Goal: Task Accomplishment & Management: Complete application form

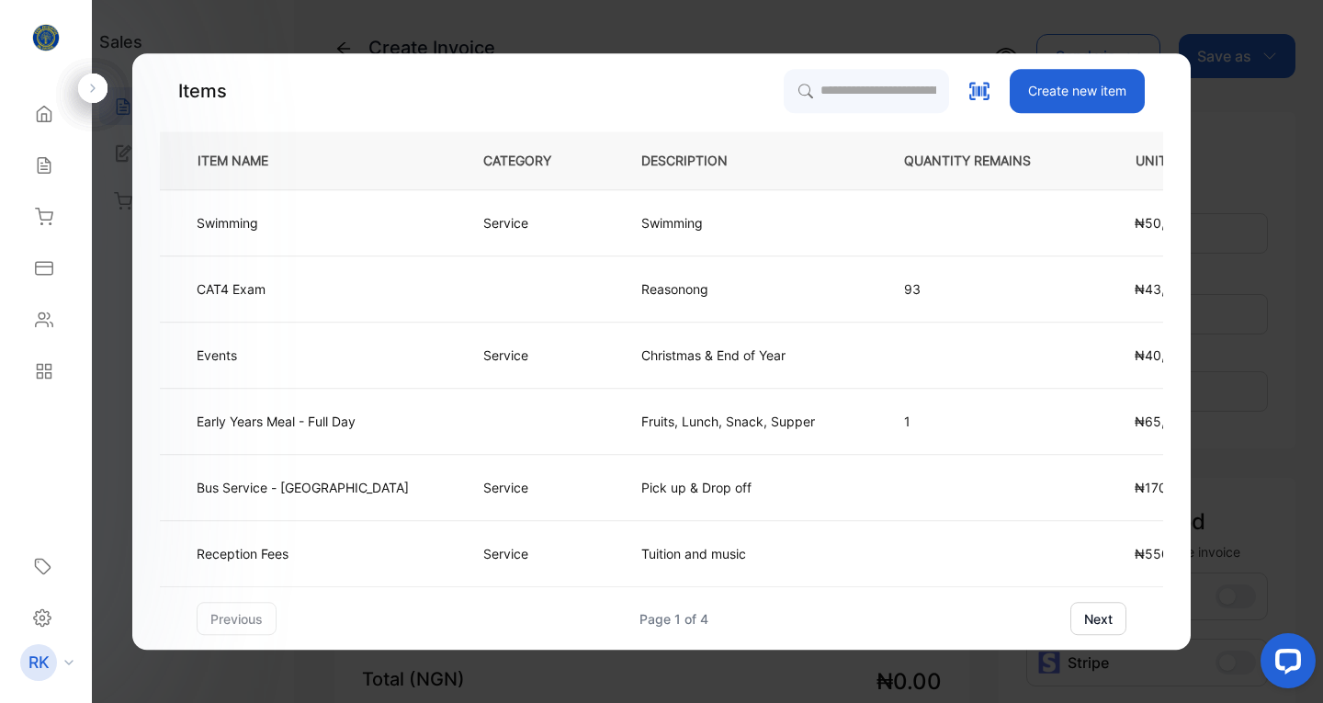
click at [1095, 613] on button "next" at bounding box center [1098, 618] width 56 height 33
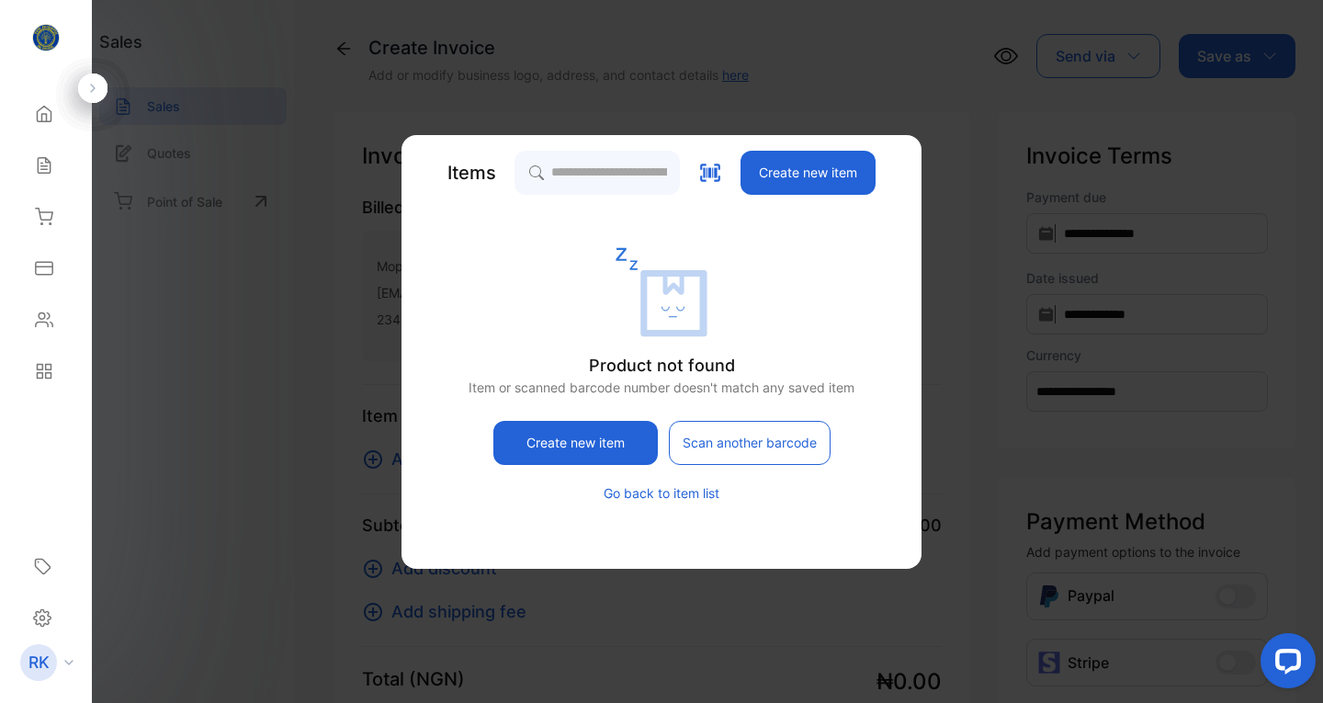
click at [657, 490] on button "Go back to item list" at bounding box center [661, 492] width 116 height 19
click at [640, 490] on button "Go back to item list" at bounding box center [661, 492] width 116 height 19
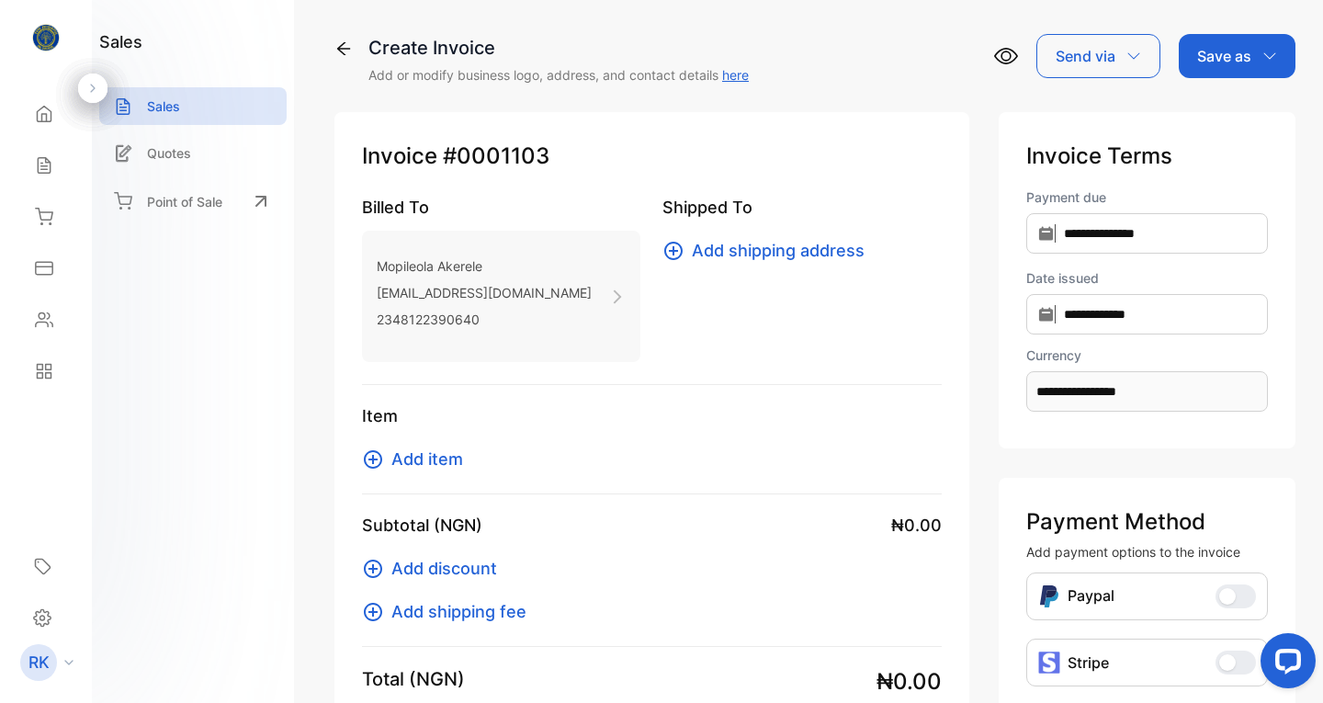
click at [41, 211] on icon at bounding box center [44, 217] width 18 height 18
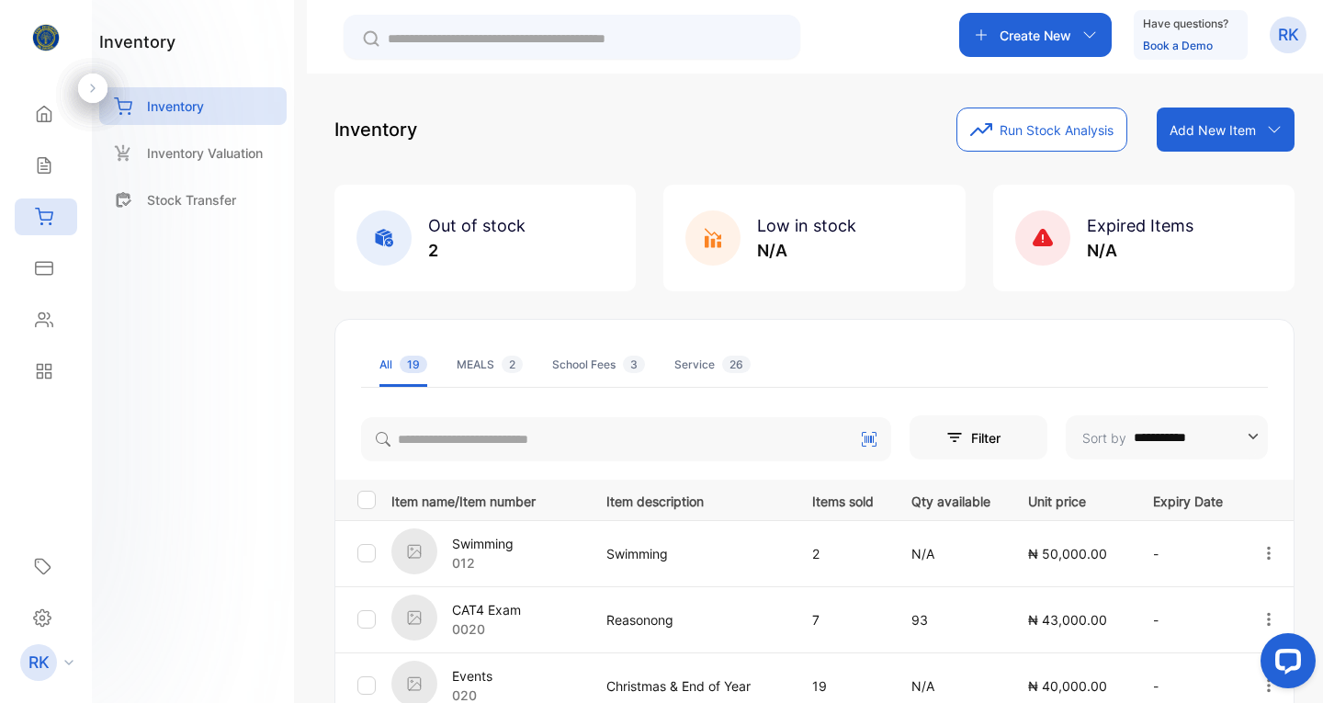
click at [37, 161] on icon at bounding box center [44, 165] width 18 height 18
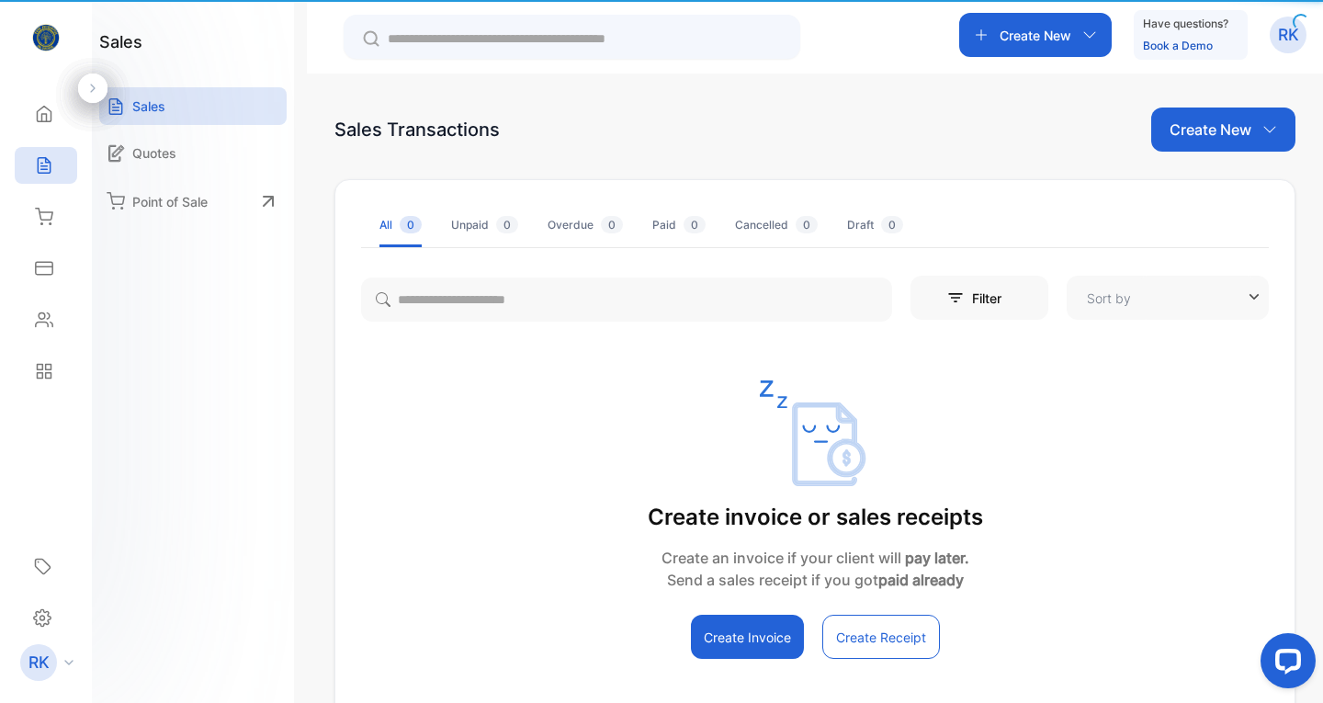
type input "**********"
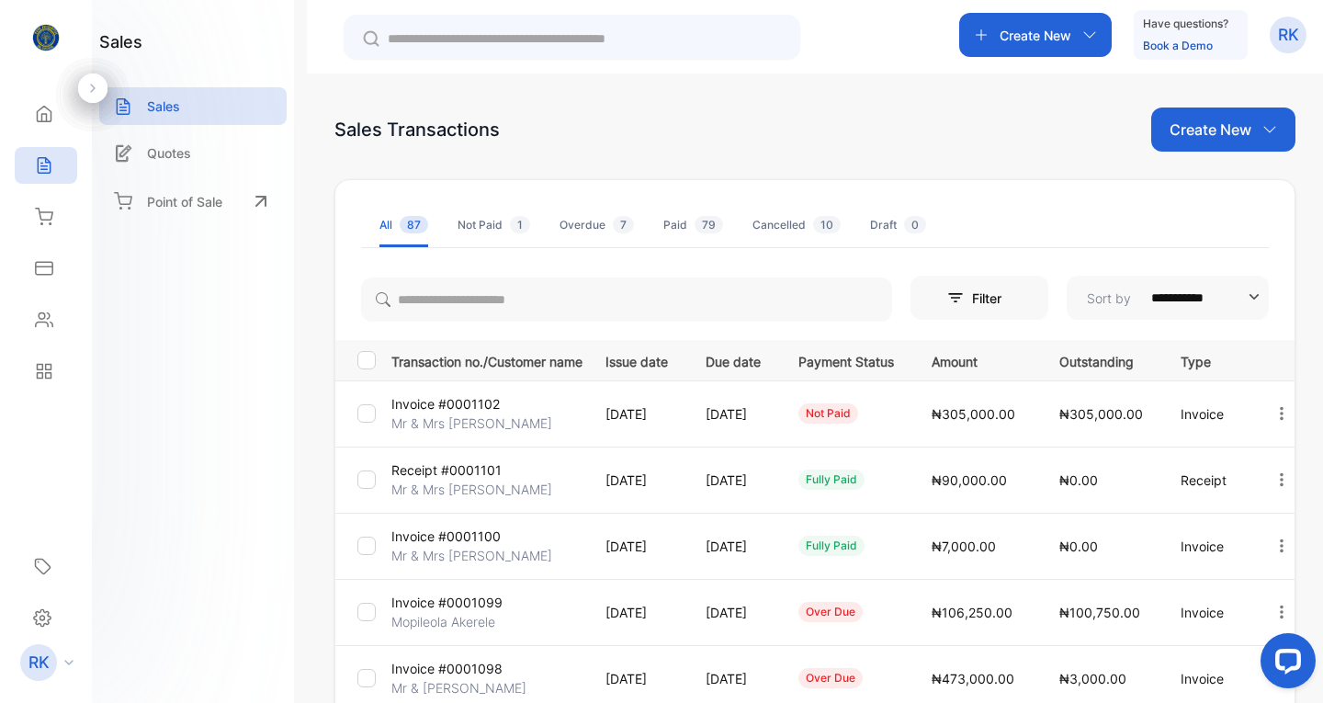
click at [1207, 129] on p "Create New" at bounding box center [1210, 129] width 82 height 22
click at [1210, 185] on span "Invoice" at bounding box center [1225, 190] width 43 height 19
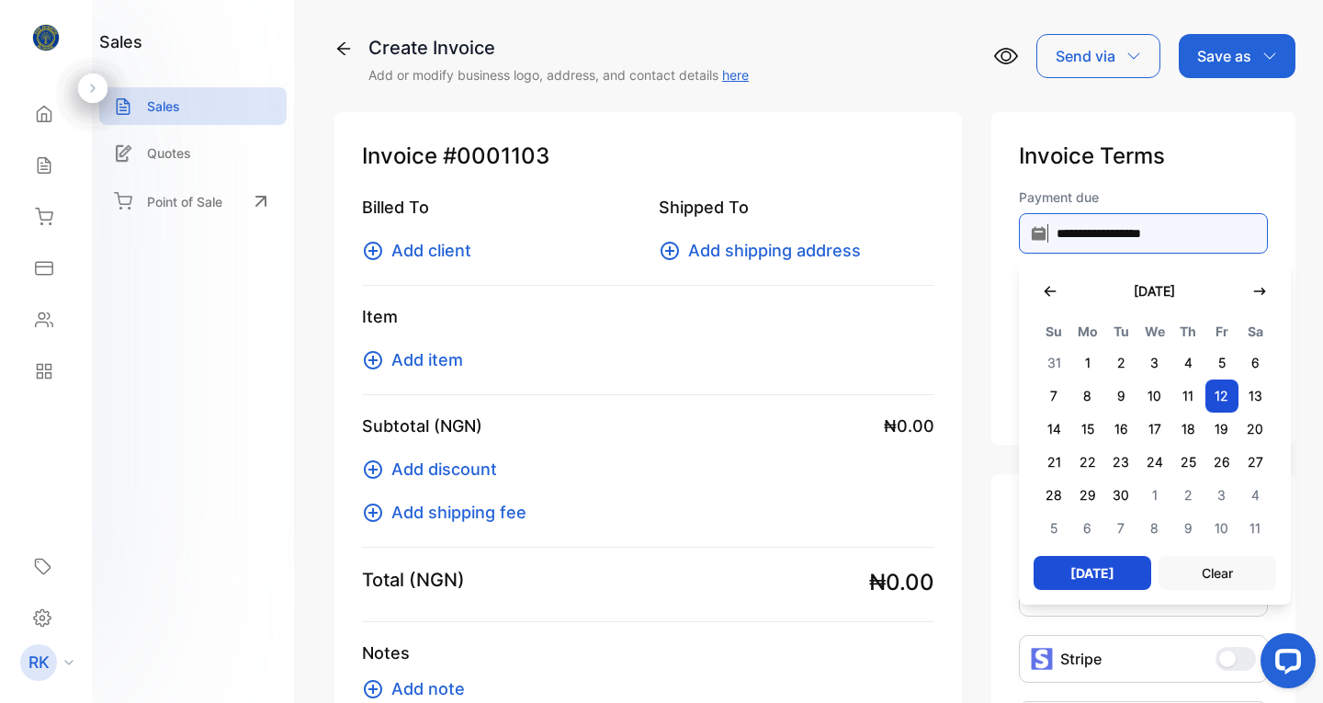
click at [1094, 236] on input "**********" at bounding box center [1143, 233] width 249 height 40
type input "**********"
click at [1150, 361] on span "3" at bounding box center [1154, 362] width 34 height 33
type input "**********"
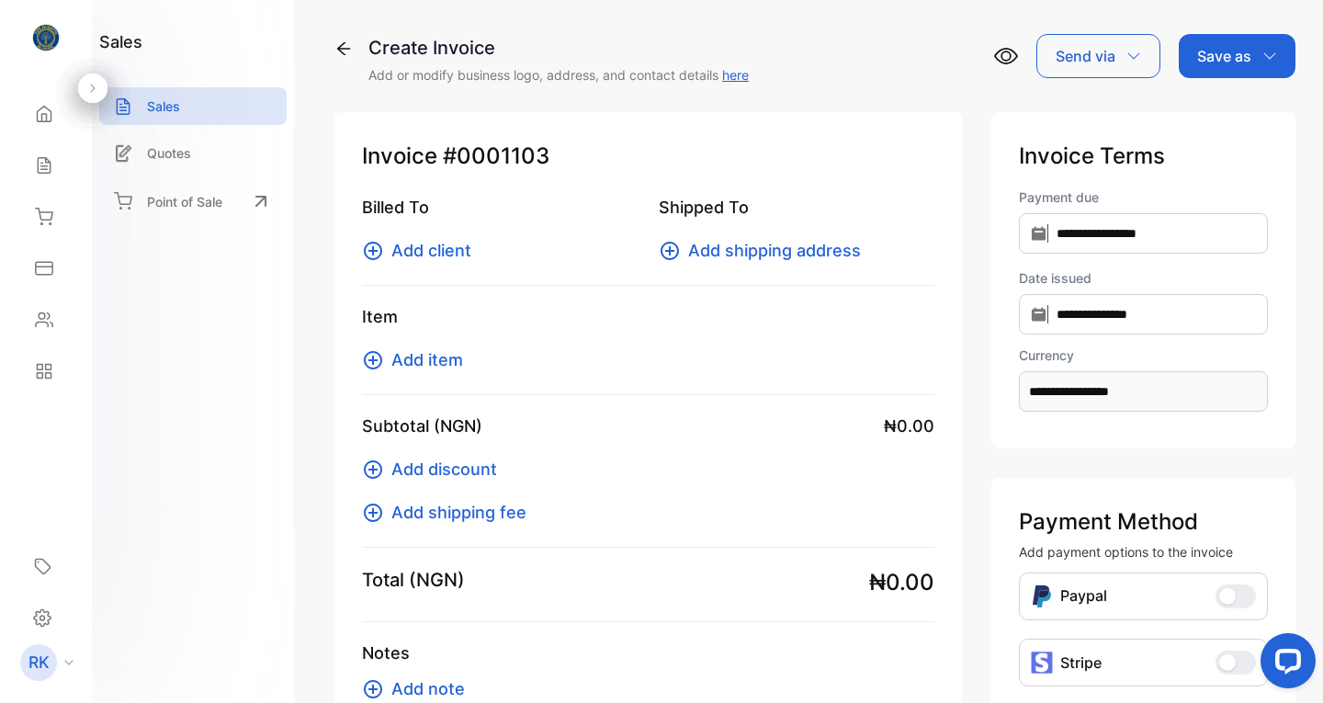
click at [424, 251] on span "Add client" at bounding box center [431, 250] width 80 height 25
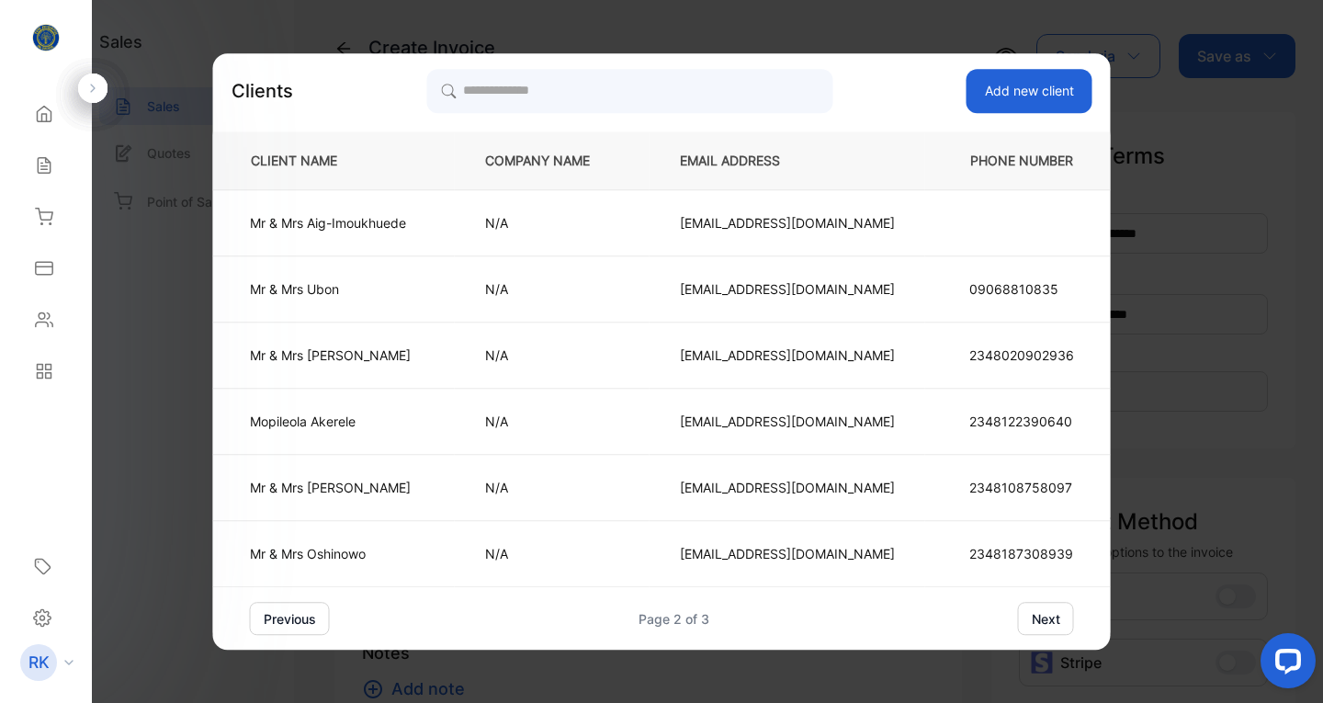
click at [337, 419] on p "Mopileola Akerele" at bounding box center [330, 420] width 161 height 19
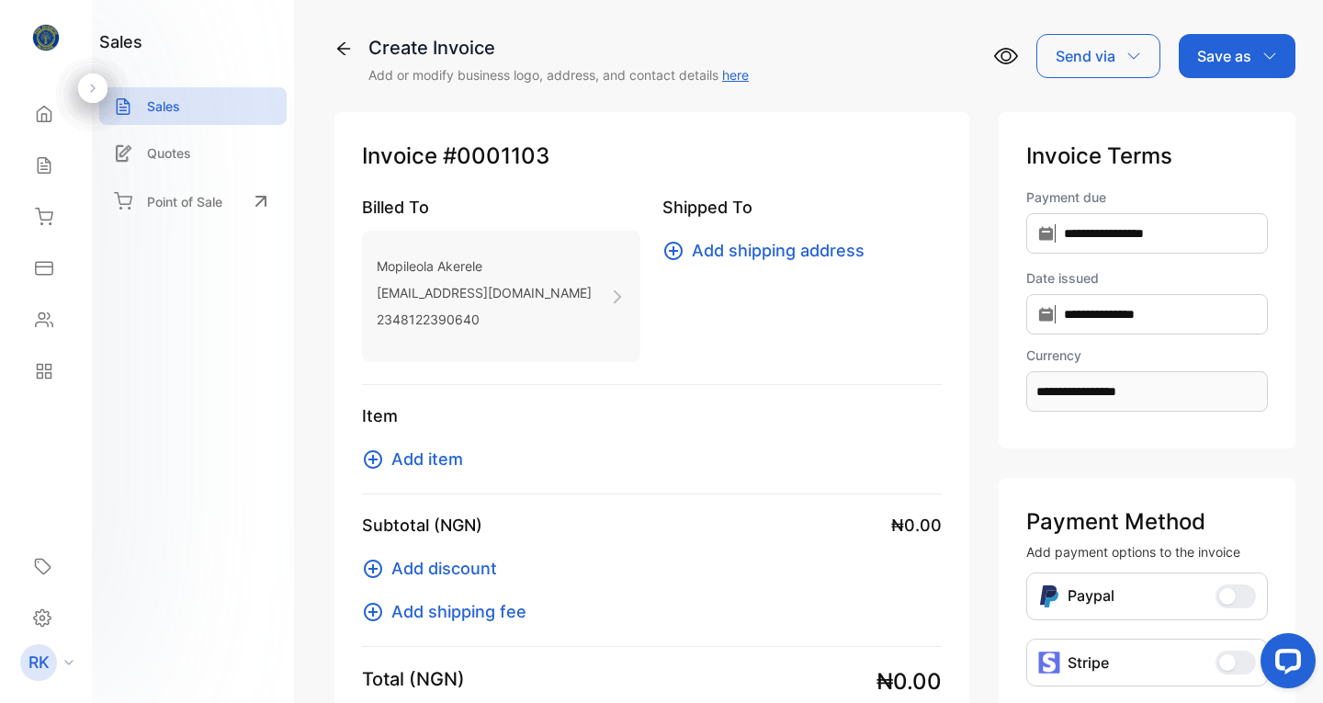
click at [425, 457] on span "Add item" at bounding box center [427, 458] width 72 height 25
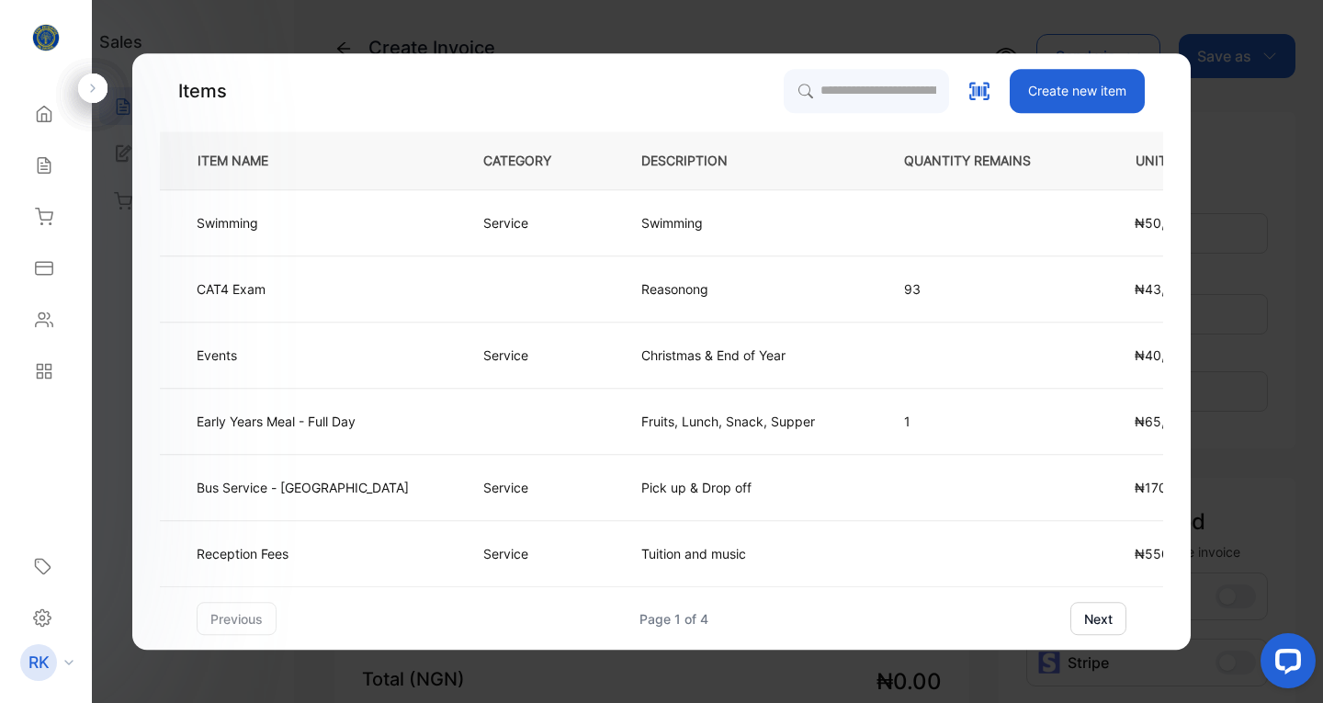
click at [1102, 621] on button "next" at bounding box center [1098, 618] width 56 height 33
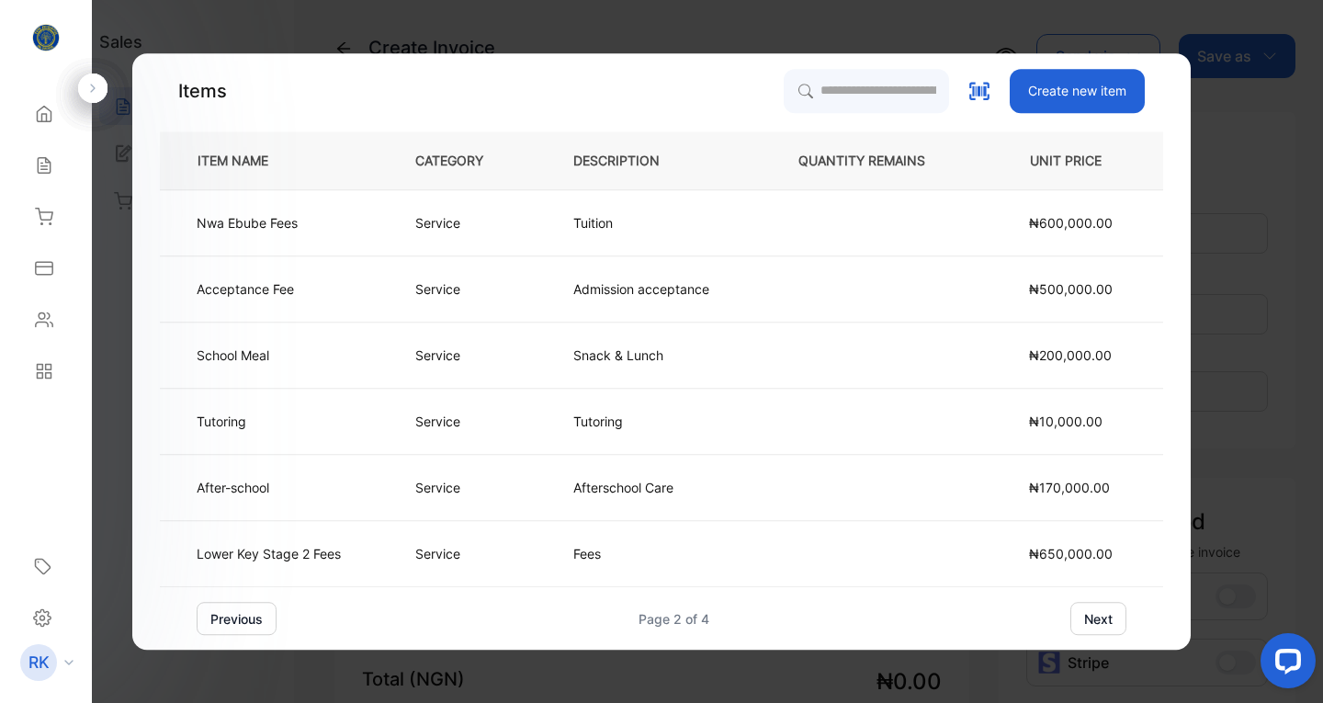
click at [1102, 621] on button "next" at bounding box center [1098, 618] width 56 height 33
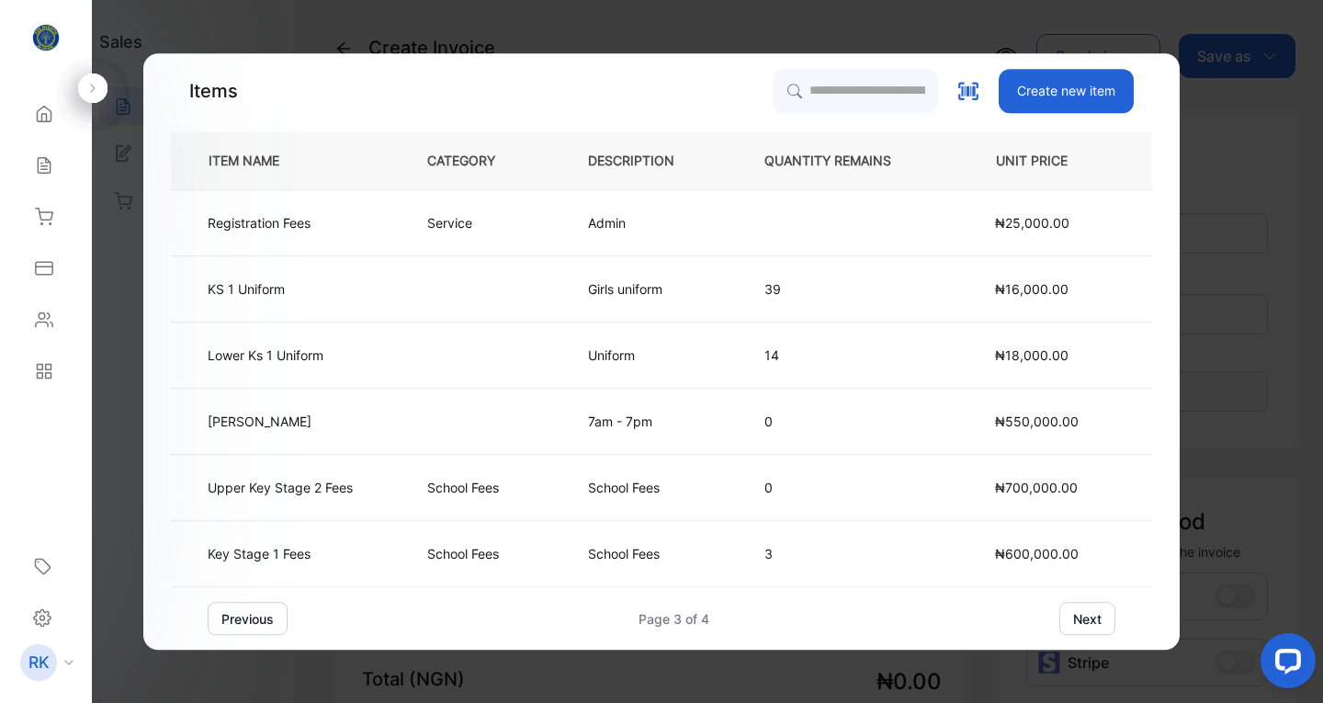
click at [620, 553] on p "School Fees" at bounding box center [624, 553] width 72 height 19
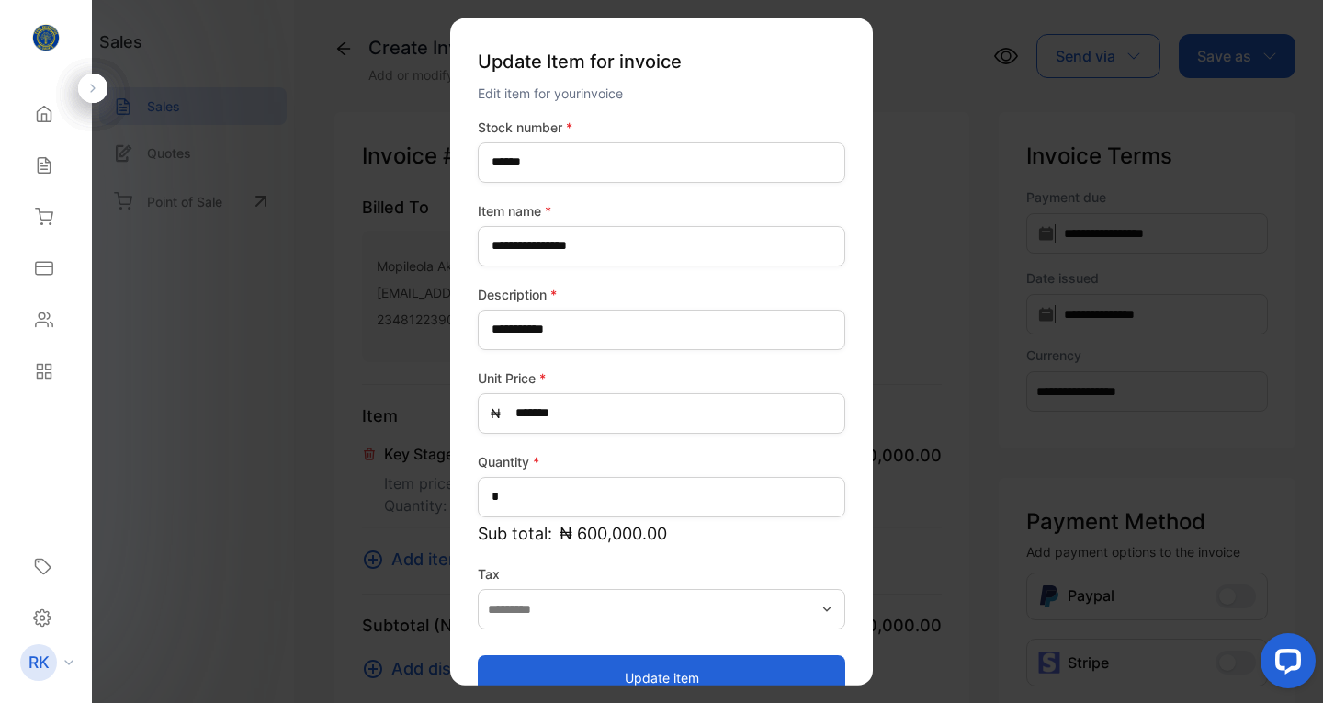
click at [668, 673] on button "Update item" at bounding box center [661, 677] width 367 height 44
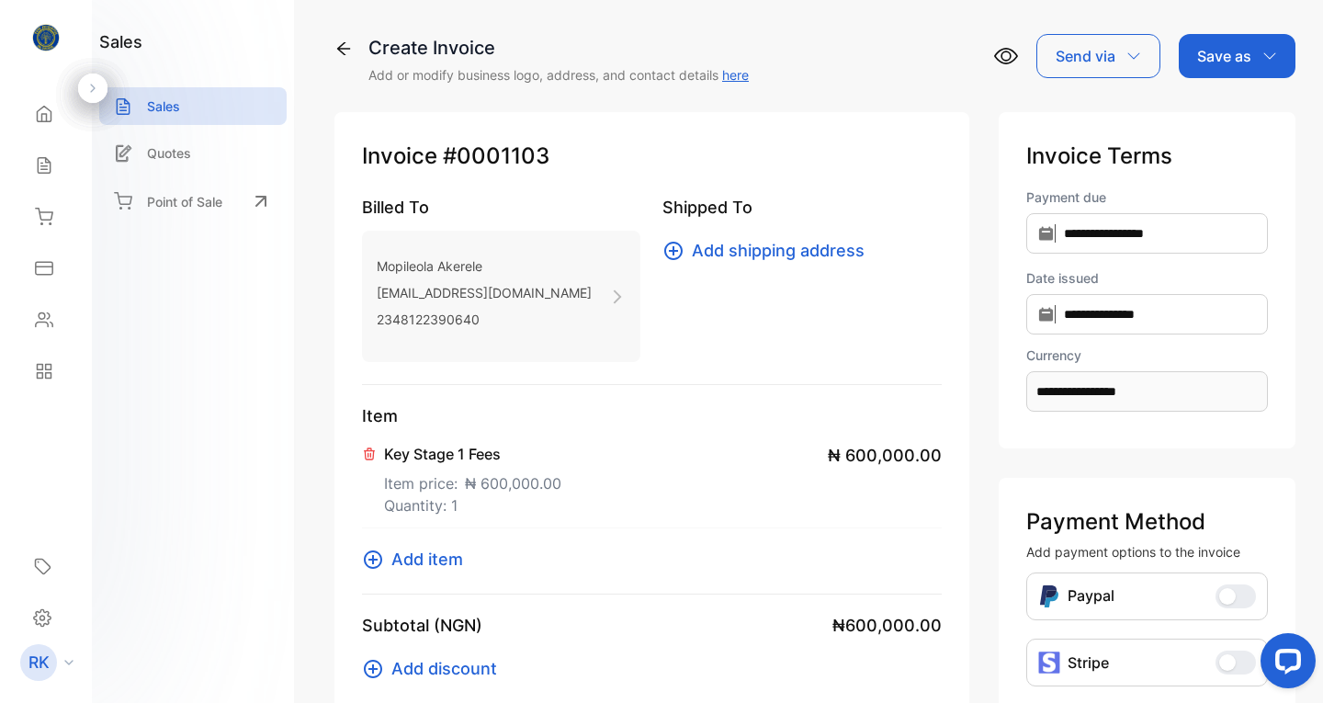
click at [425, 557] on span "Add item" at bounding box center [427, 558] width 72 height 25
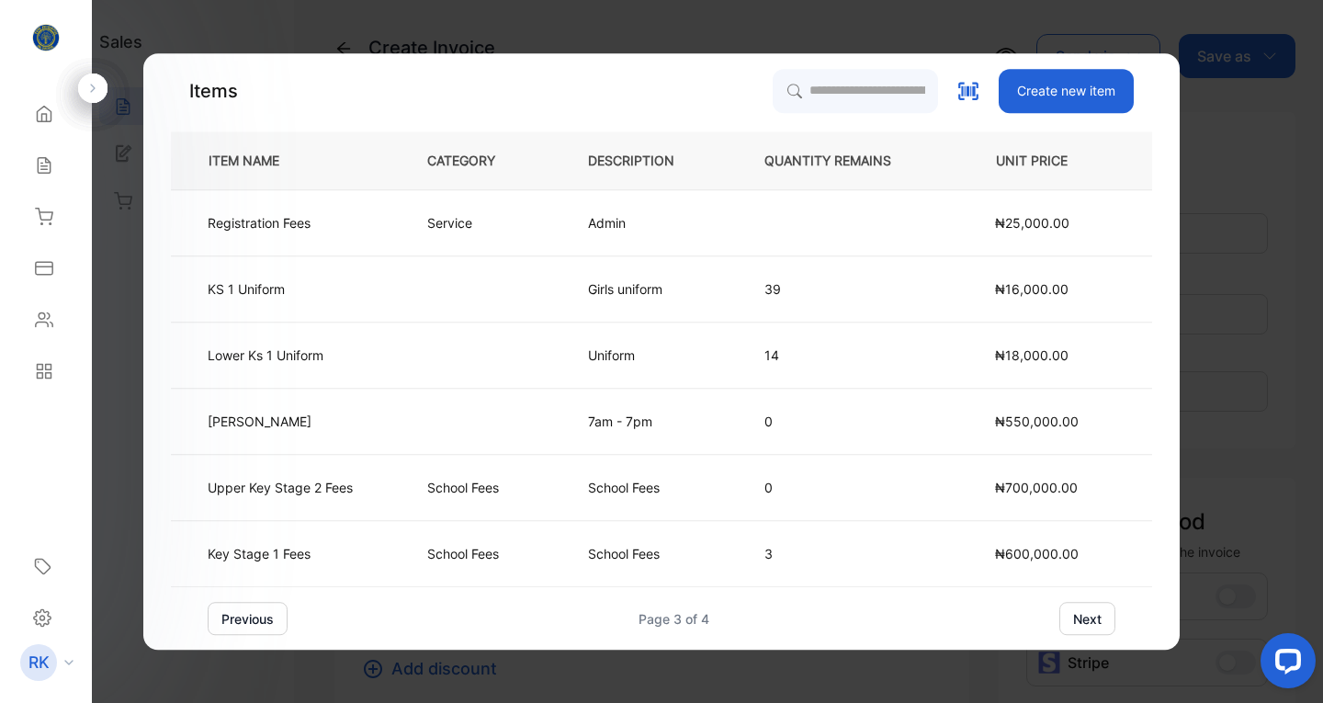
click at [246, 620] on button "previous" at bounding box center [248, 618] width 80 height 33
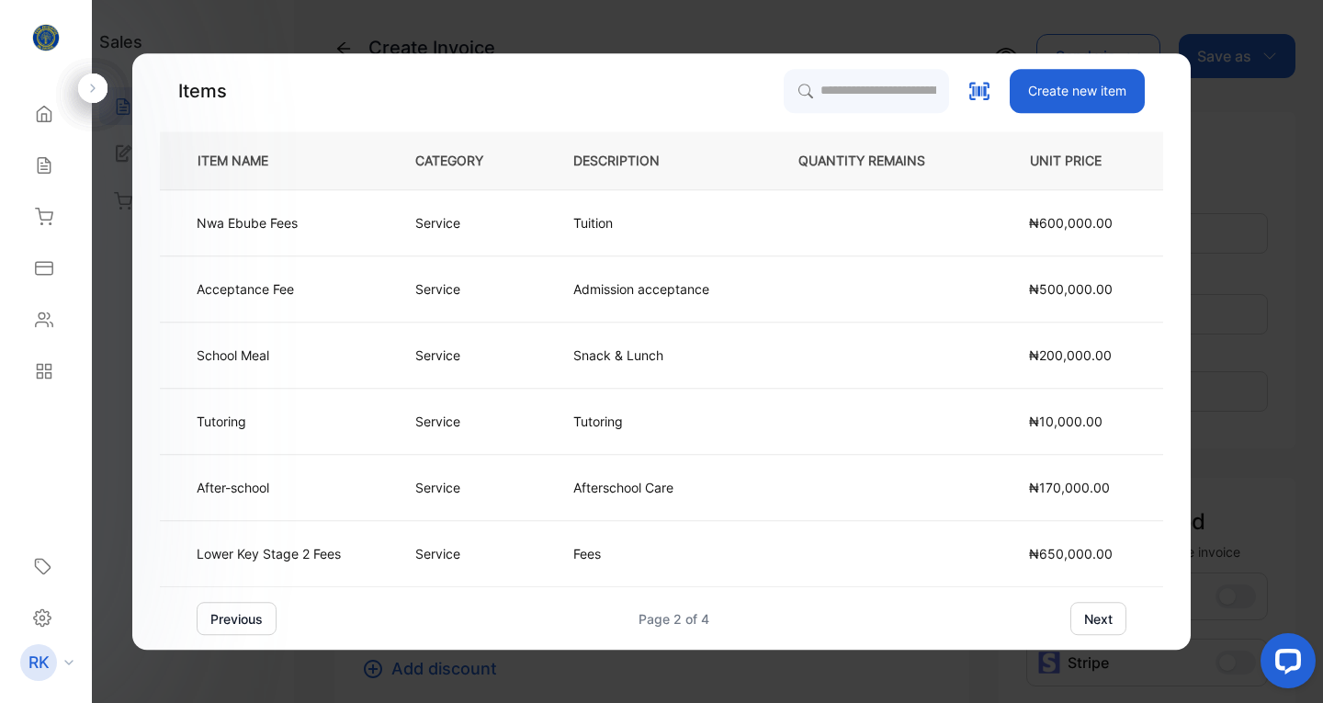
click at [253, 355] on p "School Meal" at bounding box center [233, 354] width 73 height 19
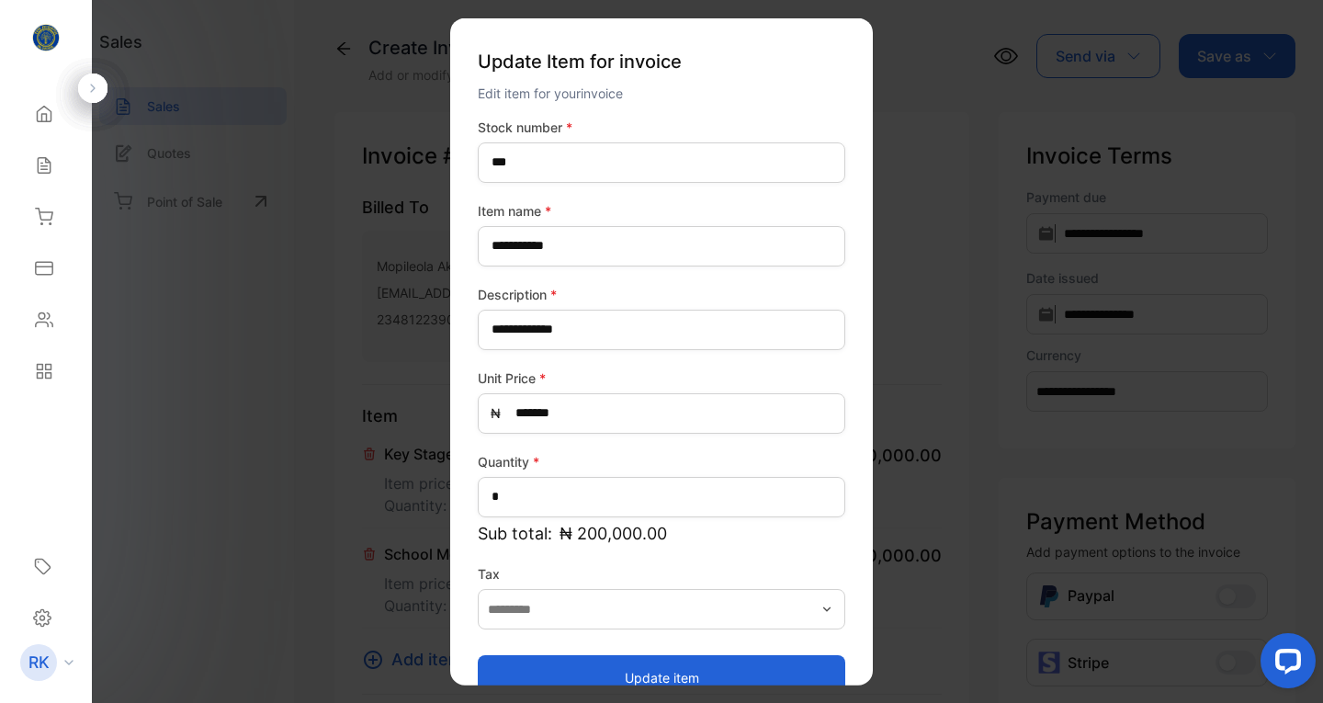
click at [666, 671] on button "Update item" at bounding box center [661, 677] width 367 height 44
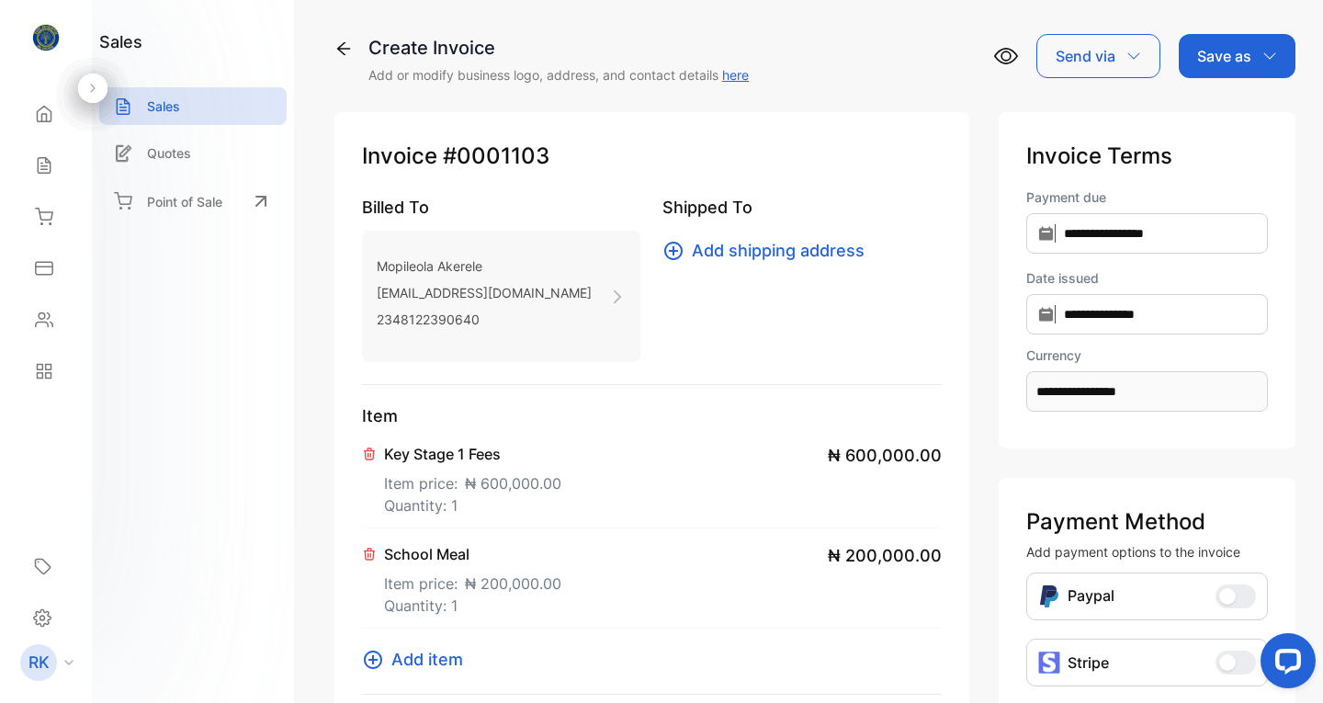
click at [428, 658] on span "Add item" at bounding box center [427, 659] width 72 height 25
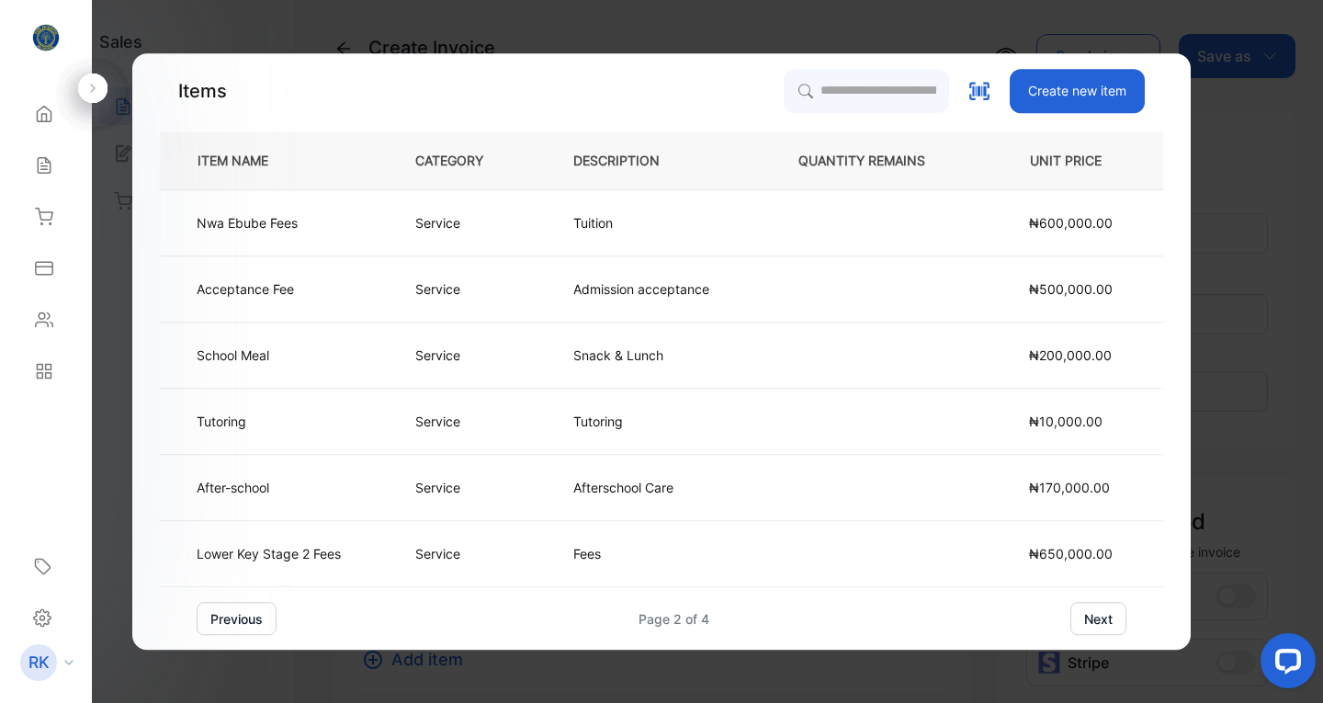
click at [241, 623] on button "previous" at bounding box center [237, 618] width 80 height 33
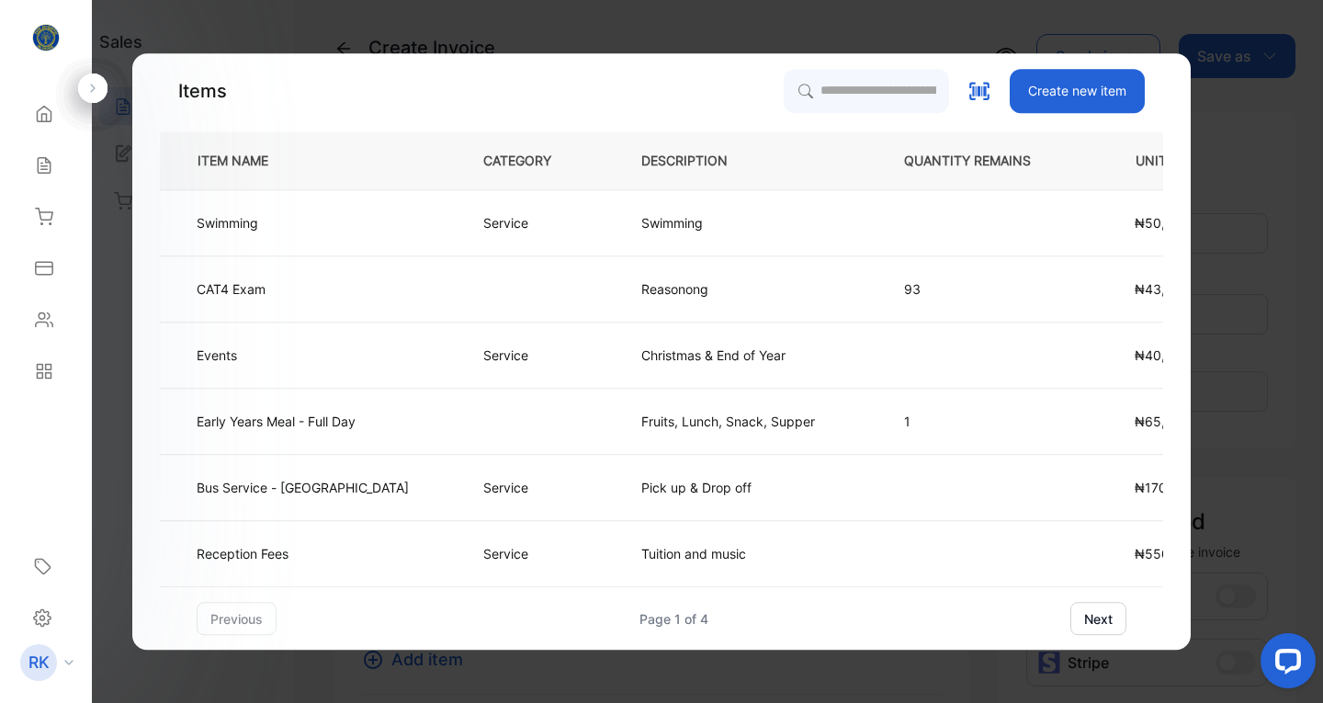
click at [276, 486] on p "Bus Service - [GEOGRAPHIC_DATA]" at bounding box center [303, 487] width 212 height 19
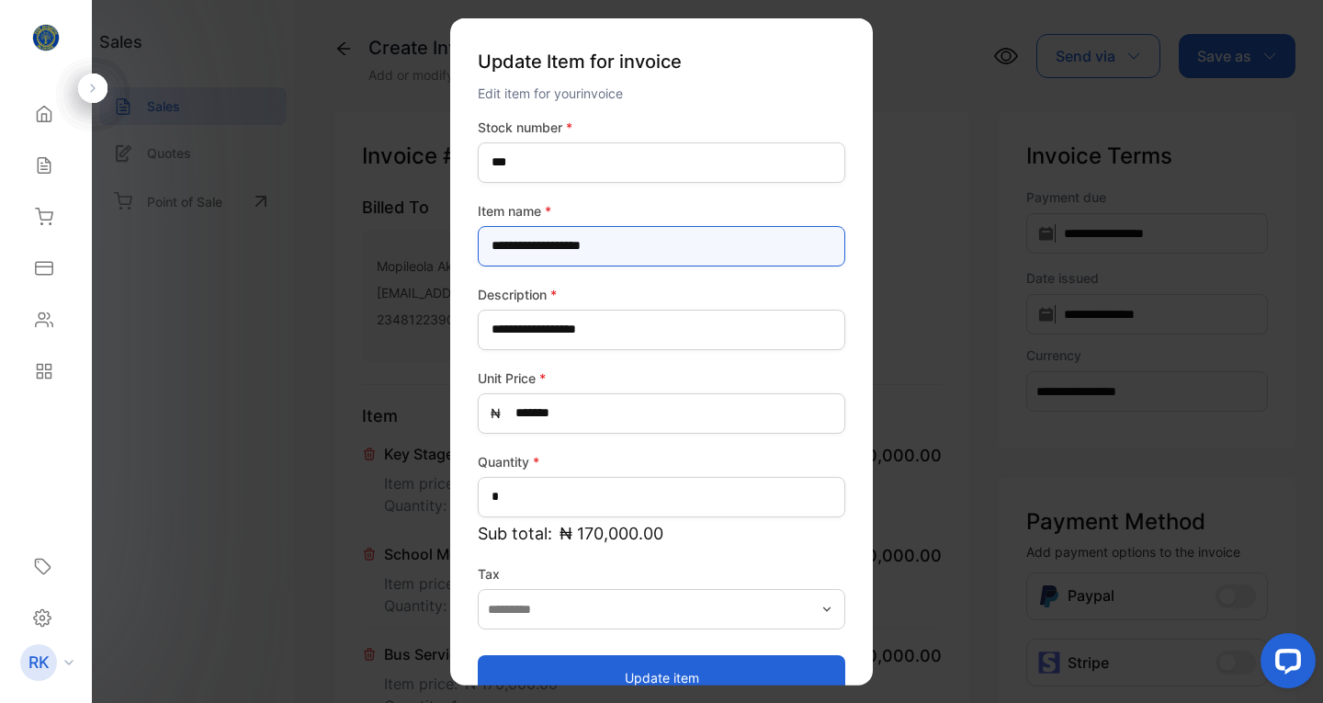
click at [633, 243] on name-inputItem_Name "**********" at bounding box center [661, 245] width 367 height 40
type name-inputItem_Name "**********"
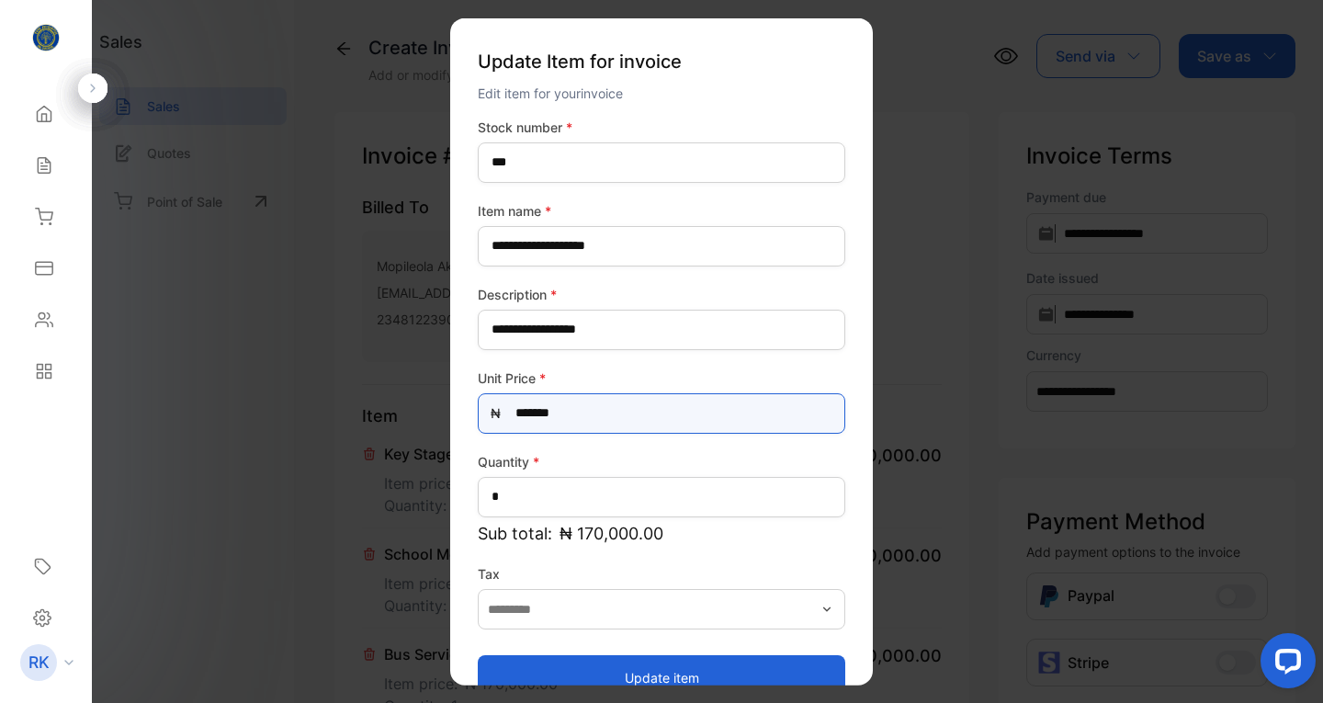
click at [515, 413] on Price-inputprice "*******" at bounding box center [661, 412] width 367 height 40
type Price-inputprice "*******"
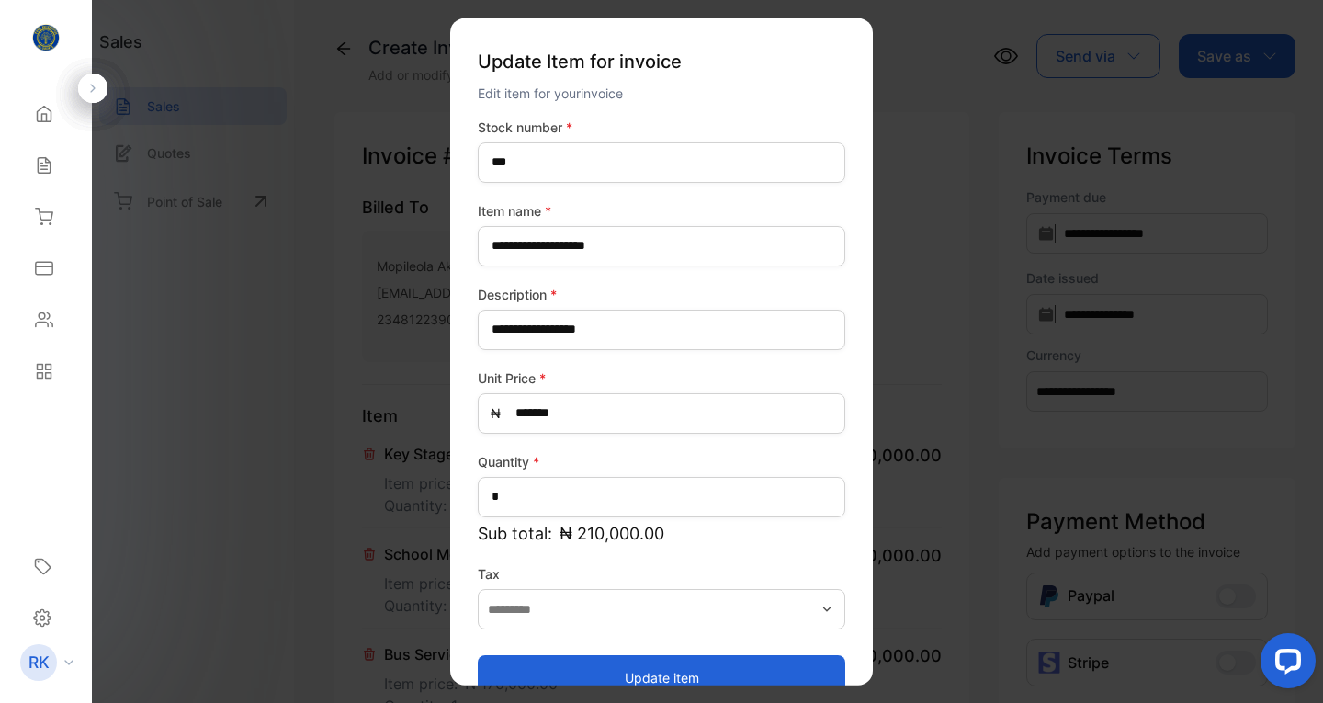
click at [655, 671] on button "Update item" at bounding box center [661, 677] width 367 height 44
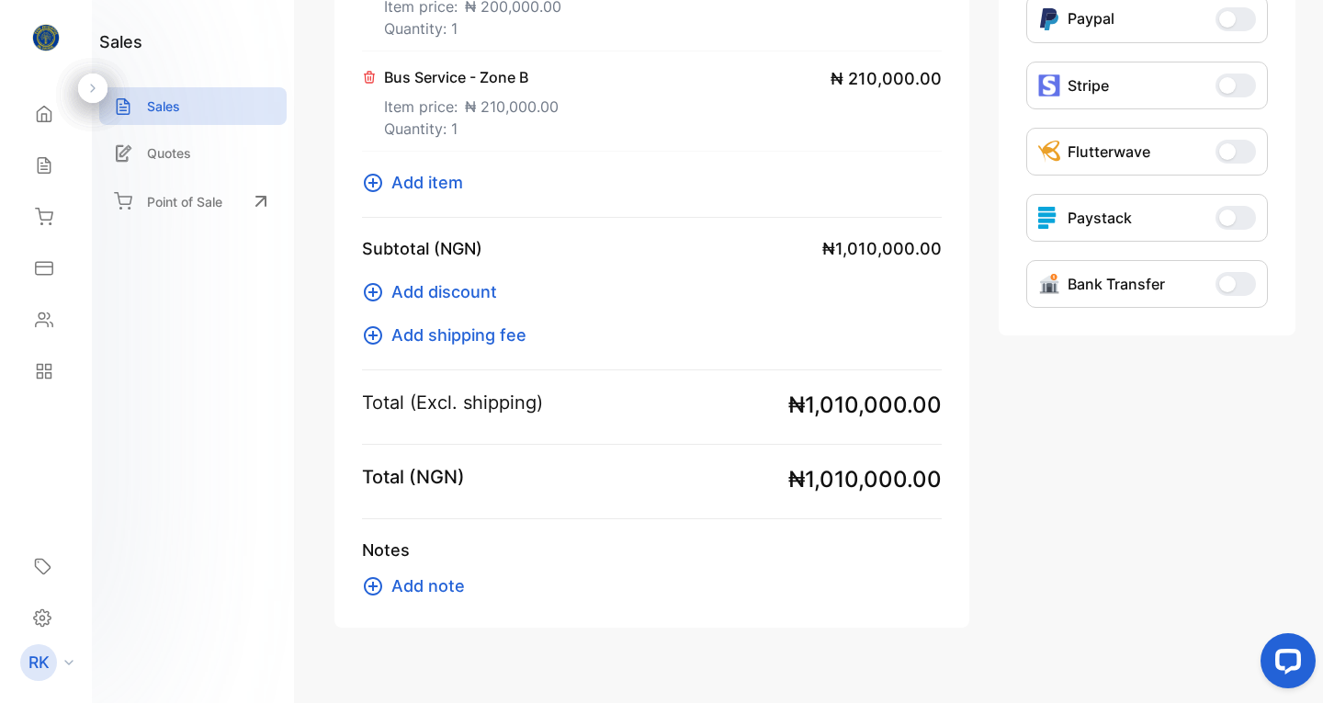
scroll to position [591, 0]
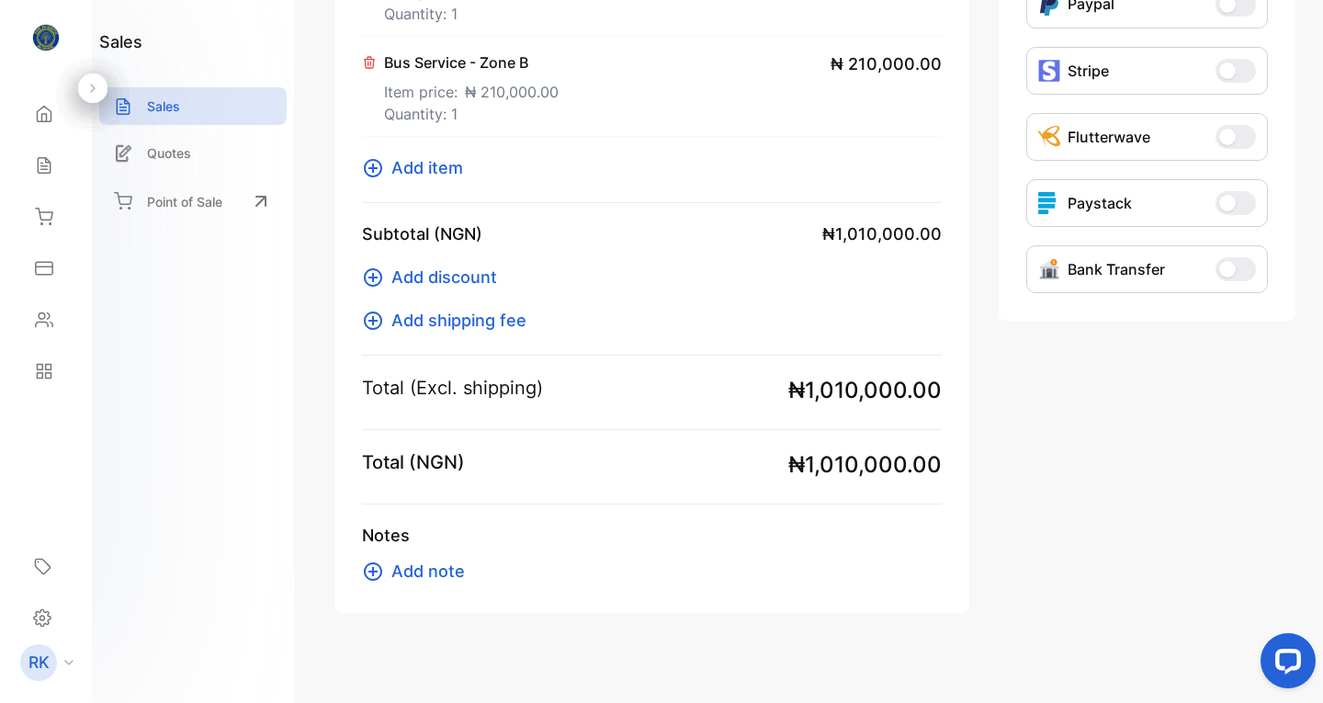
click at [426, 276] on span "Add discount" at bounding box center [444, 277] width 106 height 25
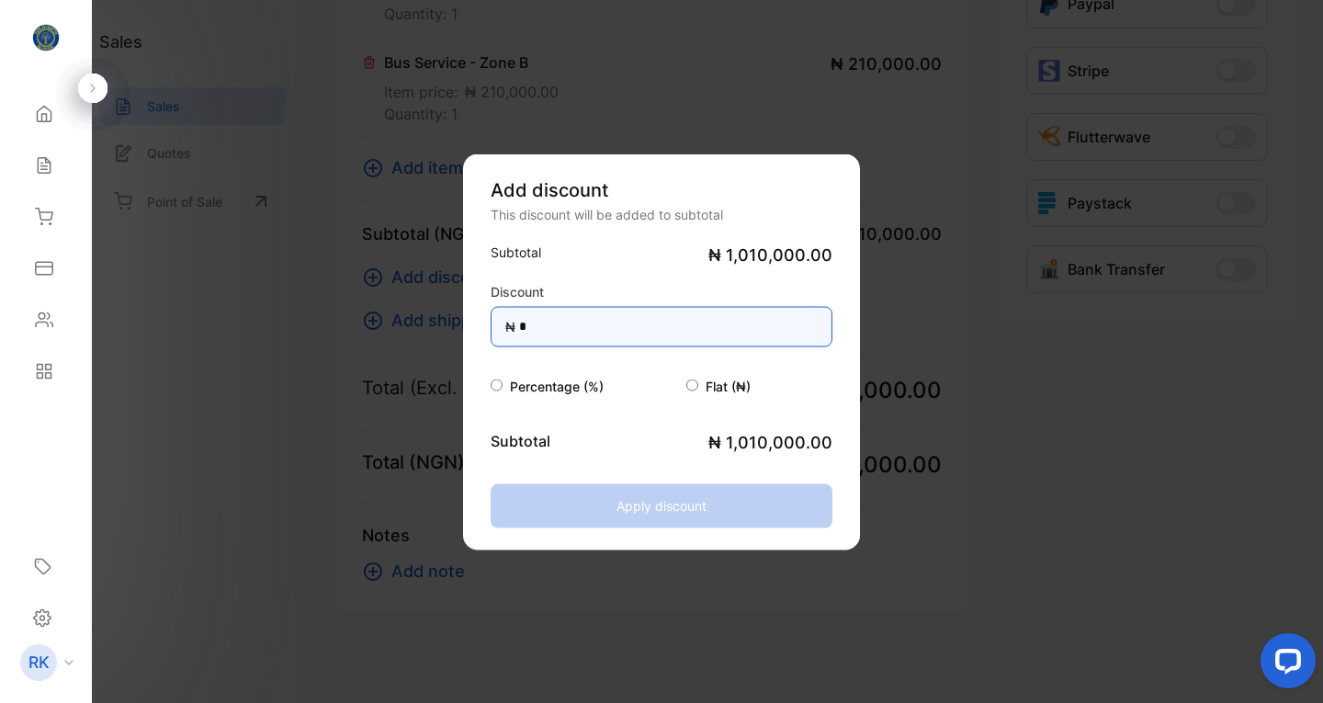
click at [555, 326] on input "*" at bounding box center [661, 326] width 342 height 40
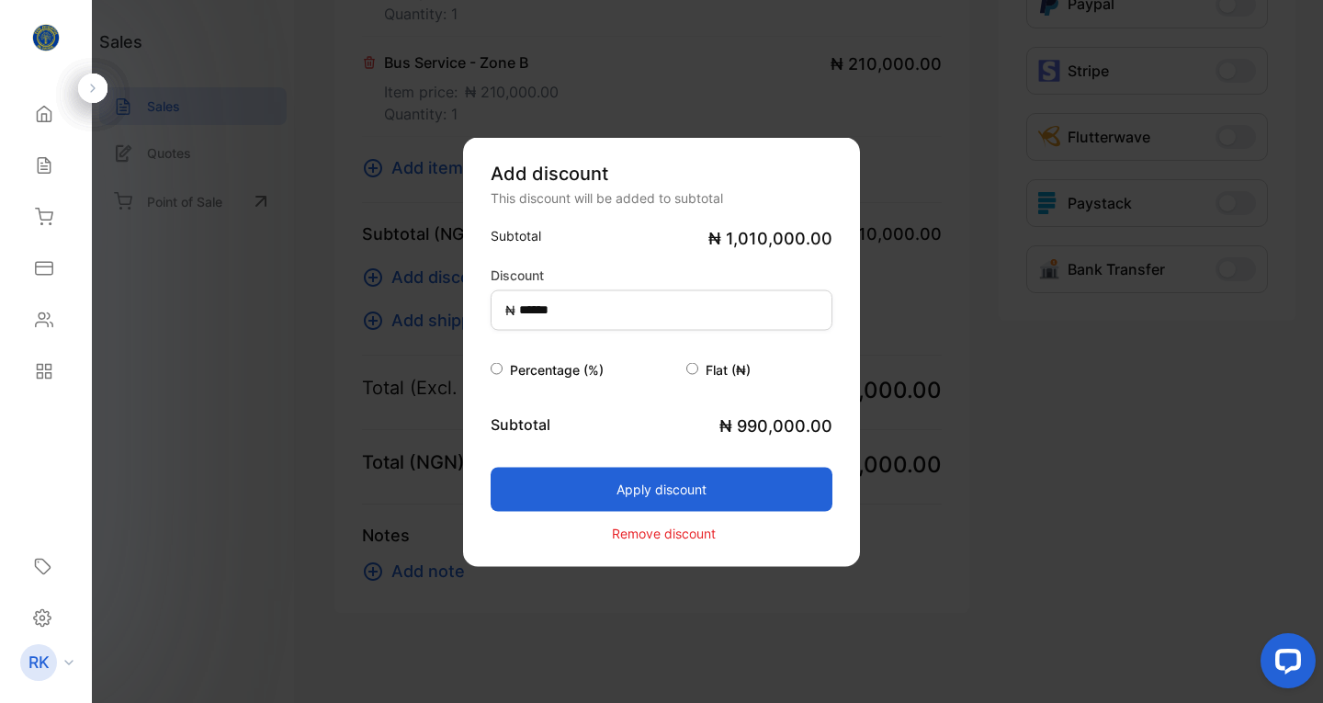
type input "*"
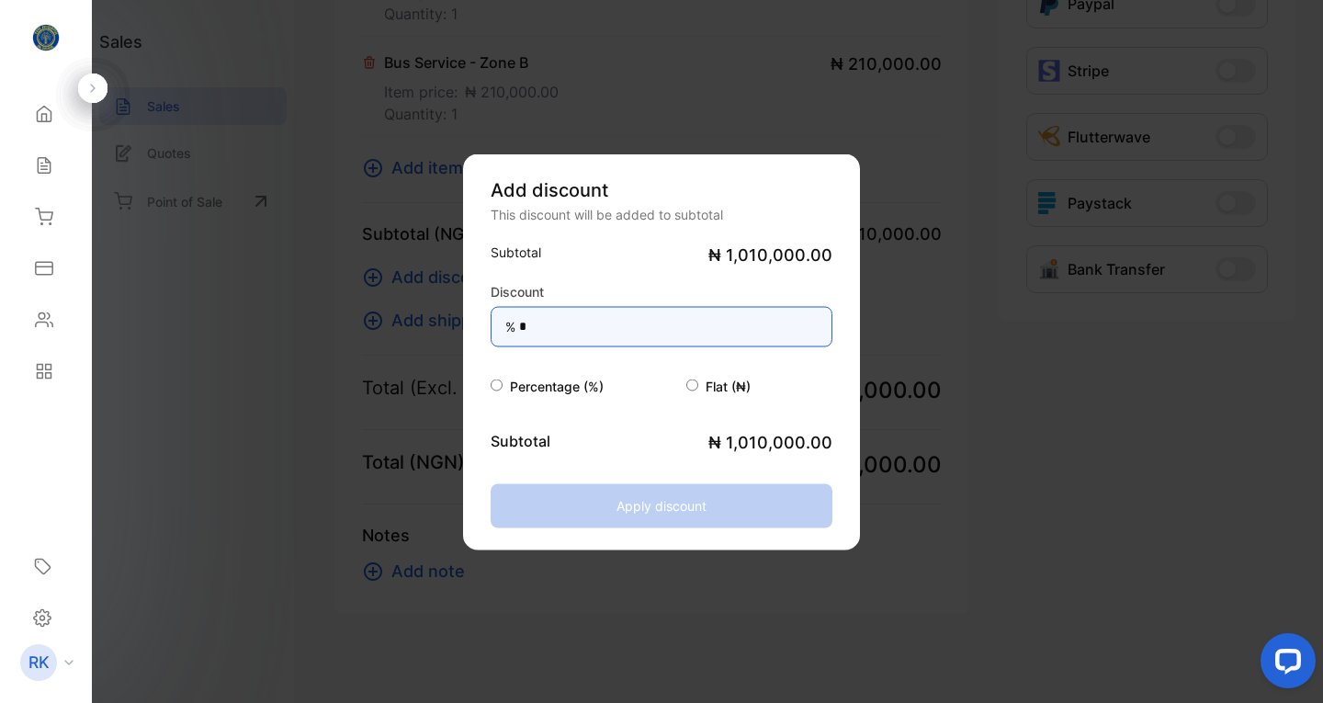
click at [545, 332] on input "*" at bounding box center [661, 326] width 342 height 40
type input "*"
click at [556, 327] on input "*" at bounding box center [661, 326] width 342 height 40
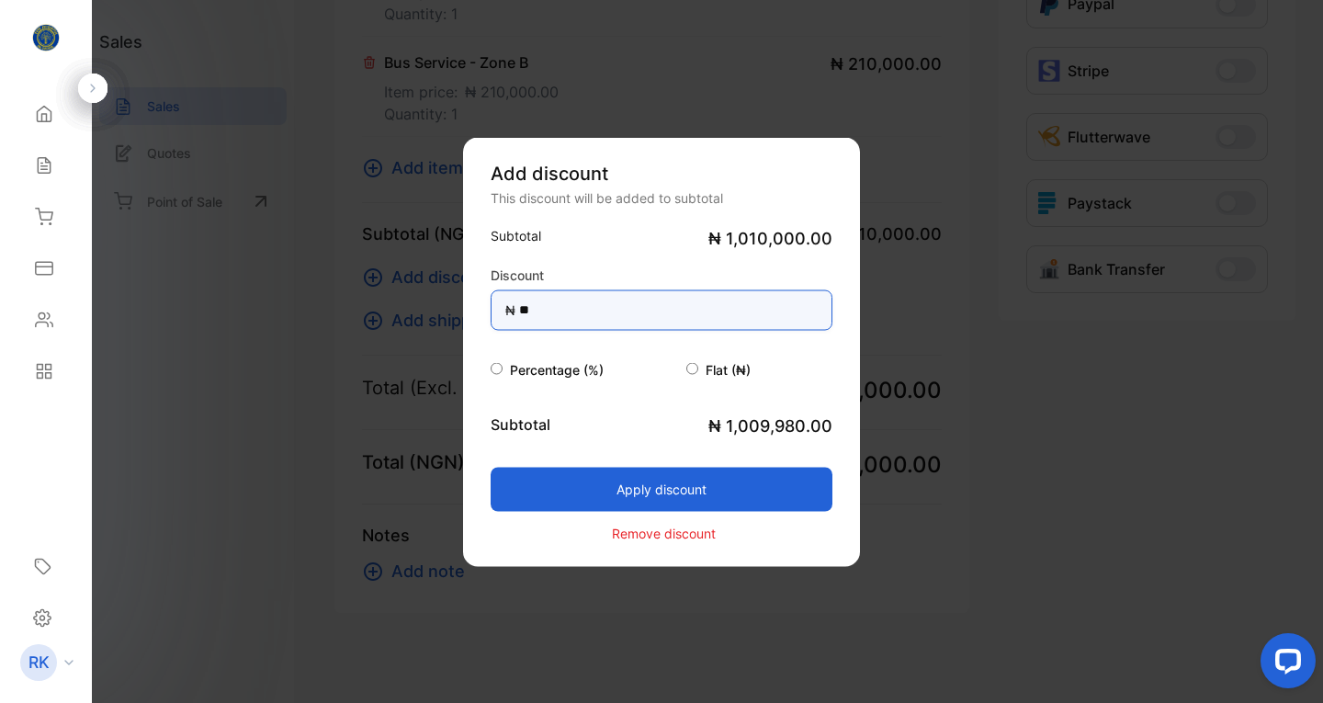
type input "*"
type input "******"
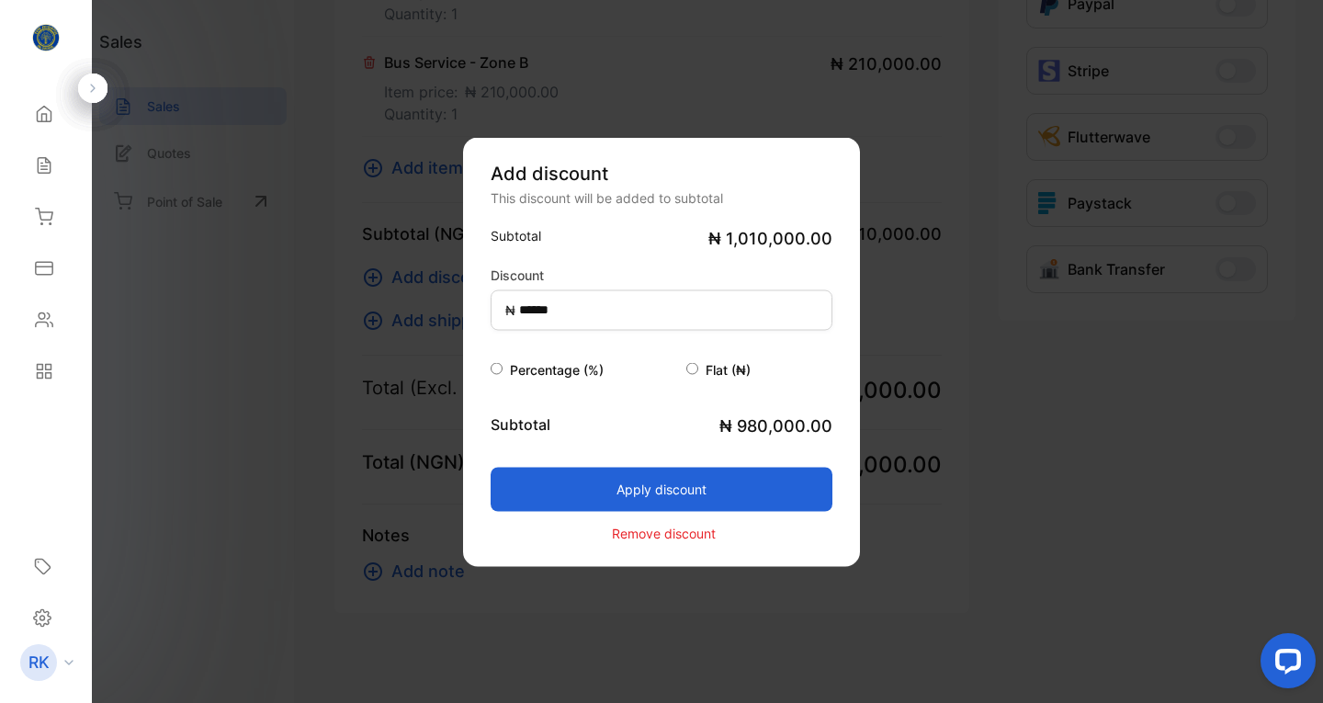
click at [653, 486] on button "Apply discount" at bounding box center [661, 489] width 342 height 44
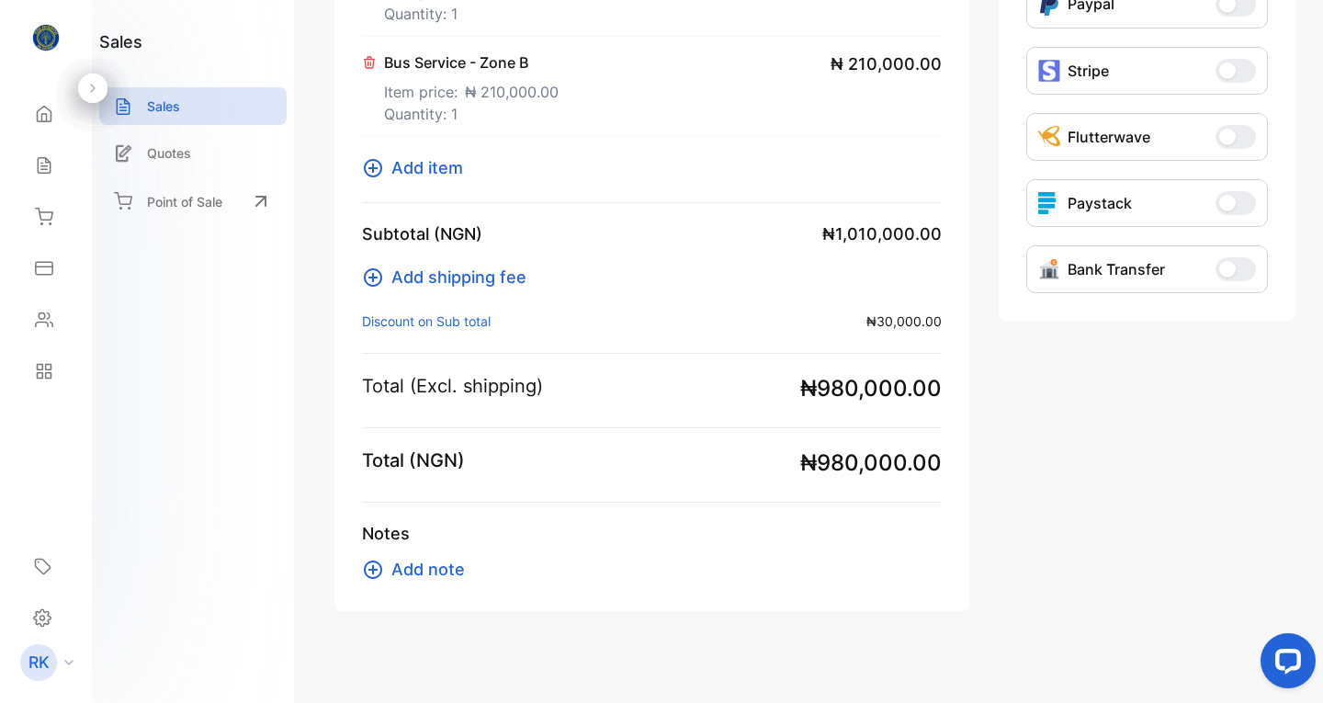
click at [403, 569] on span "Add note" at bounding box center [427, 569] width 73 height 25
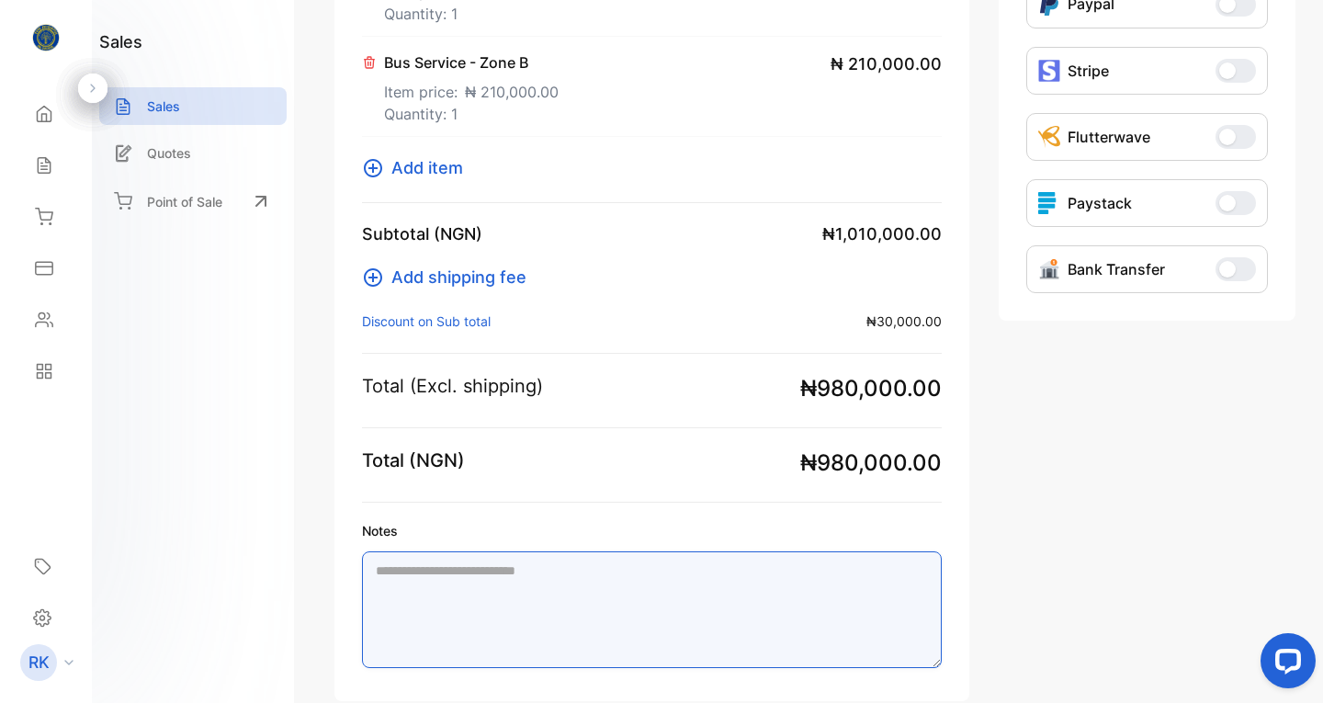
click at [395, 581] on textarea "Notes" at bounding box center [652, 609] width 580 height 117
click at [591, 613] on textarea "**********" at bounding box center [646, 609] width 568 height 117
drag, startPoint x: 464, startPoint y: 643, endPoint x: 445, endPoint y: 635, distance: 21.0
click at [445, 635] on textarea "**********" at bounding box center [646, 609] width 568 height 117
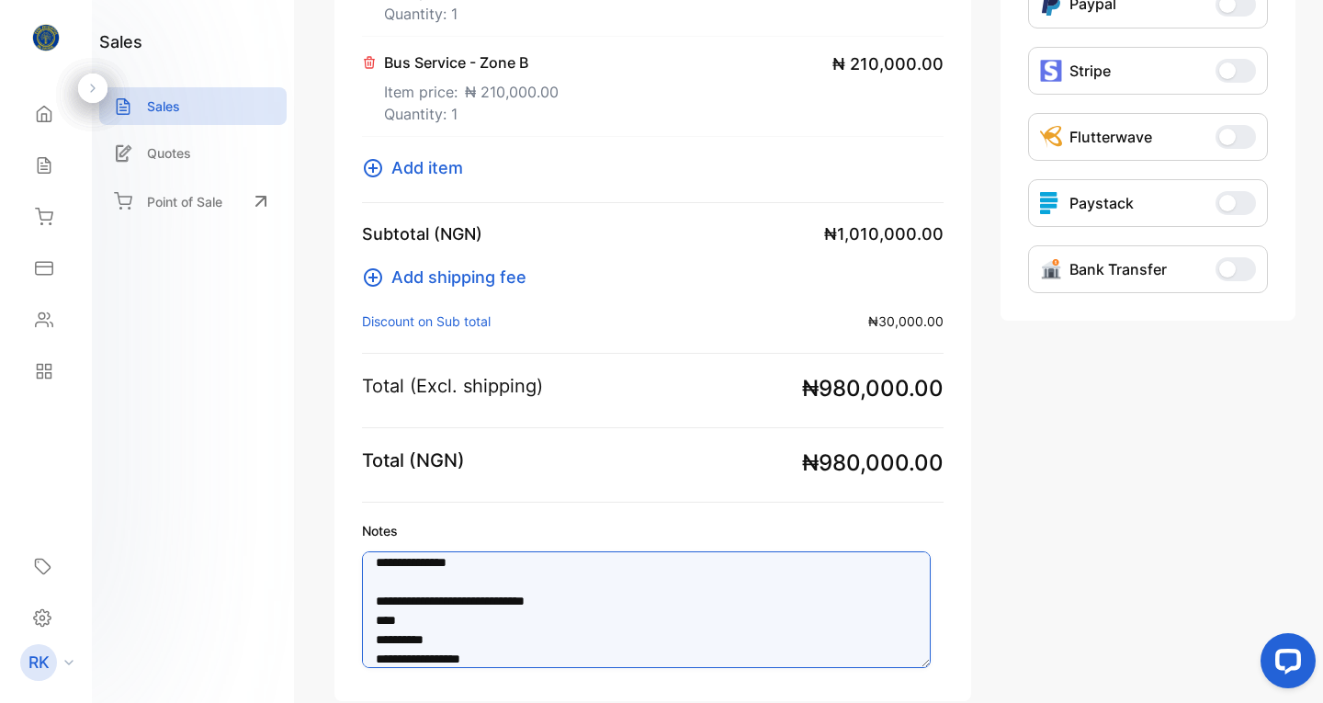
scroll to position [19, 0]
drag, startPoint x: 372, startPoint y: 563, endPoint x: 537, endPoint y: 655, distance: 189.1
click at [537, 655] on textarea "**********" at bounding box center [646, 609] width 568 height 117
type textarea "**********"
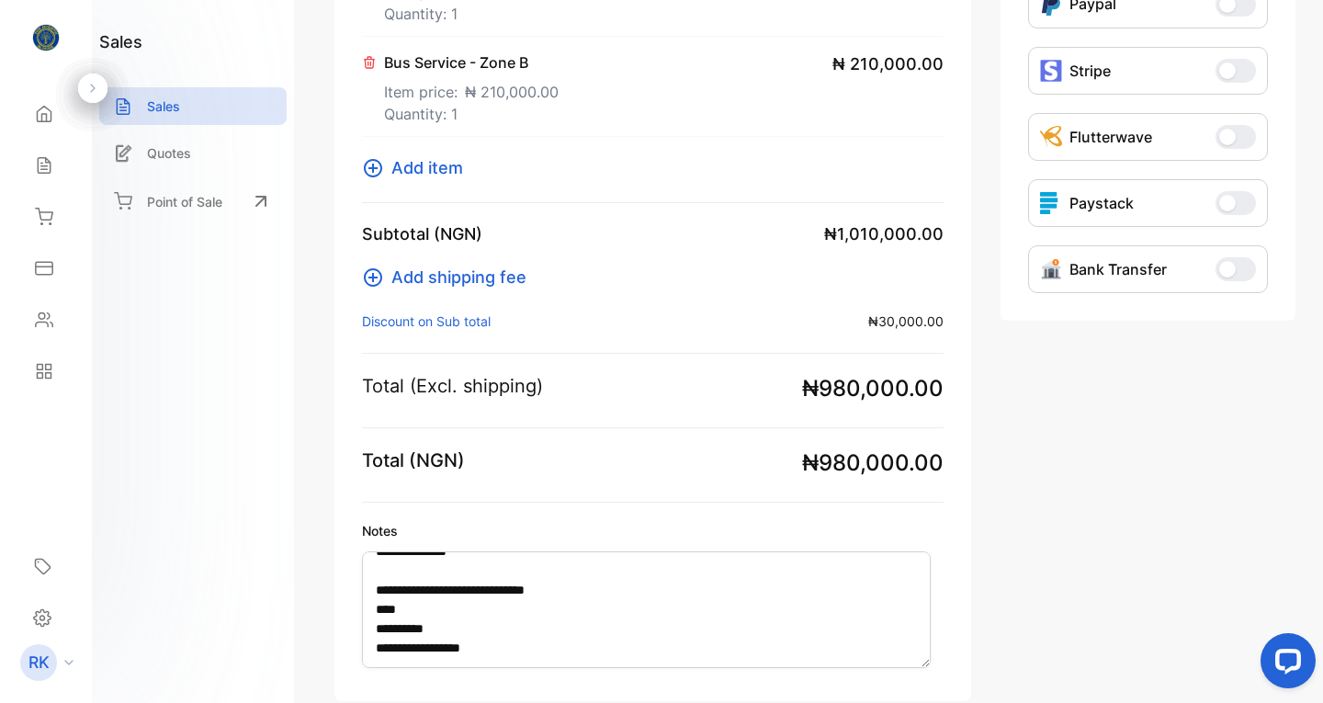
click at [1074, 539] on div "**********" at bounding box center [1147, 111] width 295 height 1180
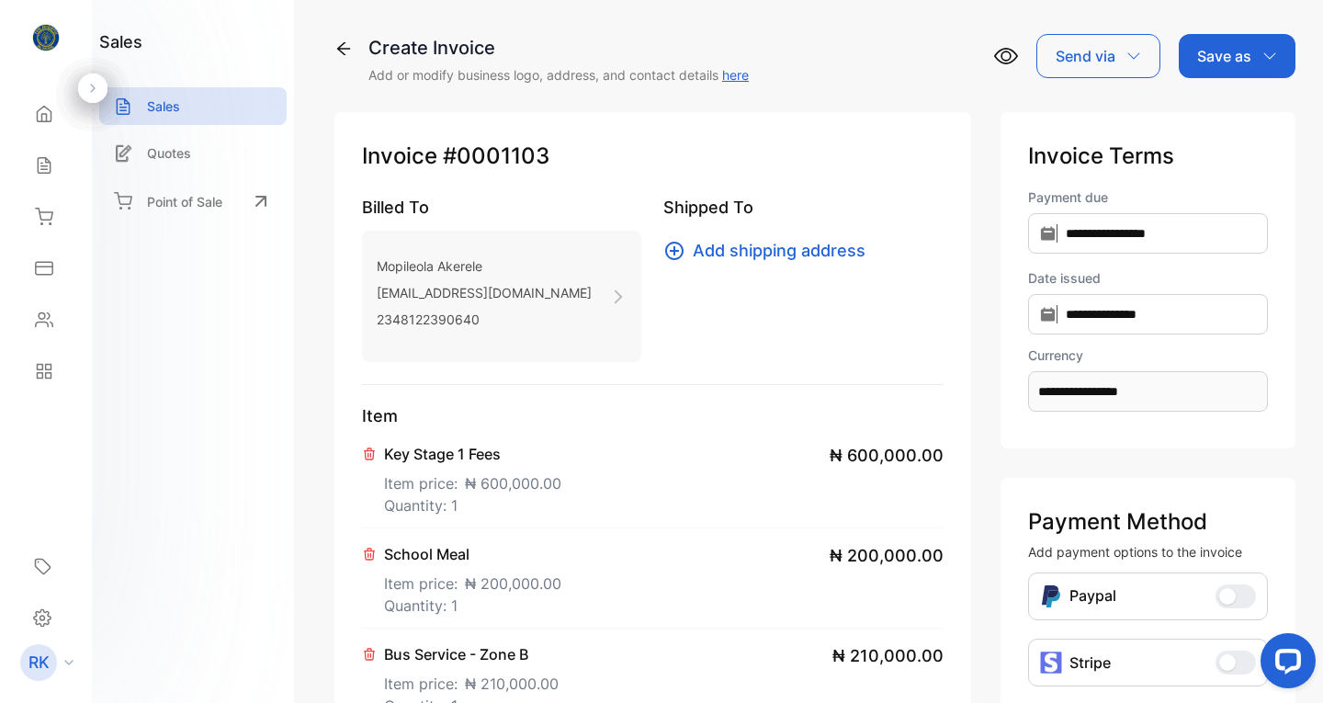
click at [1099, 53] on p "Send via" at bounding box center [1085, 56] width 60 height 22
click at [1064, 110] on div "Email" at bounding box center [1093, 116] width 113 height 37
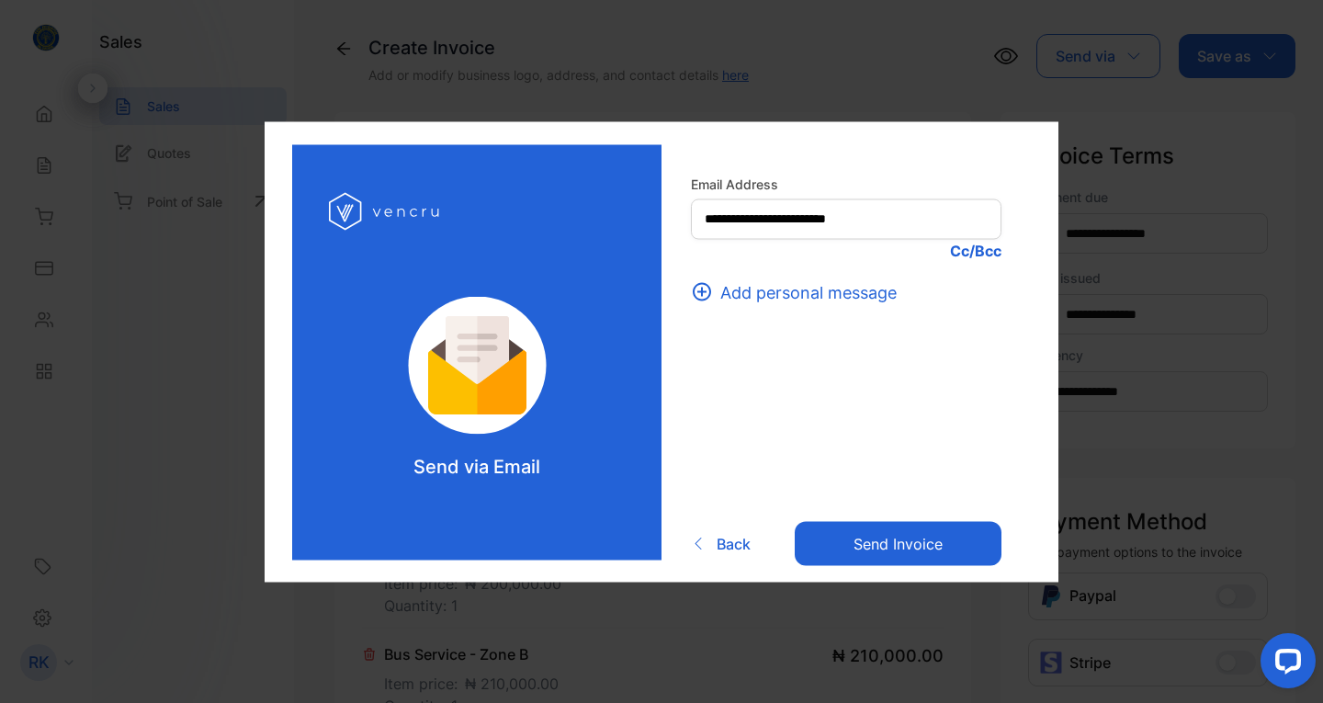
click at [893, 535] on button "Send invoice" at bounding box center [897, 544] width 207 height 44
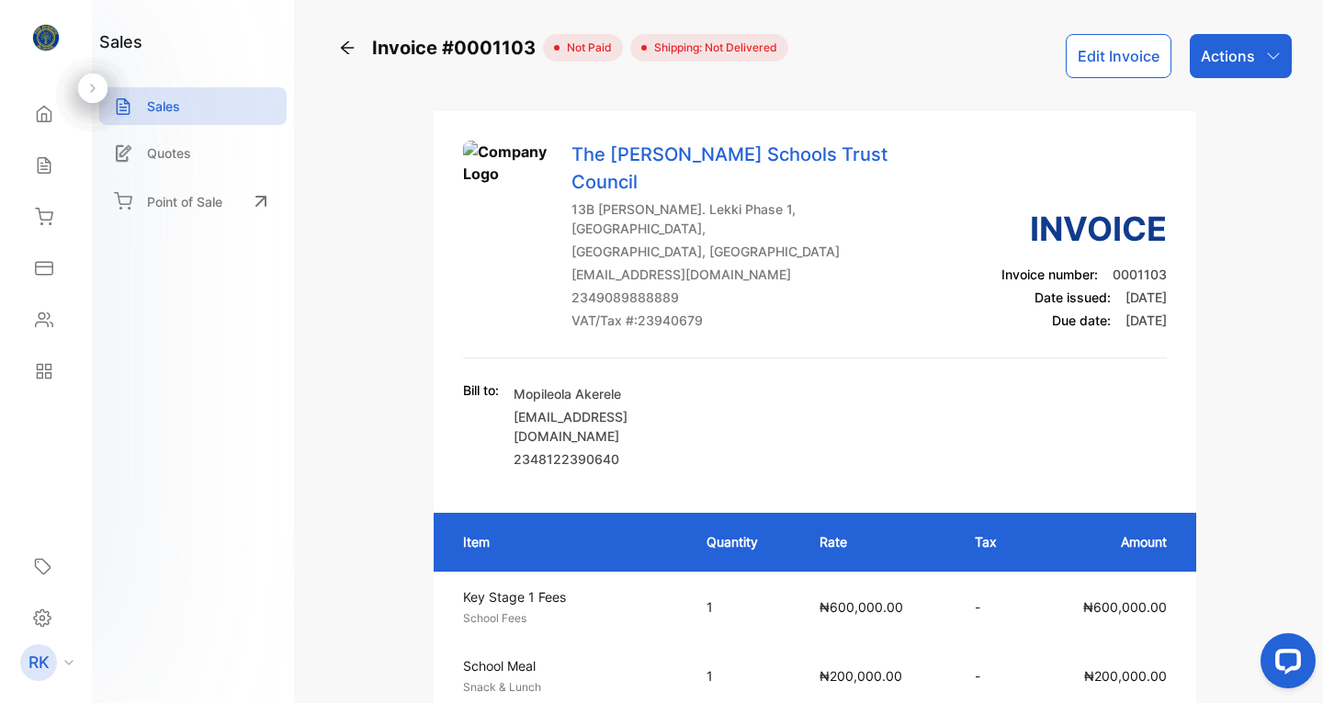
click at [46, 162] on icon at bounding box center [44, 166] width 12 height 16
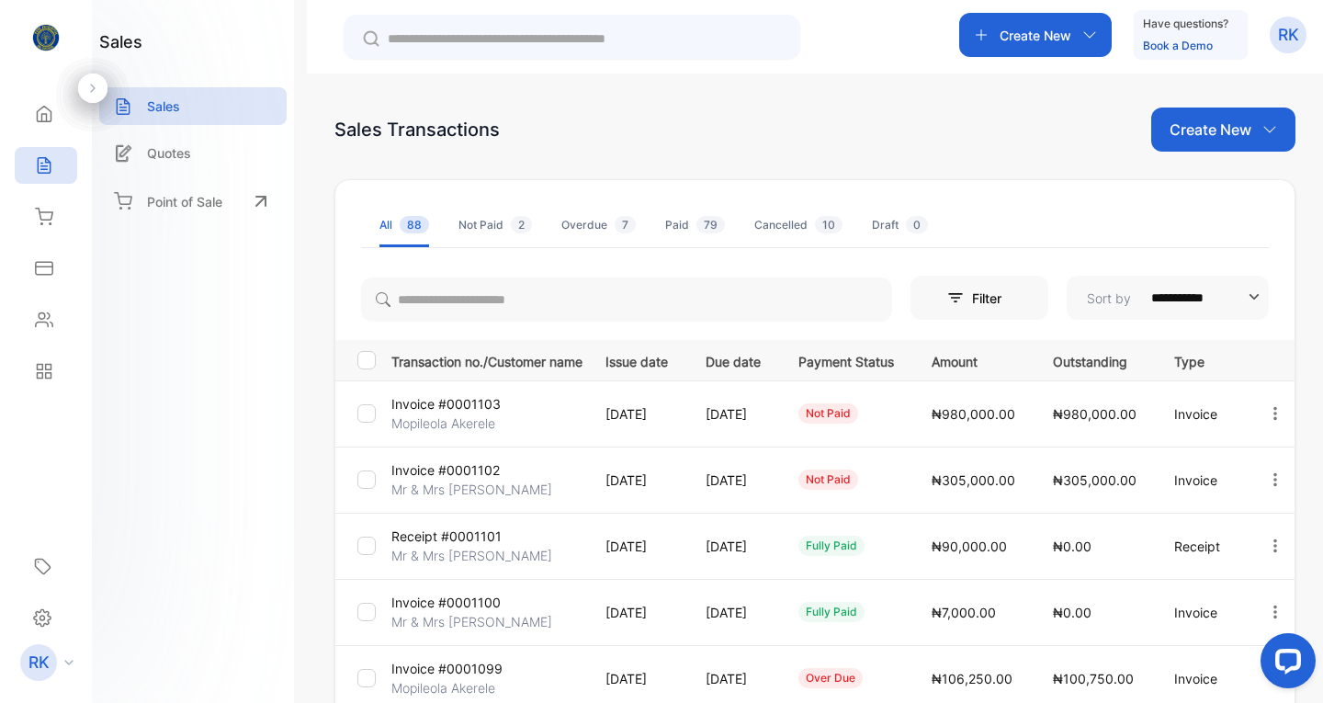
click at [1184, 129] on p "Create New" at bounding box center [1210, 129] width 82 height 22
click at [1213, 188] on span "Invoice" at bounding box center [1225, 190] width 43 height 19
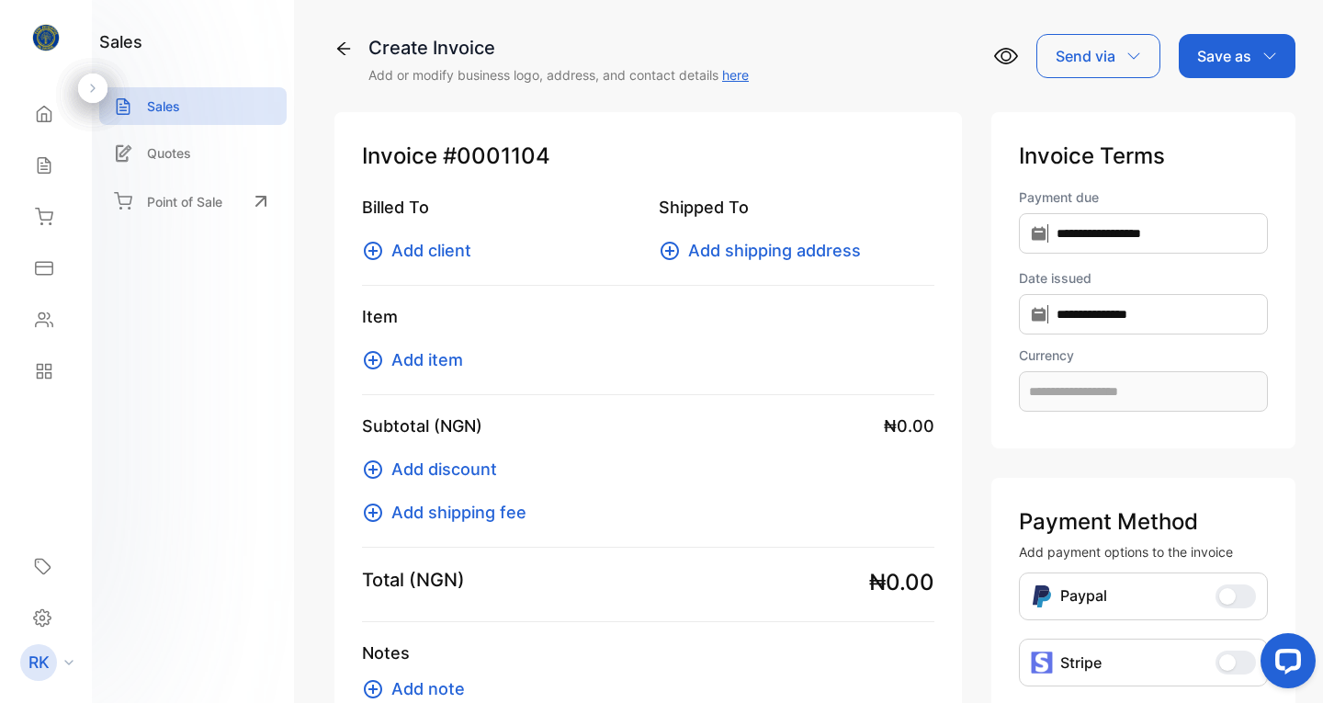
click at [408, 253] on span "Add client" at bounding box center [431, 250] width 80 height 25
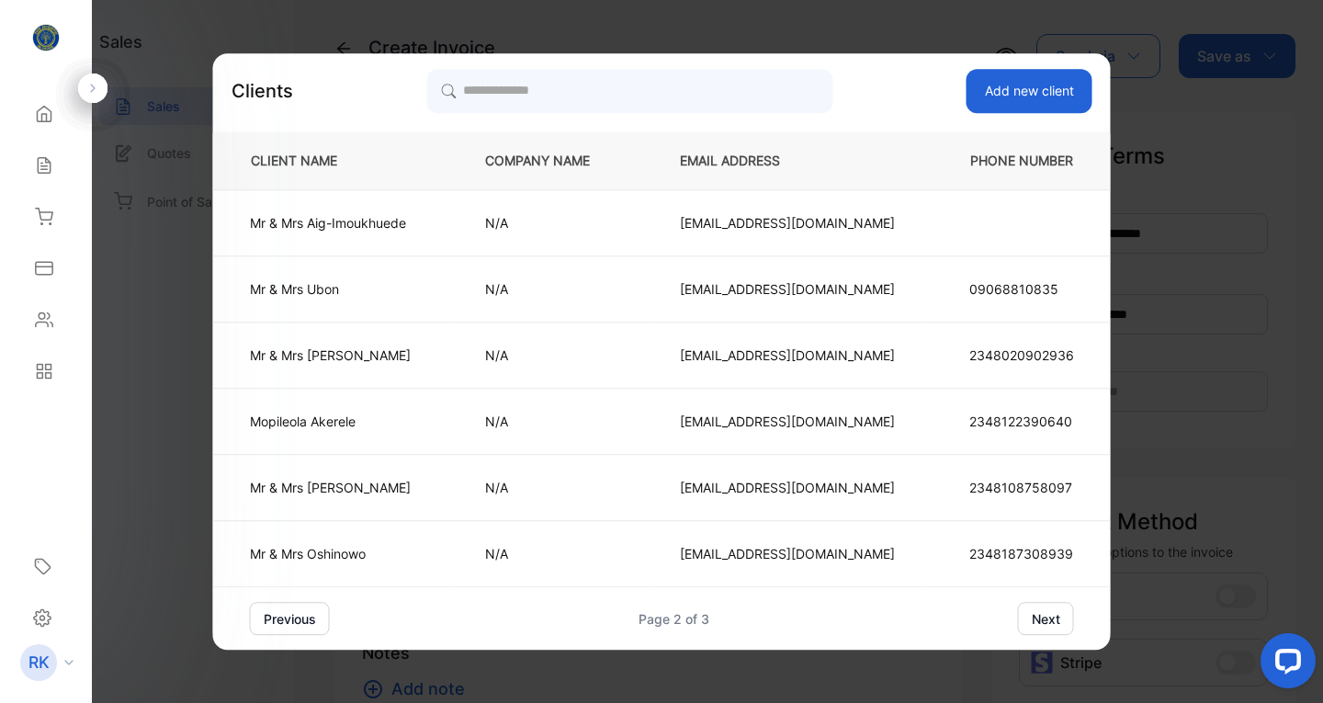
click at [328, 350] on p "Mr & [PERSON_NAME]" at bounding box center [330, 354] width 161 height 19
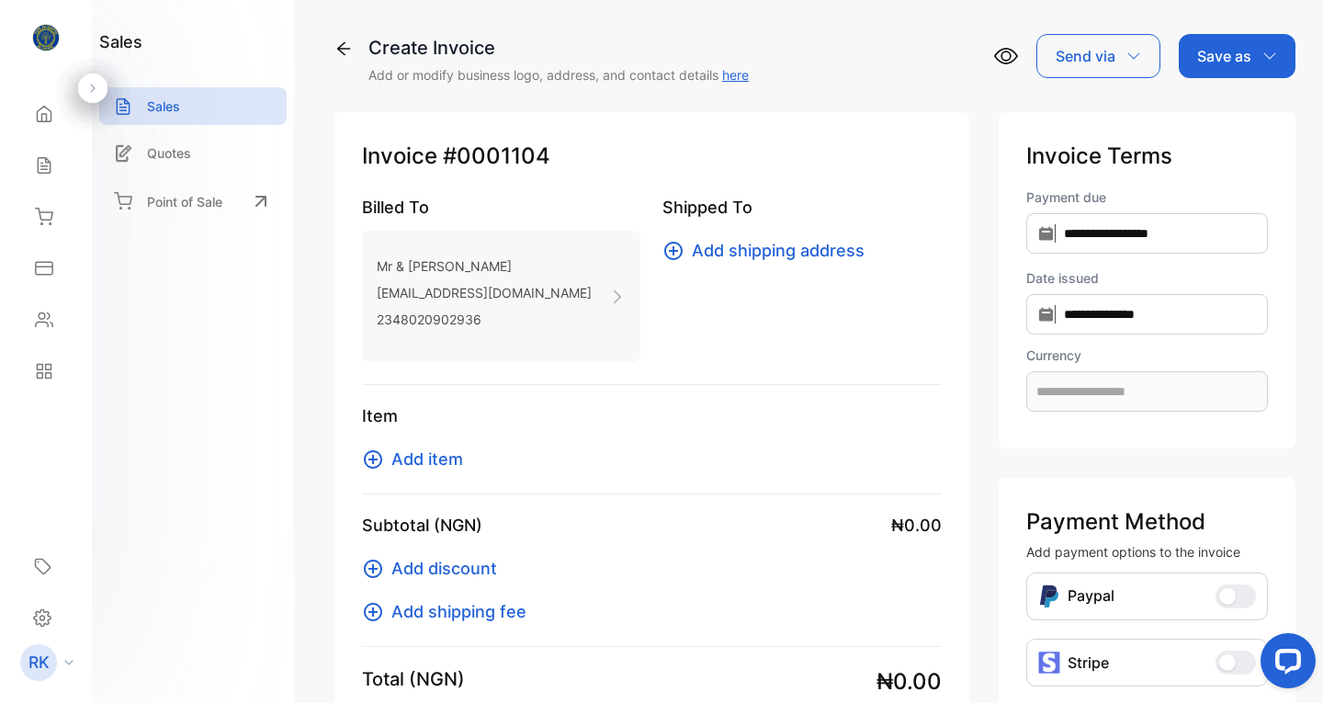
type input "**********"
click at [404, 456] on span "Add item" at bounding box center [427, 458] width 72 height 25
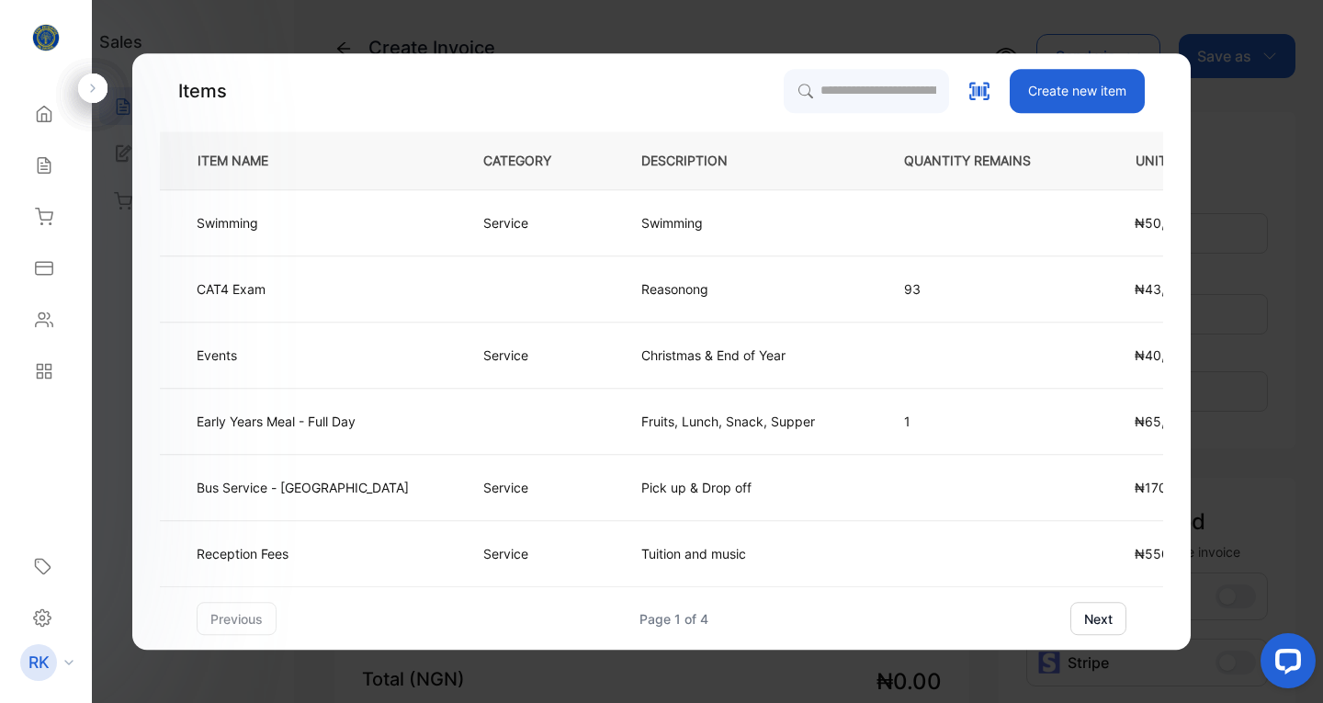
click at [659, 551] on p "Tuition and music" at bounding box center [693, 553] width 105 height 19
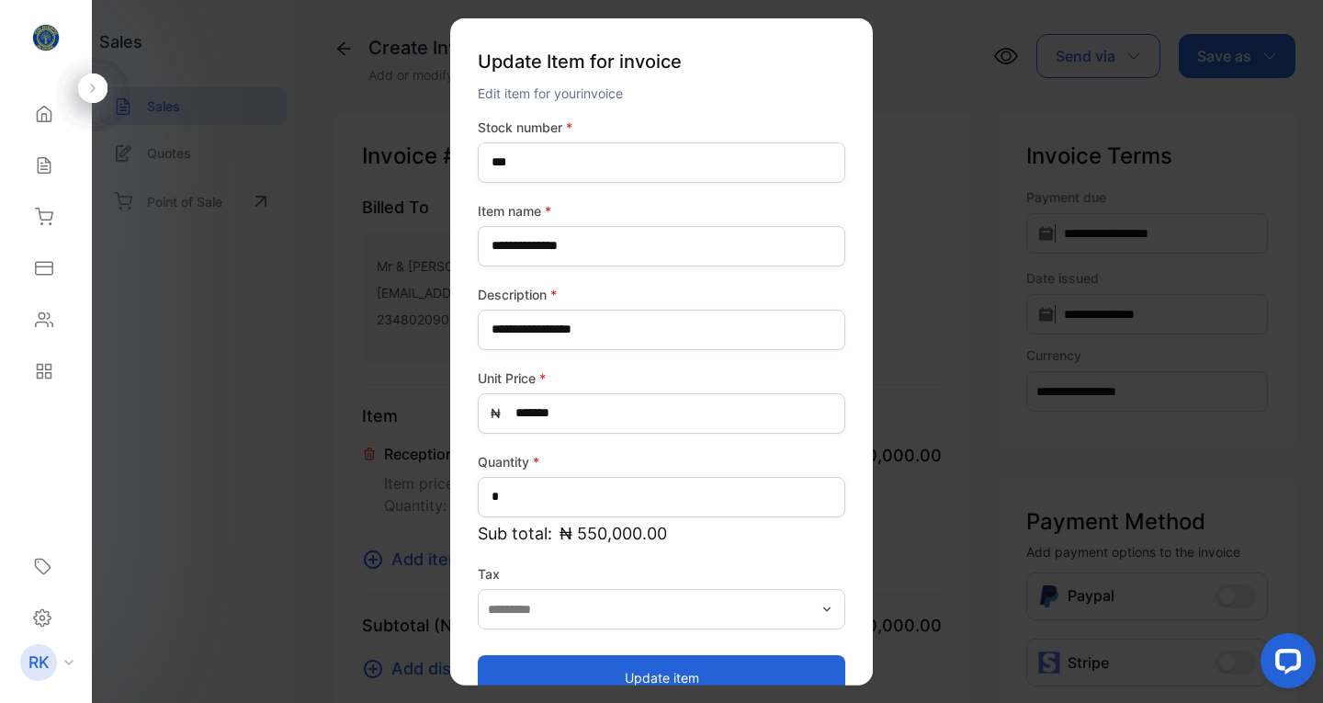
click at [648, 671] on button "Update item" at bounding box center [661, 677] width 367 height 44
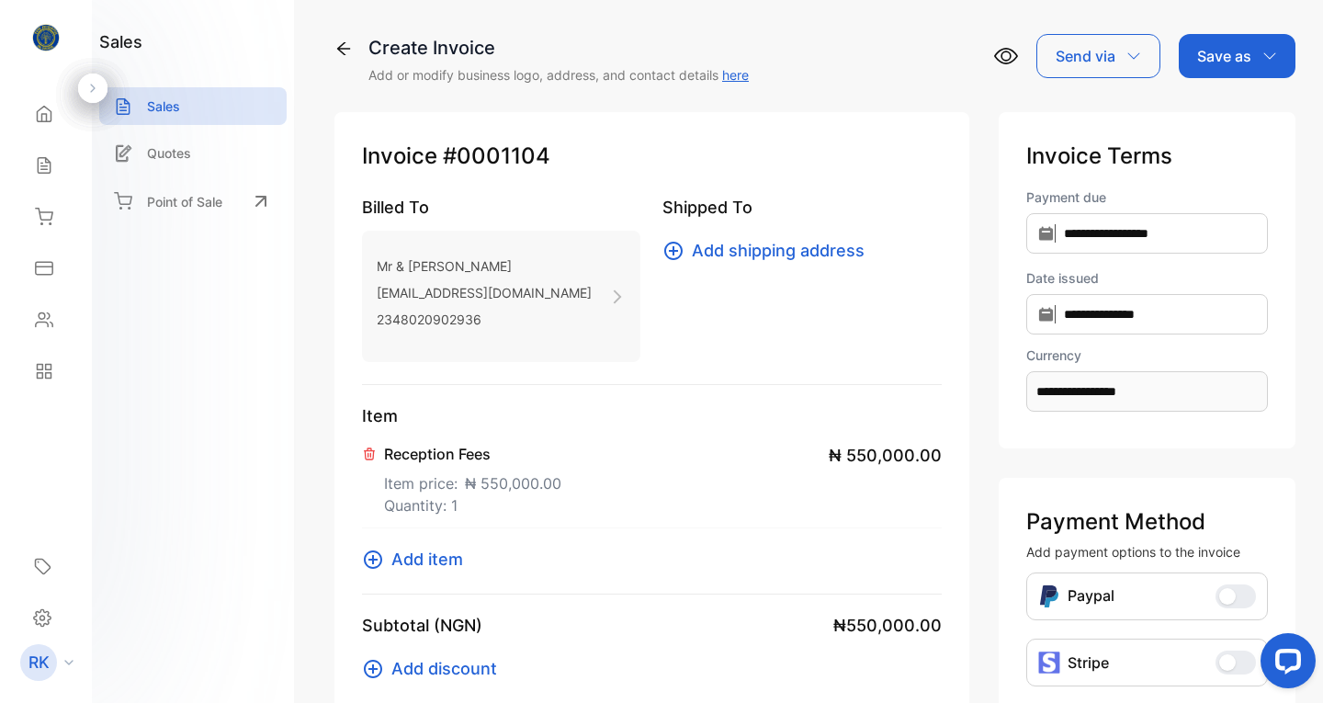
scroll to position [404, 0]
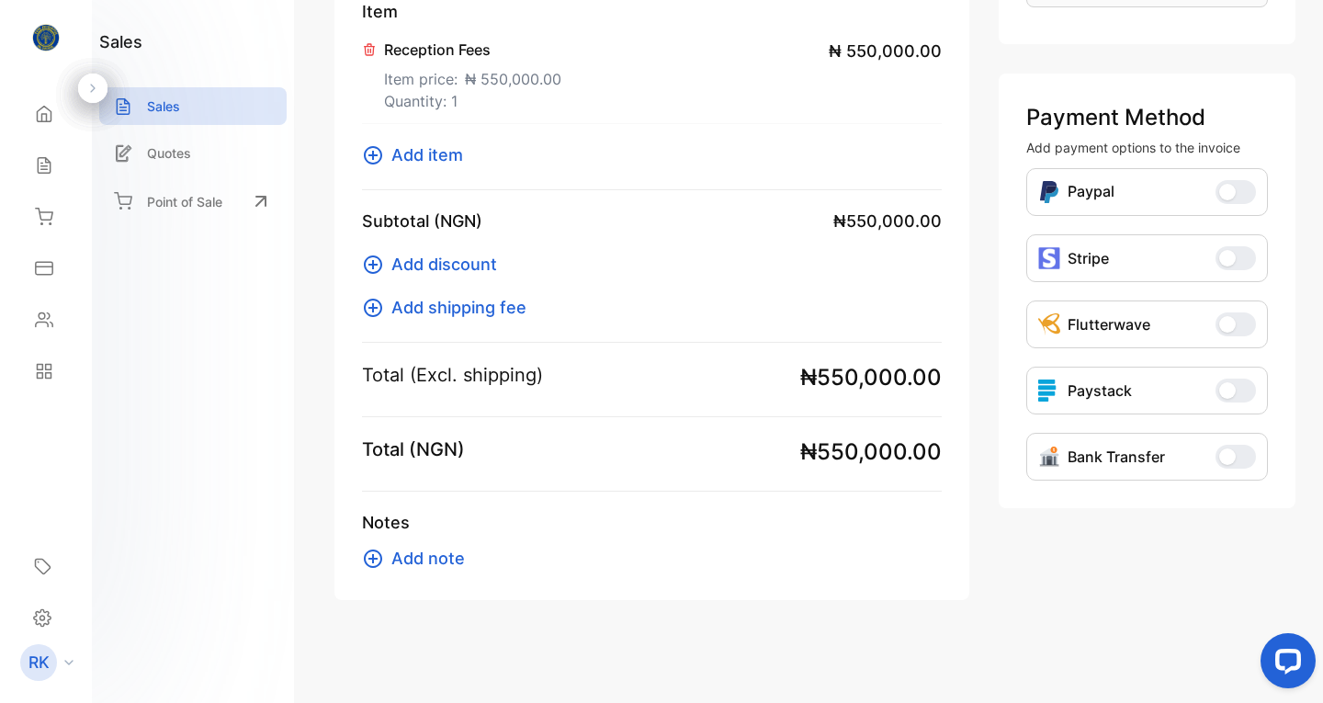
click at [419, 148] on span "Add item" at bounding box center [427, 154] width 72 height 25
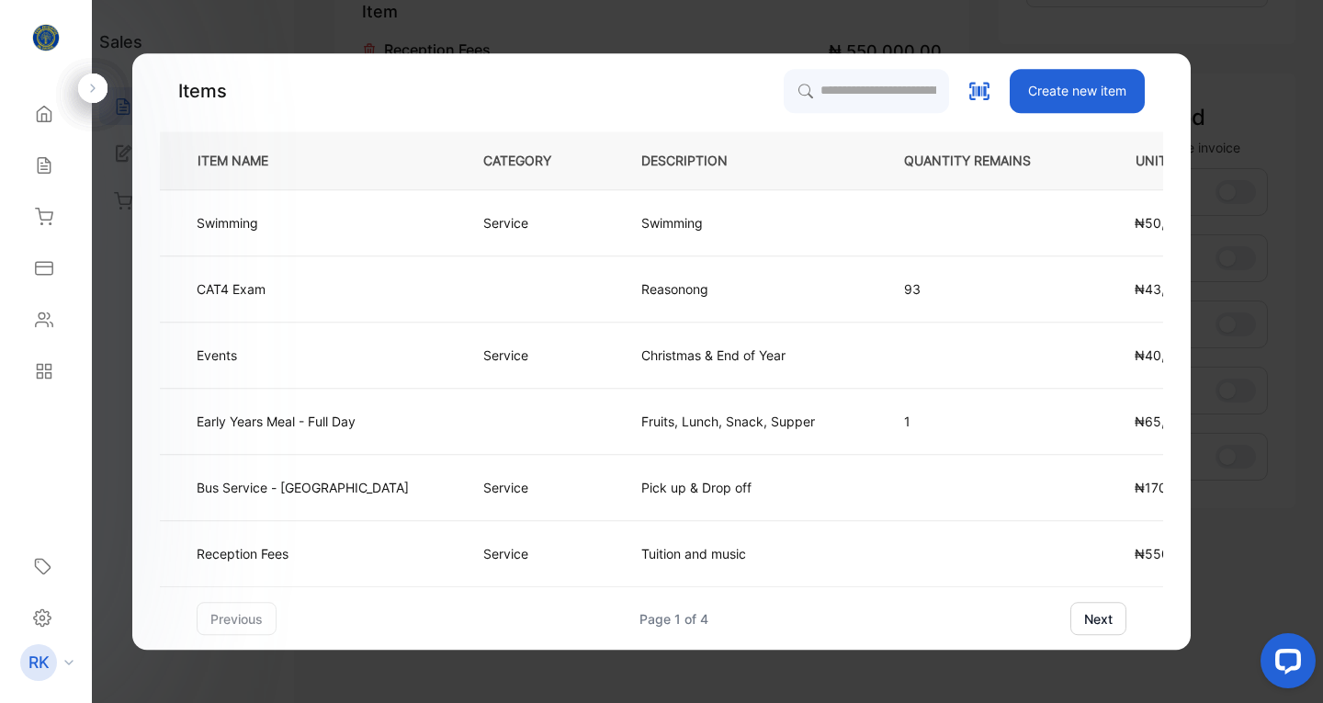
click at [1099, 617] on button "next" at bounding box center [1098, 618] width 56 height 33
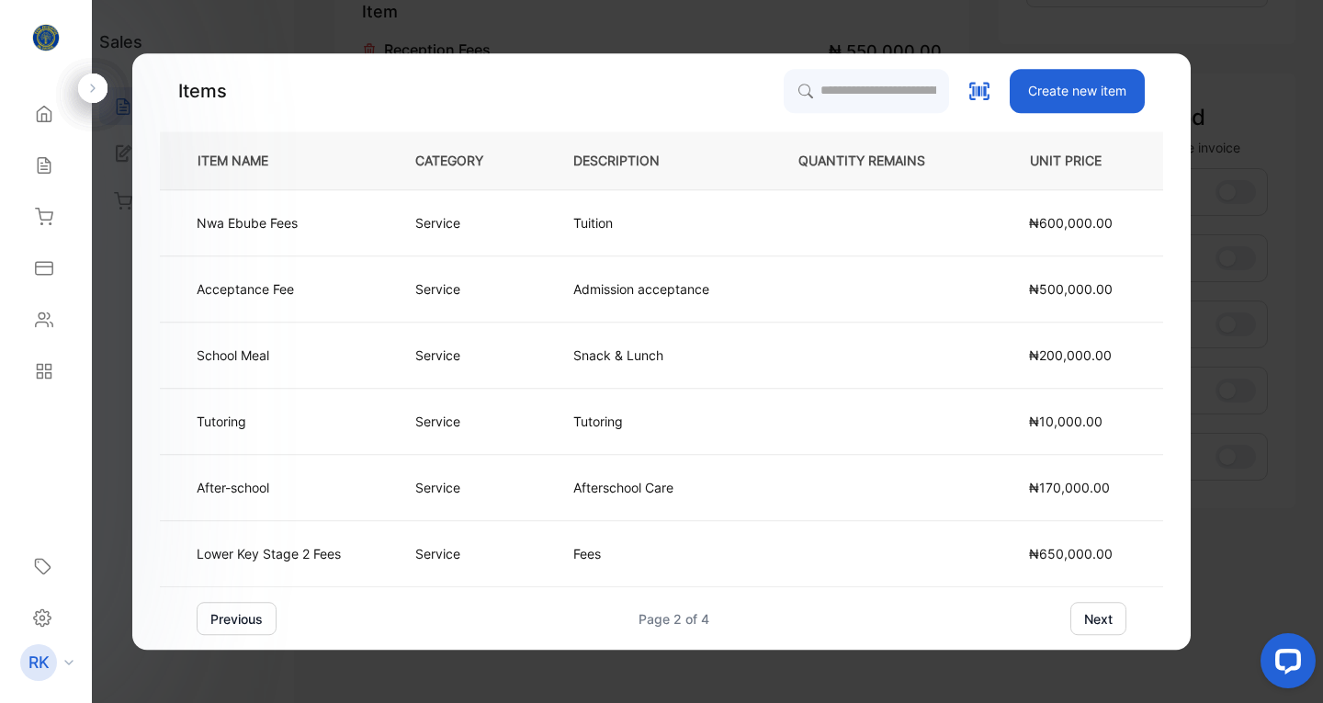
click at [1099, 617] on button "next" at bounding box center [1098, 618] width 56 height 33
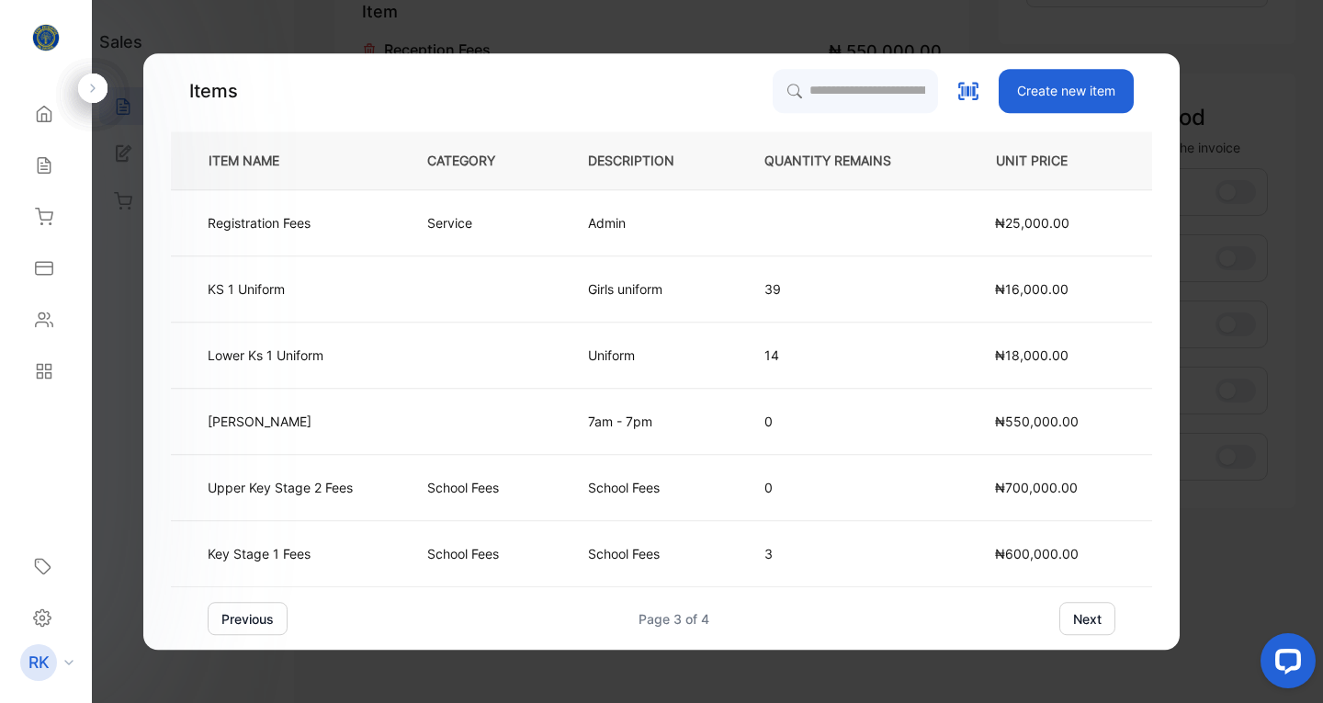
click at [653, 559] on p "School Fees" at bounding box center [624, 553] width 72 height 19
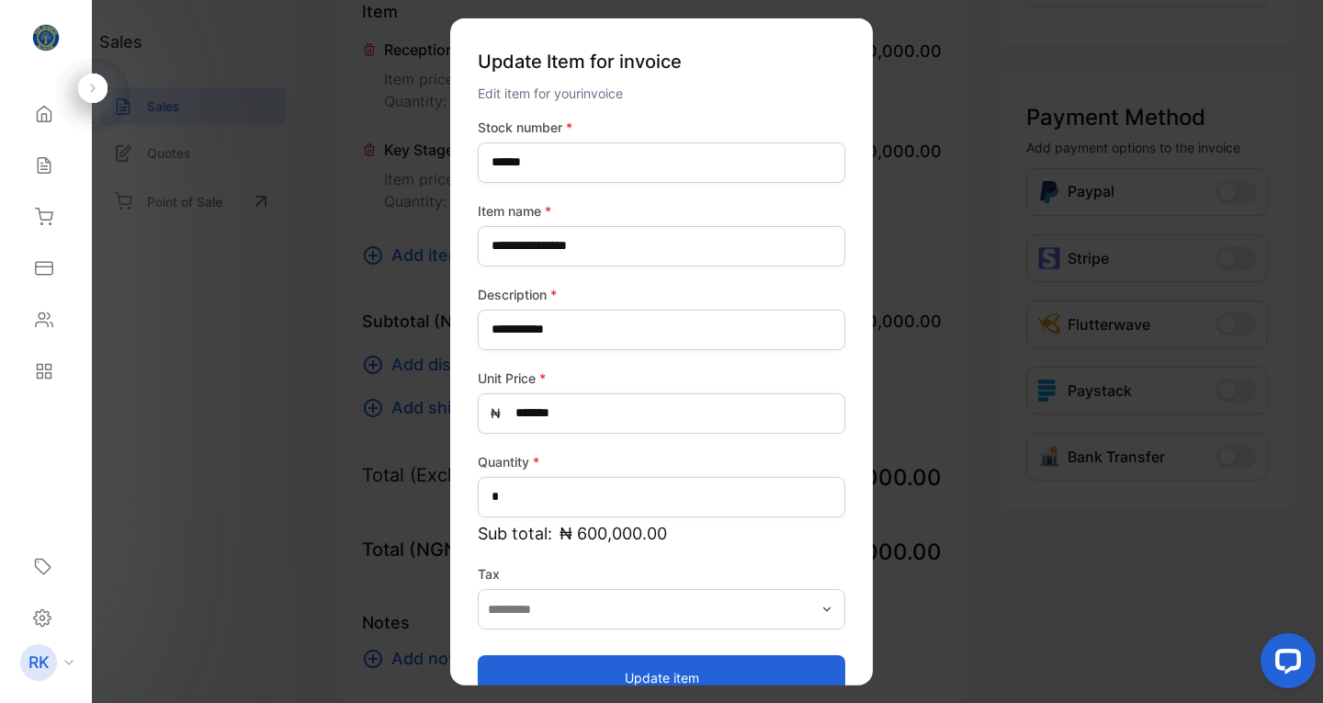
click at [670, 670] on button "Update item" at bounding box center [661, 677] width 367 height 44
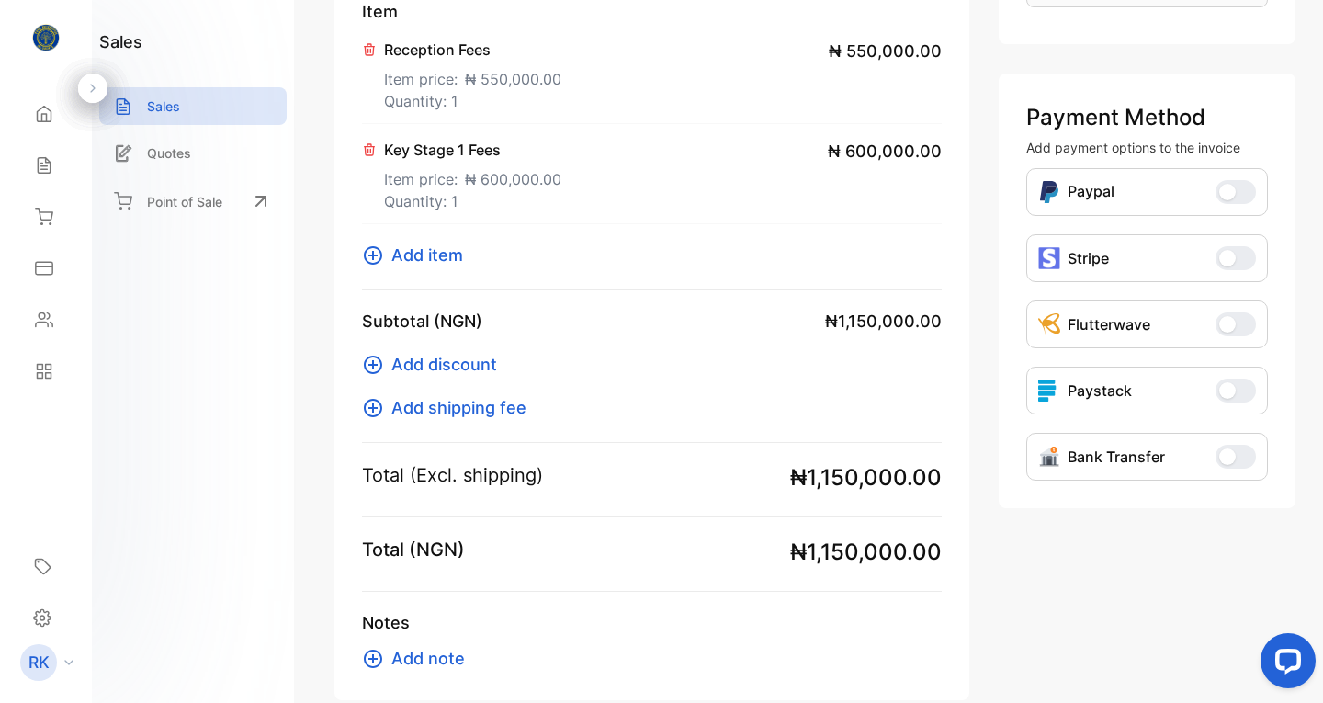
click at [407, 255] on span "Add item" at bounding box center [427, 254] width 72 height 25
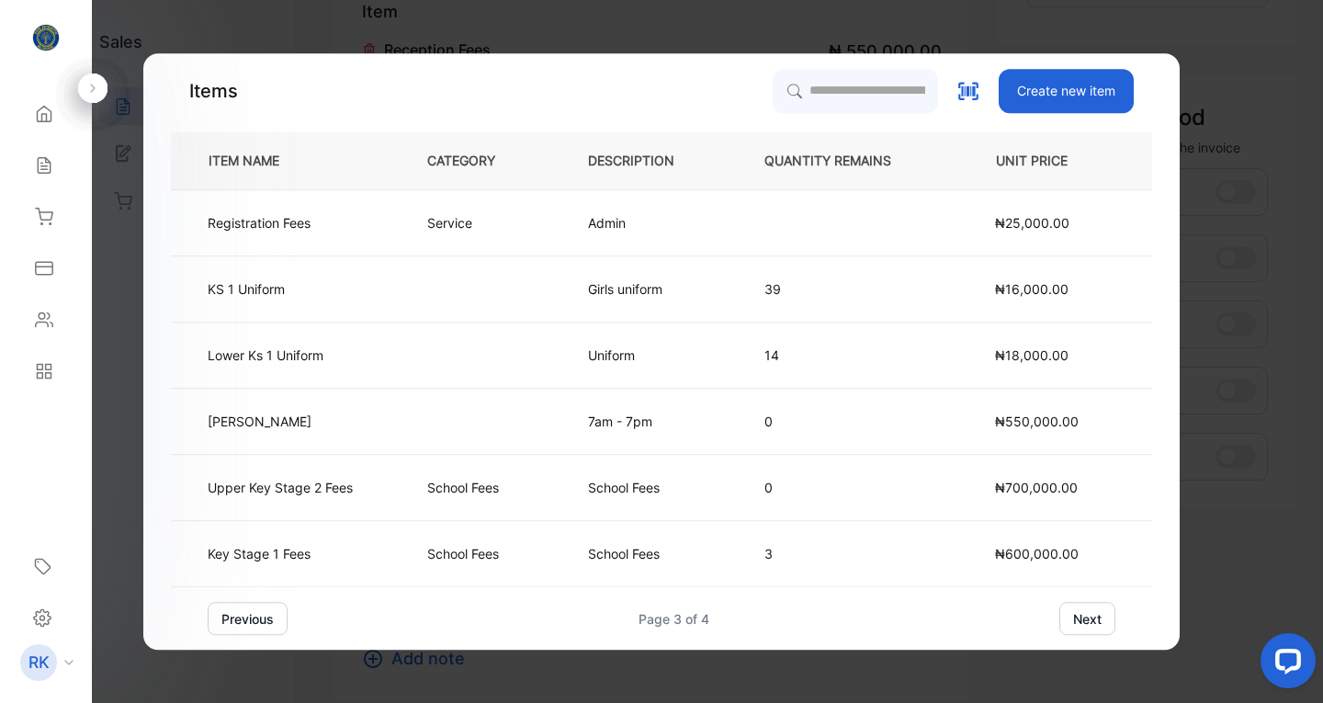
click at [249, 623] on button "previous" at bounding box center [248, 618] width 80 height 33
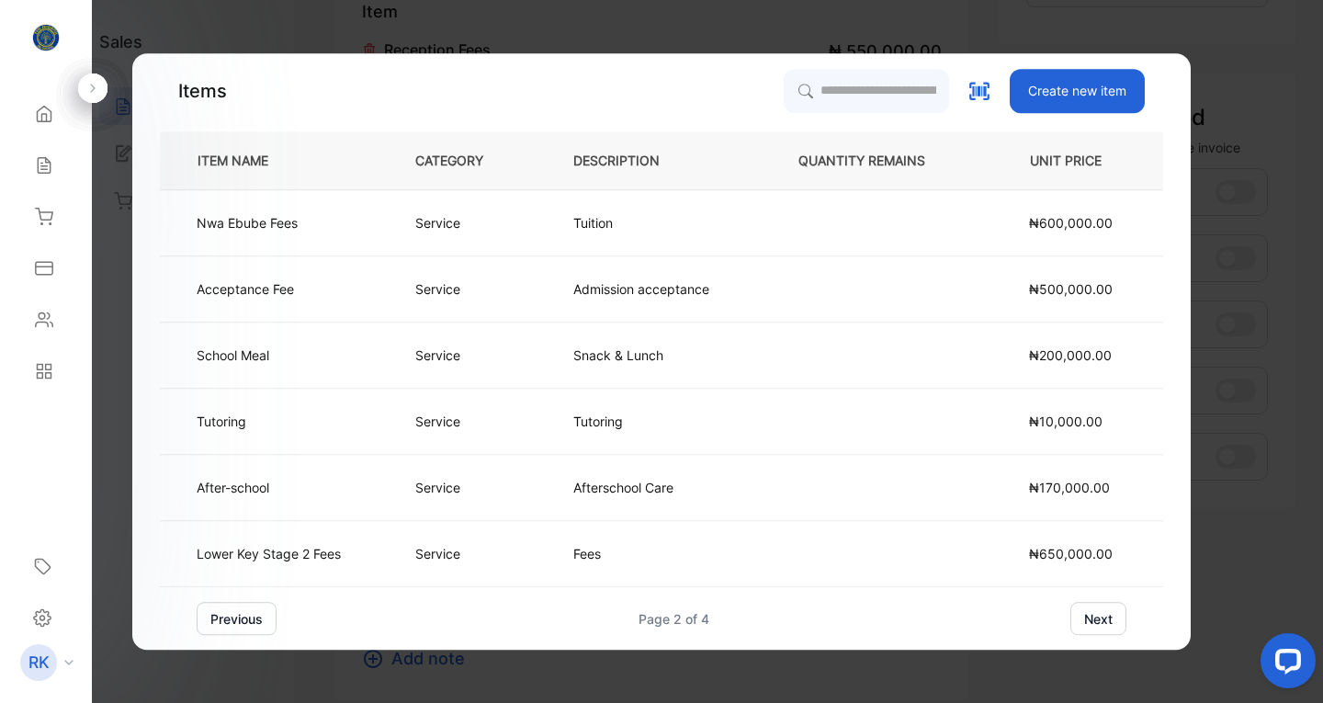
click at [250, 349] on p "School Meal" at bounding box center [233, 354] width 73 height 19
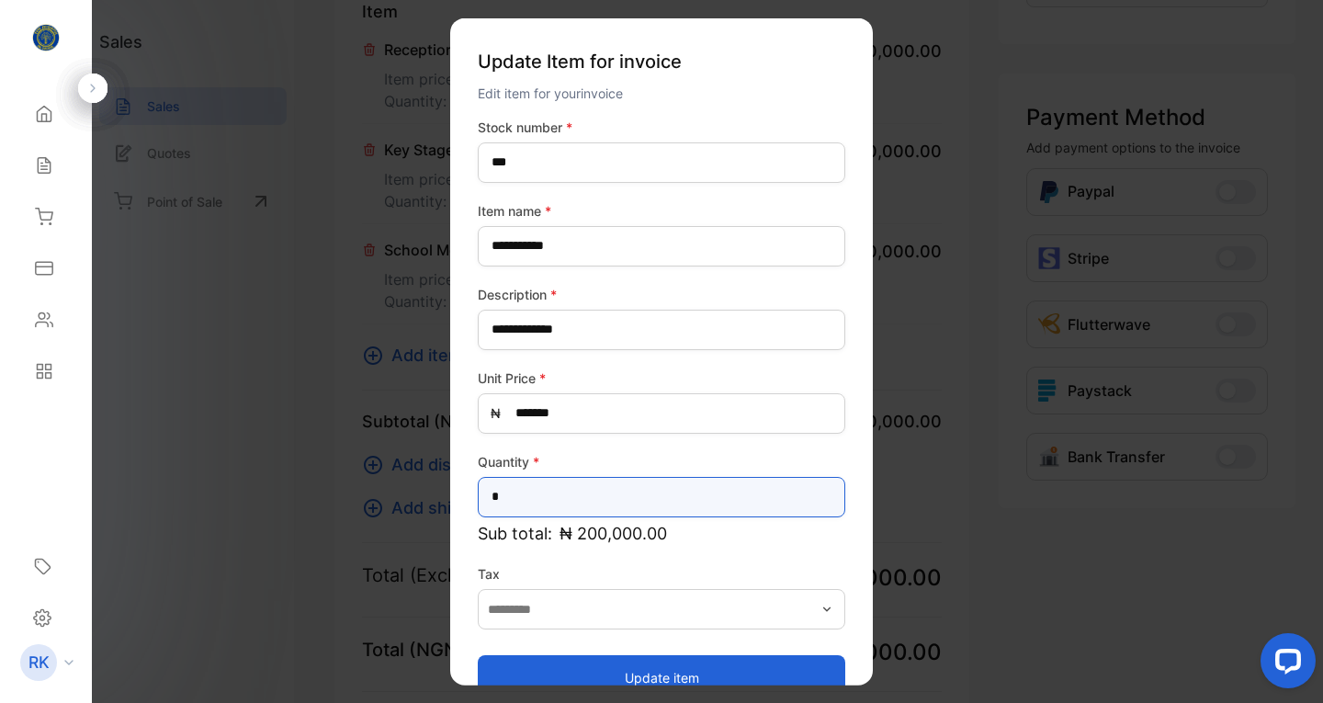
click at [778, 496] on input "*" at bounding box center [661, 496] width 367 height 40
type input "*"
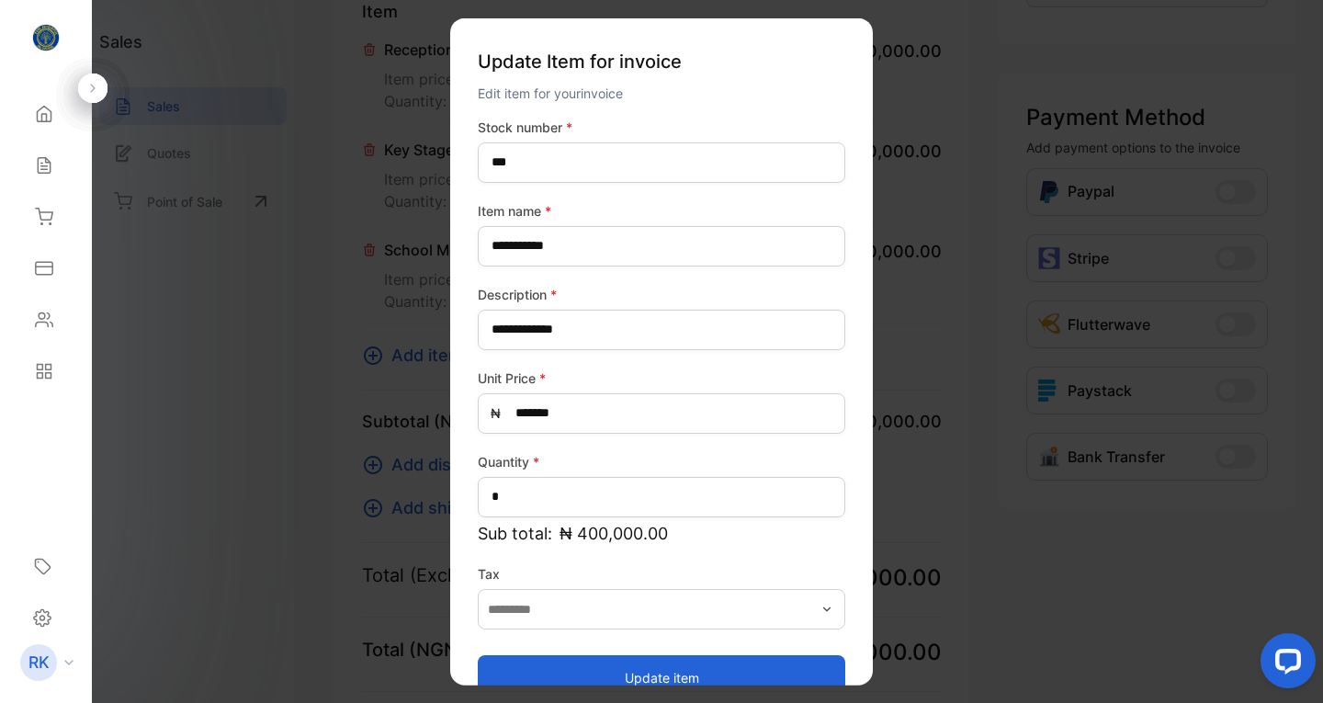
click at [674, 672] on button "Update item" at bounding box center [661, 677] width 367 height 44
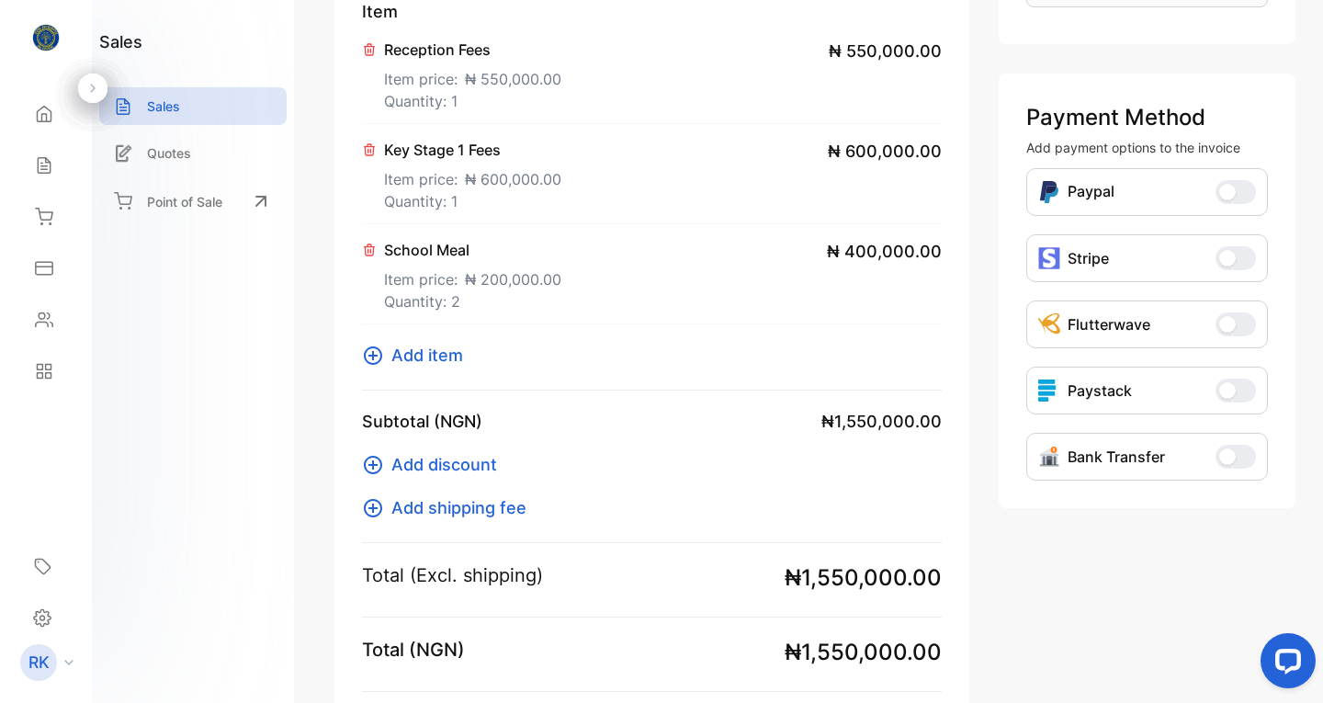
click at [431, 350] on span "Add item" at bounding box center [427, 355] width 72 height 25
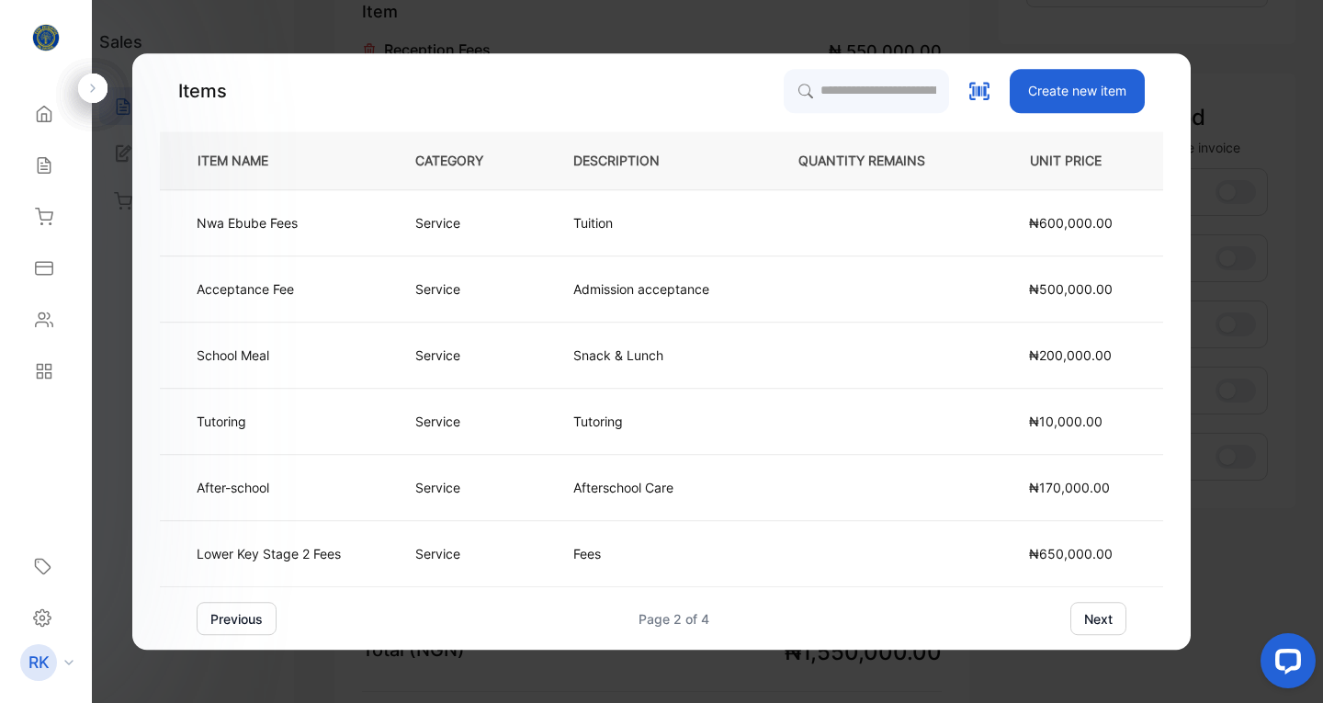
click at [242, 605] on button "previous" at bounding box center [237, 618] width 80 height 33
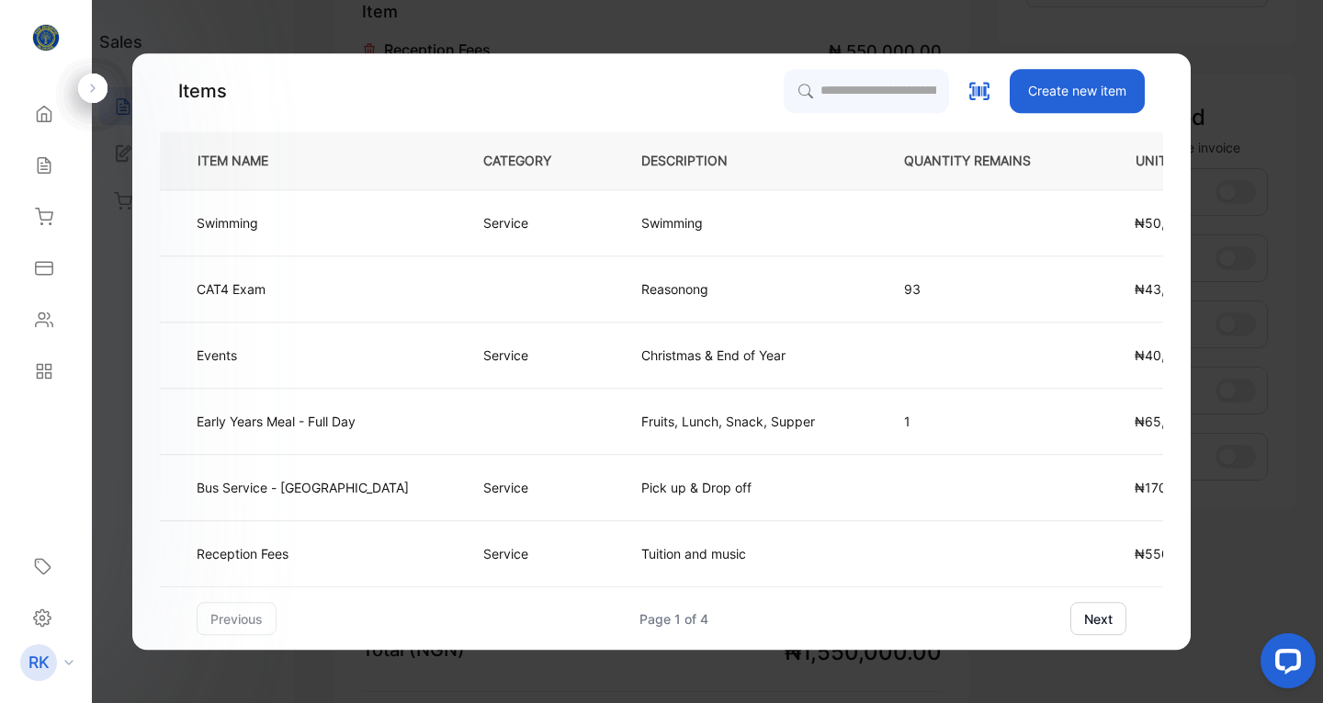
click at [291, 490] on p "Bus Service - [GEOGRAPHIC_DATA]" at bounding box center [303, 487] width 212 height 19
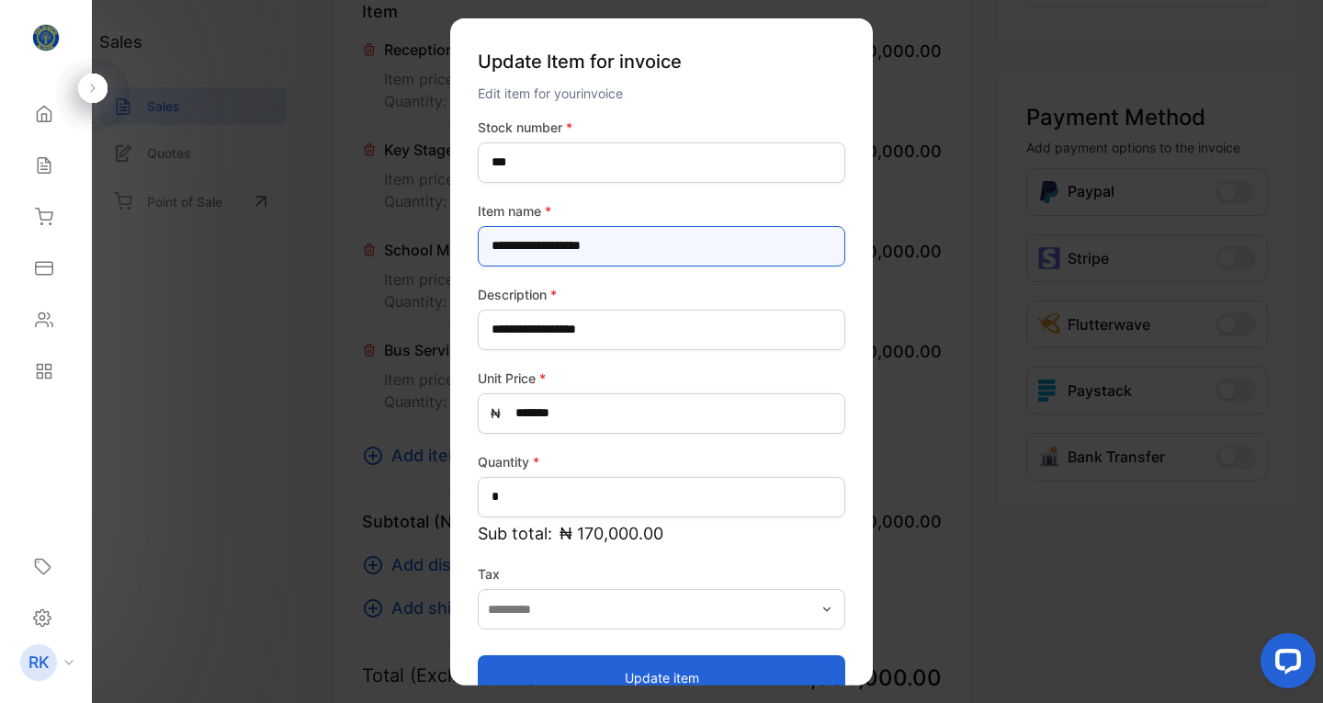
click at [661, 242] on name-inputItem_Name "**********" at bounding box center [661, 245] width 367 height 40
type name-inputItem_Name "**********"
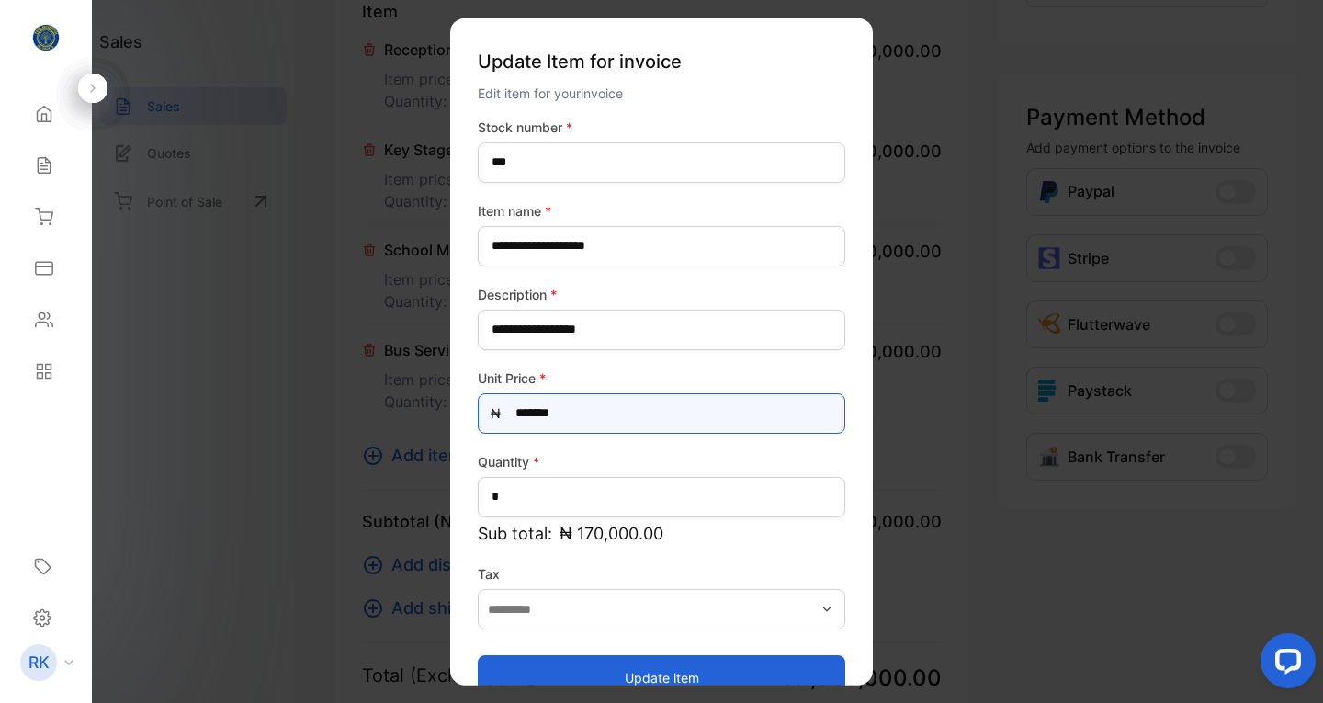
click at [582, 411] on Price-inputprice "*******" at bounding box center [661, 412] width 367 height 40
type Price-inputprice "*******"
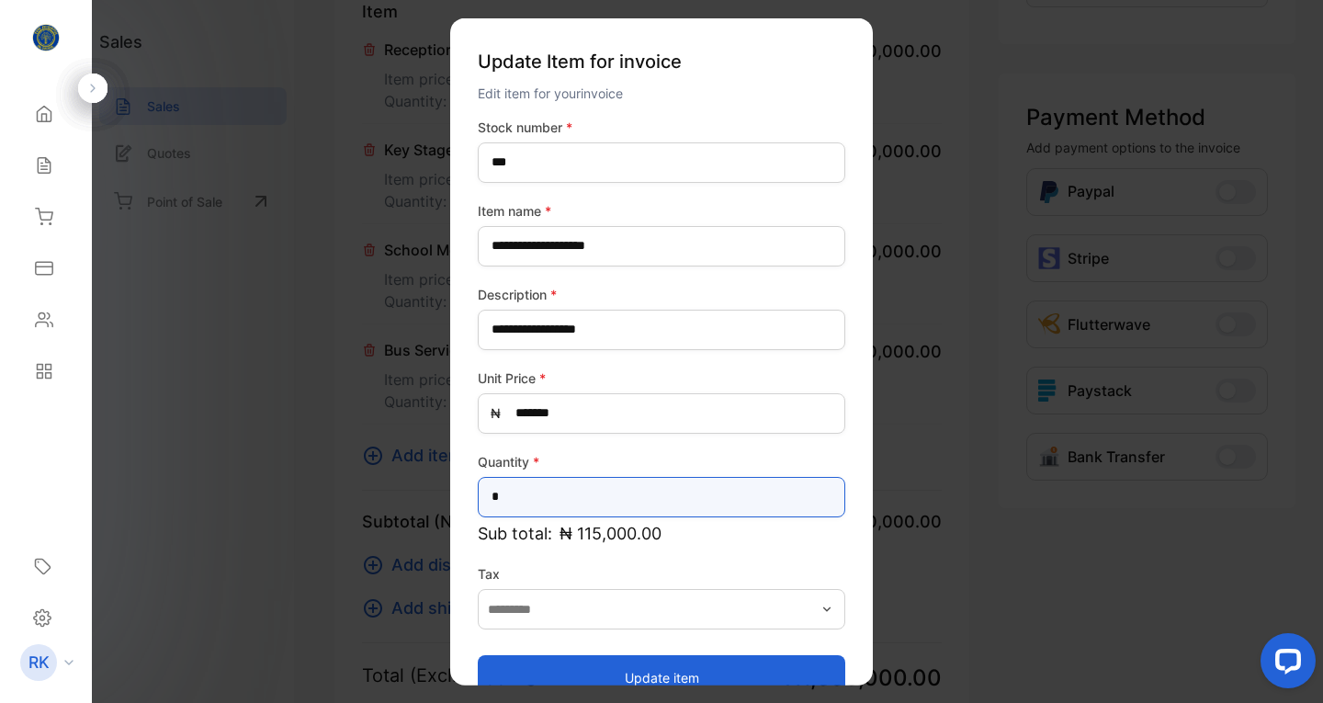
click at [551, 495] on input "*" at bounding box center [661, 496] width 367 height 40
type input "*"
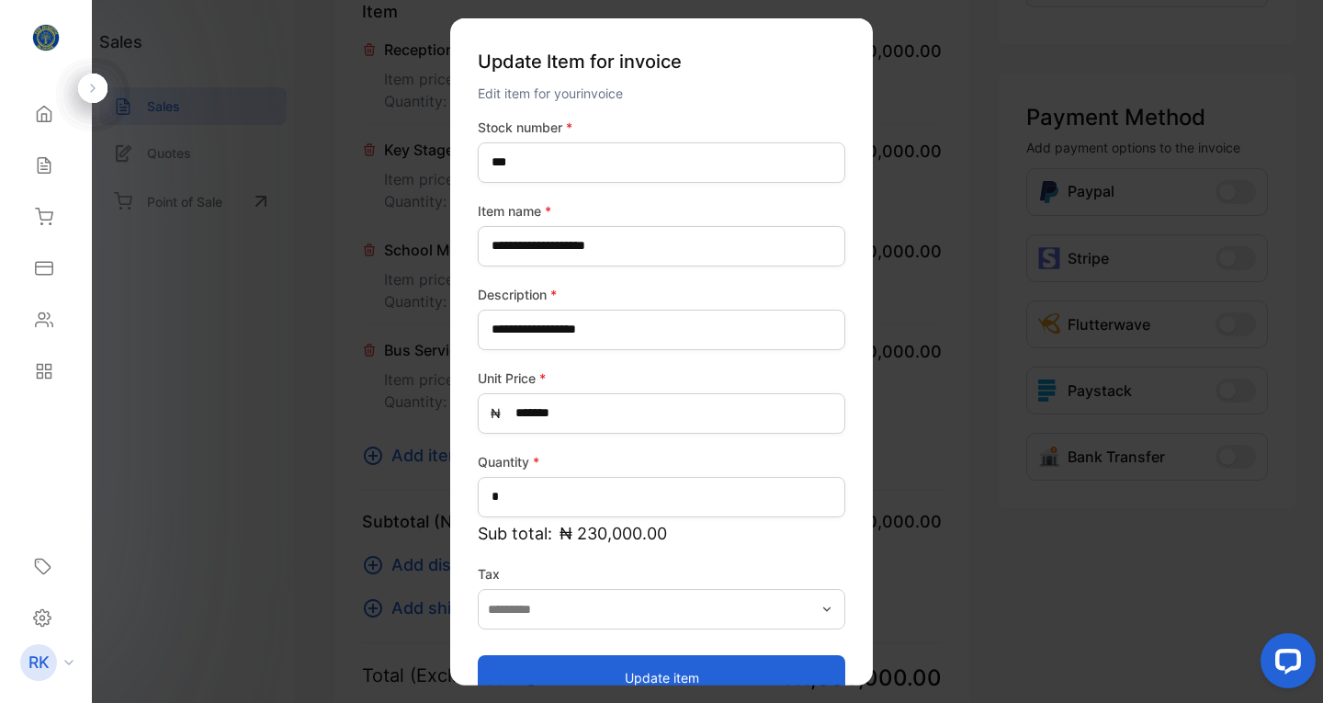
click at [674, 671] on button "Update item" at bounding box center [661, 677] width 367 height 44
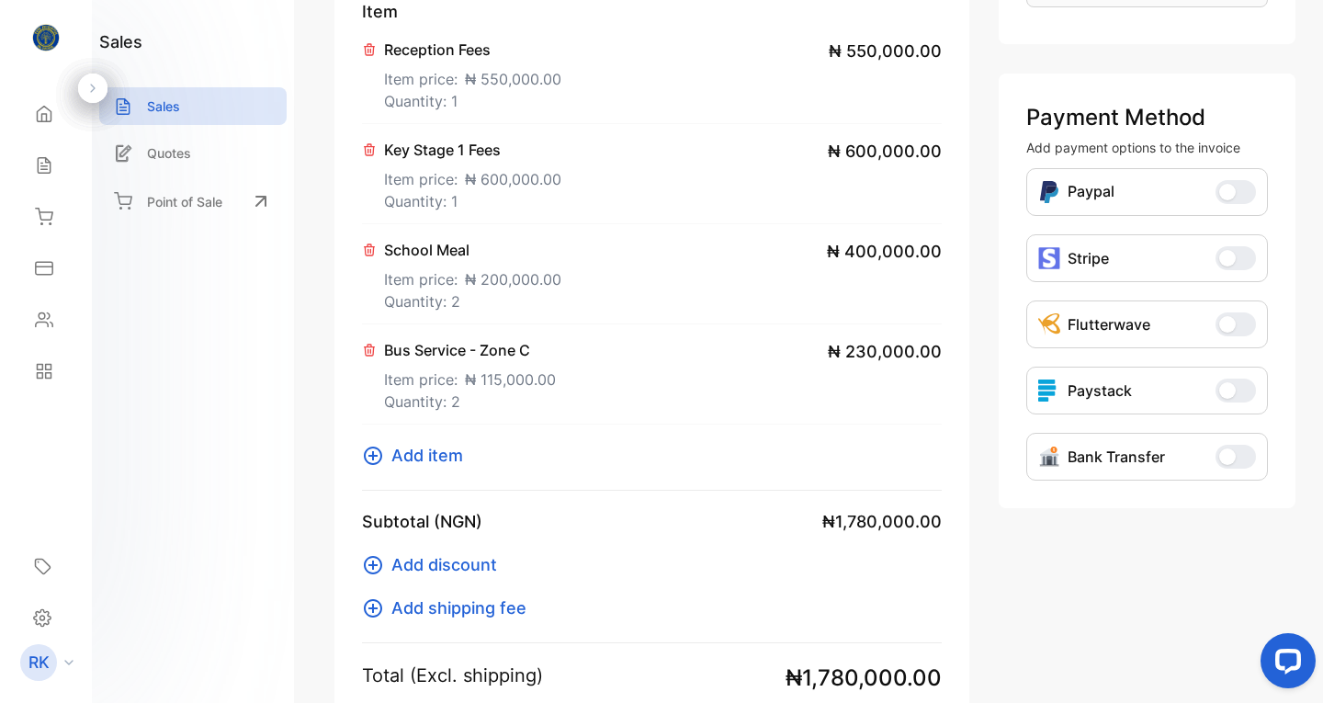
click at [438, 563] on span "Add discount" at bounding box center [444, 564] width 106 height 25
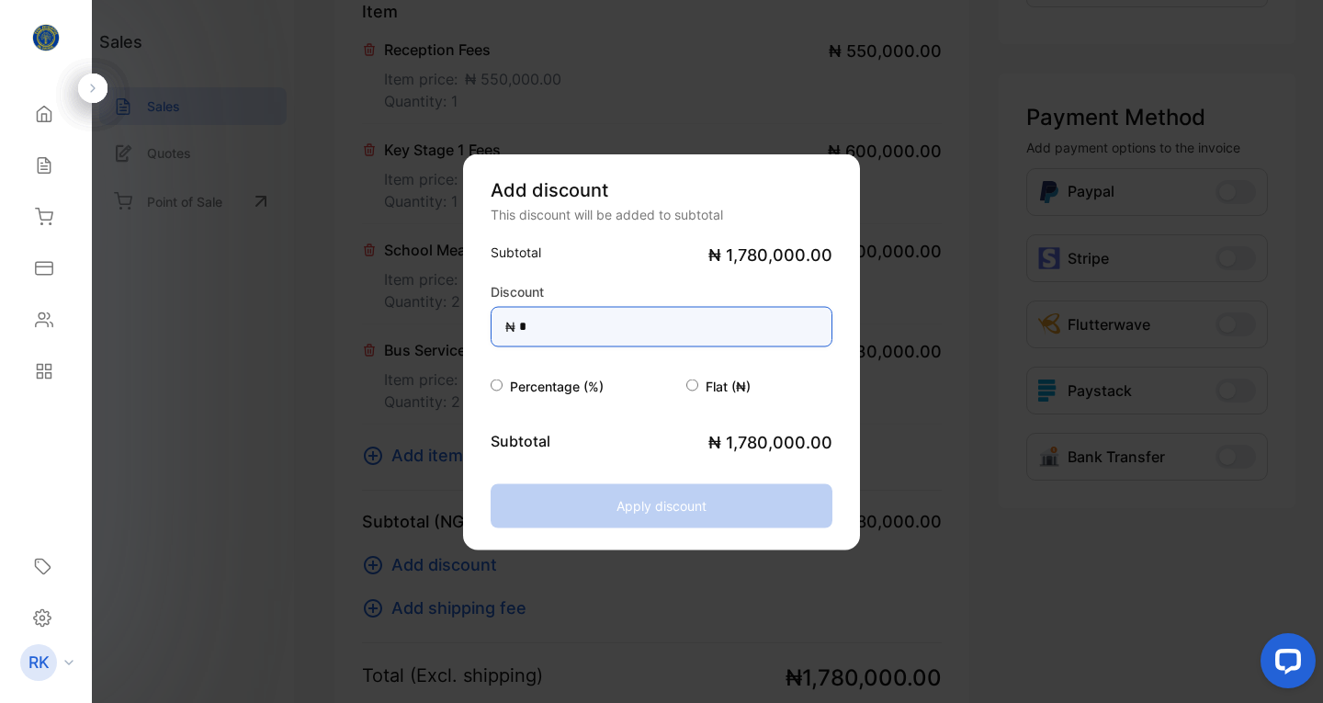
click at [563, 331] on input "*" at bounding box center [661, 326] width 342 height 40
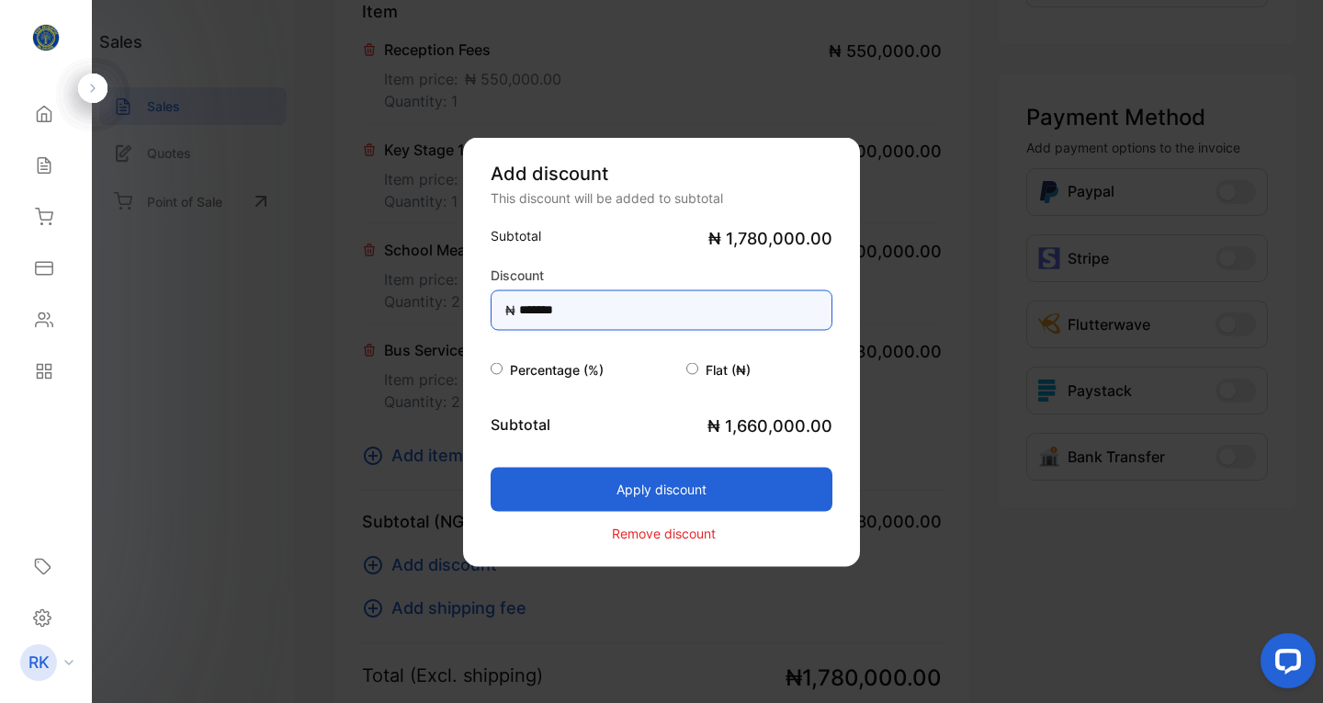
type input "*******"
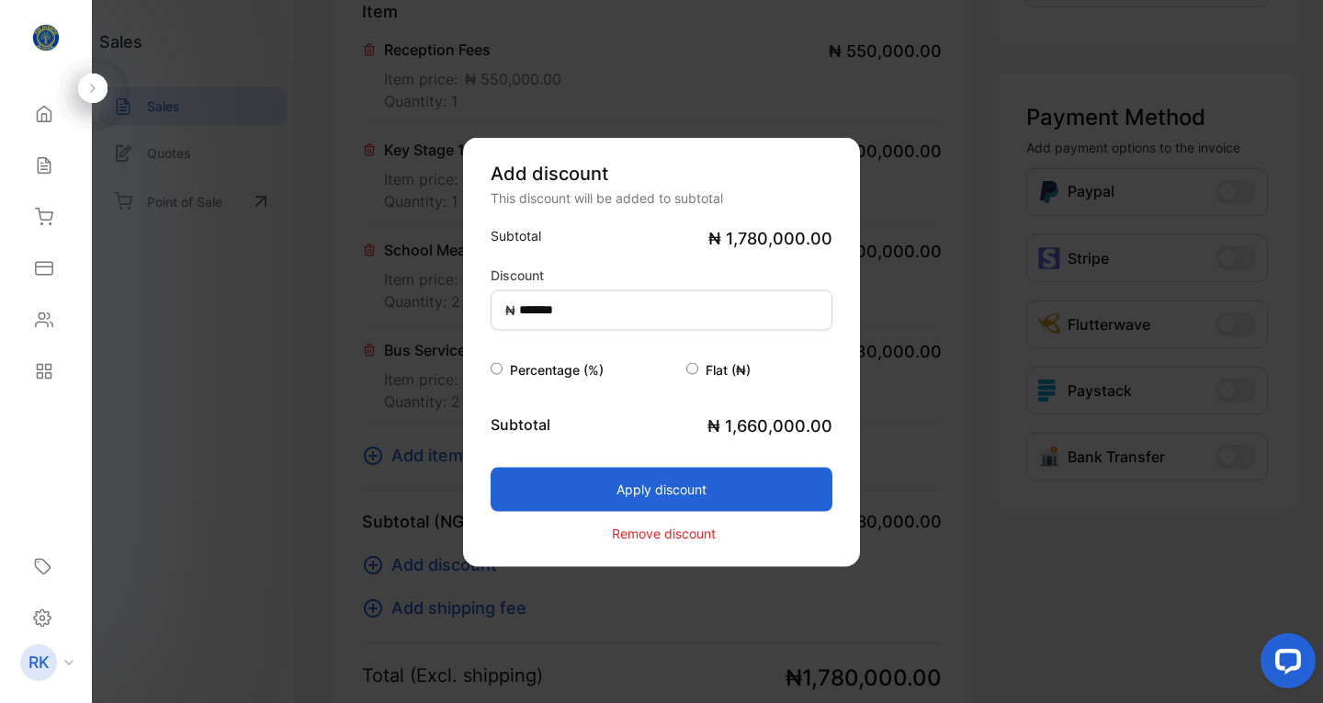
click at [658, 485] on button "Apply discount" at bounding box center [661, 489] width 342 height 44
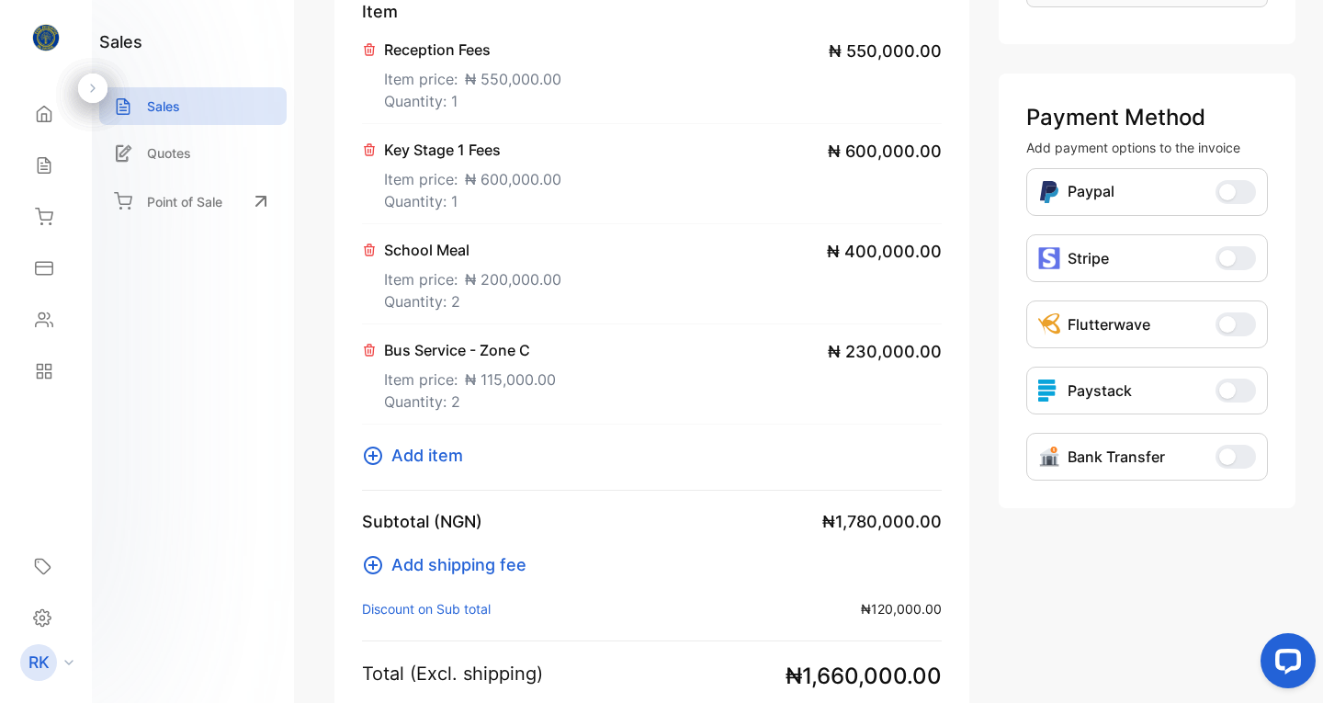
click at [414, 456] on span "Add item" at bounding box center [427, 455] width 72 height 25
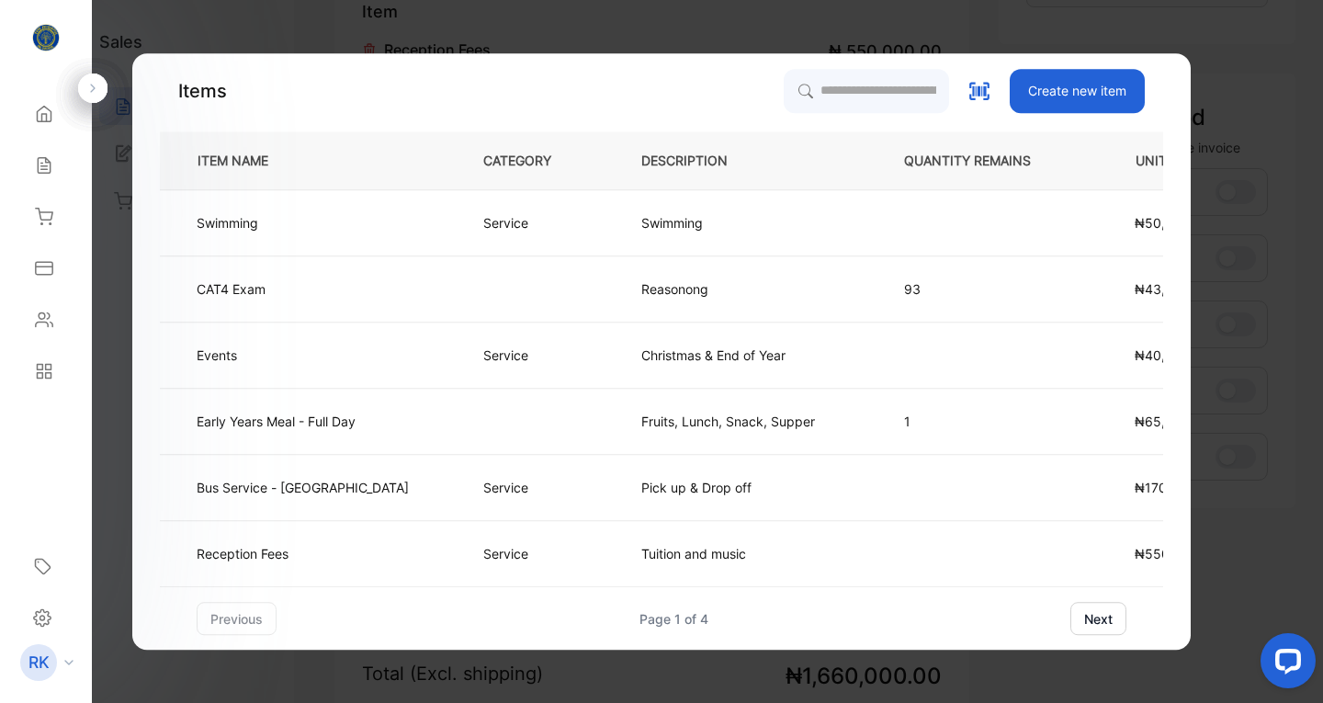
click at [641, 349] on p "Christmas & End of Year" at bounding box center [713, 354] width 144 height 19
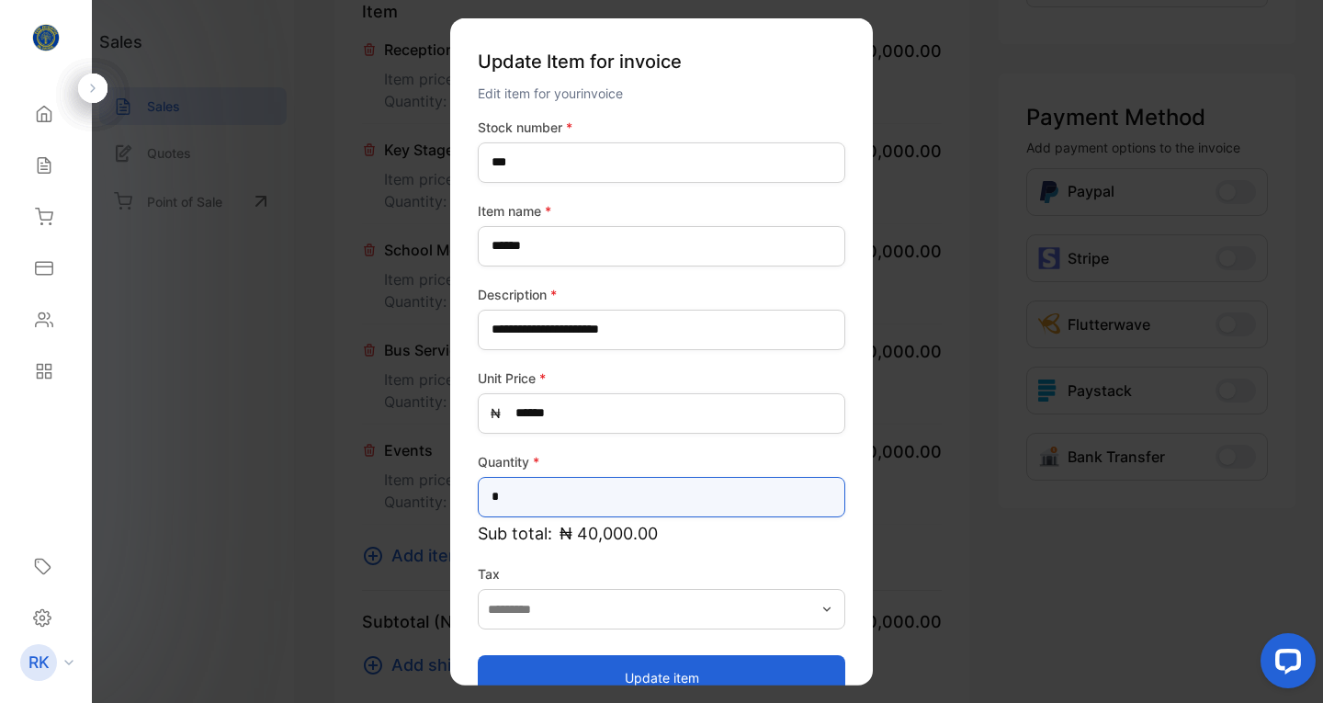
click at [521, 482] on input "*" at bounding box center [661, 496] width 367 height 40
type input "*"
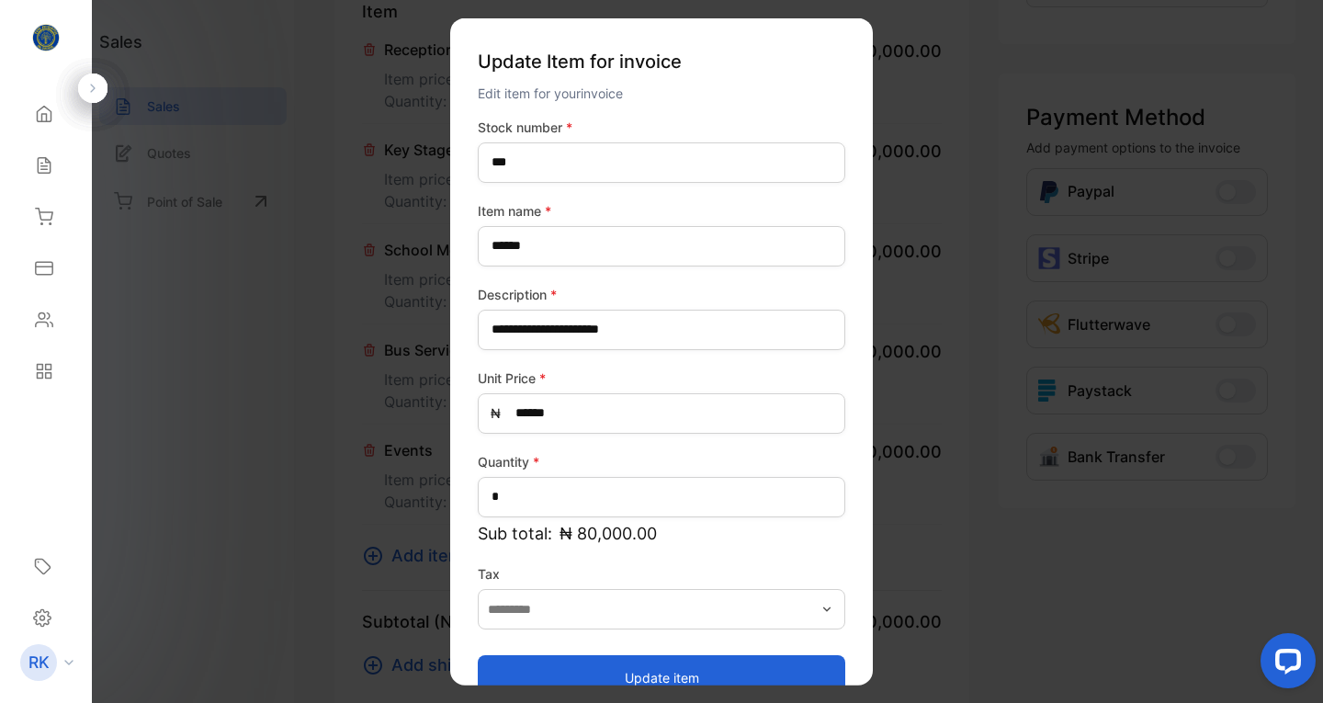
click at [656, 672] on button "Update item" at bounding box center [661, 677] width 367 height 44
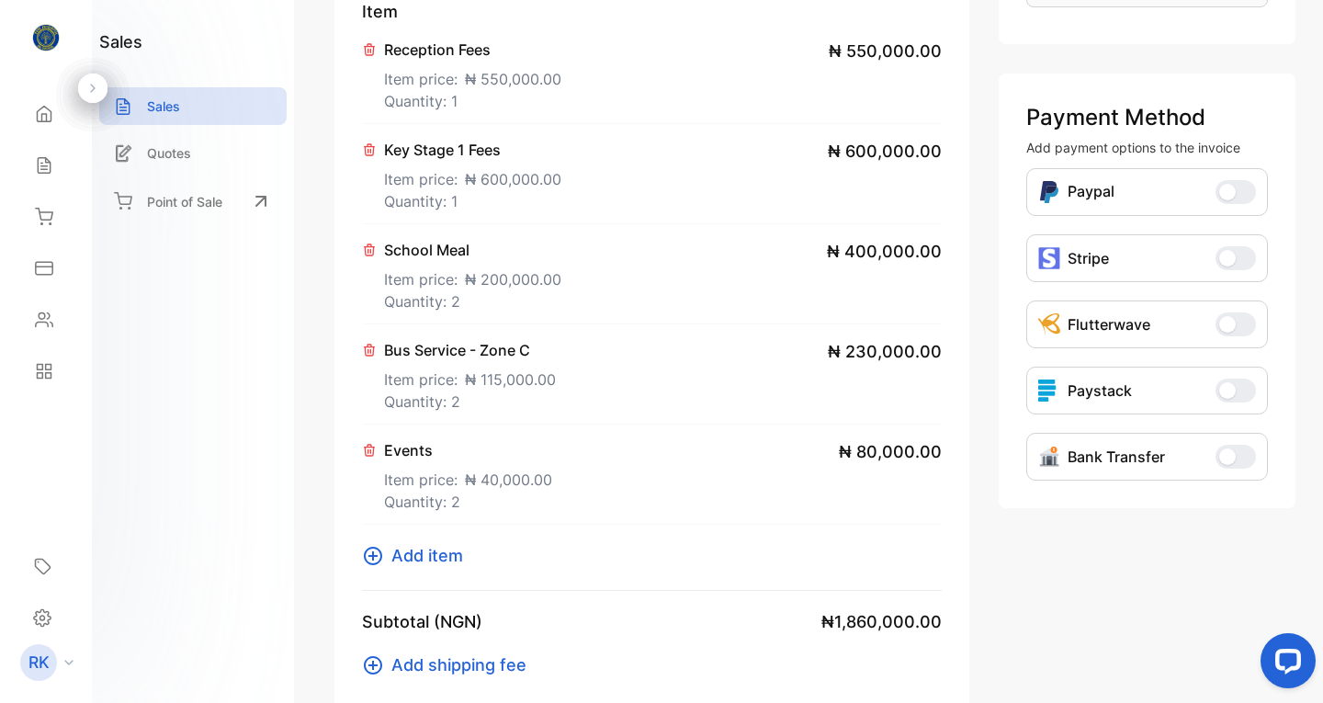
scroll to position [803, 0]
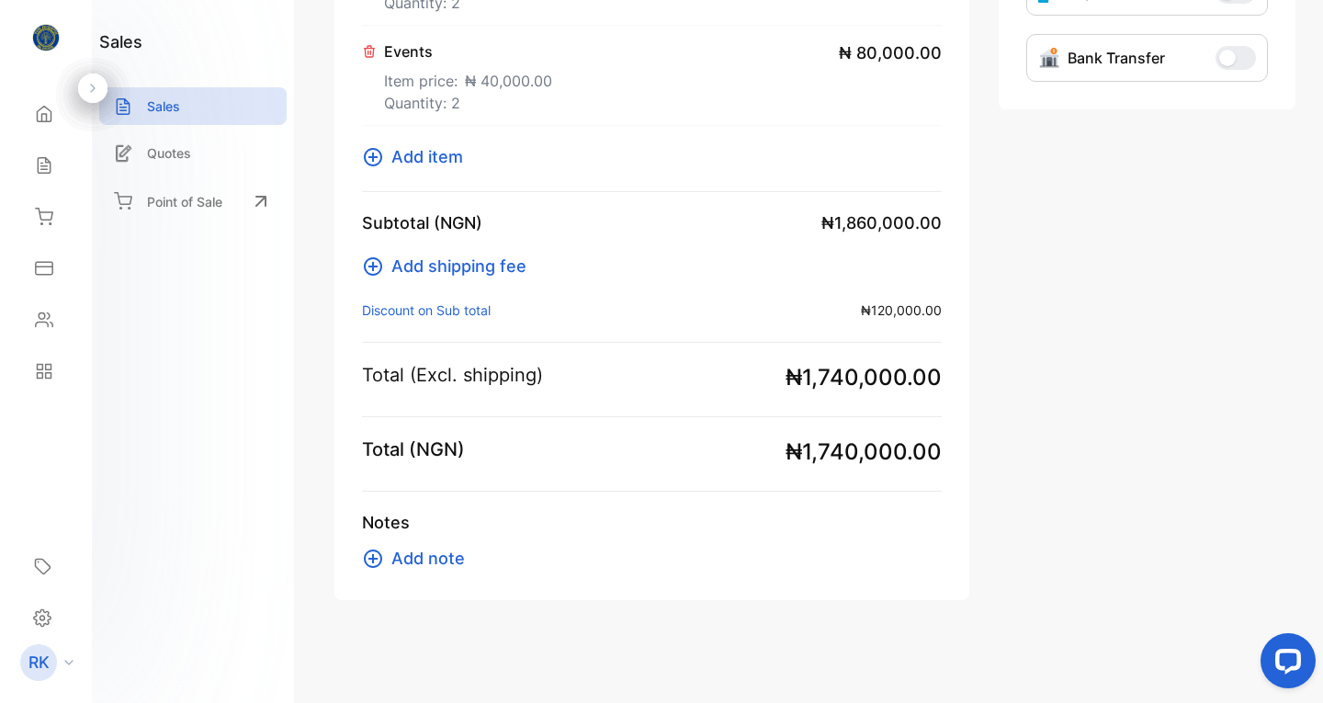
click at [409, 553] on span "Add note" at bounding box center [427, 558] width 73 height 25
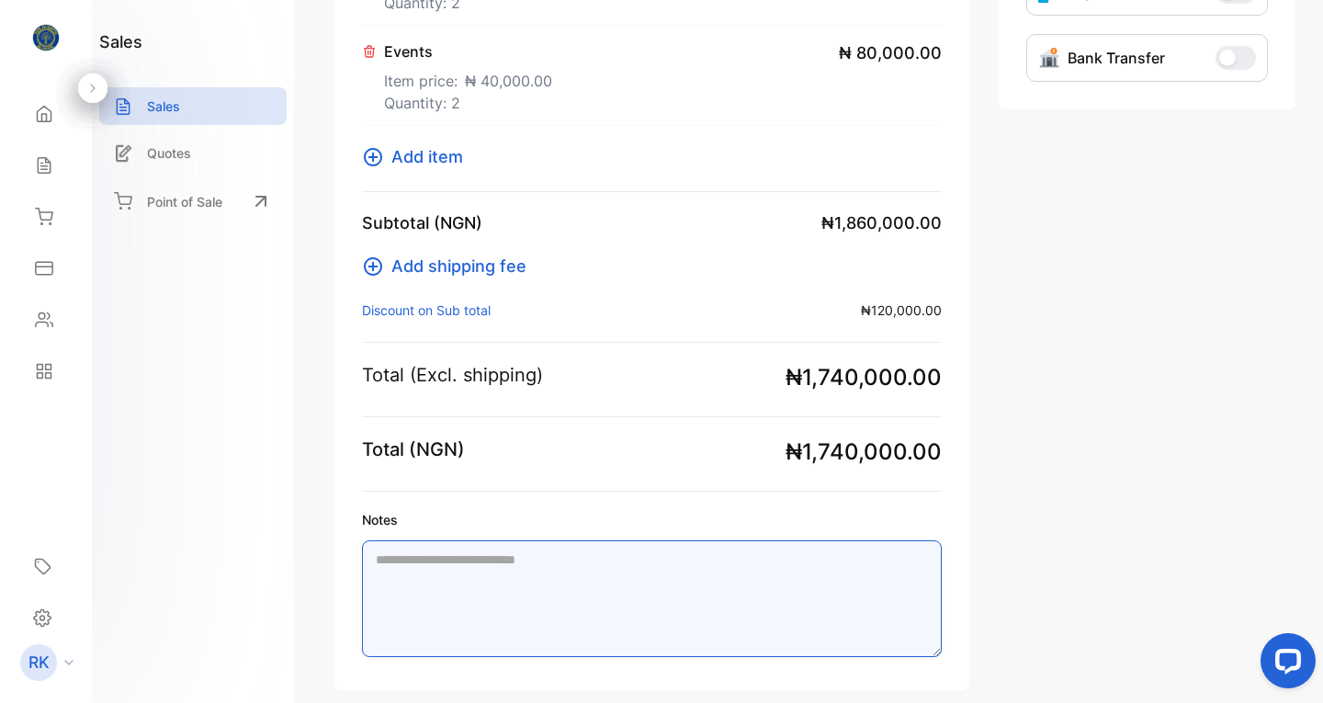
click at [404, 577] on textarea "Notes" at bounding box center [652, 598] width 580 height 117
paste textarea "**********"
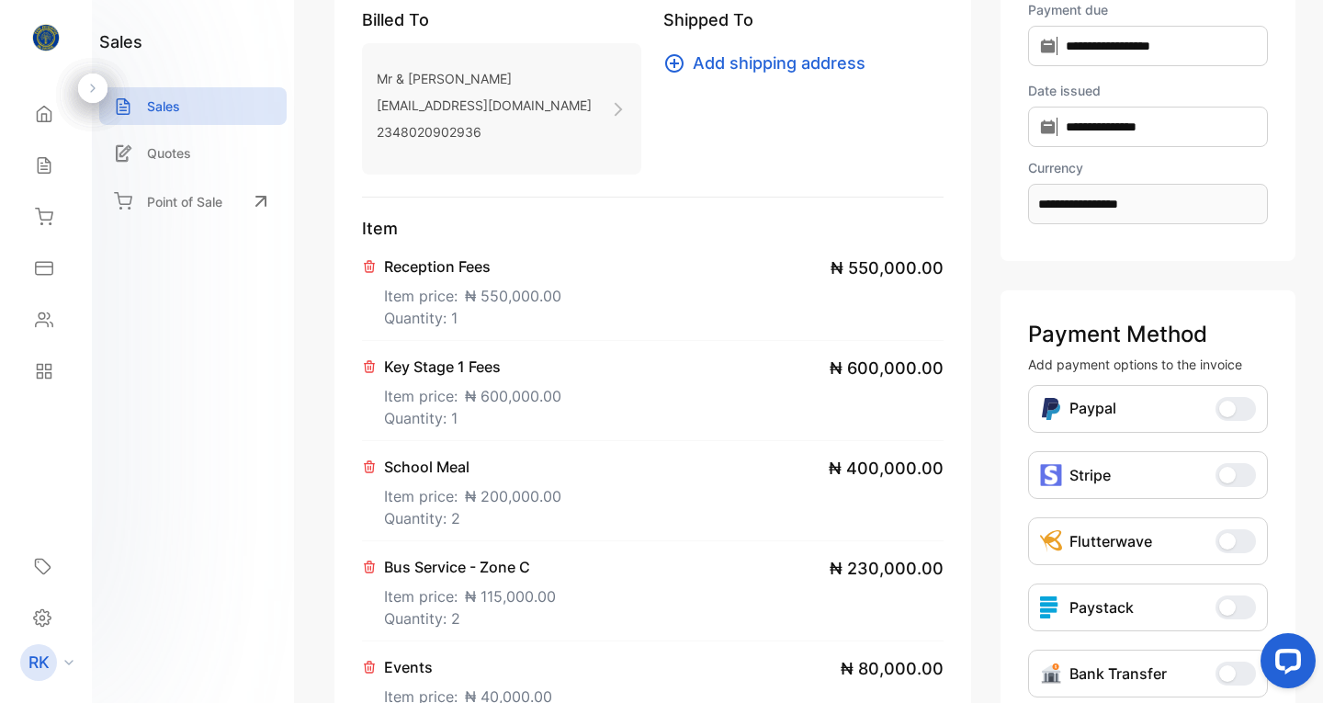
scroll to position [0, 0]
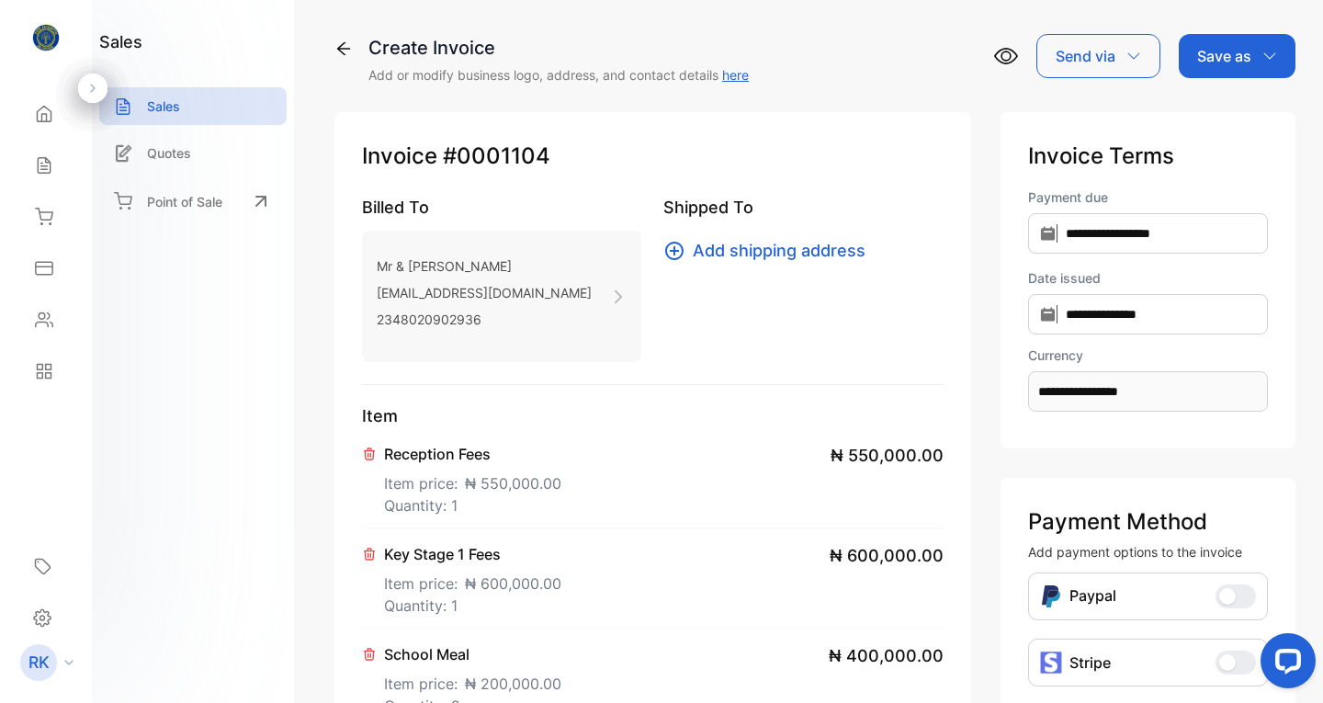
type textarea "**********"
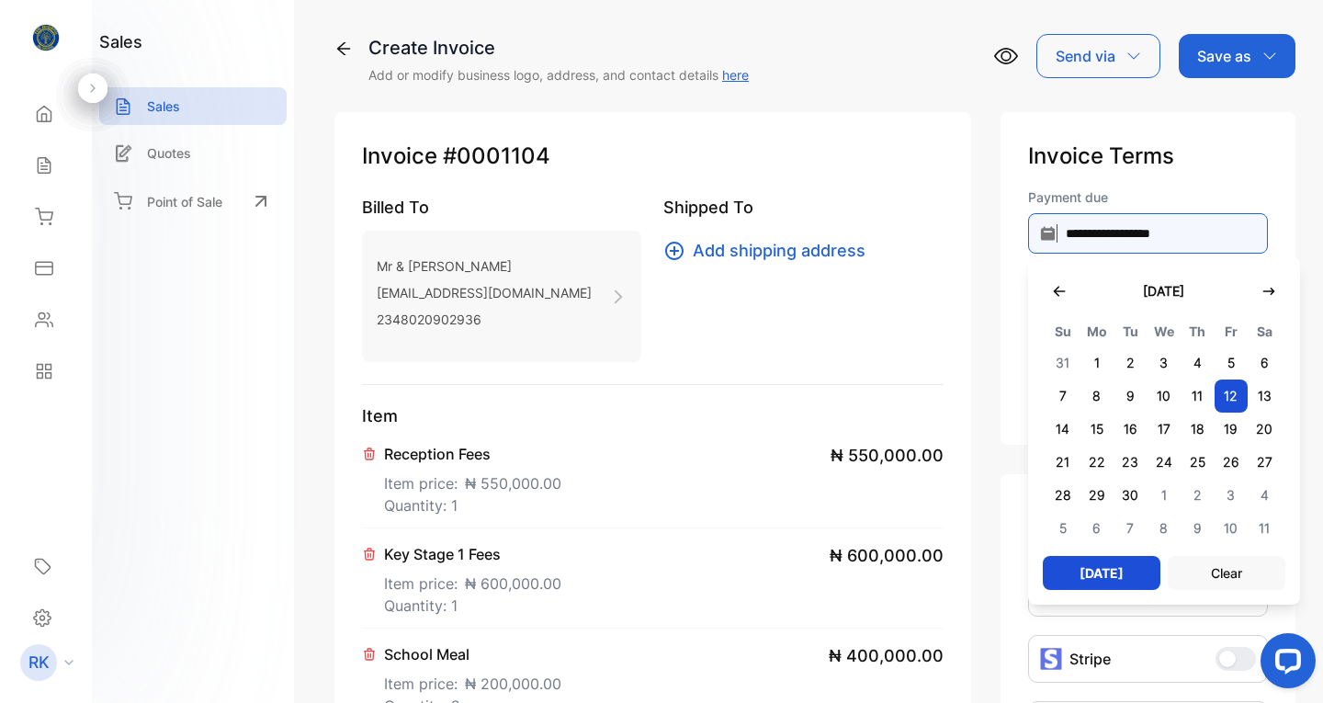
click at [1092, 234] on input "**********" at bounding box center [1148, 233] width 240 height 40
click at [1146, 364] on span "3" at bounding box center [1163, 362] width 34 height 33
type input "**********"
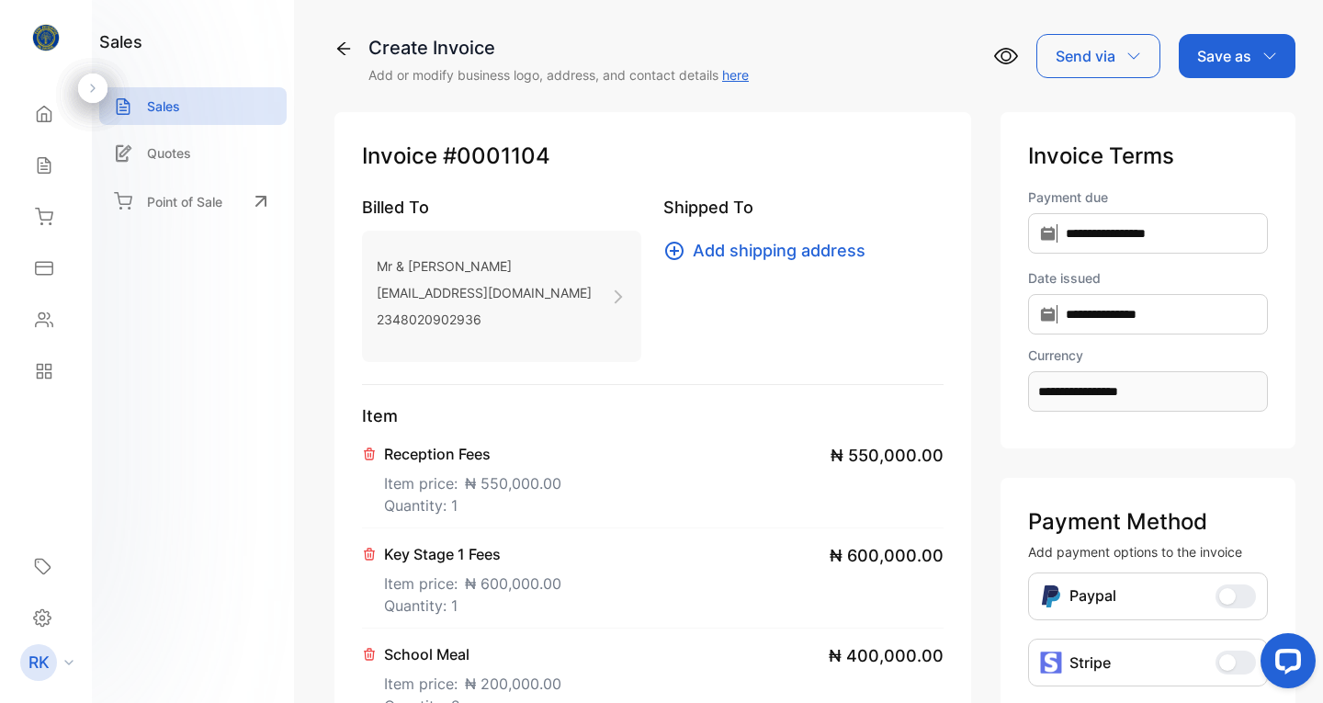
click at [1133, 53] on icon "button" at bounding box center [1133, 55] width 12 height 6
click at [1070, 122] on div "Email" at bounding box center [1093, 116] width 113 height 37
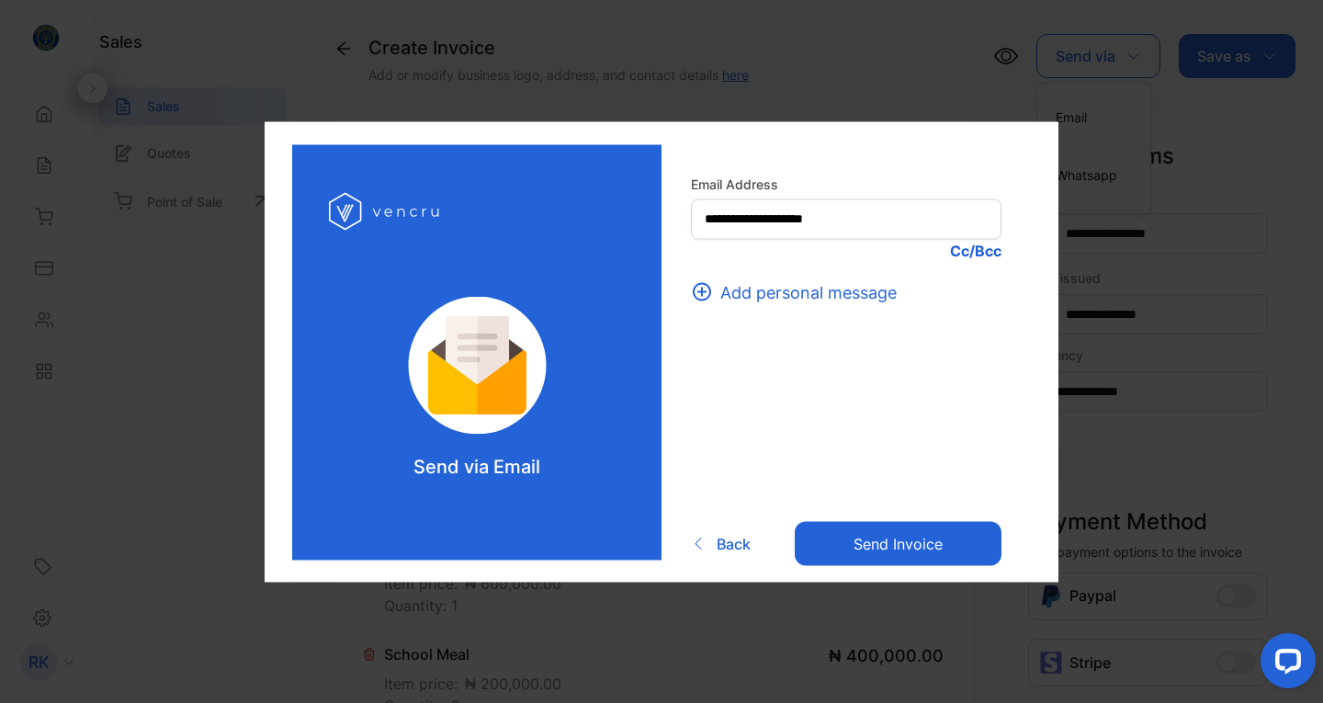
click at [960, 247] on p "Cc/Bcc" at bounding box center [846, 250] width 310 height 22
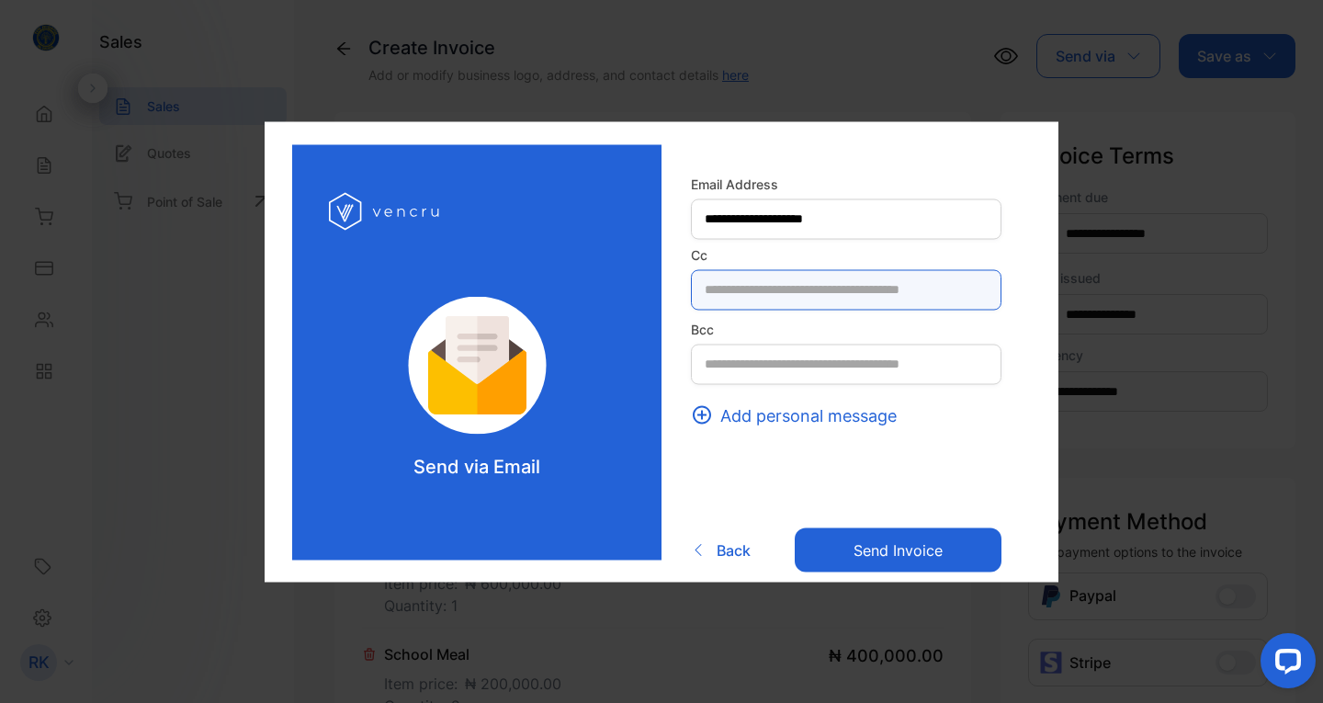
click at [794, 288] on input "text" at bounding box center [846, 289] width 310 height 40
type input "*"
type input "**********"
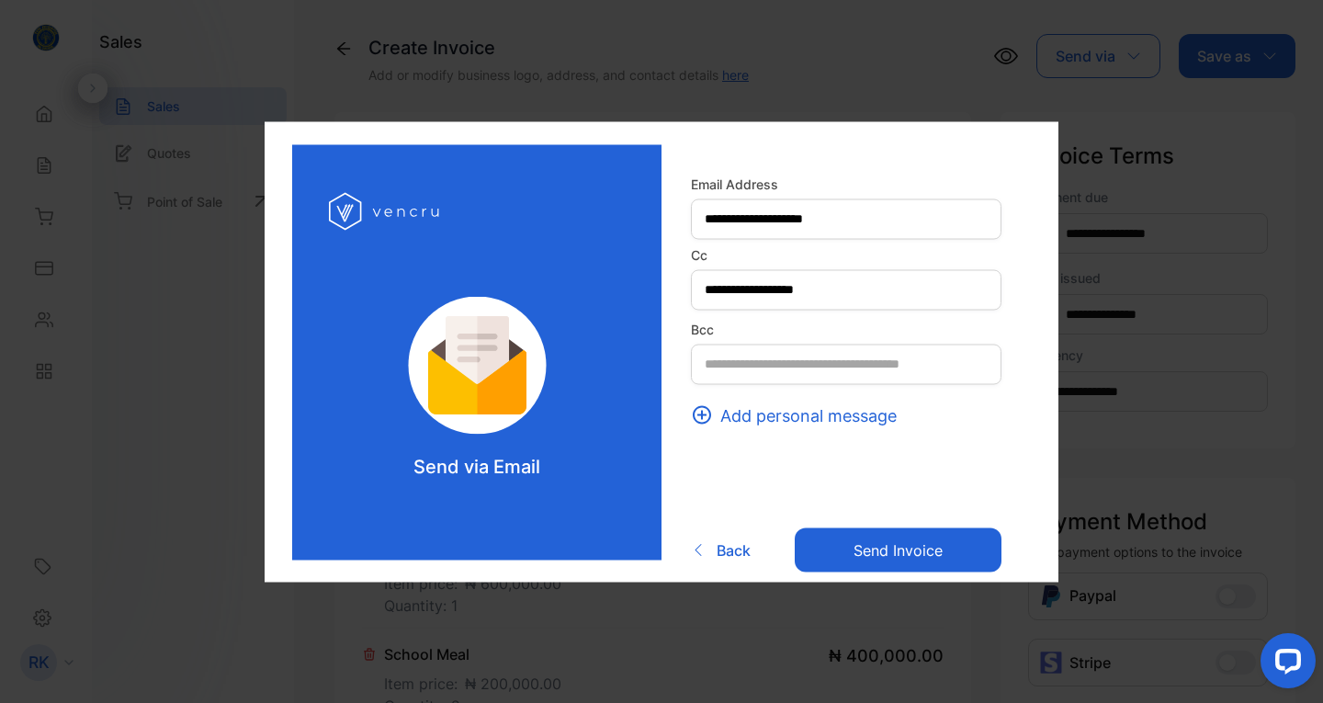
click at [881, 544] on button "Send invoice" at bounding box center [897, 550] width 207 height 44
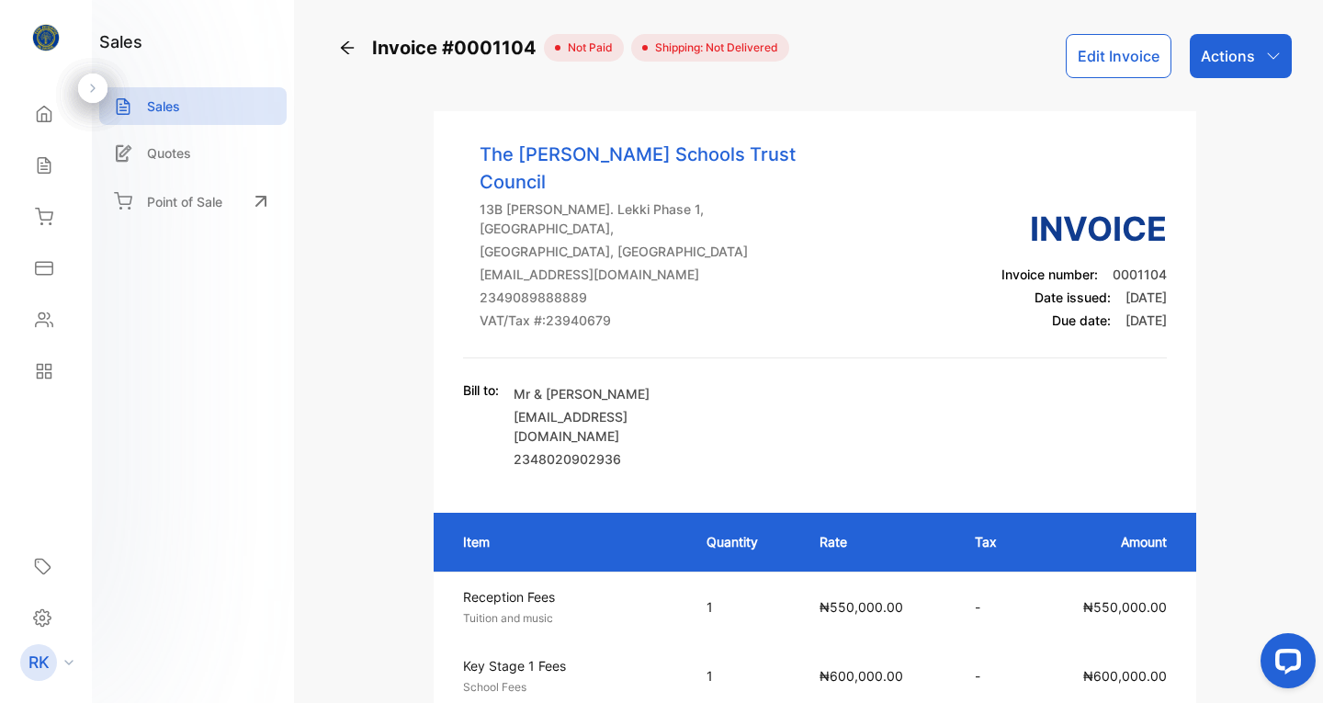
click at [350, 43] on icon at bounding box center [347, 48] width 18 height 18
click at [352, 43] on icon at bounding box center [347, 48] width 18 height 18
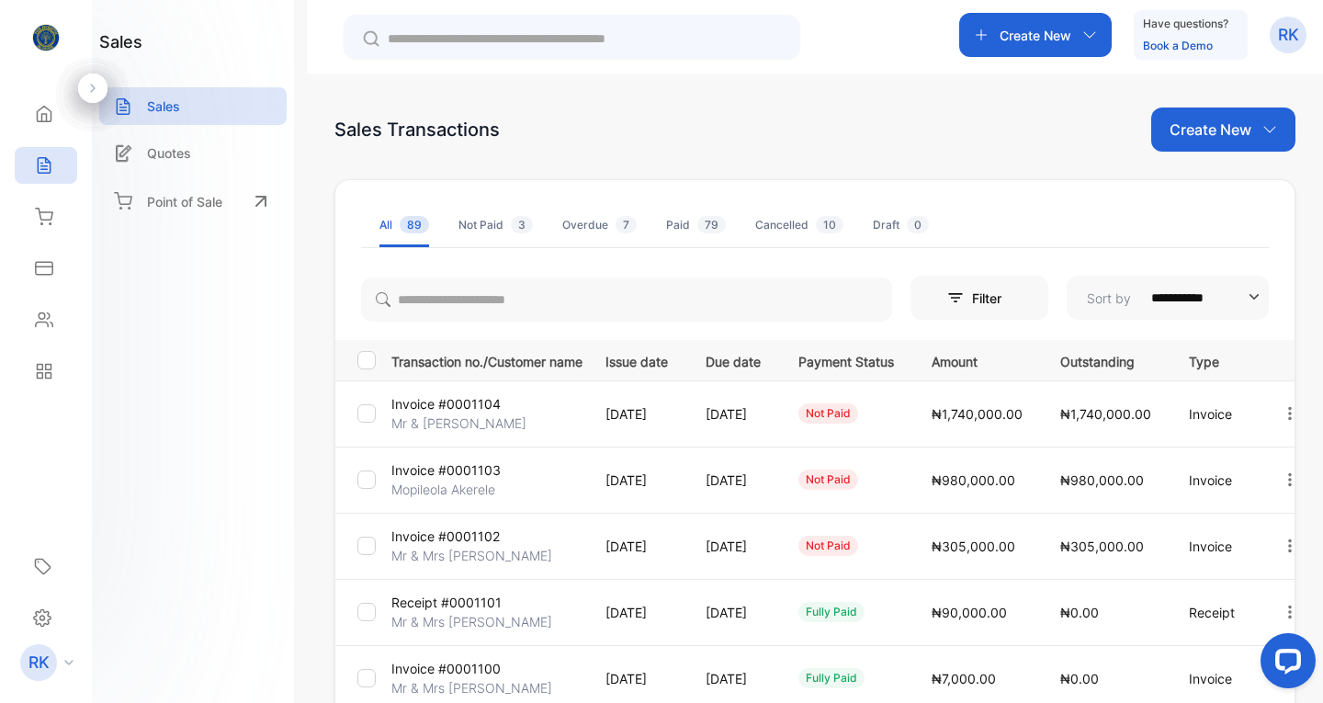
click at [469, 469] on p "Invoice #0001103" at bounding box center [445, 469] width 109 height 19
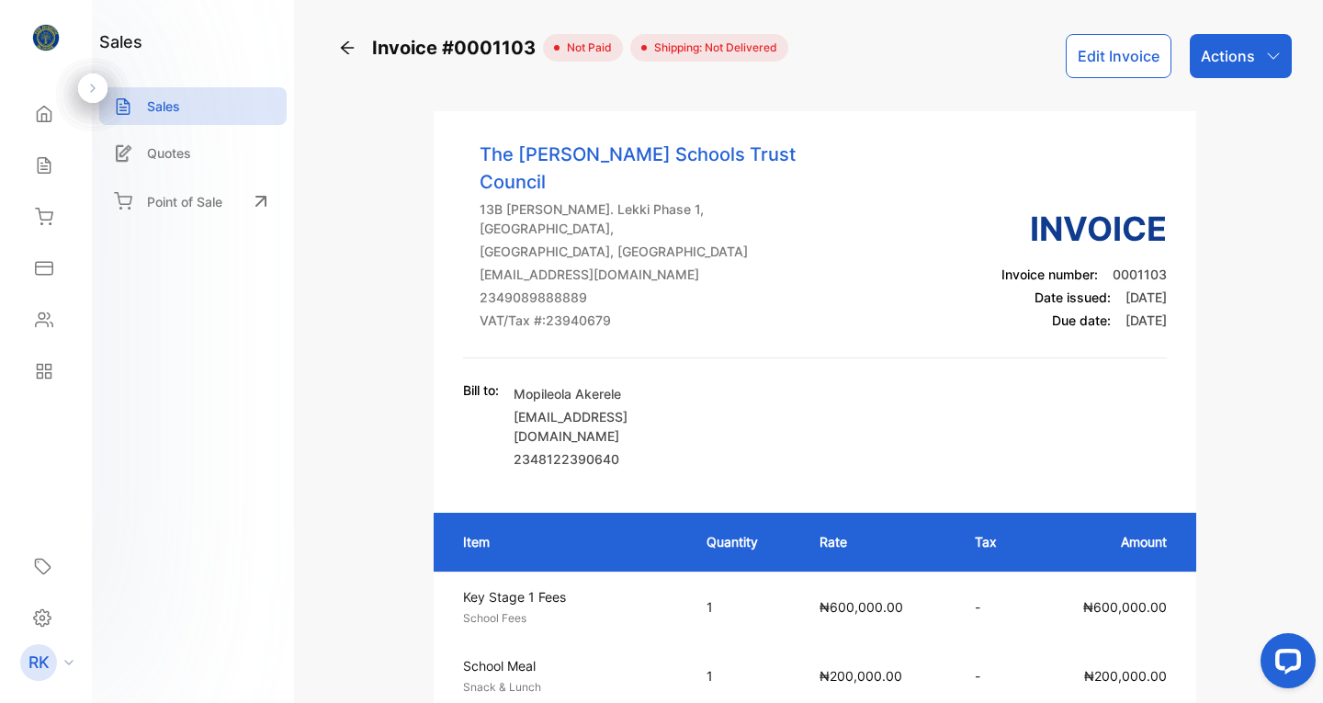
click at [1121, 57] on button "Edit Invoice" at bounding box center [1118, 56] width 106 height 44
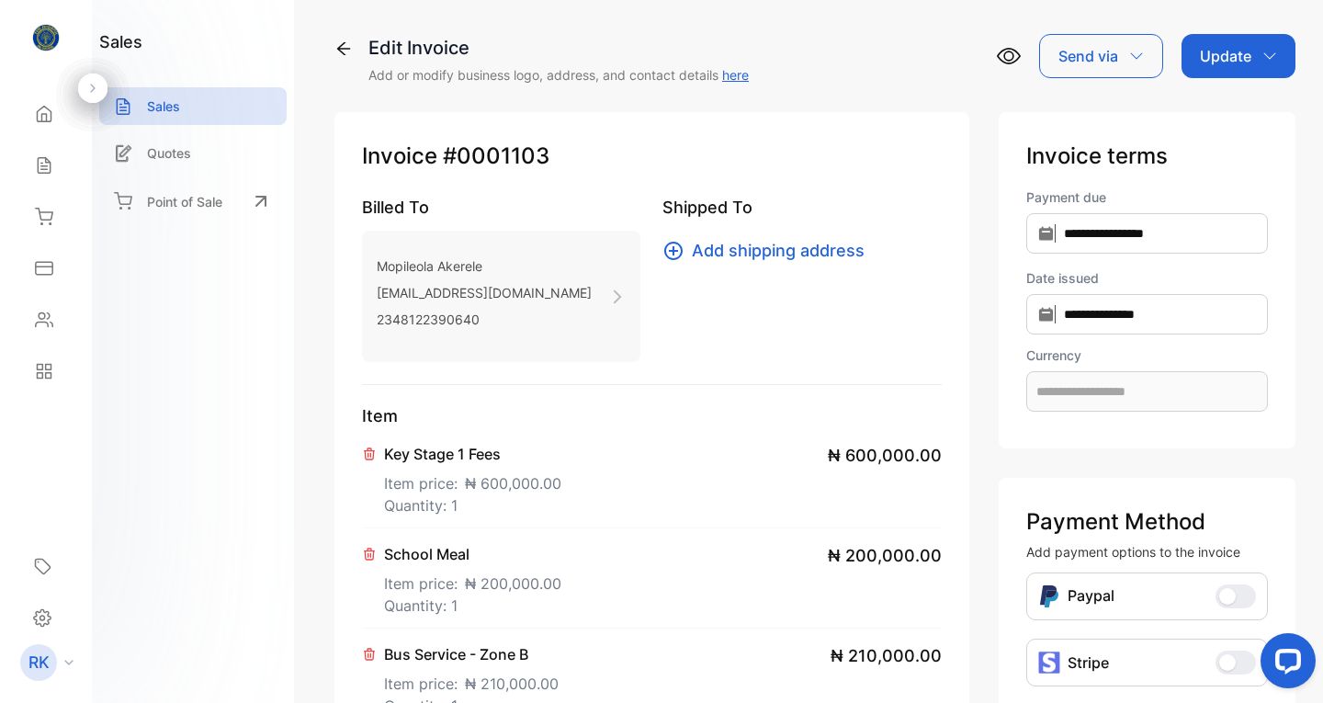
type input "**********"
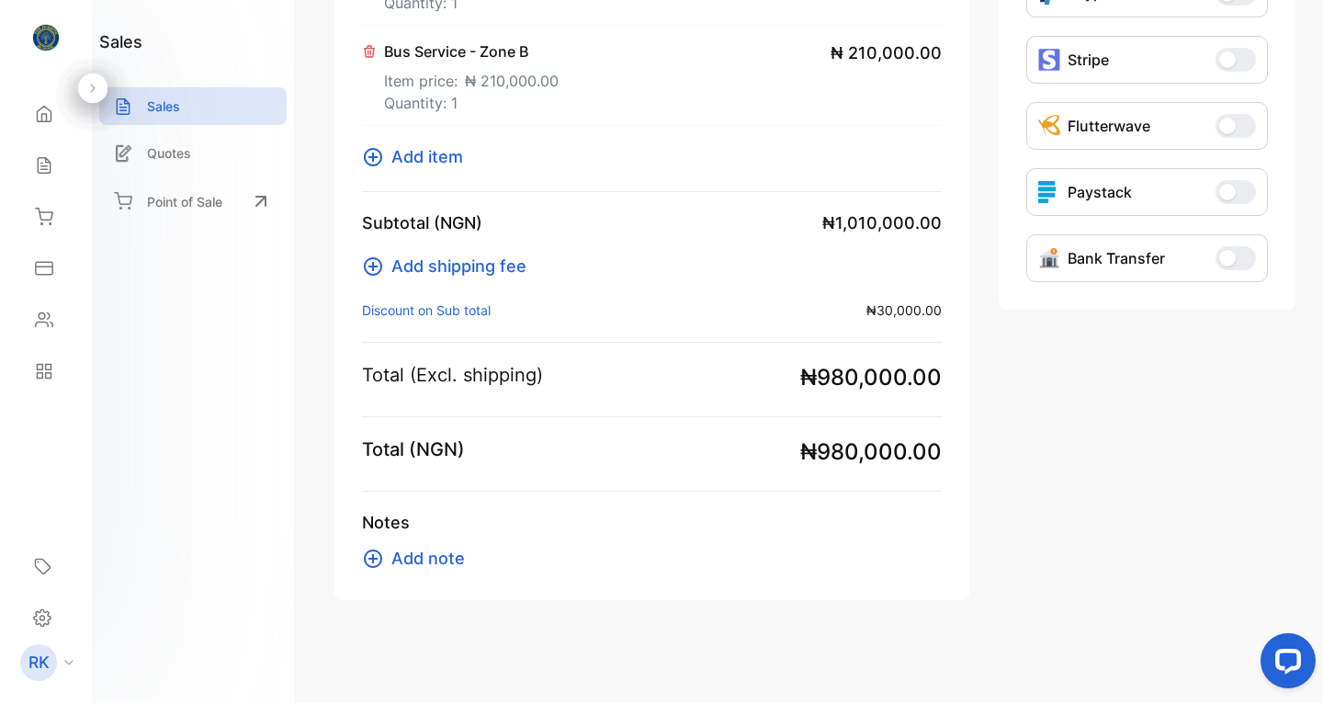
click at [430, 158] on span "Add item" at bounding box center [427, 156] width 72 height 25
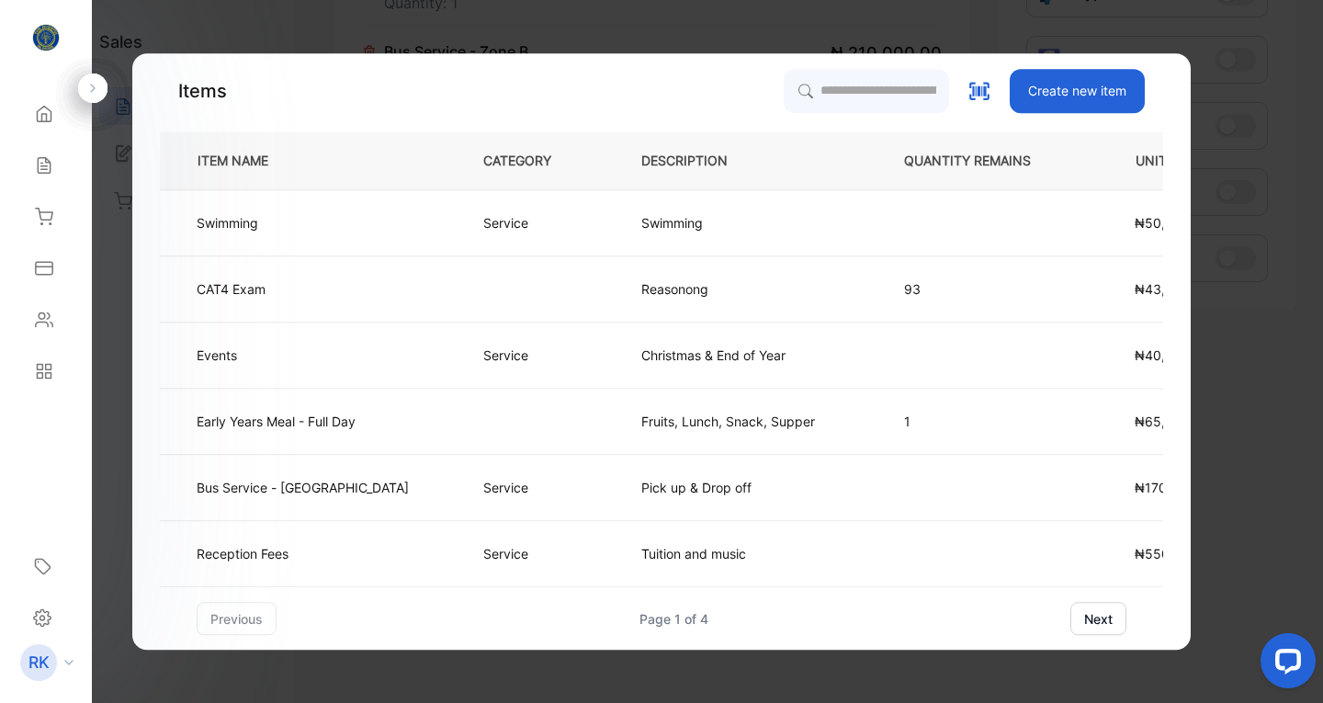
click at [313, 354] on td "Events" at bounding box center [306, 355] width 293 height 66
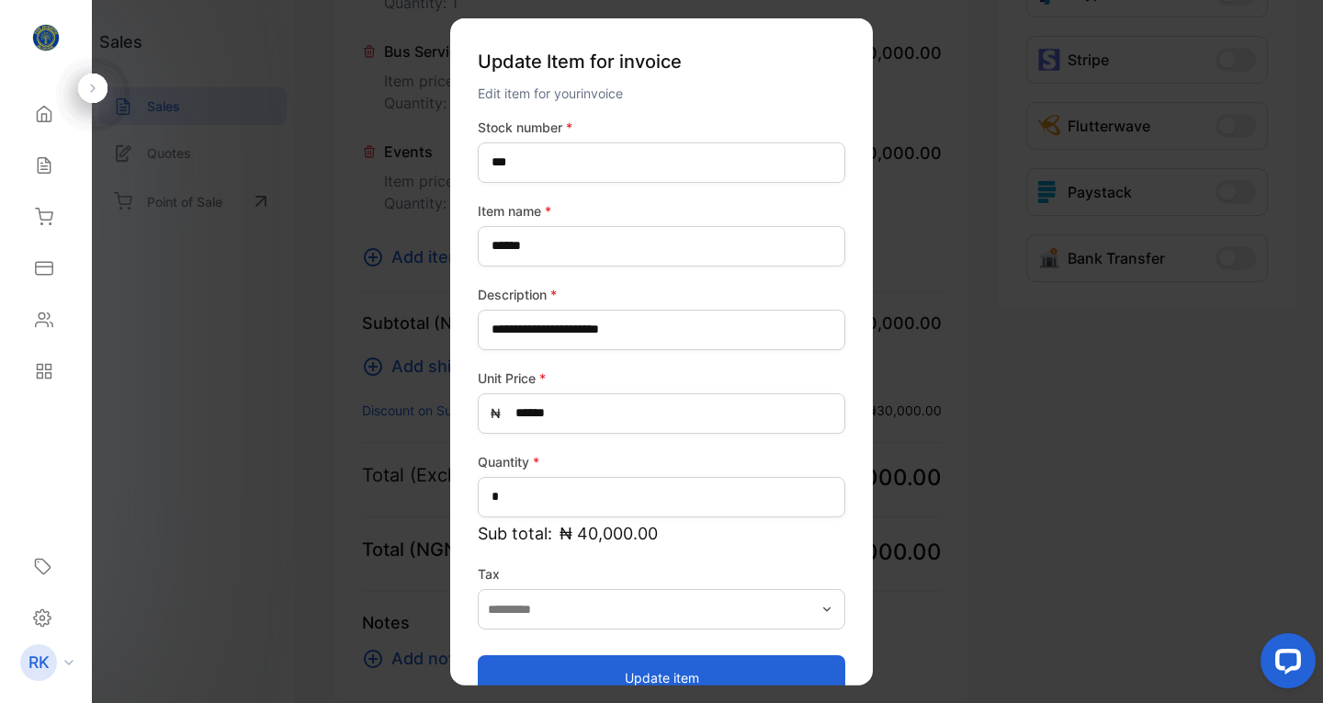
click at [659, 670] on button "Update item" at bounding box center [661, 677] width 367 height 44
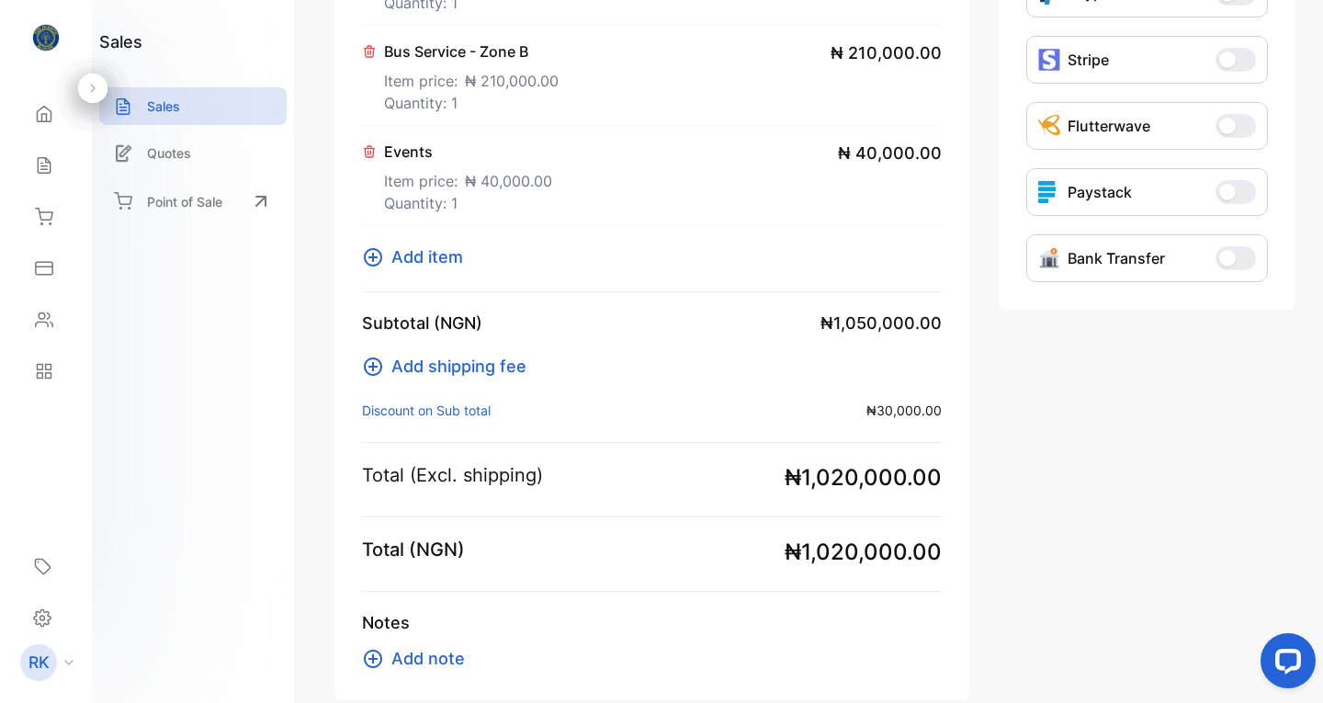
scroll to position [0, 0]
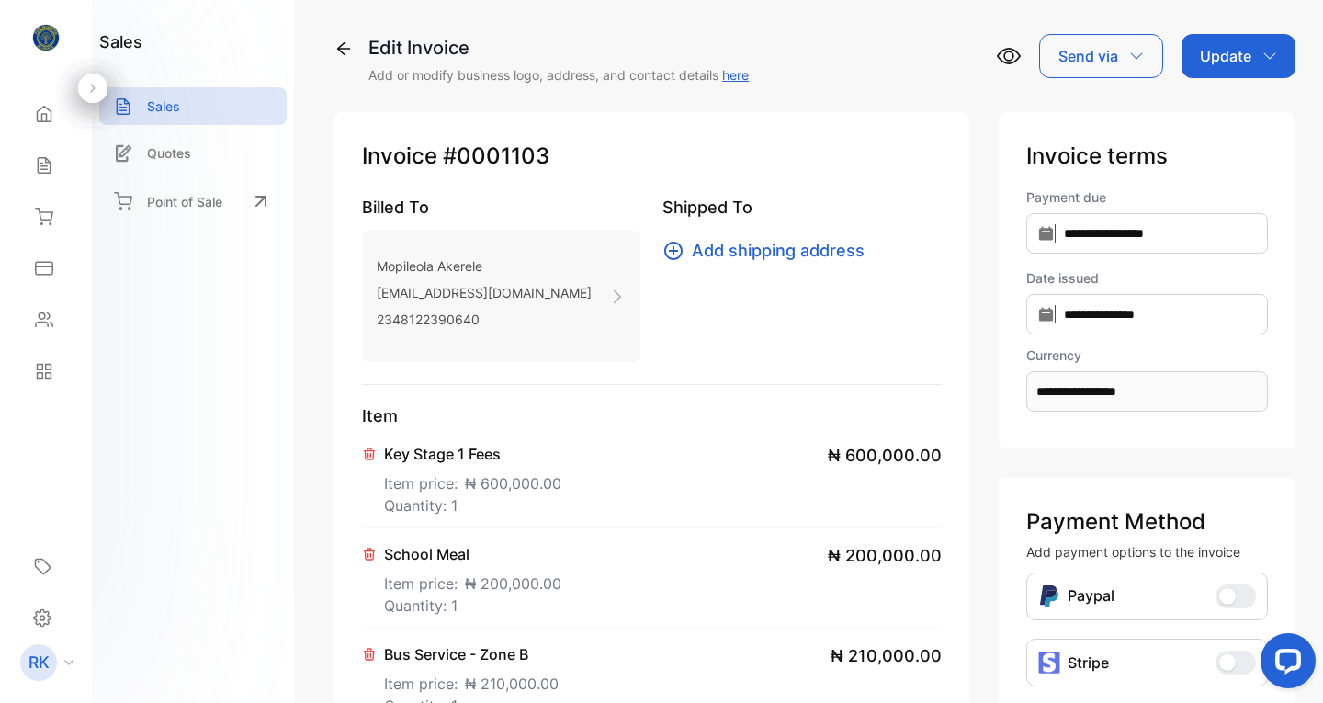
click at [1212, 57] on p "Update" at bounding box center [1224, 56] width 51 height 22
click at [1217, 119] on div "Invoice" at bounding box center [1241, 116] width 106 height 37
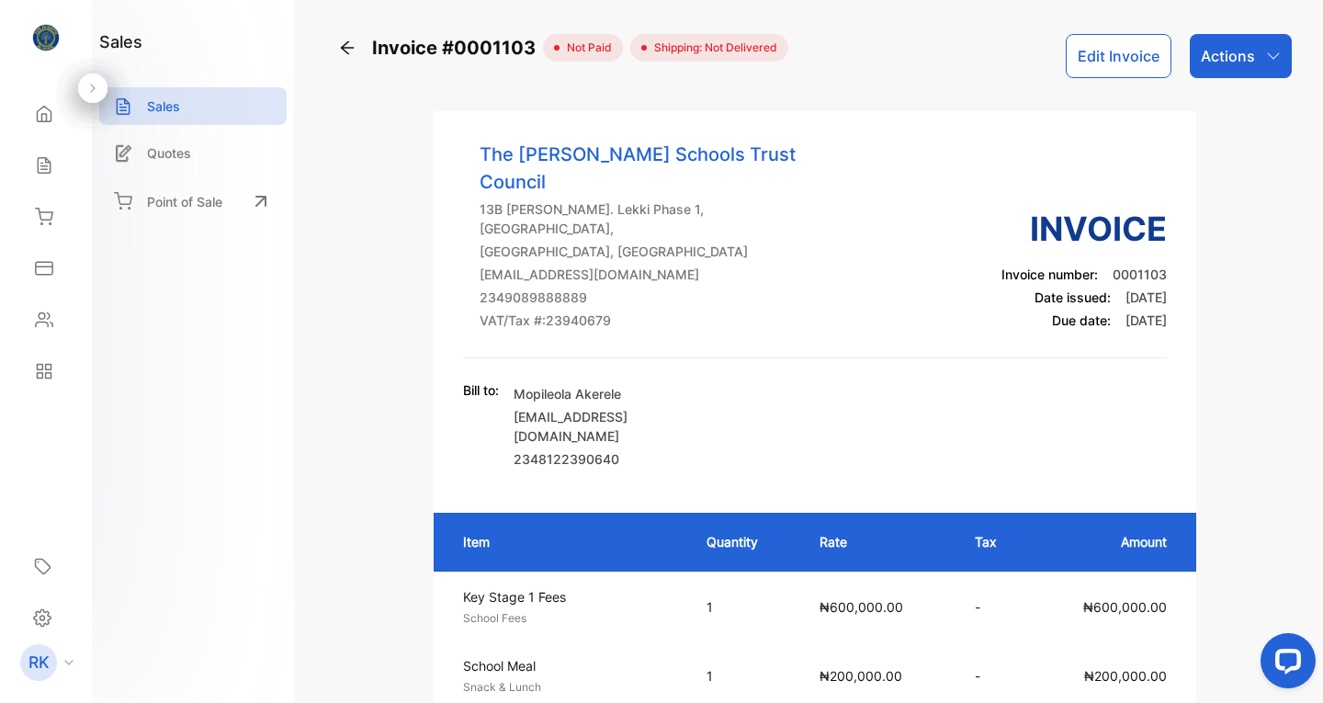
click at [343, 42] on icon at bounding box center [347, 48] width 18 height 18
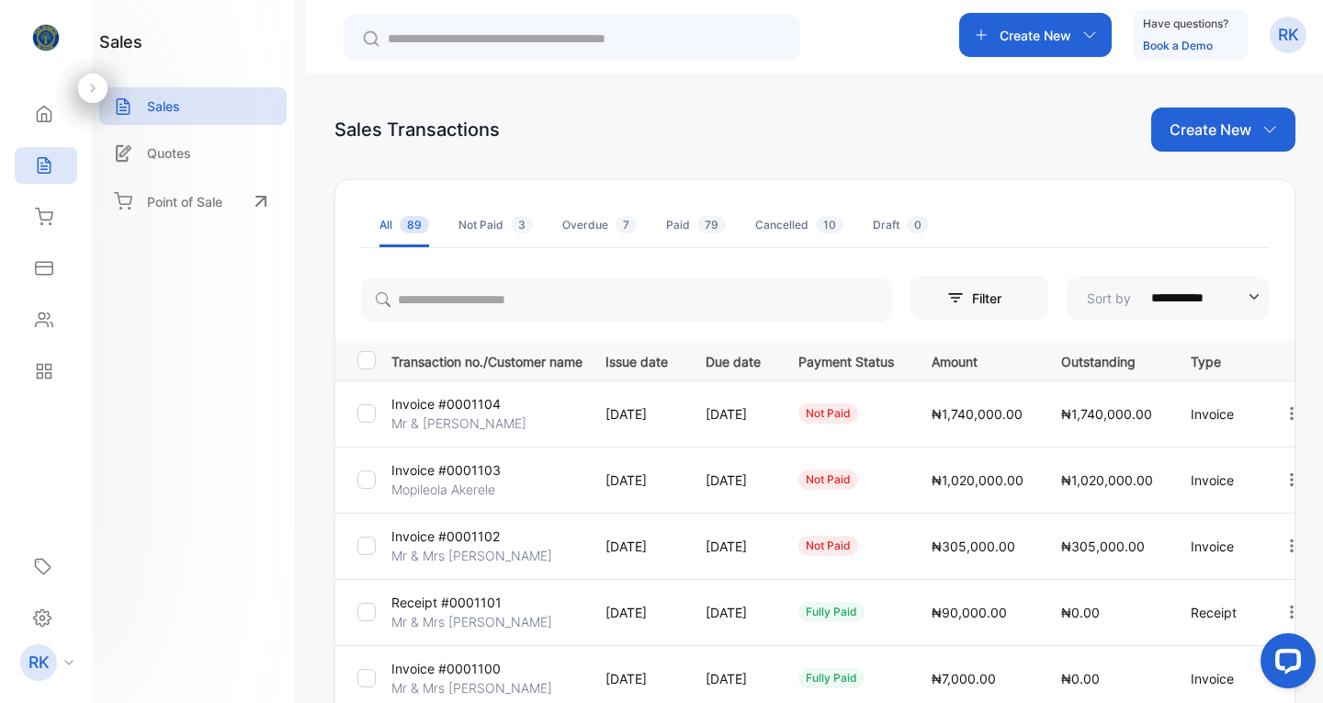
click at [1225, 117] on div "Create New" at bounding box center [1223, 129] width 144 height 44
click at [1224, 191] on span "Invoice" at bounding box center [1225, 190] width 43 height 19
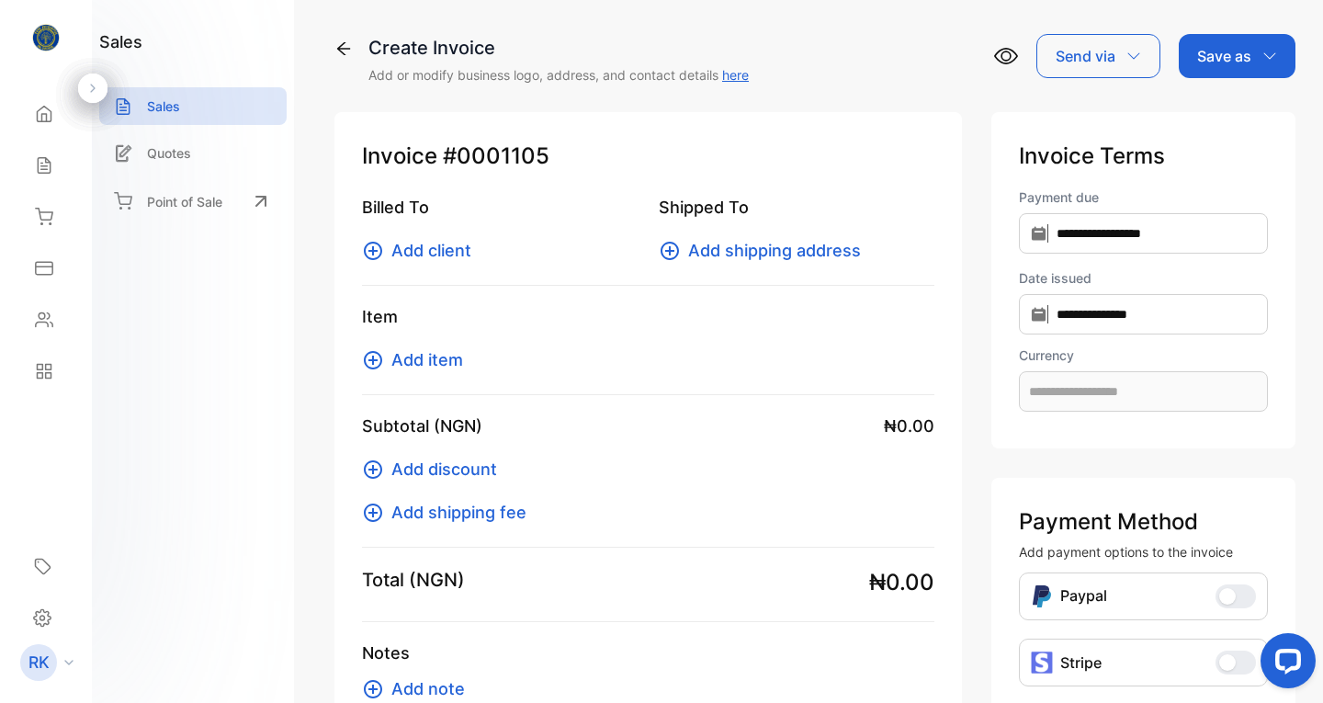
type input "**********"
click at [419, 248] on span "Add client" at bounding box center [431, 250] width 80 height 25
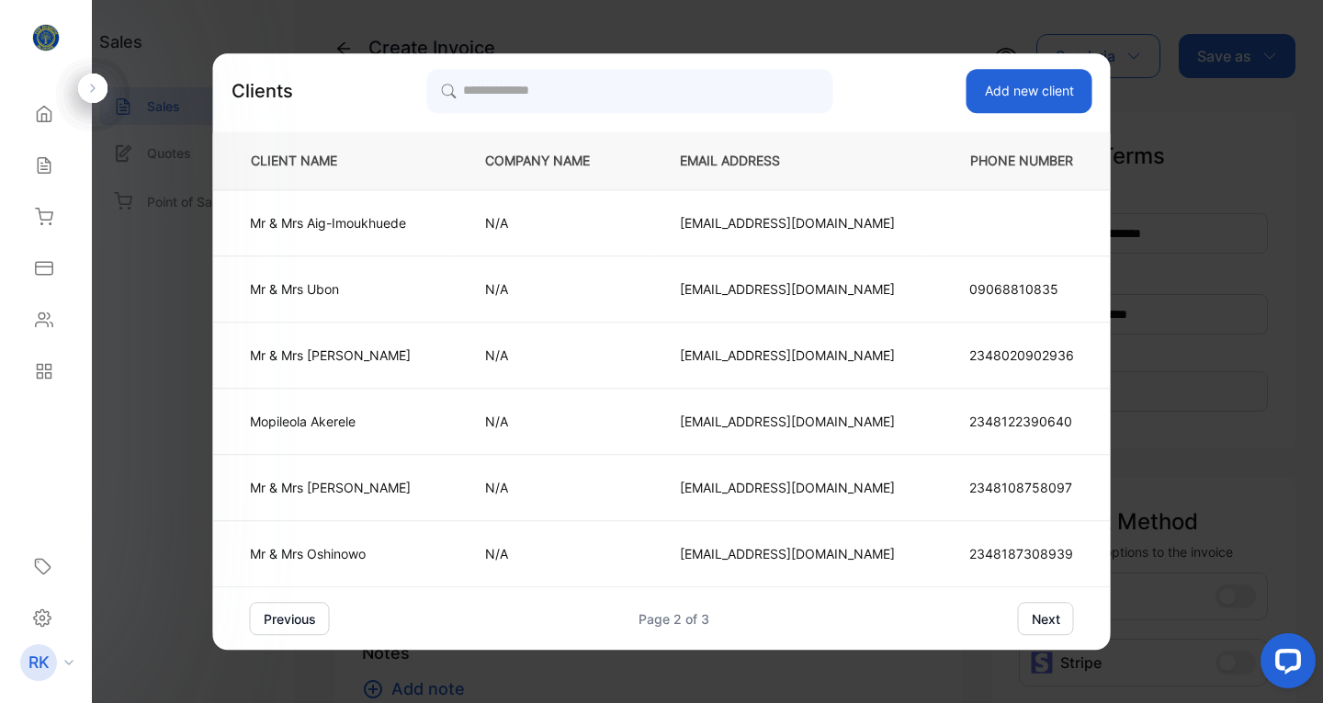
click at [354, 488] on p "Mr & [PERSON_NAME]" at bounding box center [330, 487] width 161 height 19
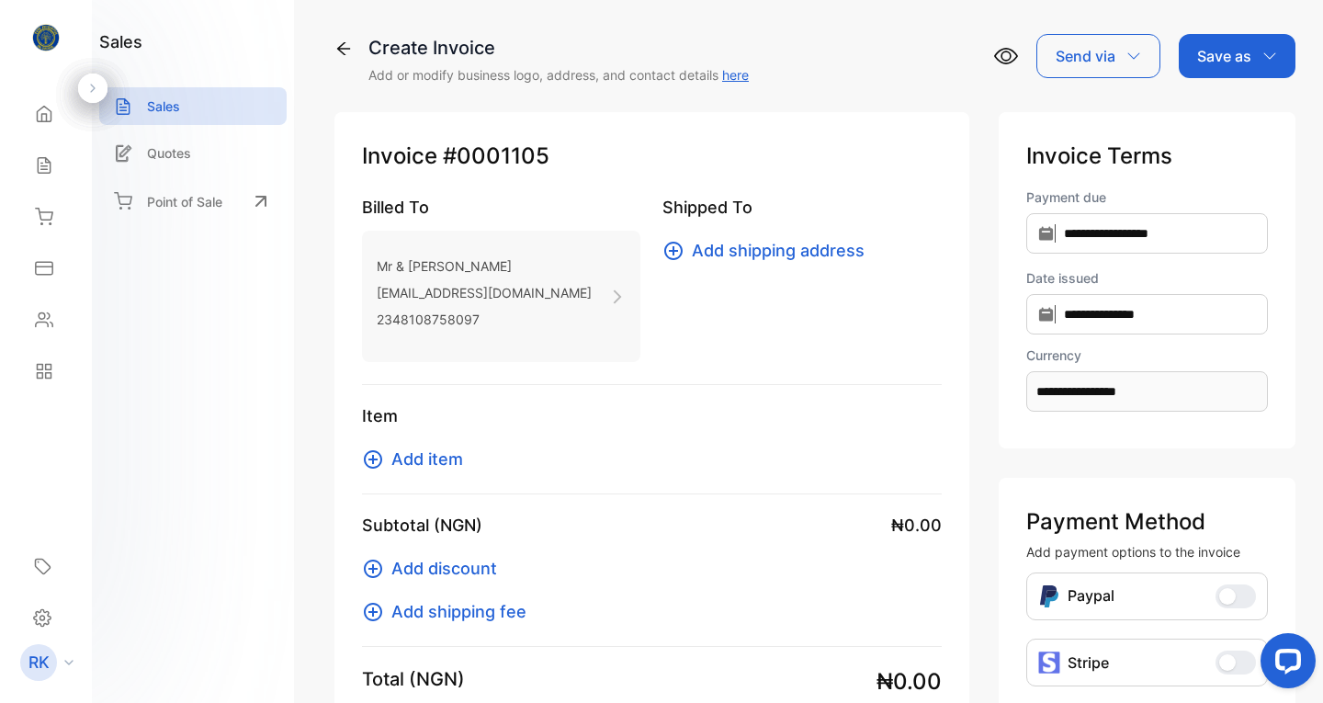
click at [429, 458] on span "Add item" at bounding box center [427, 458] width 72 height 25
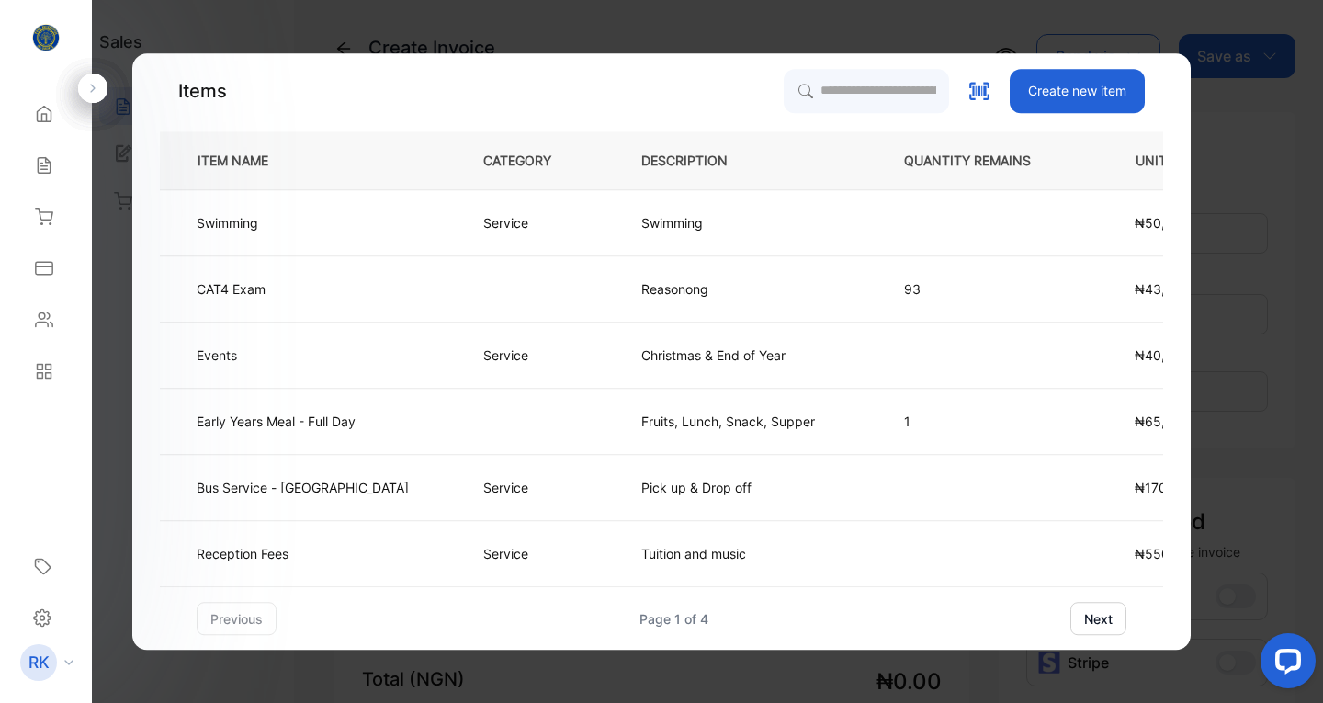
click at [1098, 616] on button "next" at bounding box center [1098, 618] width 56 height 33
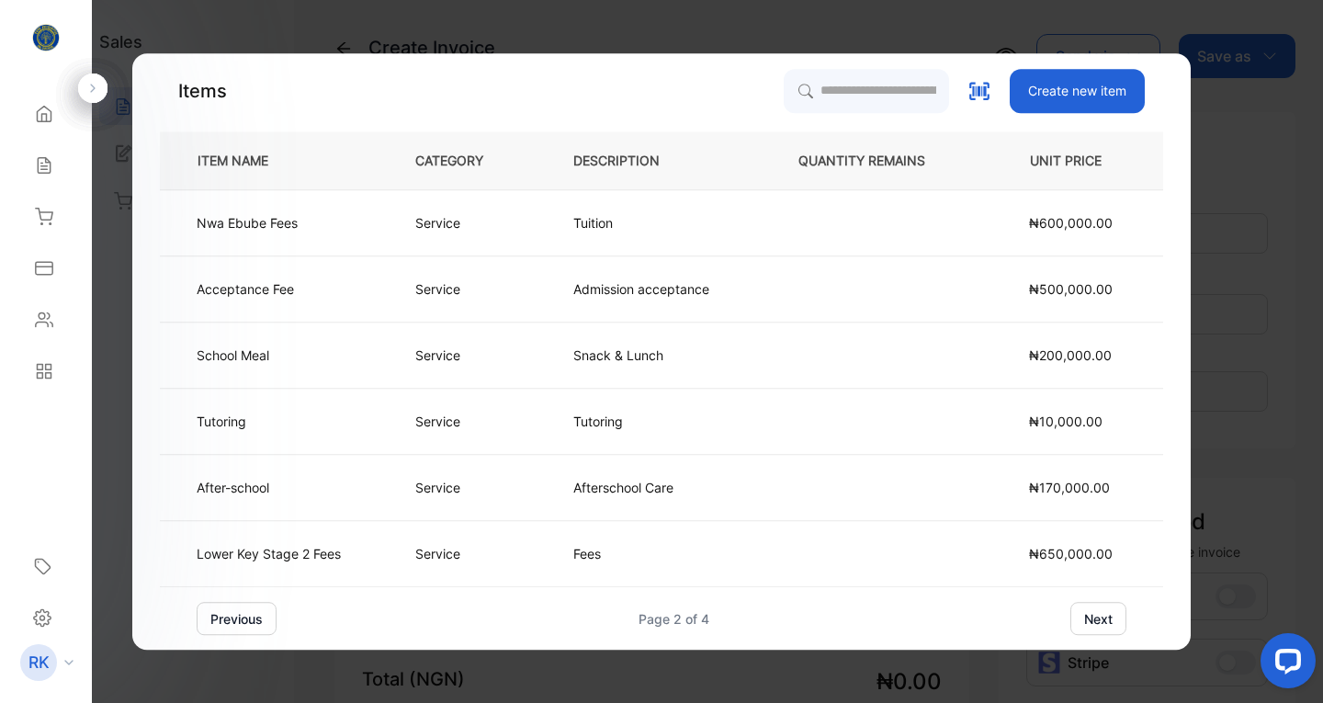
click at [352, 557] on td "Lower Key Stage 2 Fees" at bounding box center [272, 554] width 225 height 66
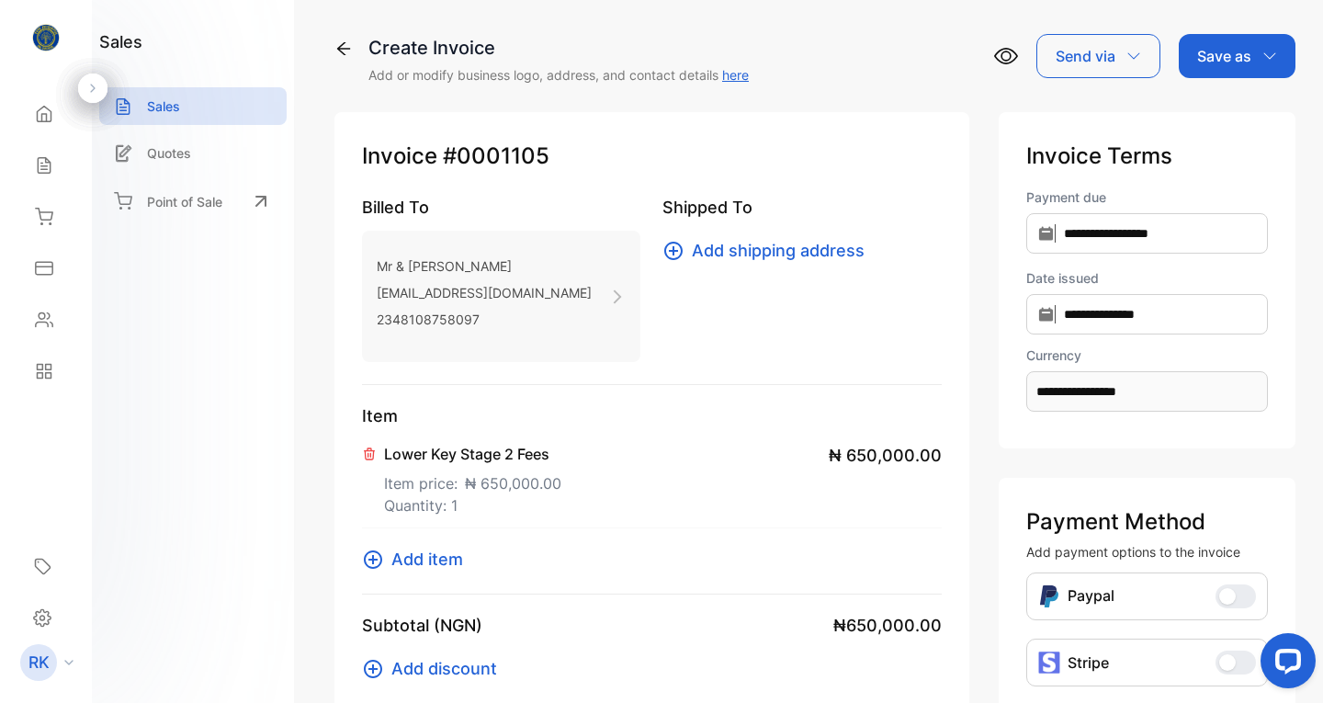
click at [612, 296] on icon at bounding box center [617, 296] width 17 height 17
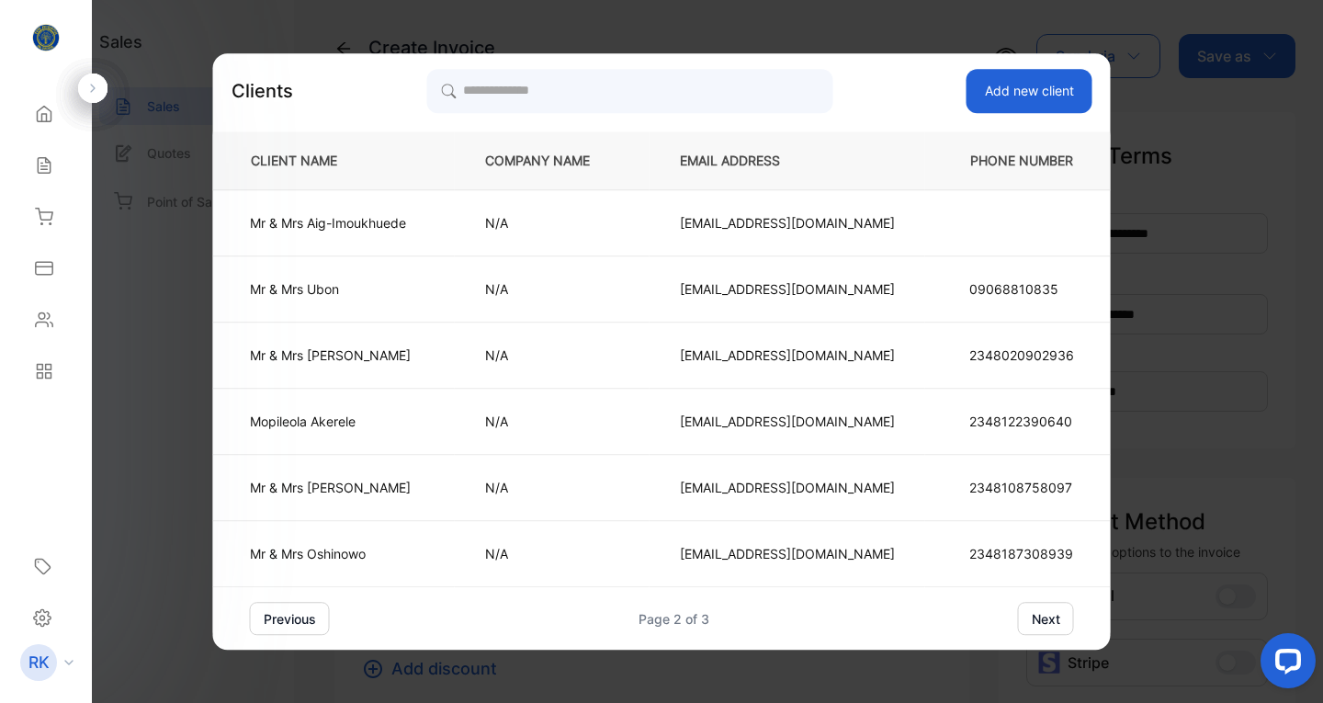
click at [358, 549] on p "Mr & [PERSON_NAME]" at bounding box center [330, 553] width 161 height 19
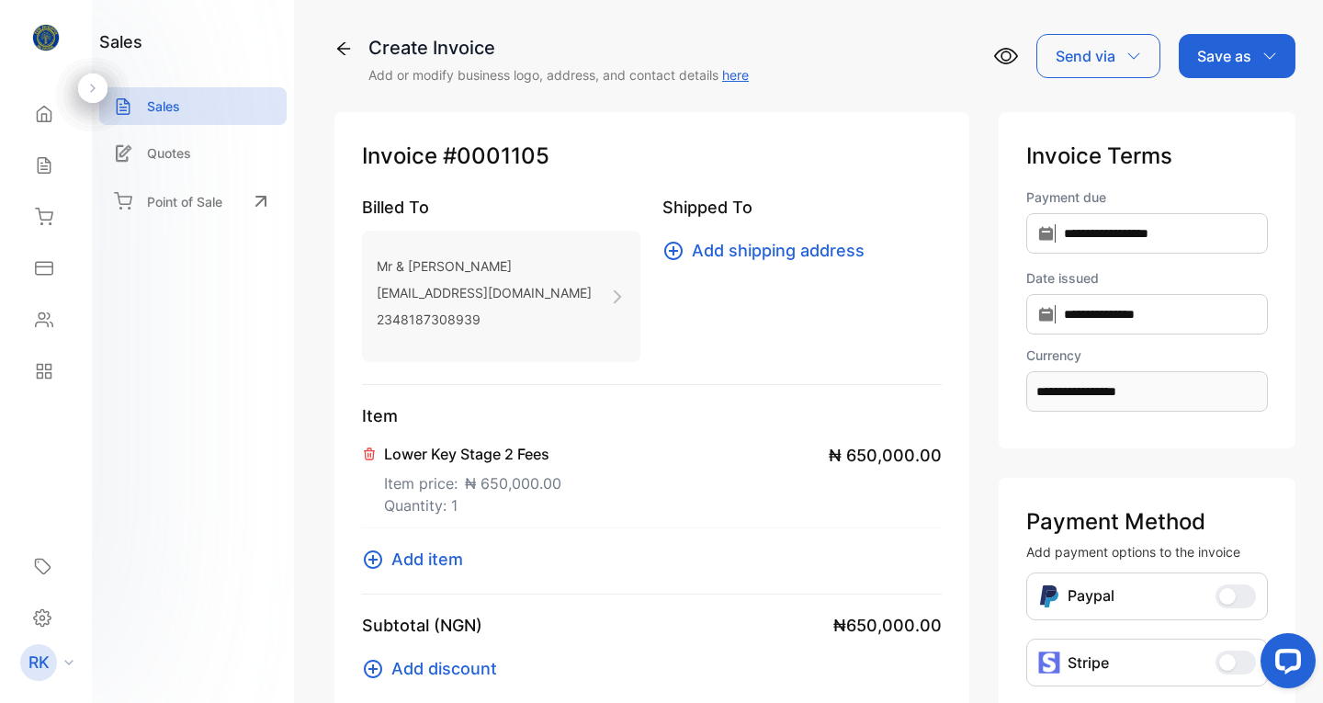
click at [422, 558] on span "Add item" at bounding box center [427, 558] width 72 height 25
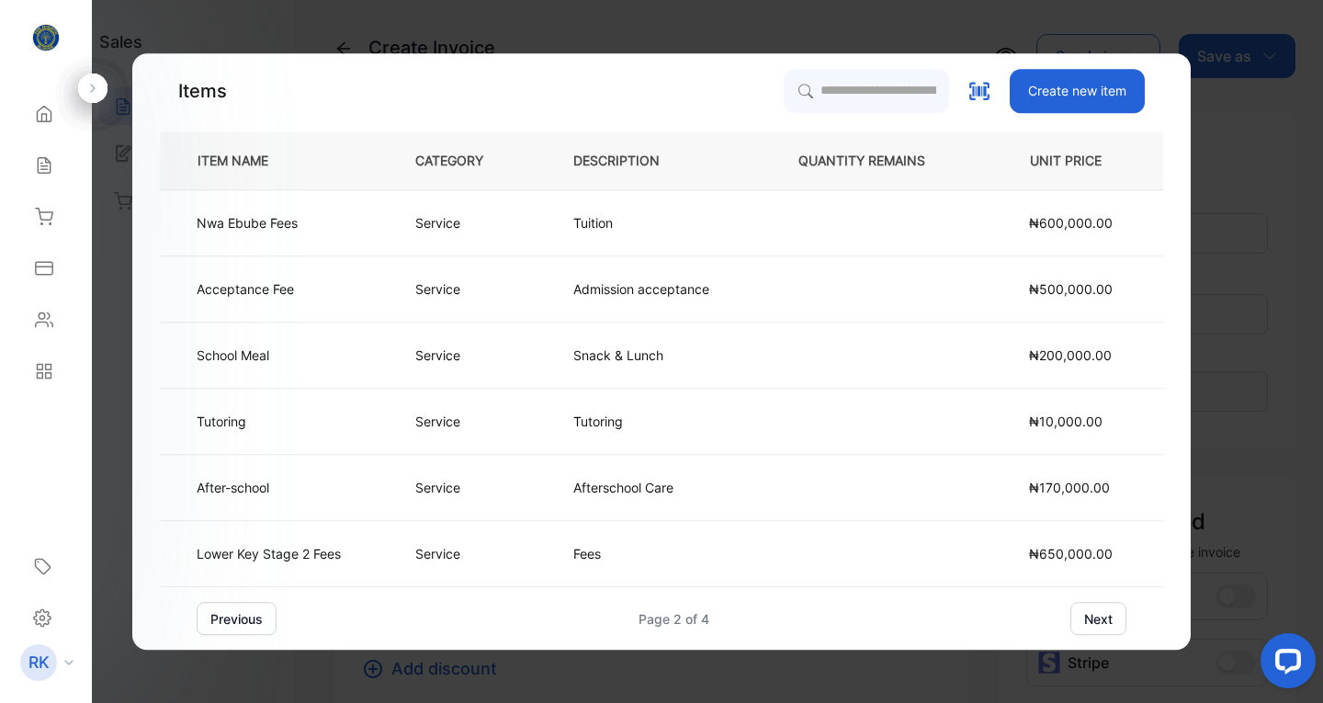
click at [1098, 621] on button "next" at bounding box center [1098, 618] width 56 height 33
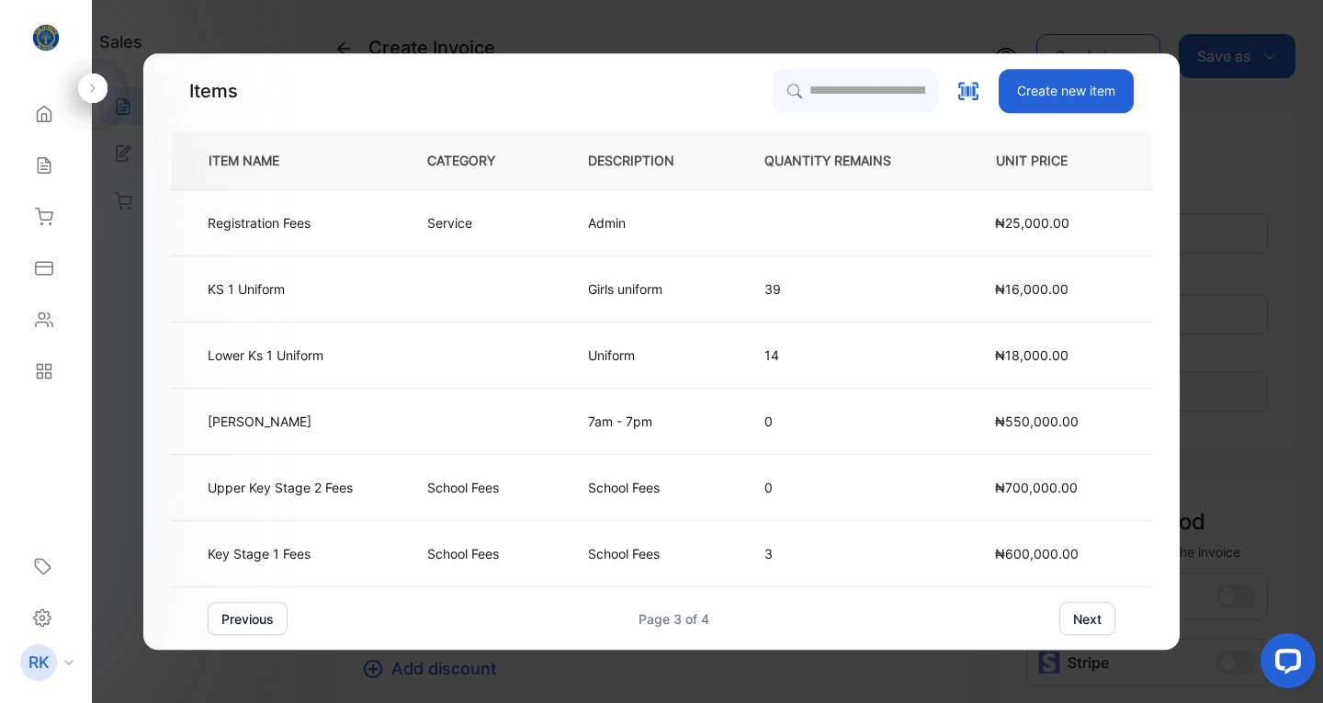
click at [620, 484] on p "School Fees" at bounding box center [624, 487] width 72 height 19
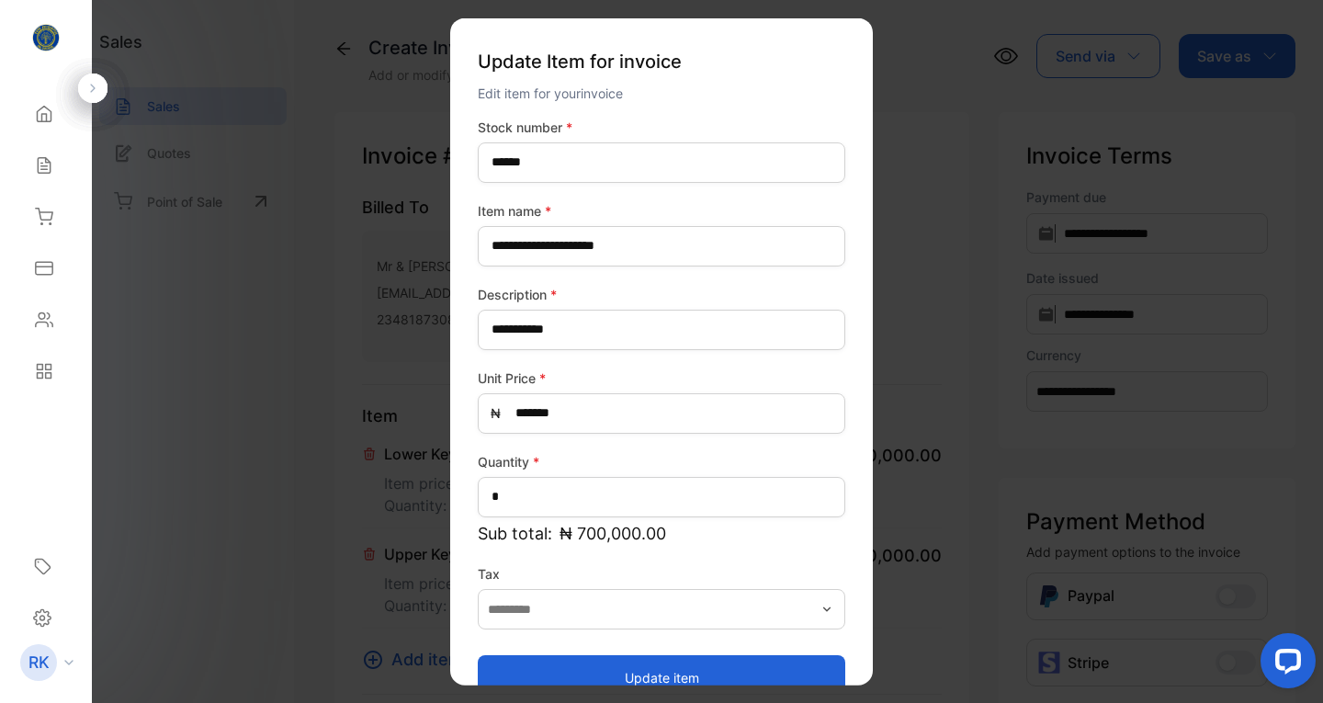
click at [659, 670] on button "Update item" at bounding box center [661, 677] width 367 height 44
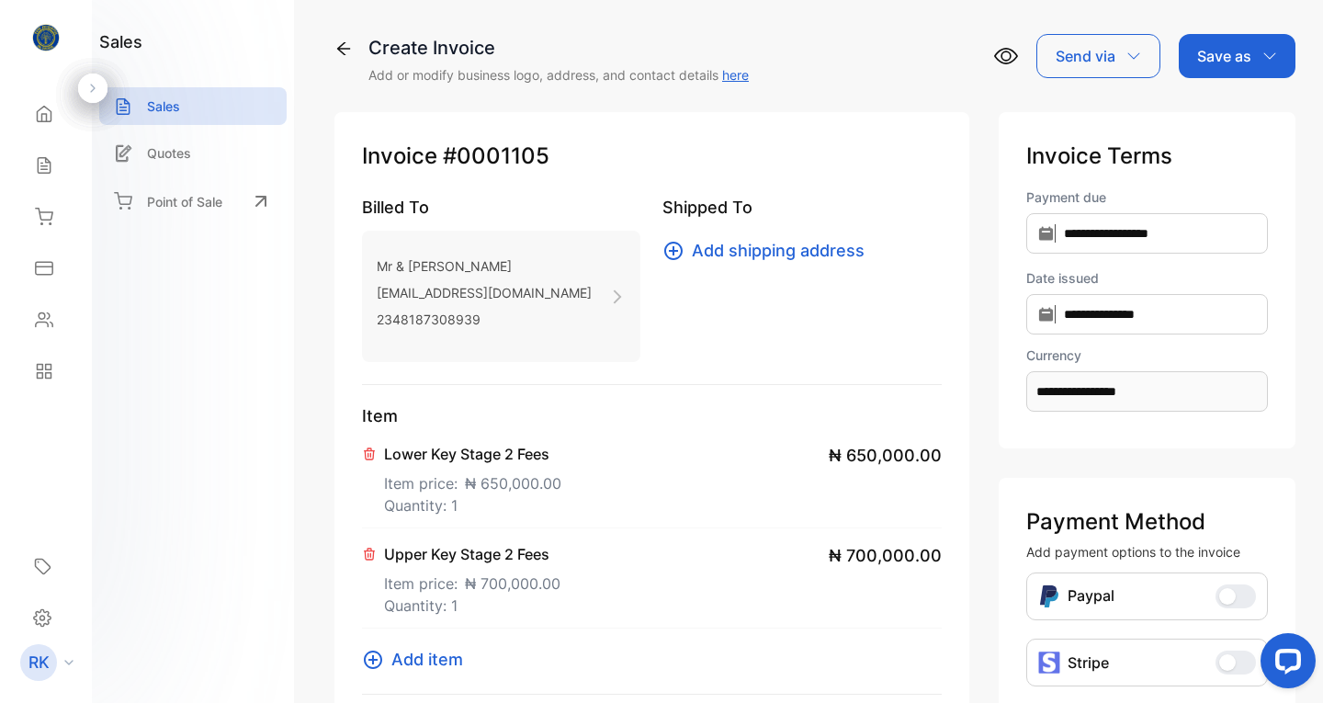
click at [440, 658] on span "Add item" at bounding box center [427, 659] width 72 height 25
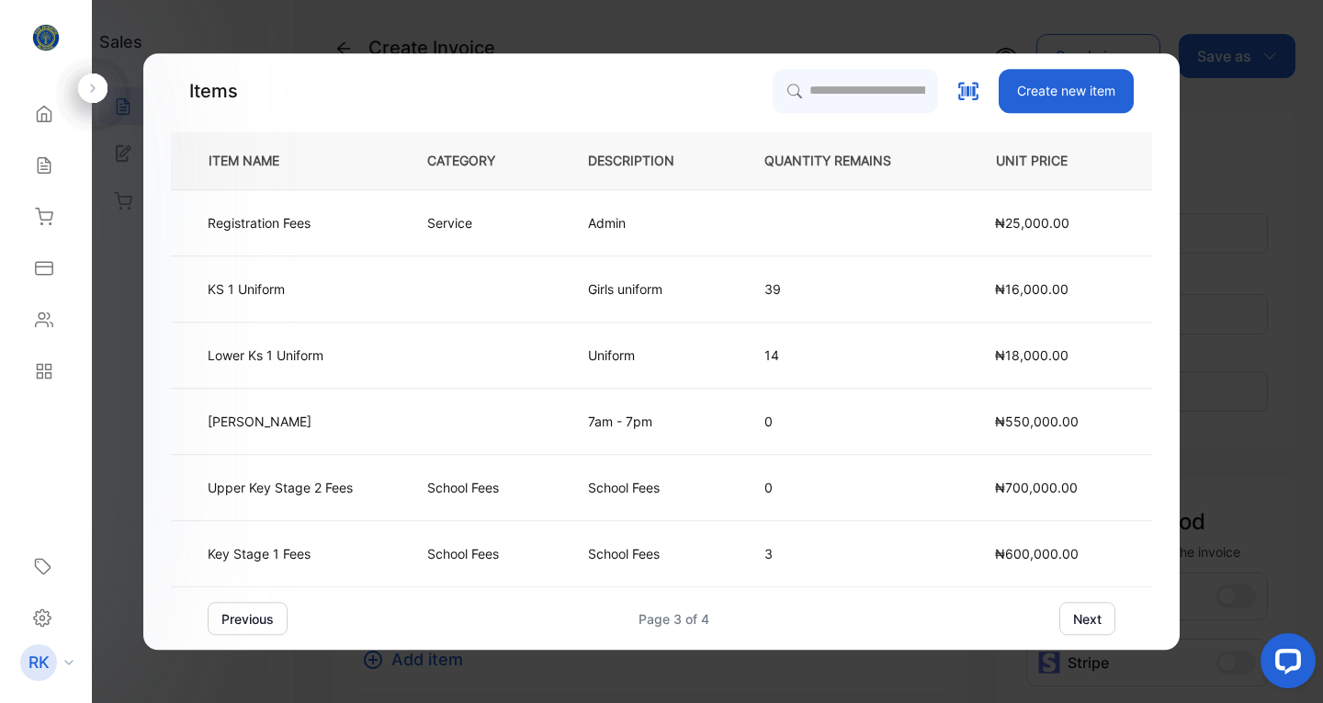
click at [1083, 618] on button "next" at bounding box center [1087, 618] width 56 height 33
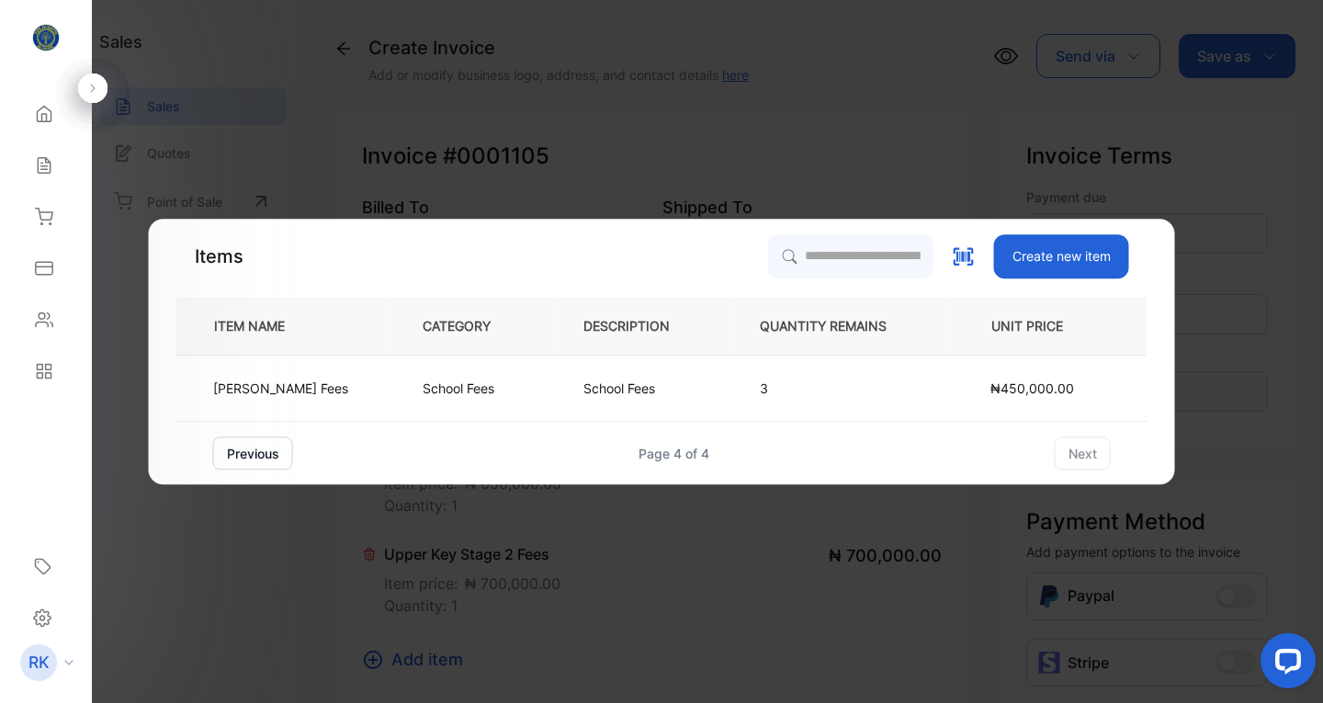
click at [268, 447] on button "previous" at bounding box center [253, 452] width 80 height 33
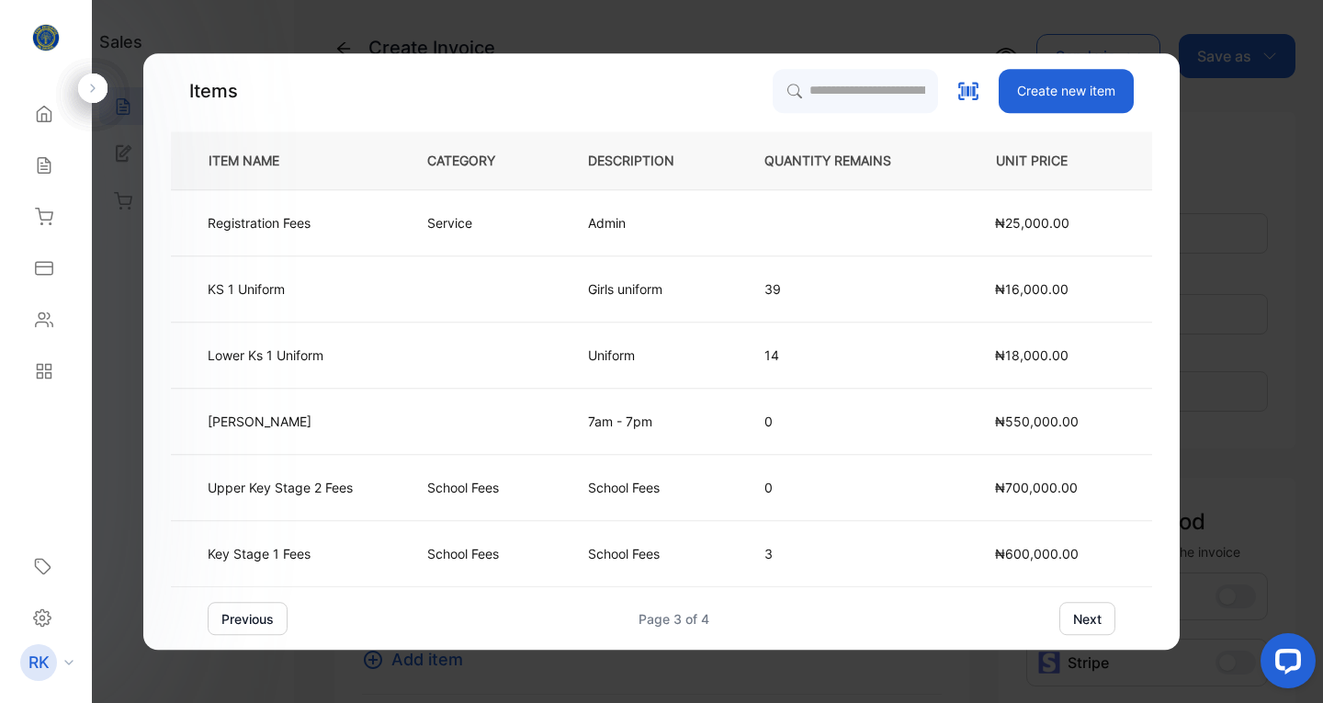
click at [253, 615] on button "previous" at bounding box center [248, 618] width 80 height 33
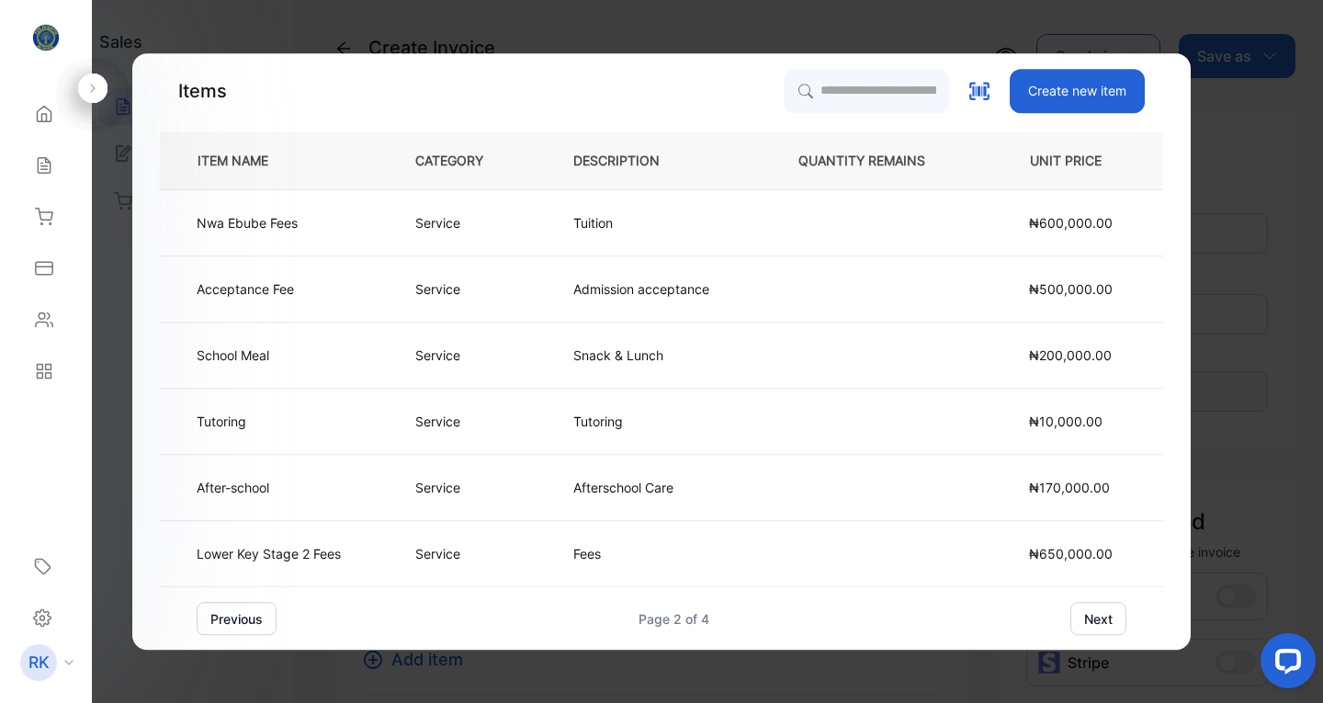
click at [277, 358] on td "School Meal" at bounding box center [272, 355] width 225 height 66
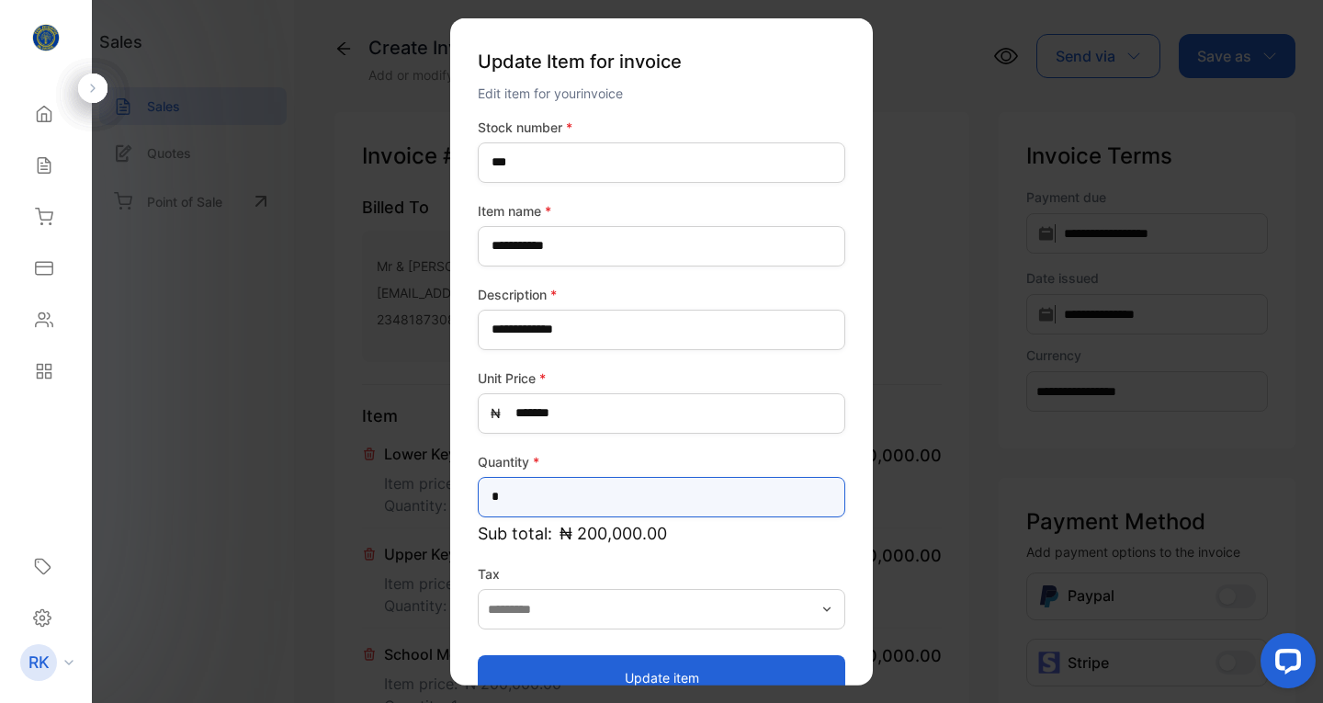
click at [546, 500] on input "*" at bounding box center [661, 496] width 367 height 40
type input "*"
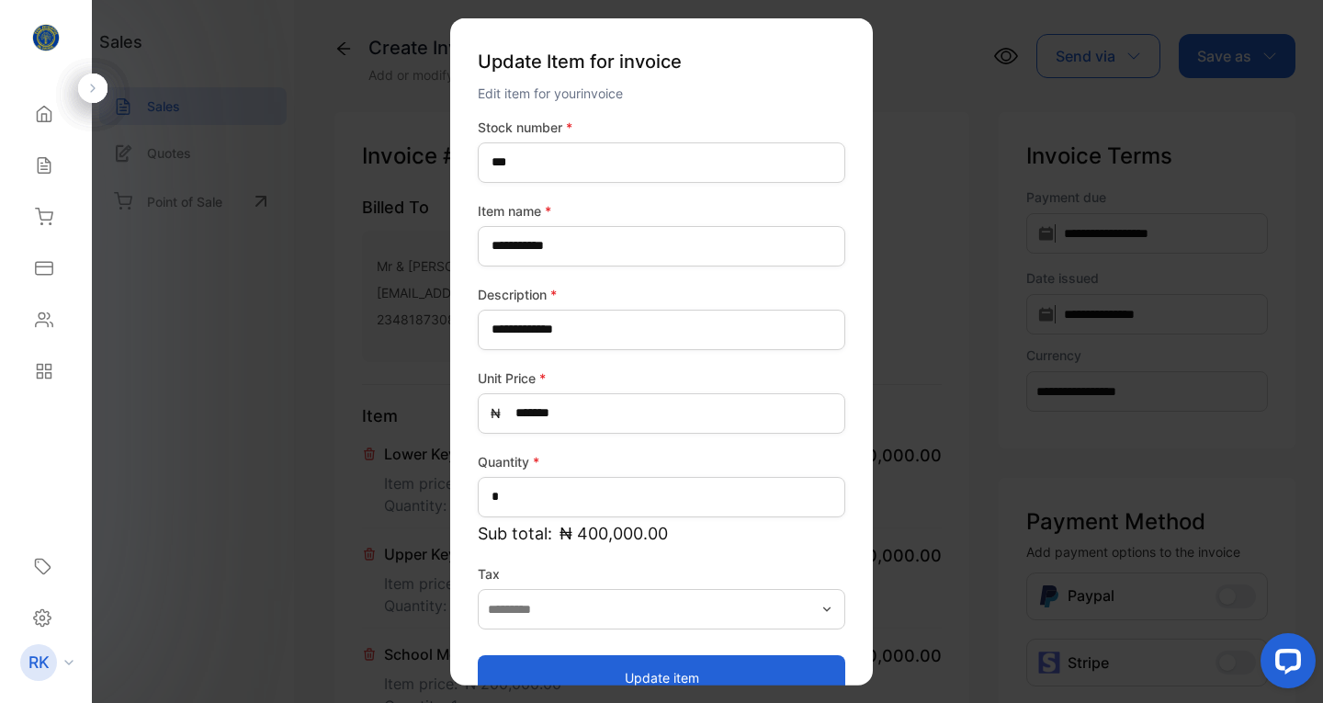
click at [649, 670] on button "Update item" at bounding box center [661, 677] width 367 height 44
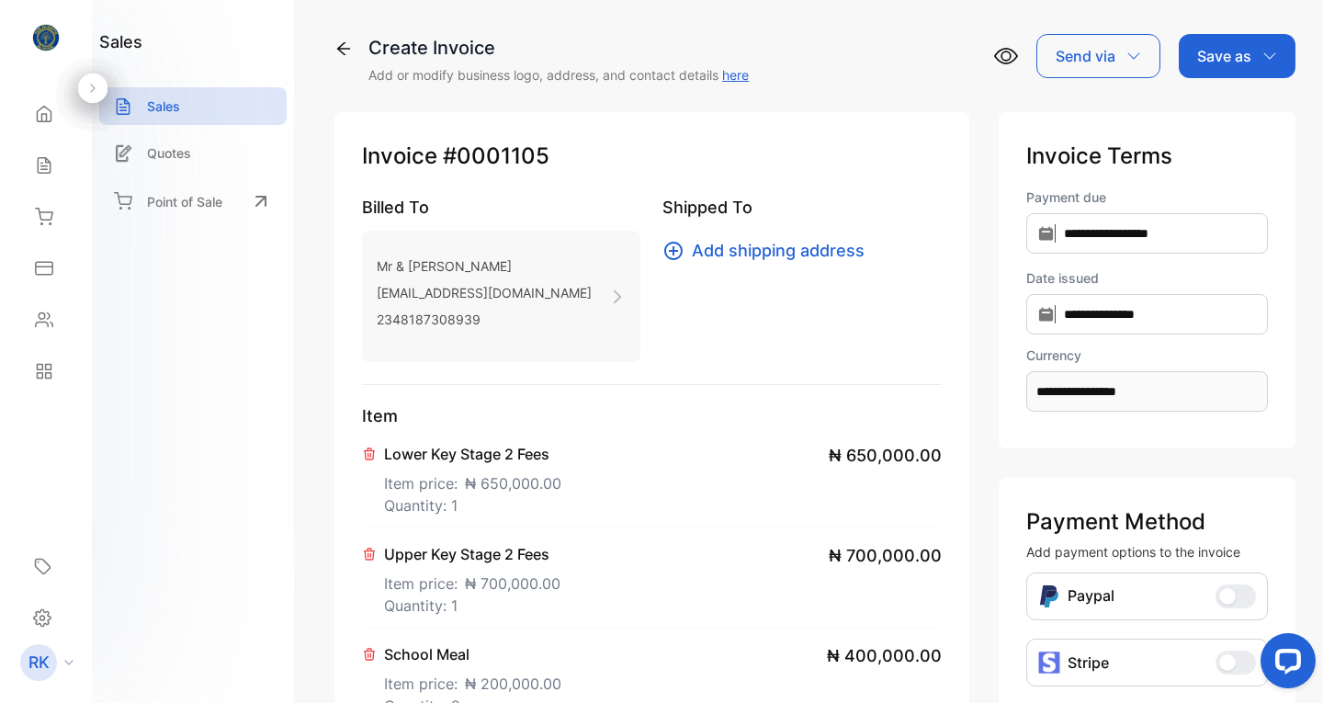
scroll to position [604, 0]
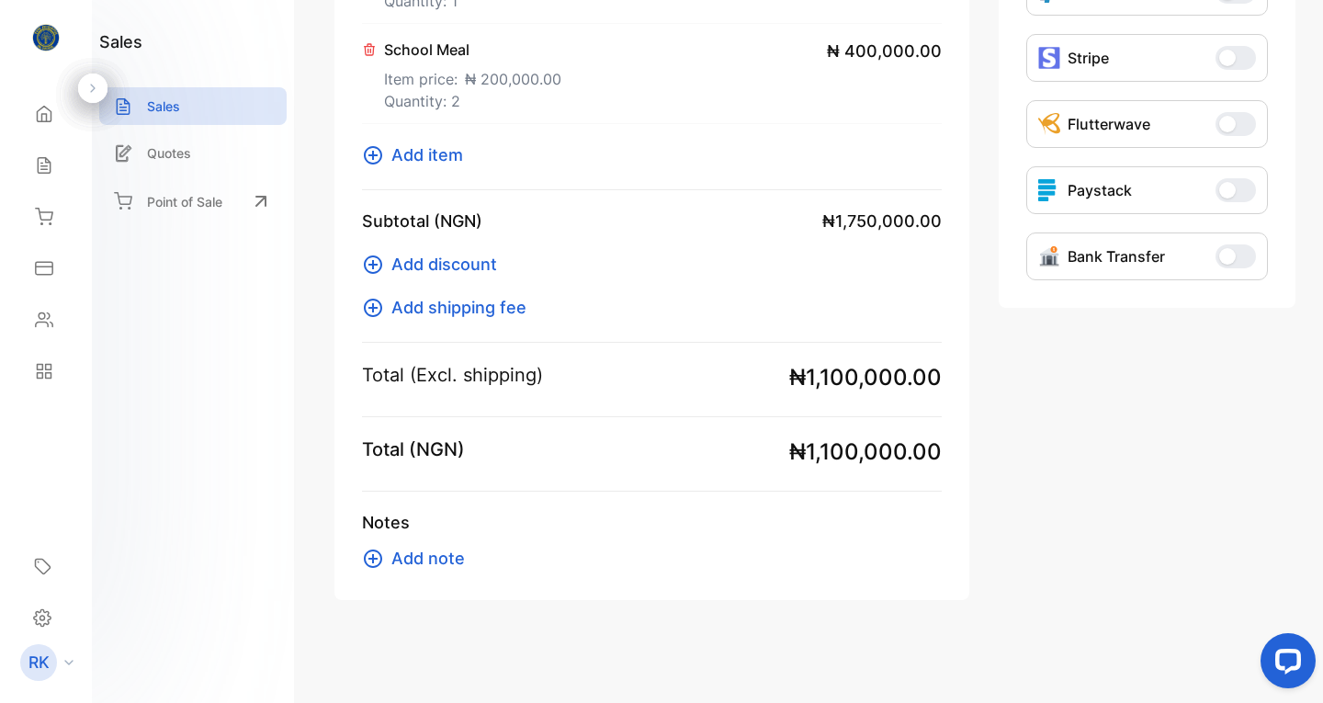
click at [422, 152] on span "Add item" at bounding box center [427, 154] width 72 height 25
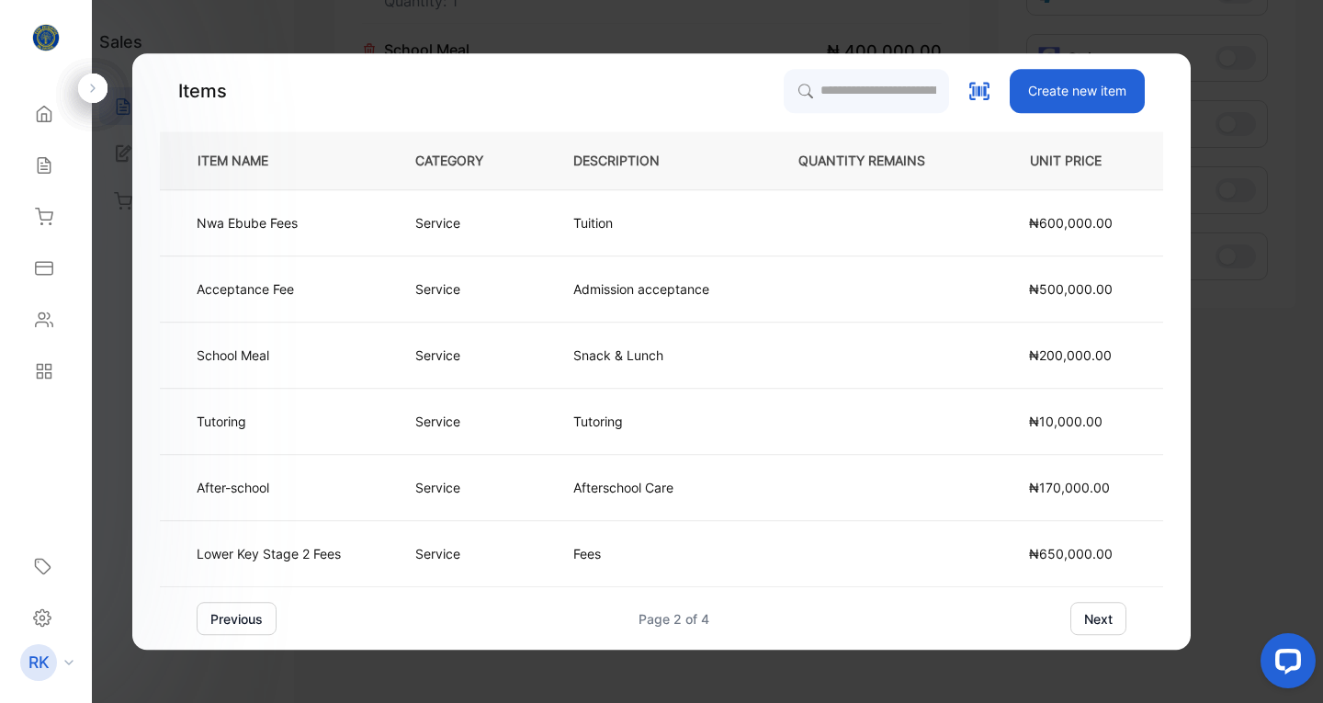
click at [253, 494] on p "After-school" at bounding box center [233, 487] width 73 height 19
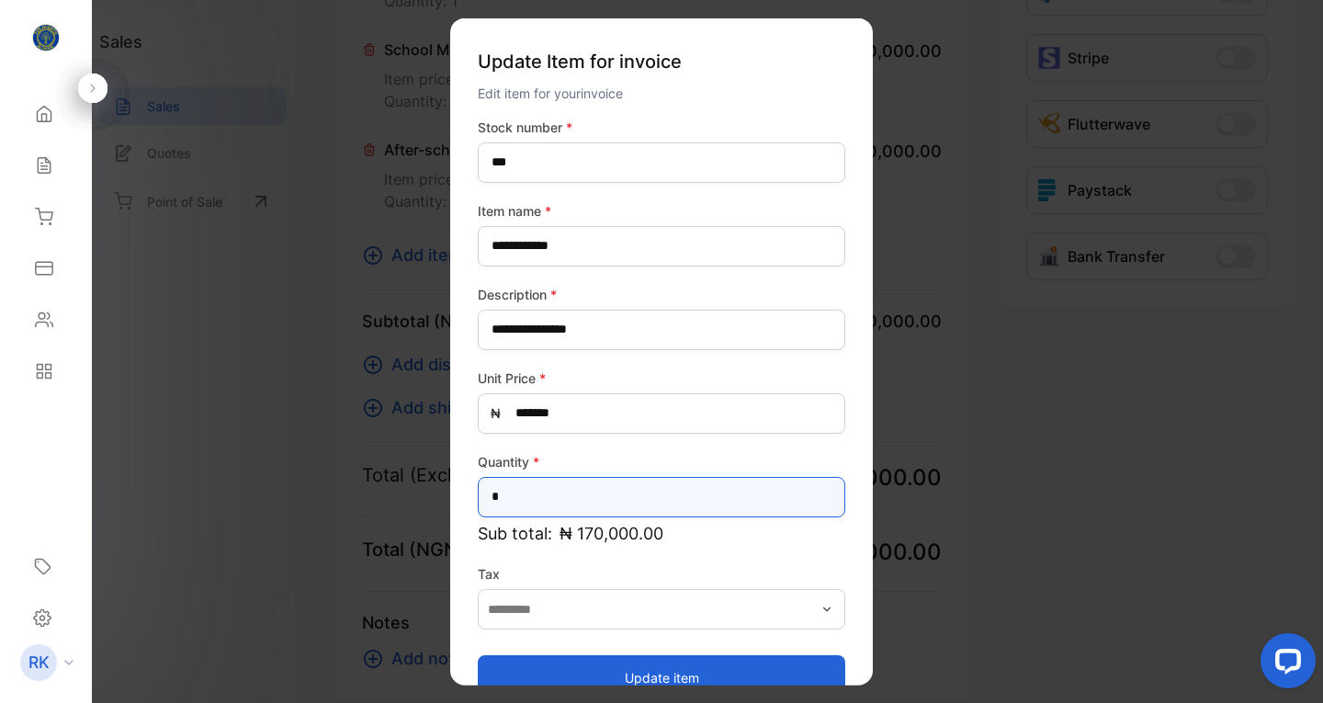
click at [519, 491] on input "*" at bounding box center [661, 496] width 367 height 40
type input "*"
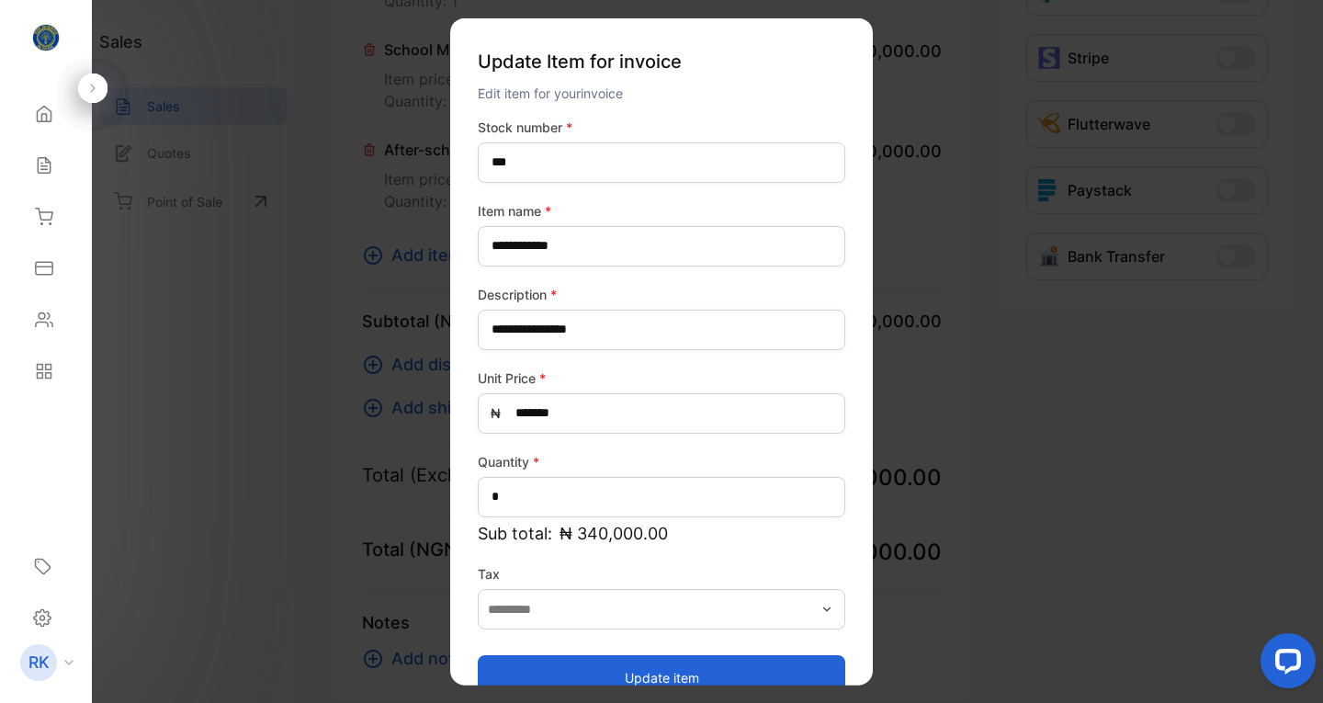
click at [668, 663] on button "Update item" at bounding box center [661, 677] width 367 height 44
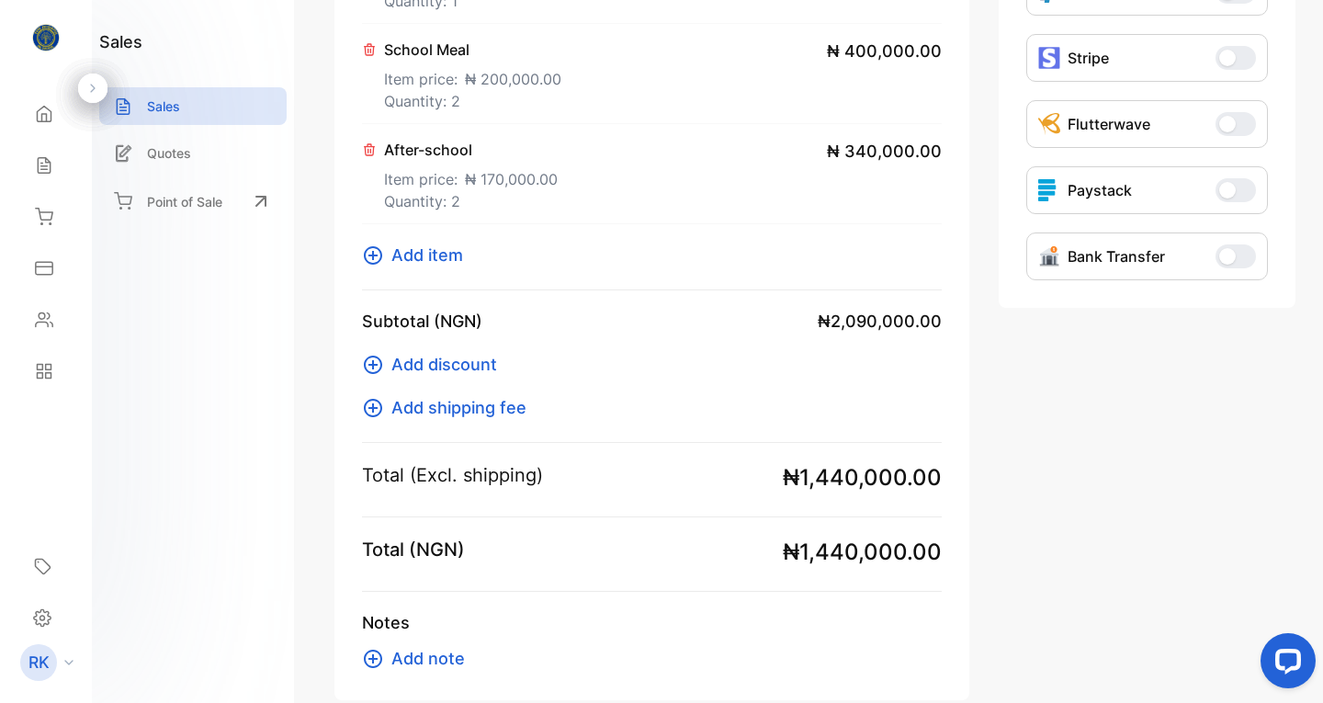
click at [422, 258] on span "Add item" at bounding box center [427, 254] width 72 height 25
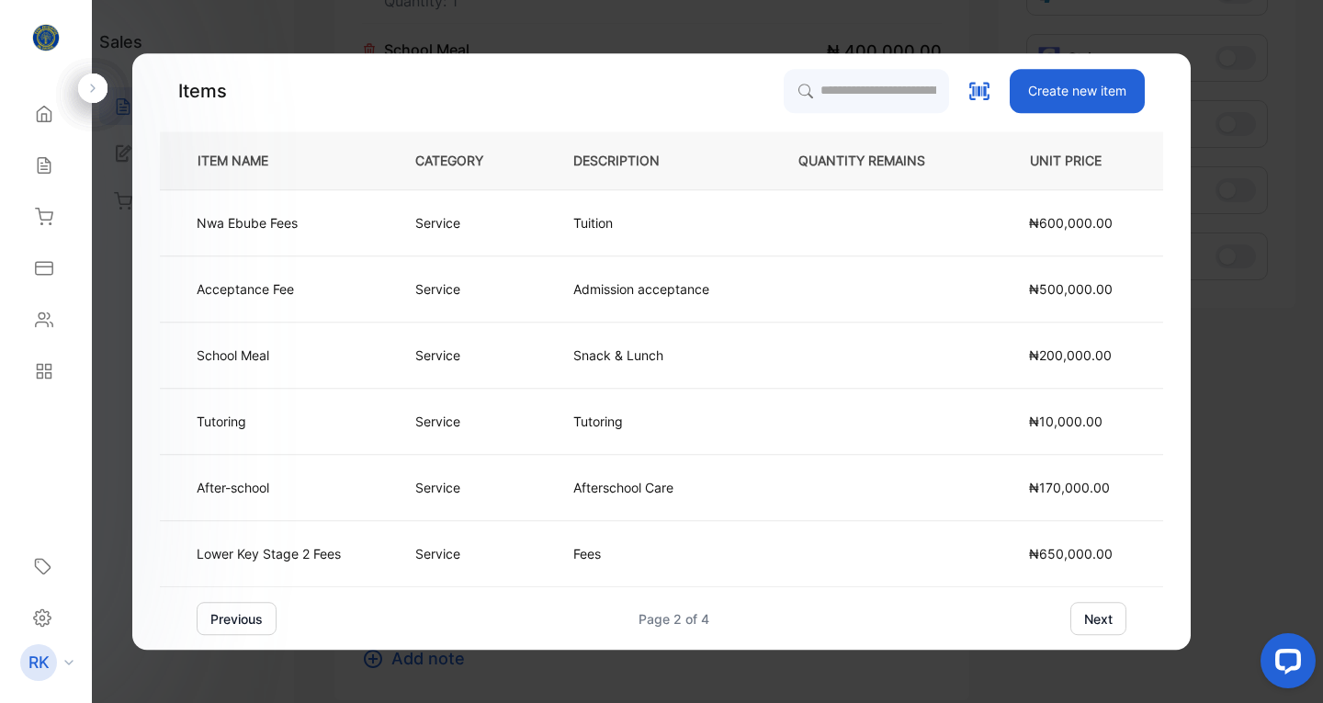
click at [226, 624] on button "previous" at bounding box center [237, 618] width 80 height 33
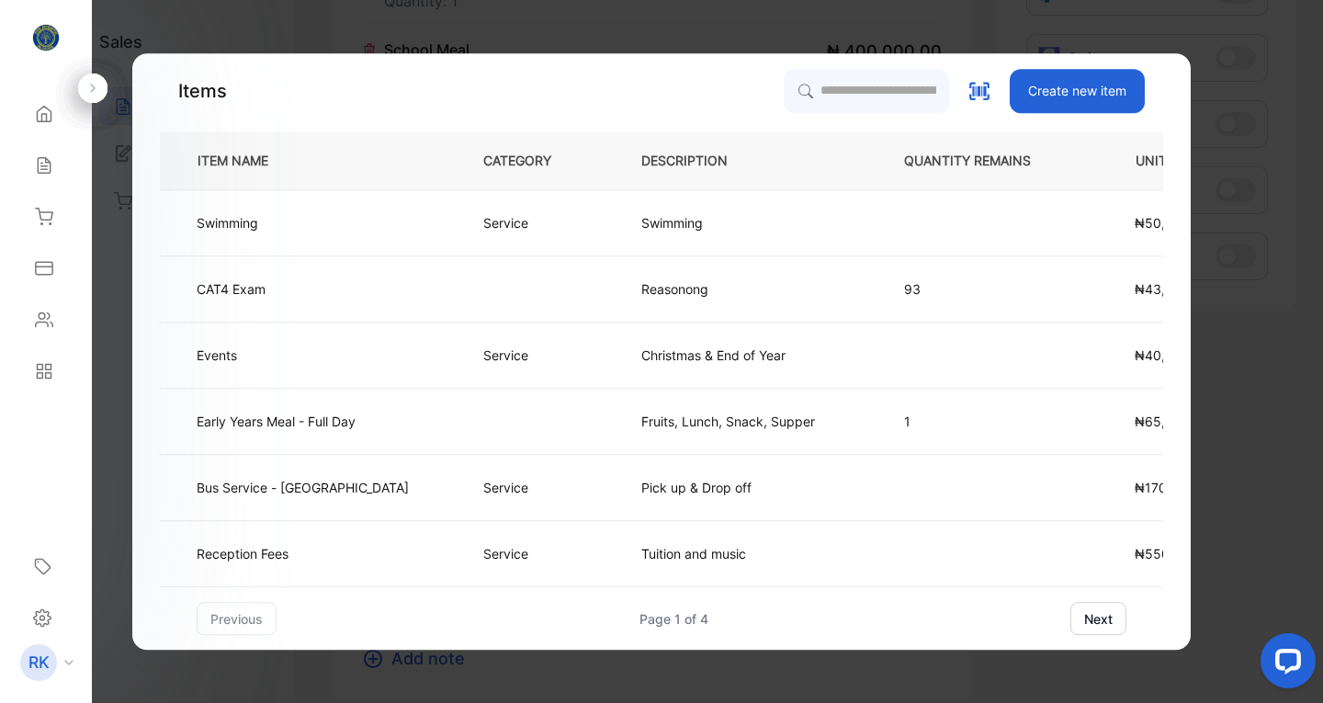
click at [312, 491] on p "Bus Service - [GEOGRAPHIC_DATA]" at bounding box center [303, 487] width 212 height 19
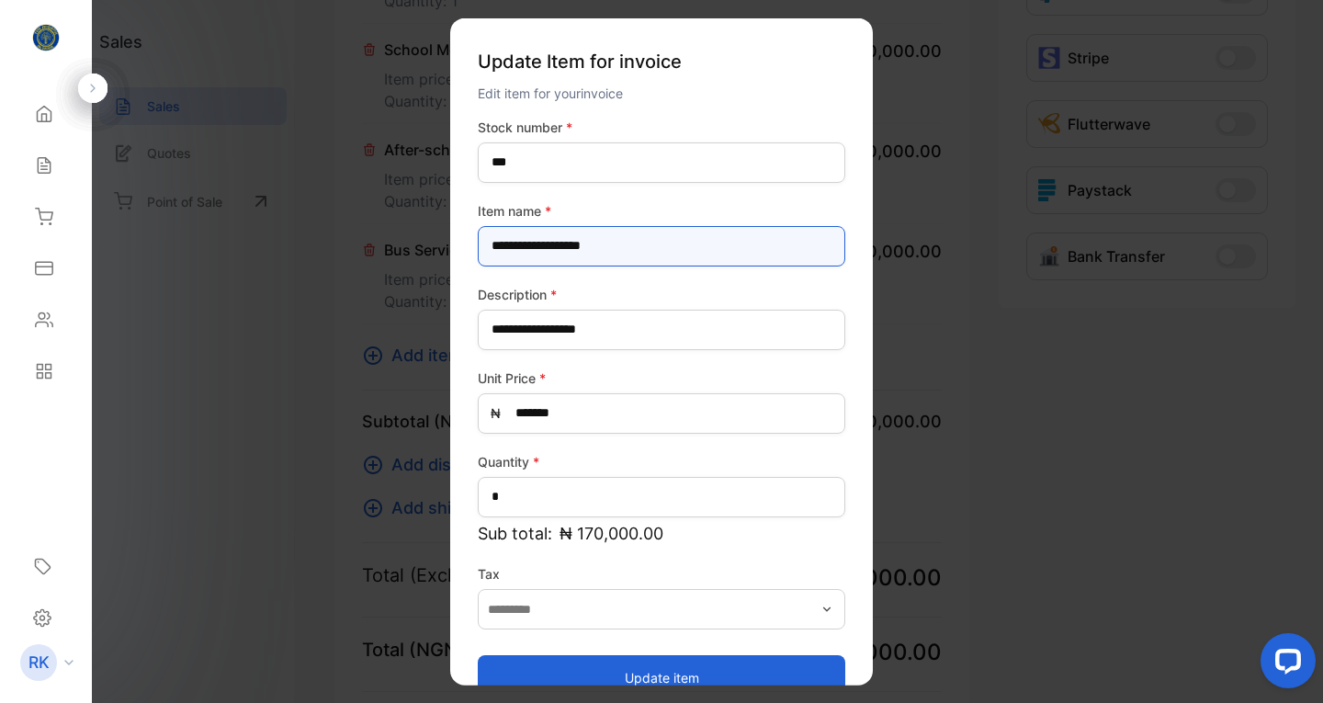
click at [633, 247] on name-inputItem_Name "**********" at bounding box center [661, 245] width 367 height 40
type name-inputItem_Name "**********"
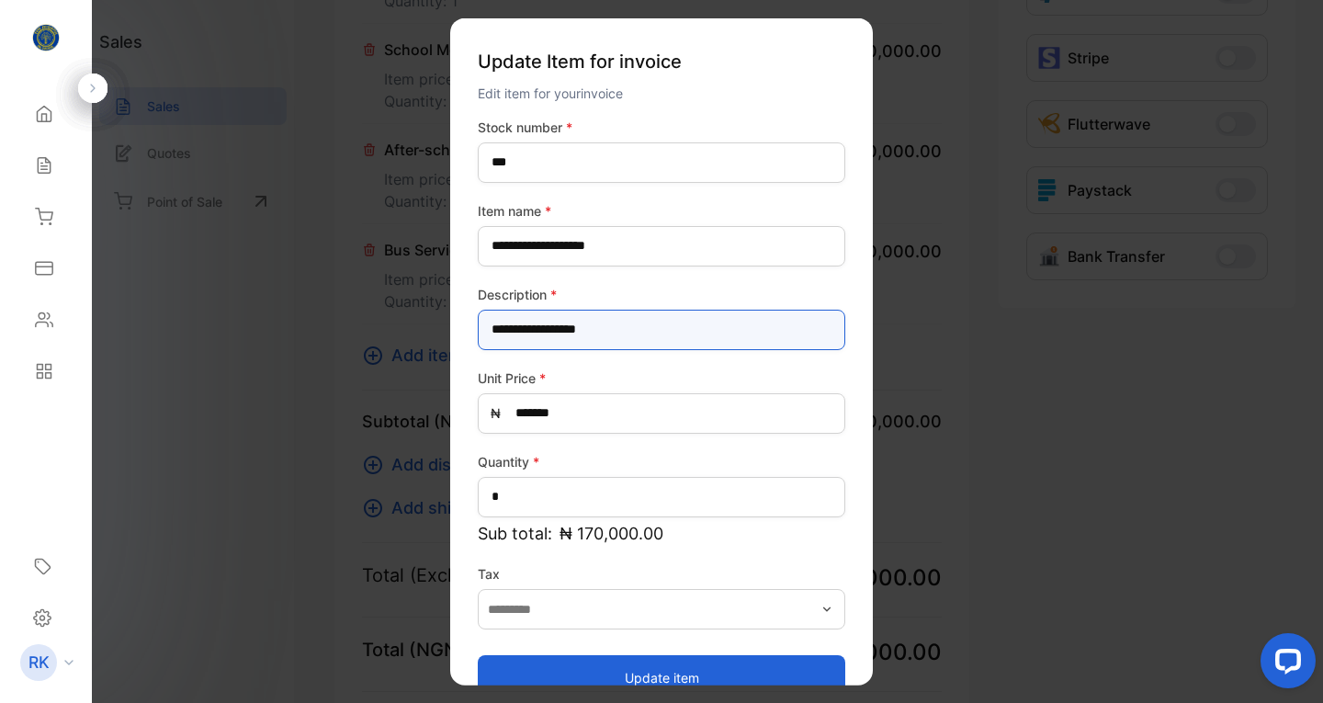
click at [553, 332] on input "**********" at bounding box center [661, 329] width 367 height 40
type input "********"
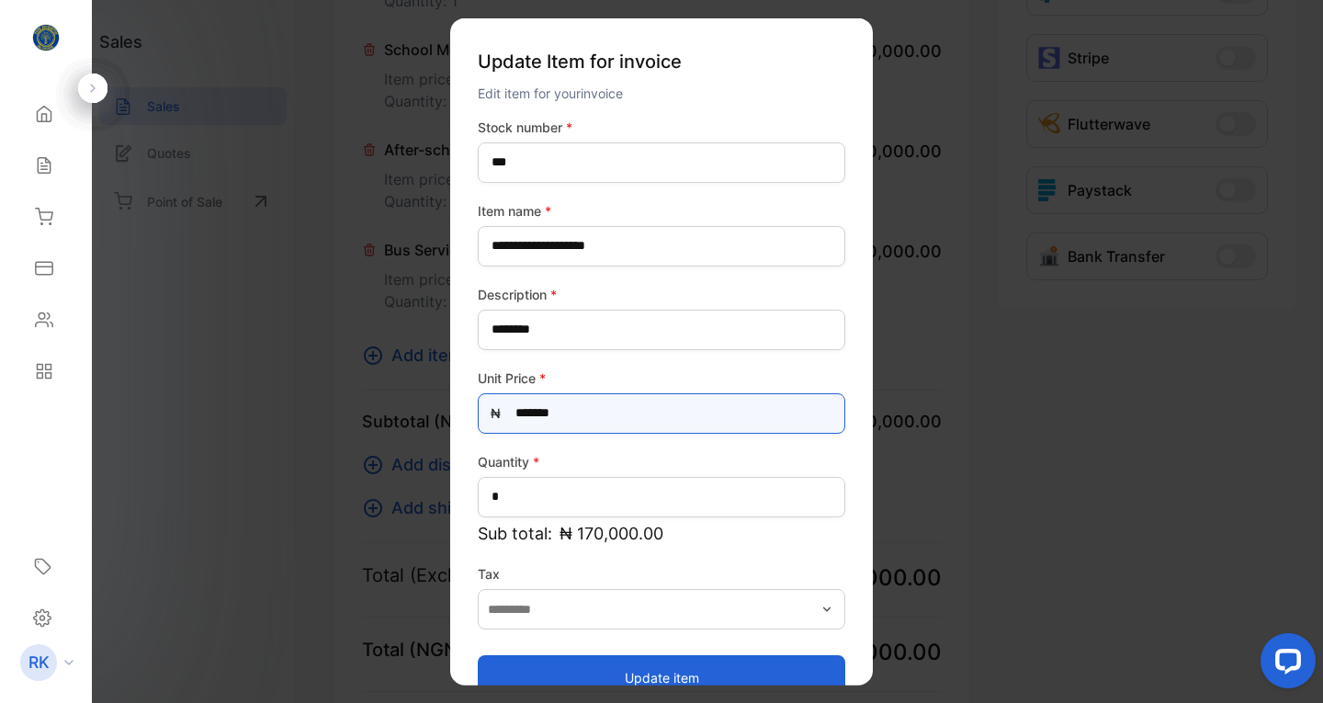
click at [532, 413] on Price-inputprice "*******" at bounding box center [661, 412] width 367 height 40
type Price-inputprice "*******"
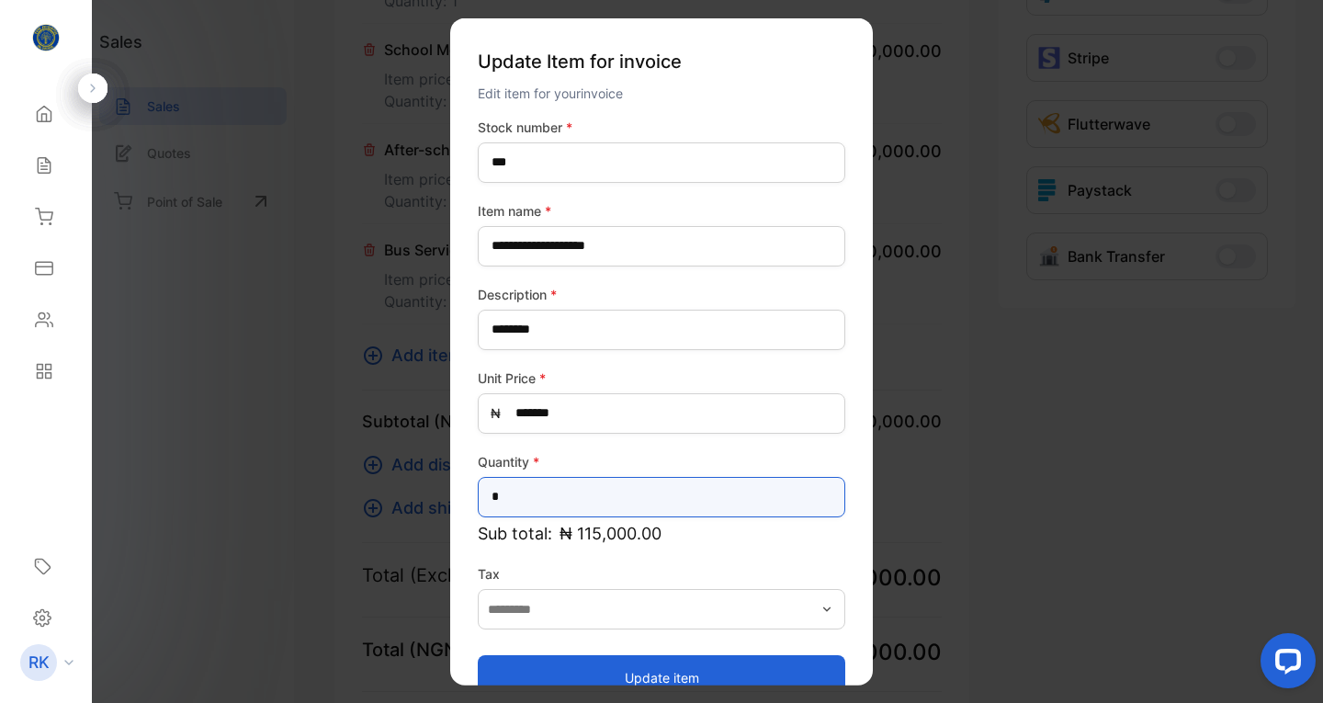
click at [520, 490] on input "*" at bounding box center [661, 496] width 367 height 40
type input "*"
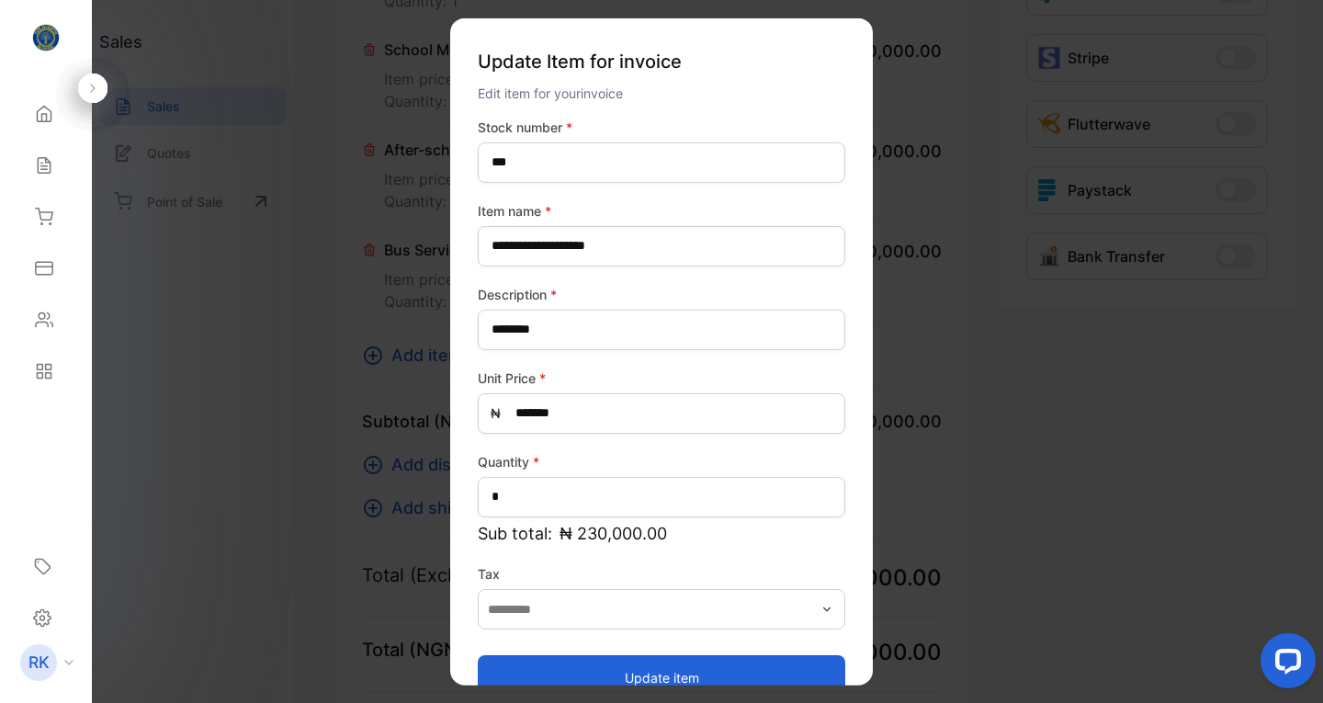
click at [650, 669] on button "Update item" at bounding box center [661, 677] width 367 height 44
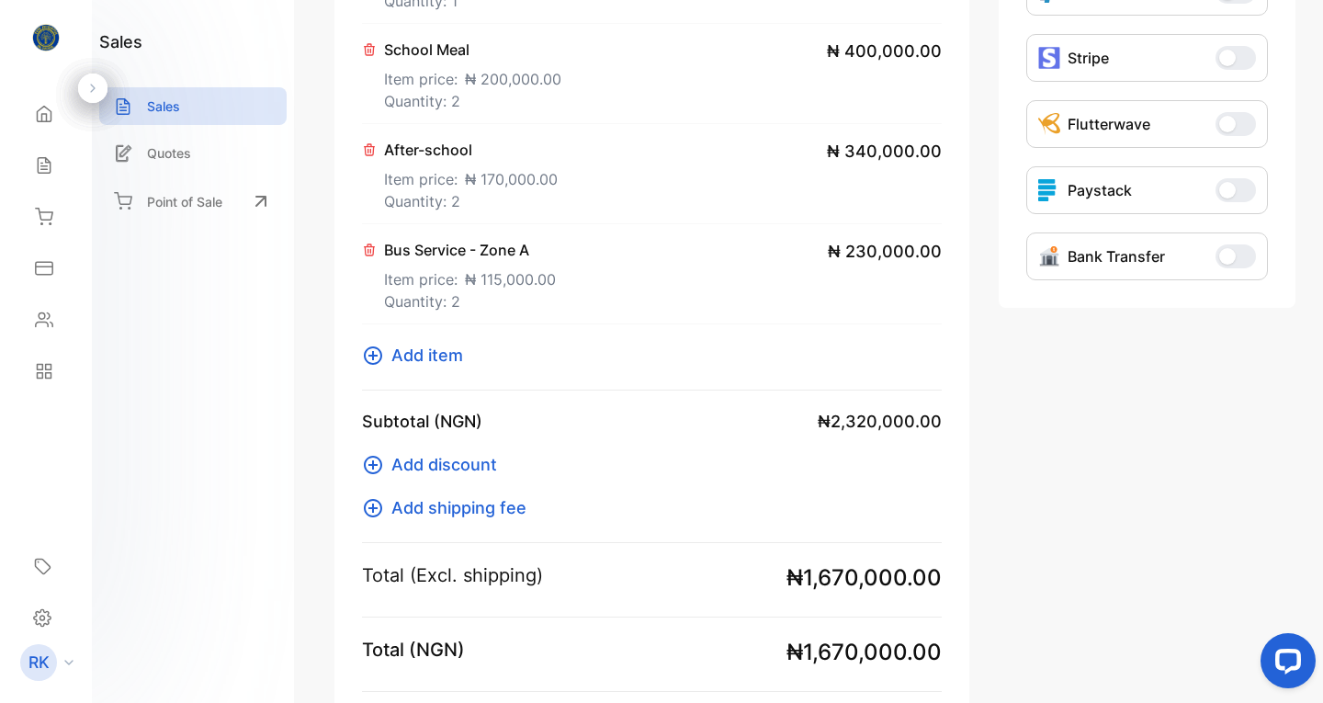
click at [436, 464] on span "Add discount" at bounding box center [444, 464] width 106 height 25
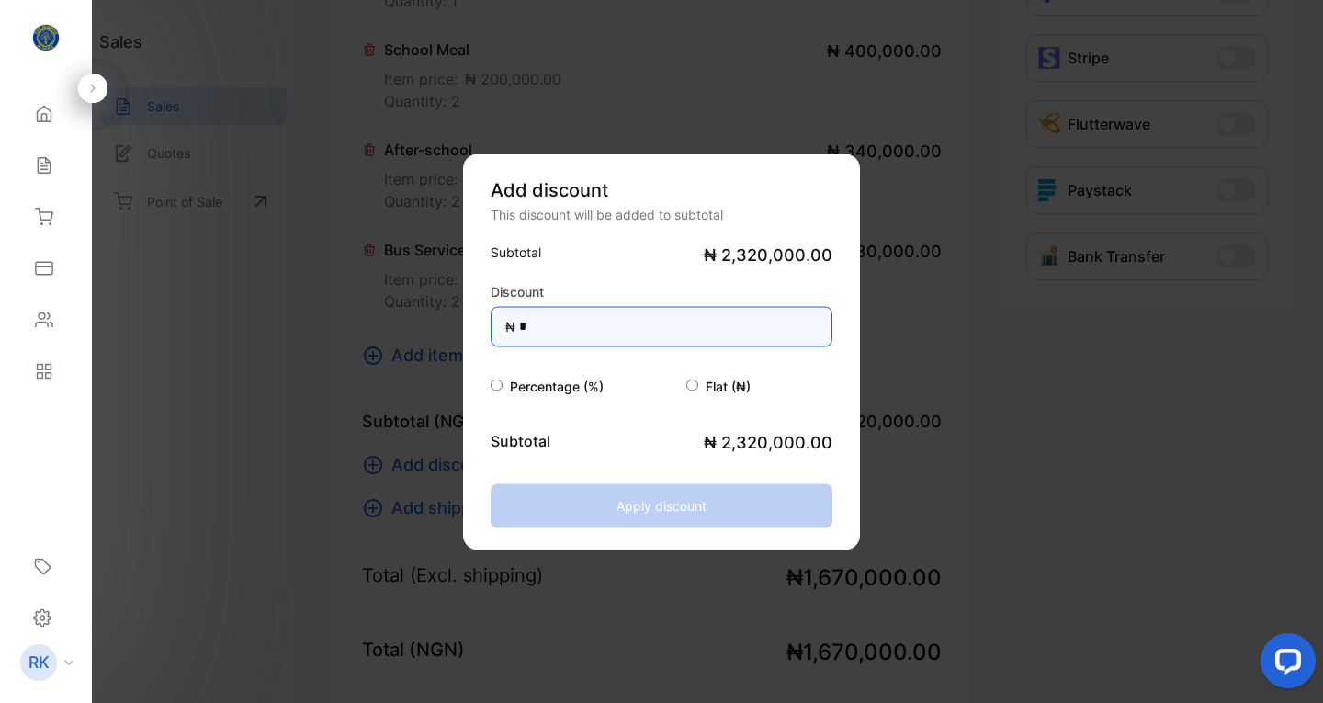
click at [578, 326] on input "*" at bounding box center [661, 326] width 342 height 40
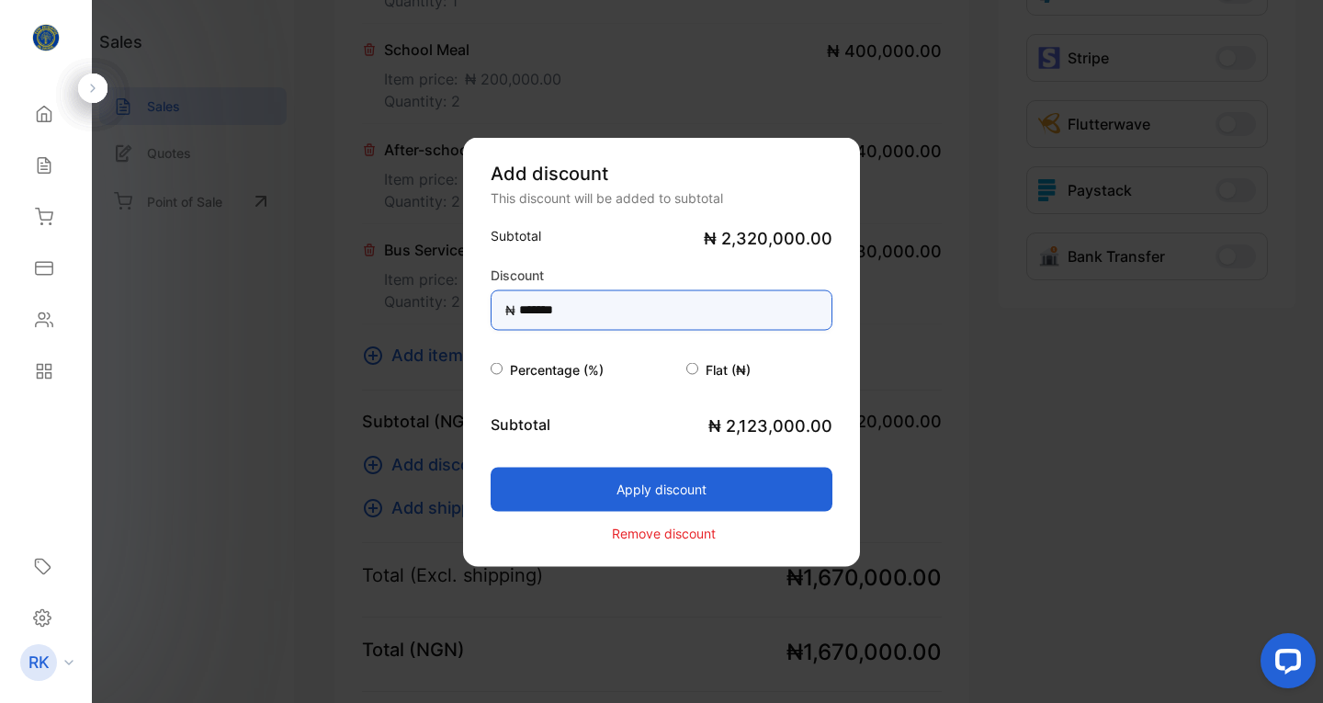
type input "*******"
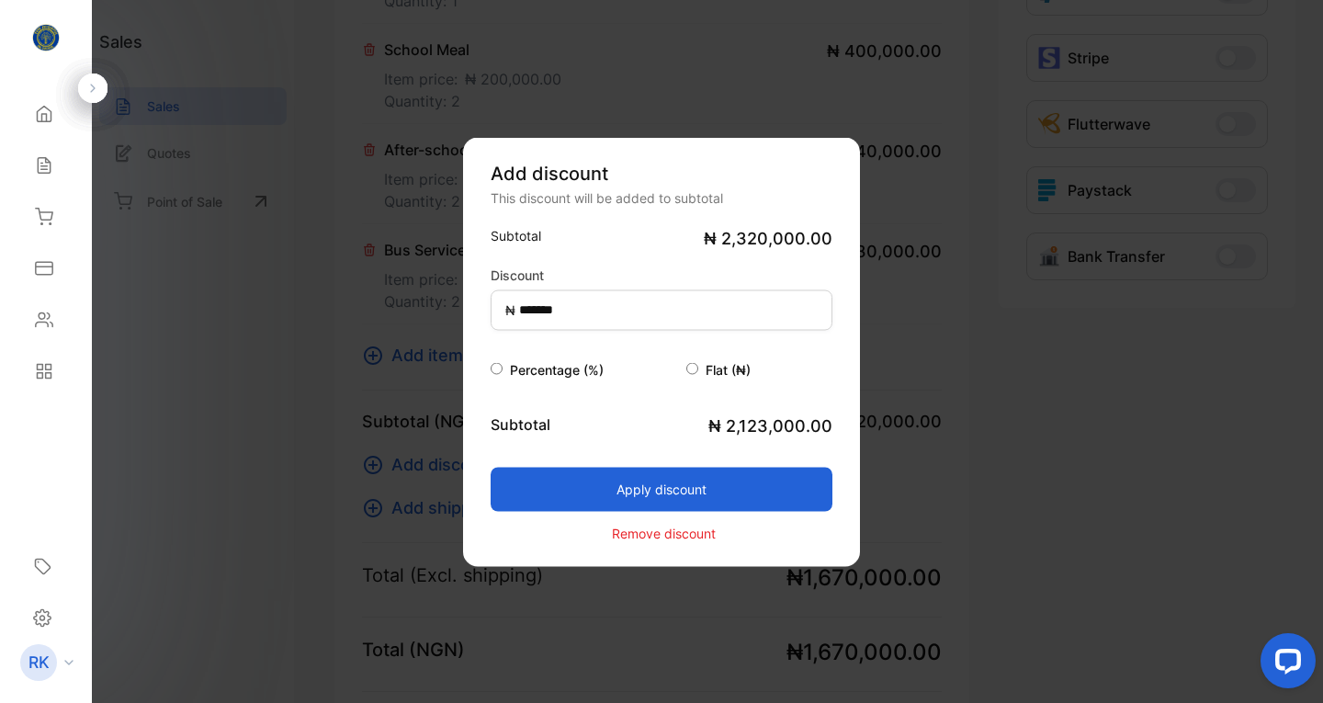
click at [658, 483] on button "Apply discount" at bounding box center [661, 489] width 342 height 44
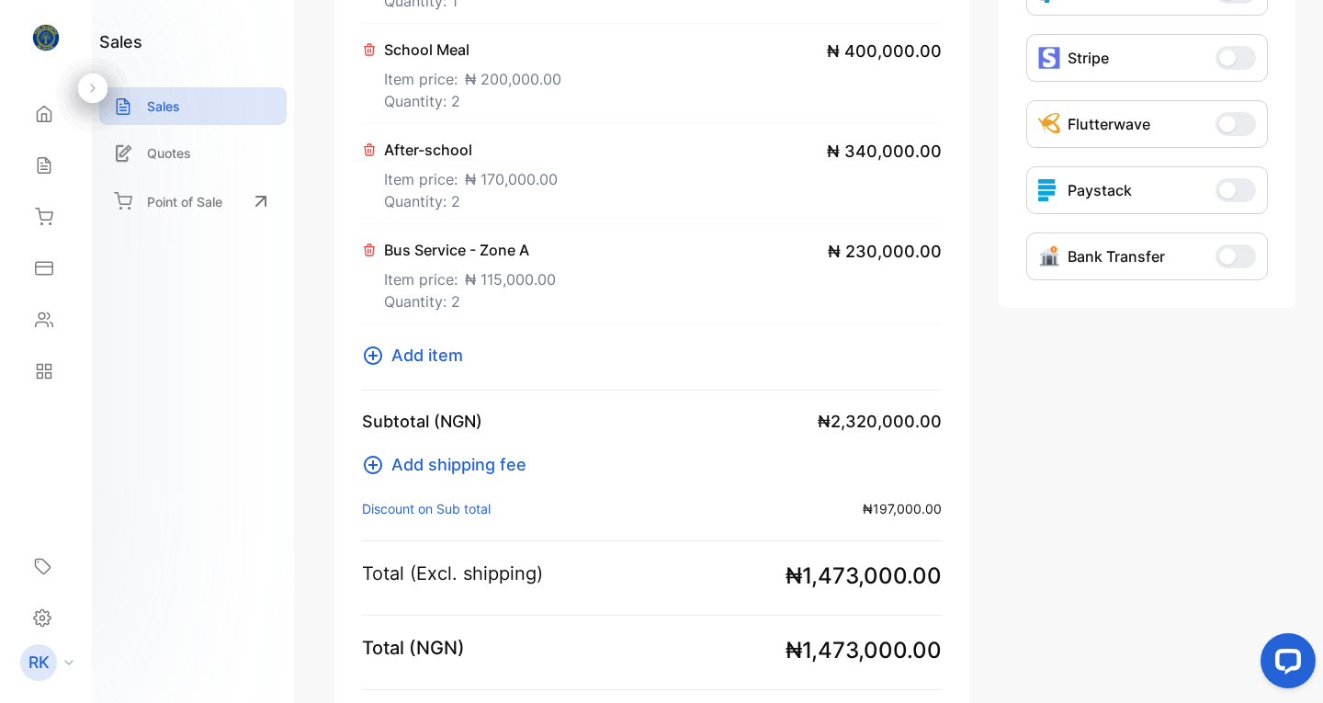
click at [379, 356] on icon at bounding box center [373, 355] width 22 height 22
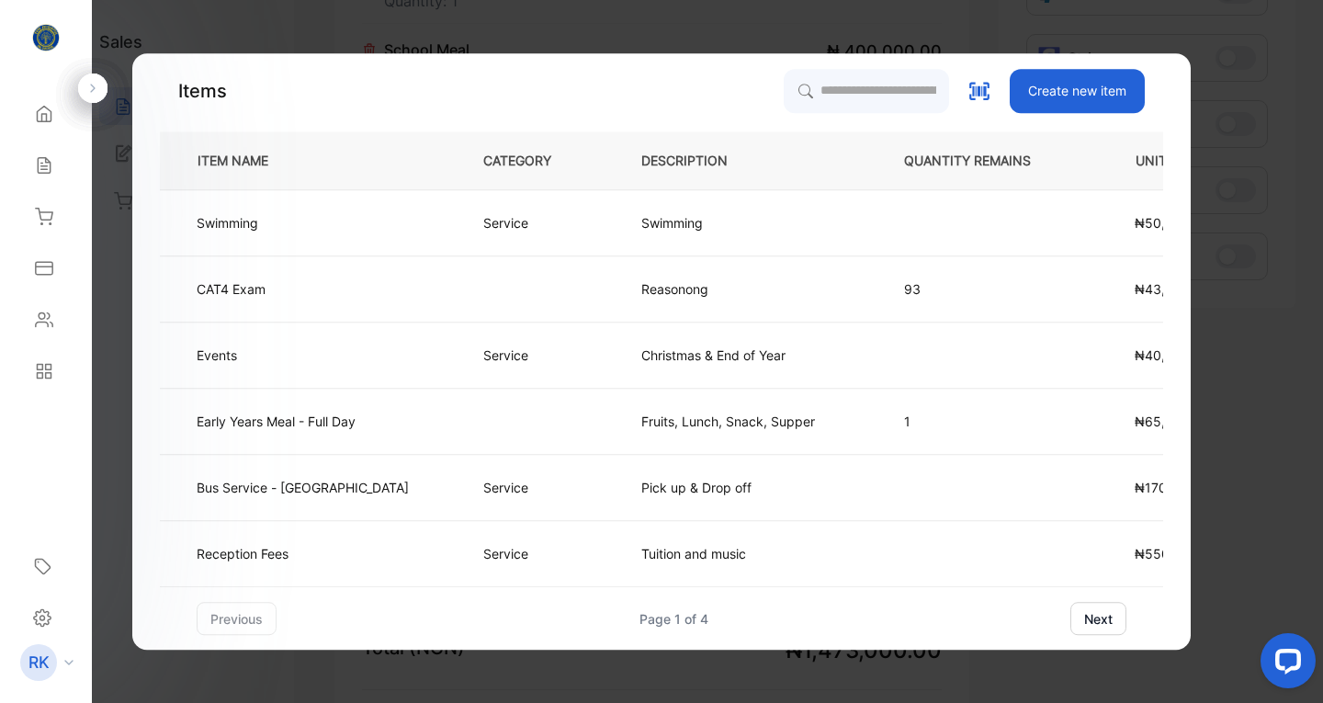
click at [483, 360] on p "Service" at bounding box center [505, 354] width 45 height 19
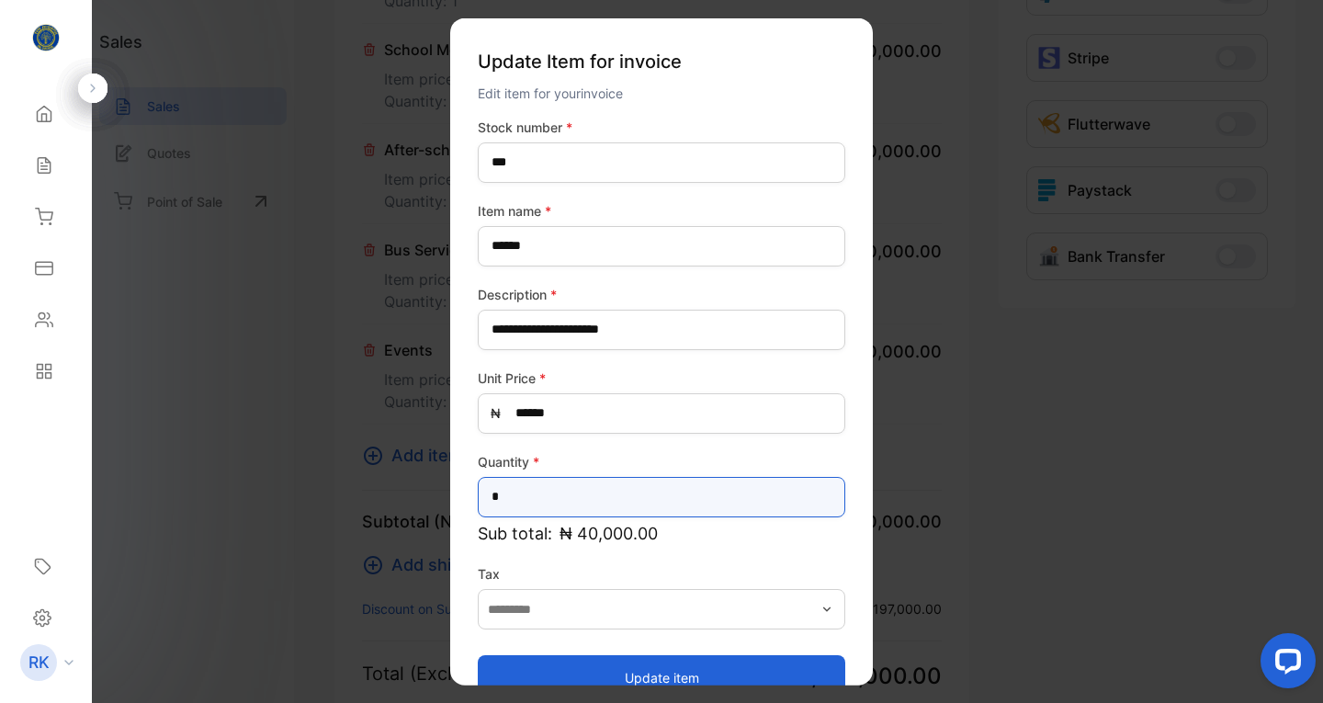
click at [516, 490] on input "*" at bounding box center [661, 496] width 367 height 40
type input "*"
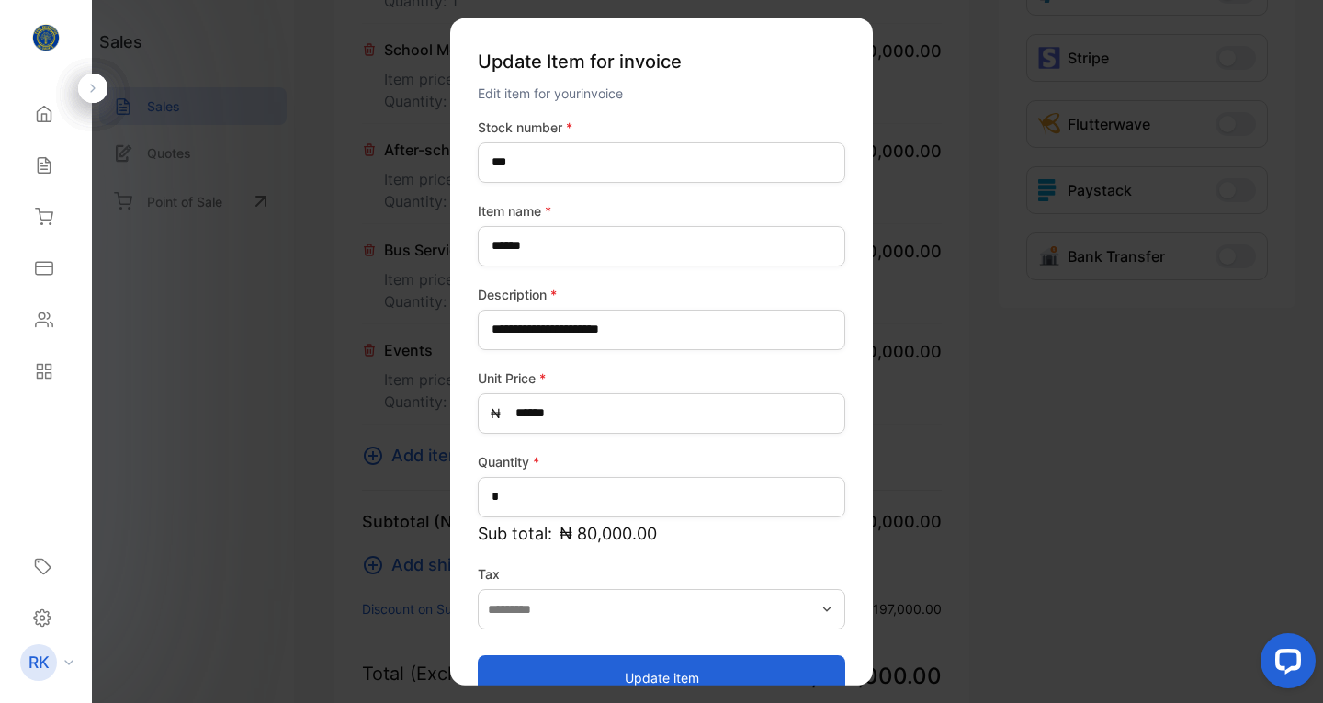
click at [636, 670] on button "Update item" at bounding box center [661, 677] width 367 height 44
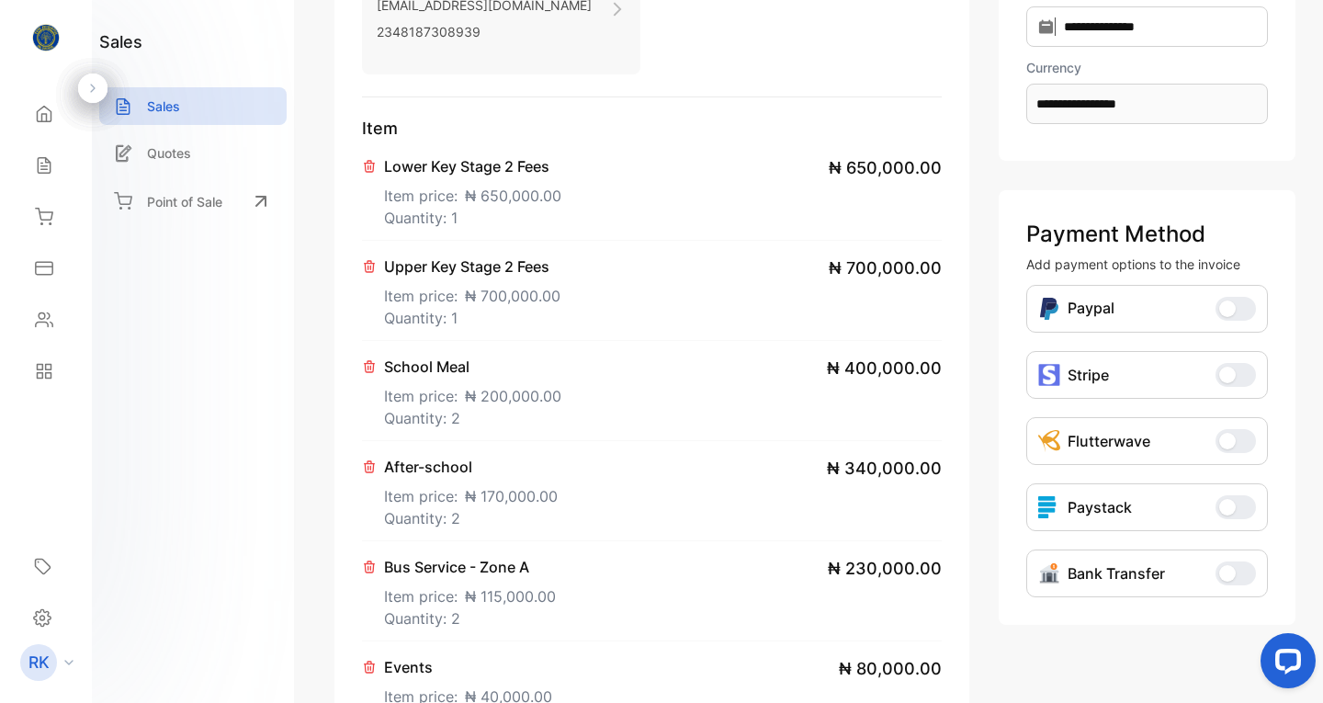
scroll to position [903, 0]
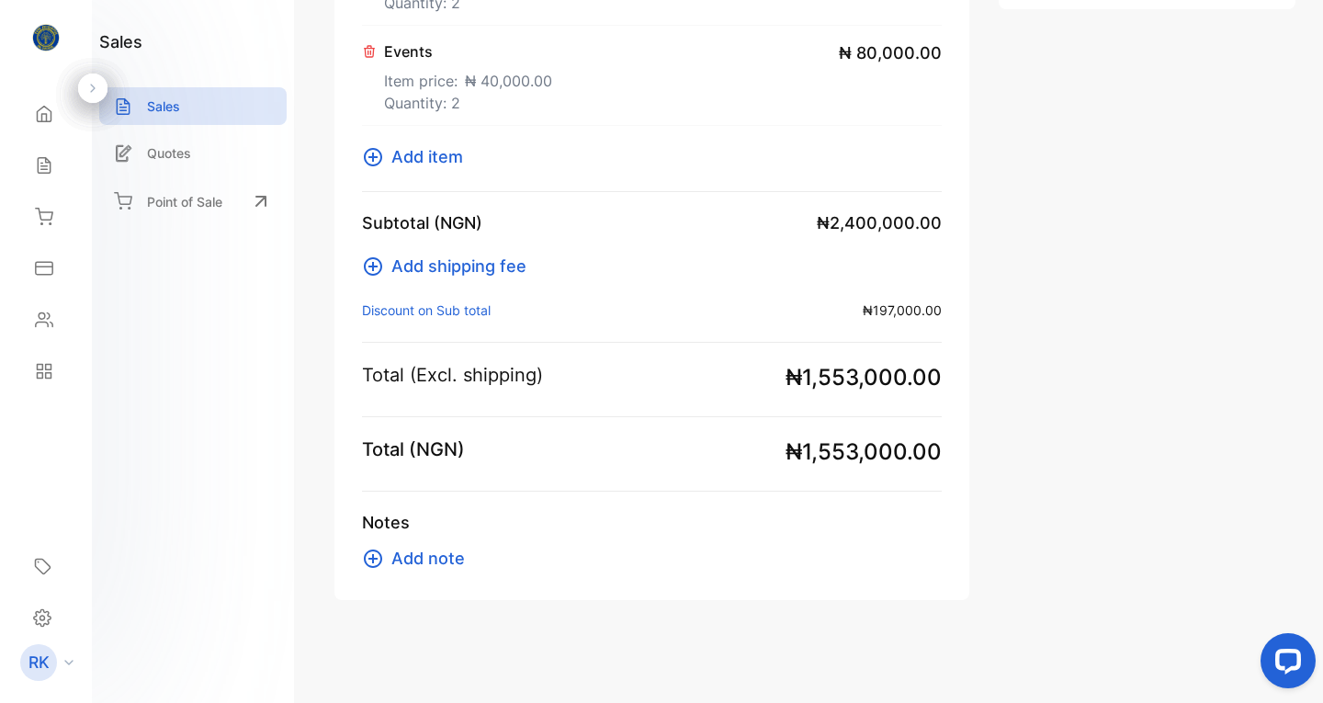
click at [402, 557] on span "Add note" at bounding box center [427, 558] width 73 height 25
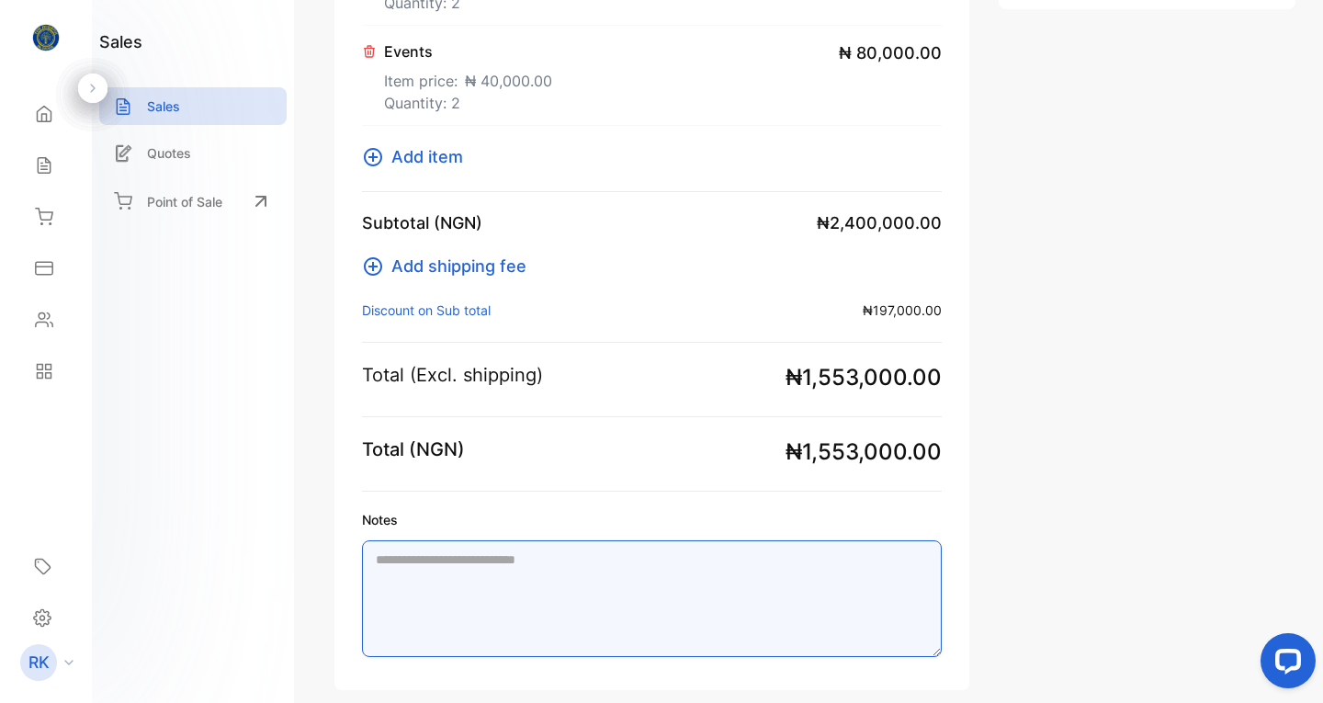
click at [384, 565] on textarea "Notes" at bounding box center [652, 598] width 580 height 117
paste textarea "**********"
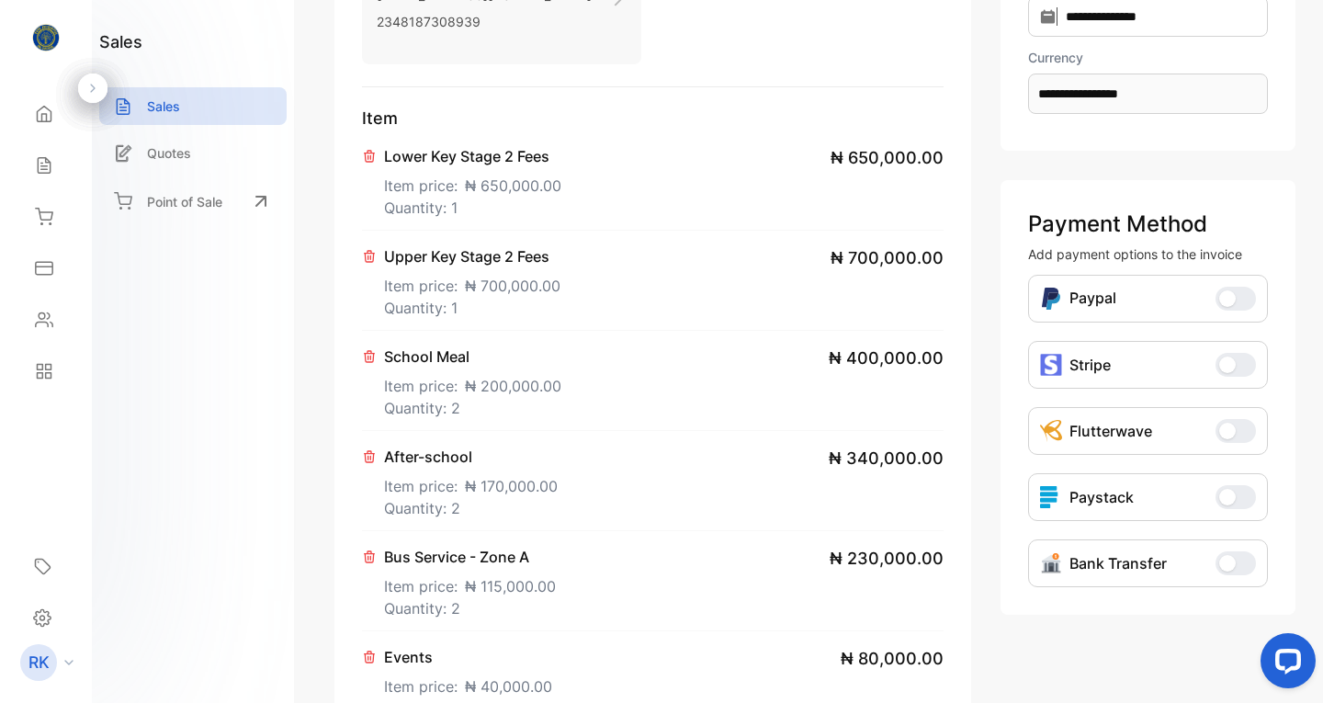
scroll to position [8, 0]
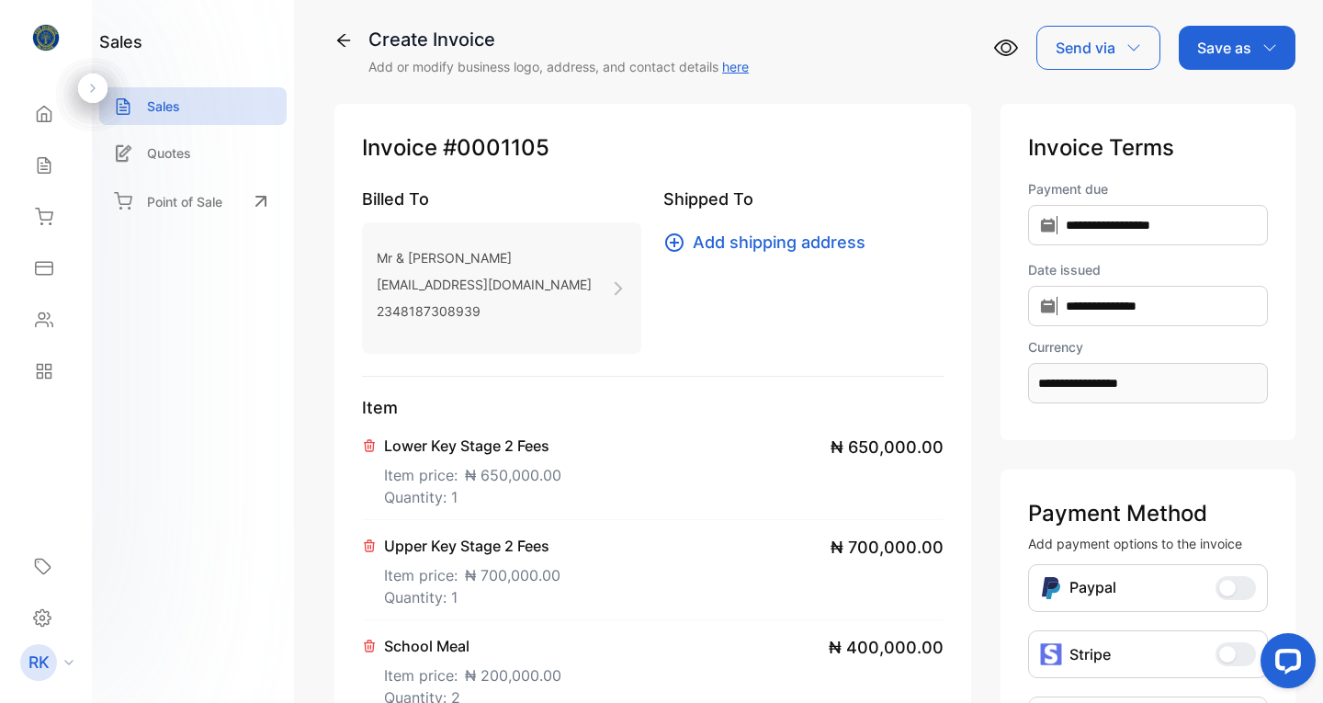
type textarea "**********"
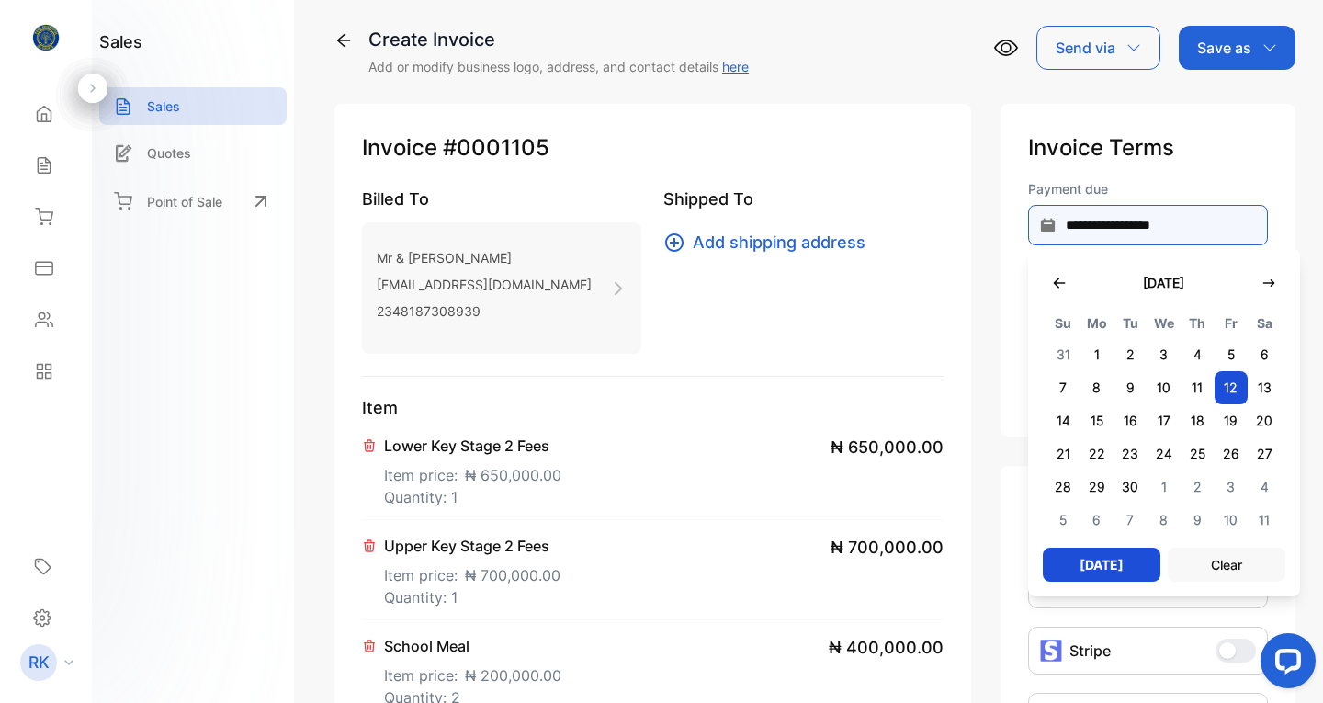
click at [1088, 221] on input "**********" at bounding box center [1148, 225] width 240 height 40
click at [1146, 355] on span "3" at bounding box center [1163, 354] width 34 height 33
type input "**********"
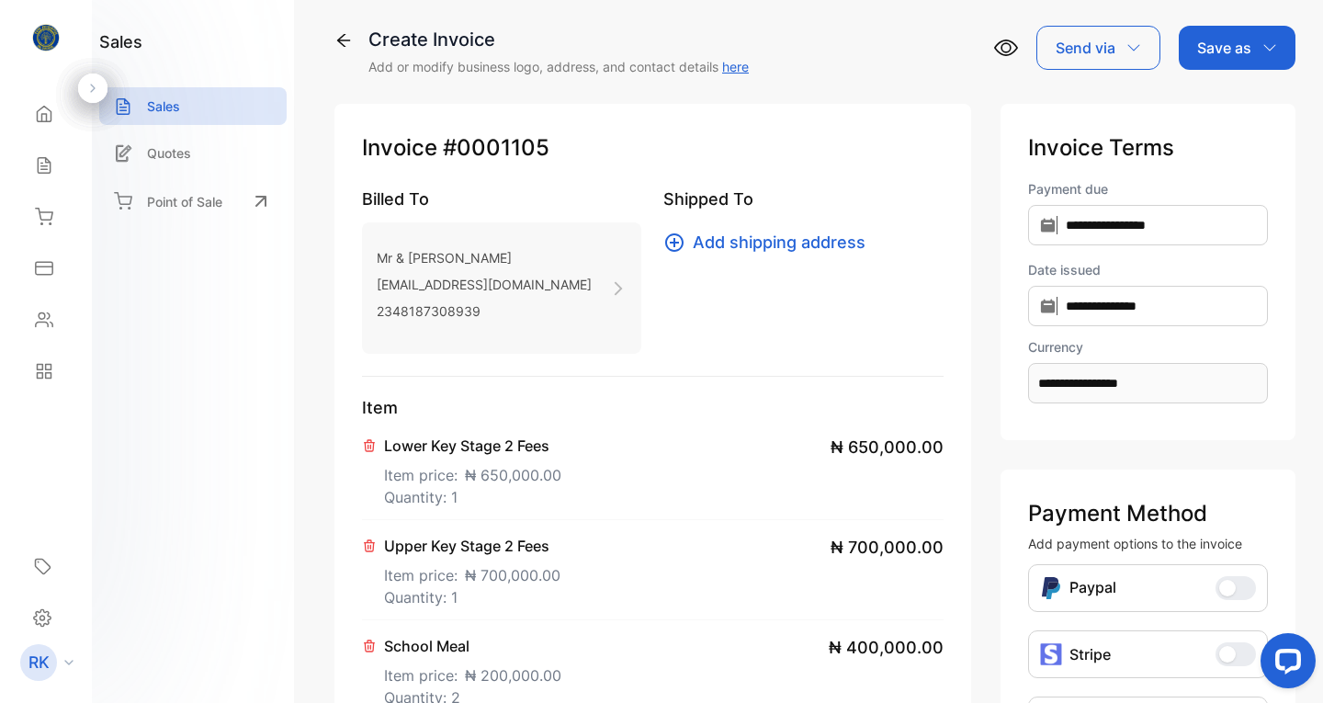
click at [1133, 47] on icon "button" at bounding box center [1133, 47] width 15 height 15
click at [1094, 113] on div "Email" at bounding box center [1093, 108] width 113 height 37
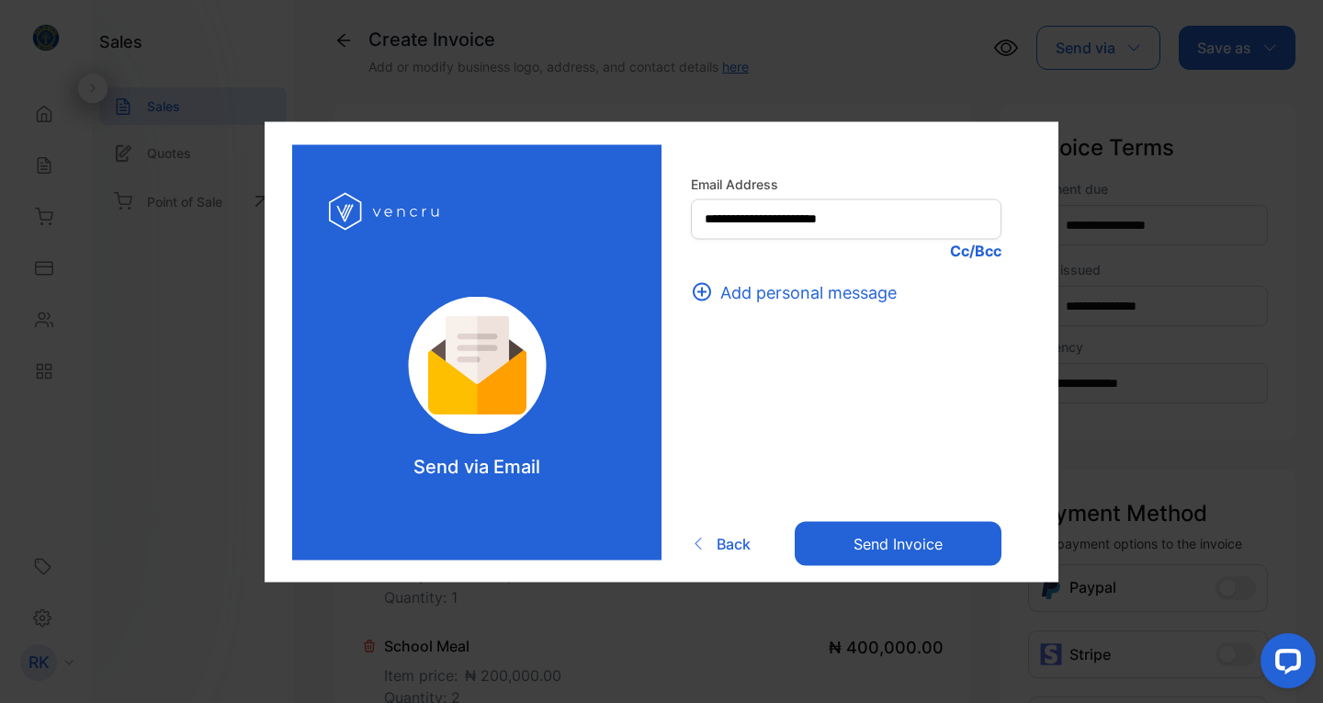
click at [958, 251] on p "Cc/Bcc" at bounding box center [846, 250] width 310 height 22
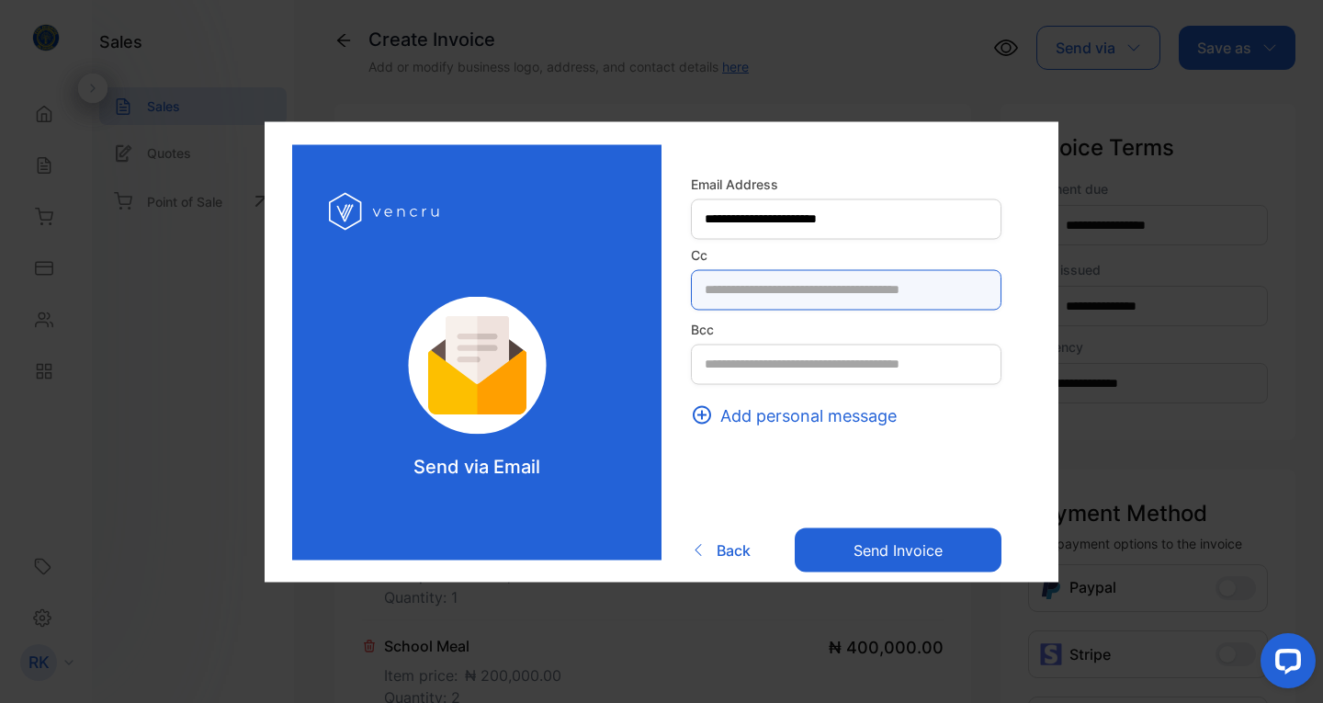
click at [831, 291] on input "text" at bounding box center [846, 289] width 310 height 40
type input "*"
type input "**********"
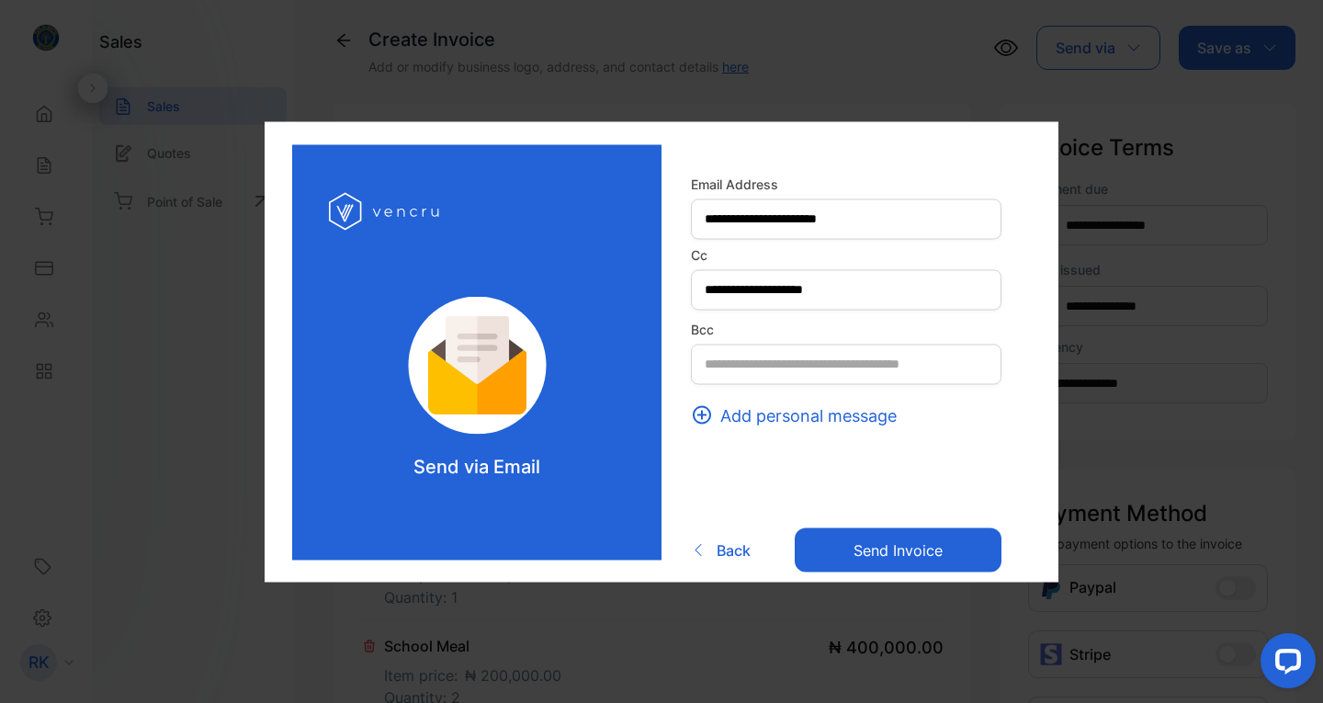
click at [892, 540] on button "Send invoice" at bounding box center [897, 550] width 207 height 44
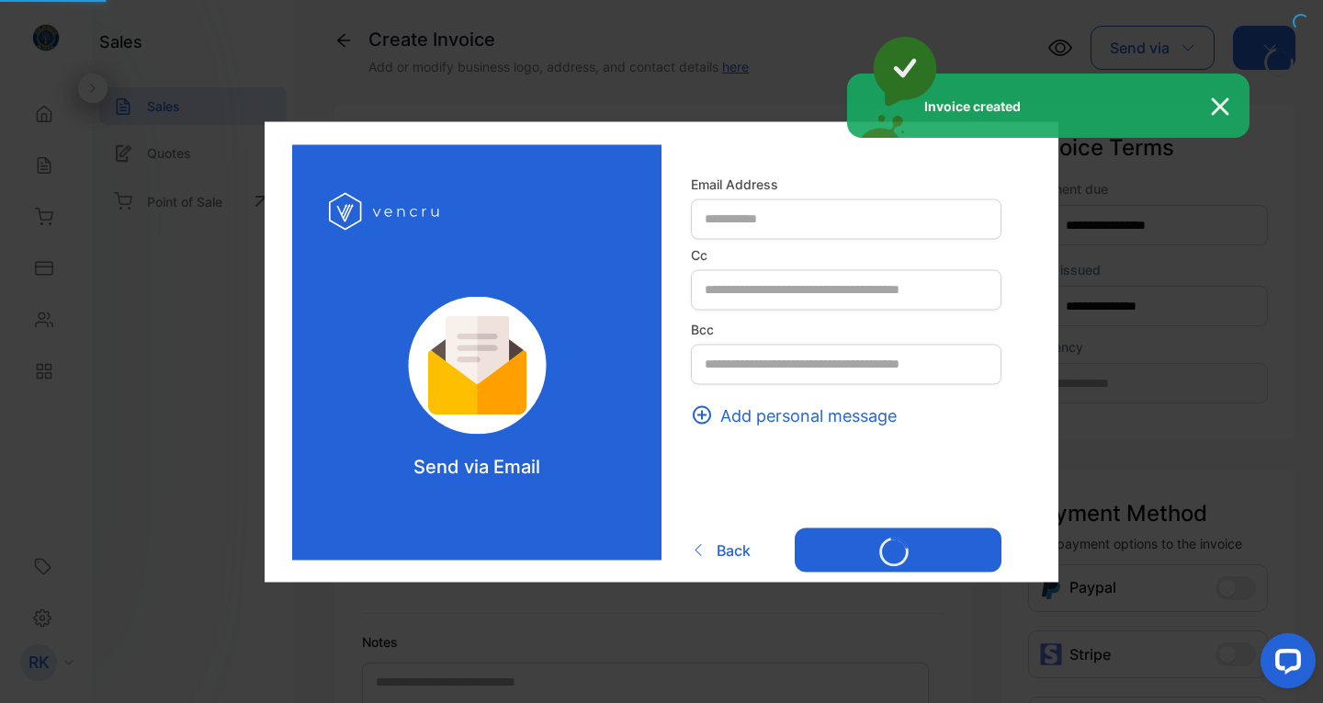
scroll to position [0, 0]
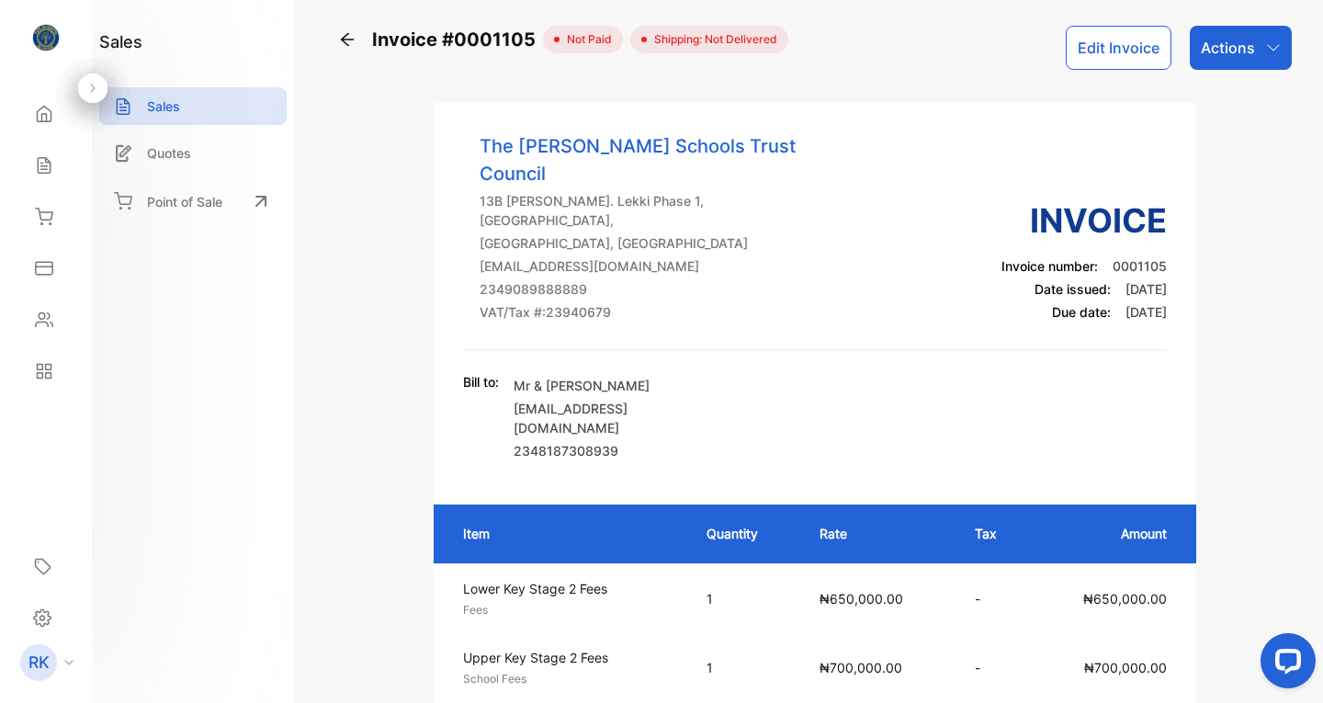
click at [343, 37] on icon at bounding box center [347, 39] width 13 height 13
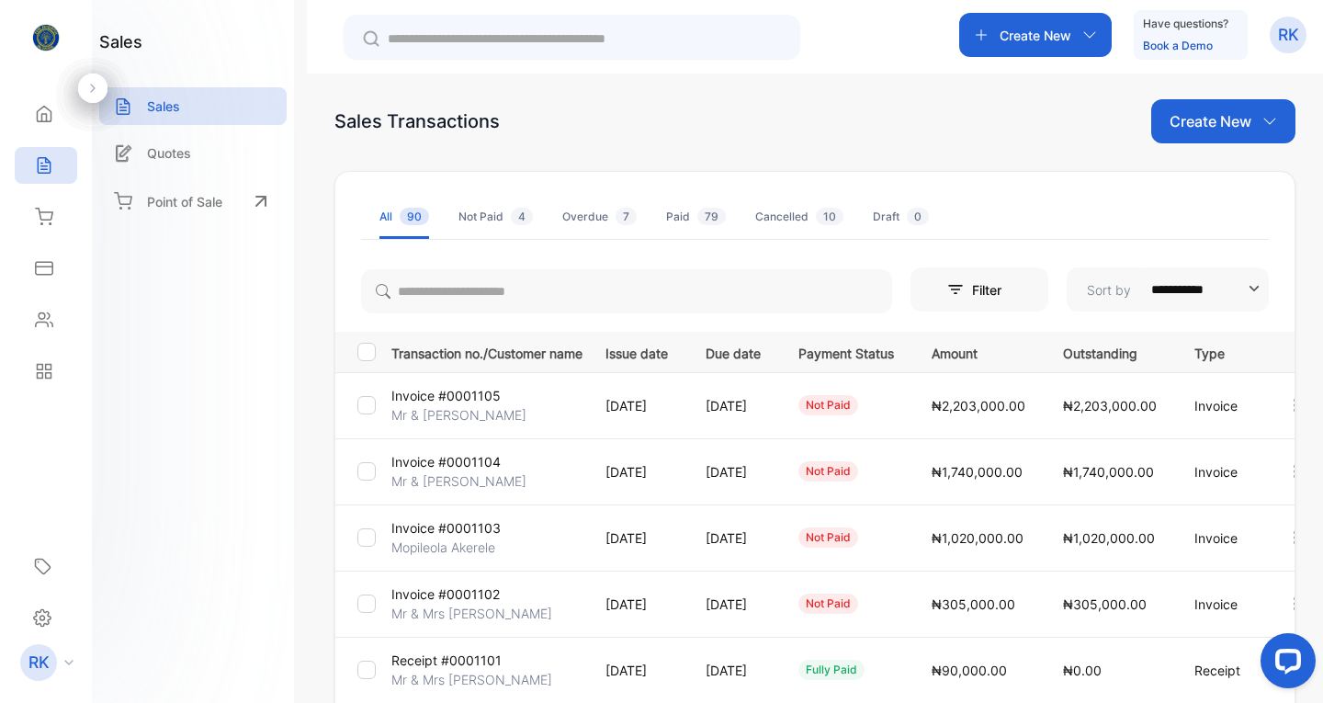
click at [1204, 127] on p "Create New" at bounding box center [1210, 121] width 82 height 22
click at [1212, 183] on span "Invoice" at bounding box center [1225, 182] width 43 height 19
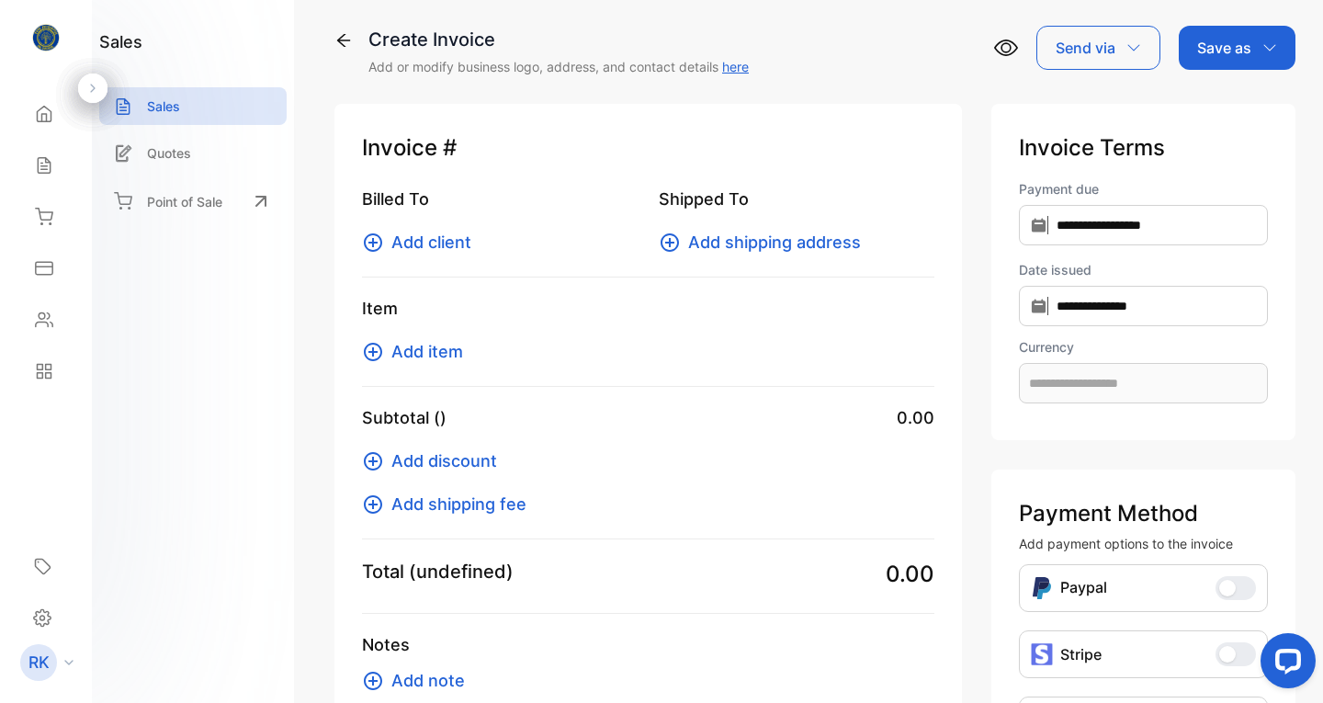
type input "**********"
click at [447, 239] on span "Add client" at bounding box center [431, 242] width 80 height 25
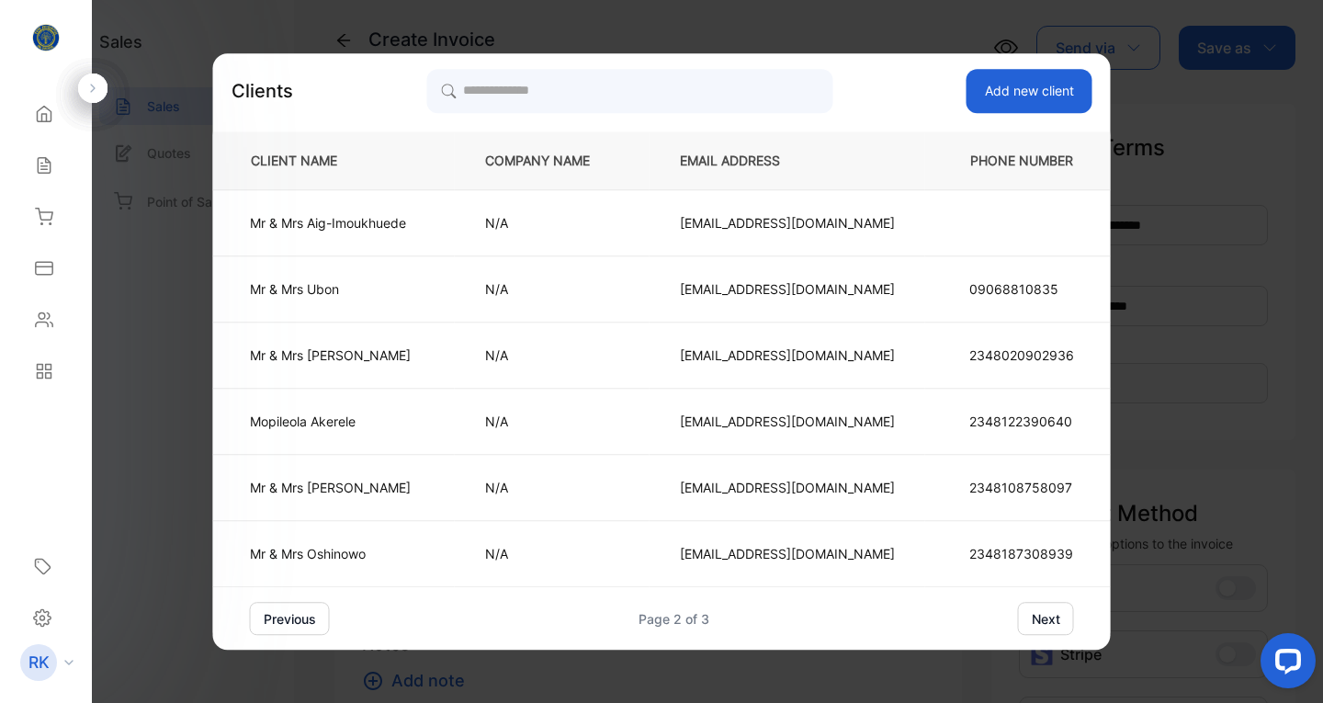
click at [1037, 616] on button "next" at bounding box center [1046, 618] width 56 height 33
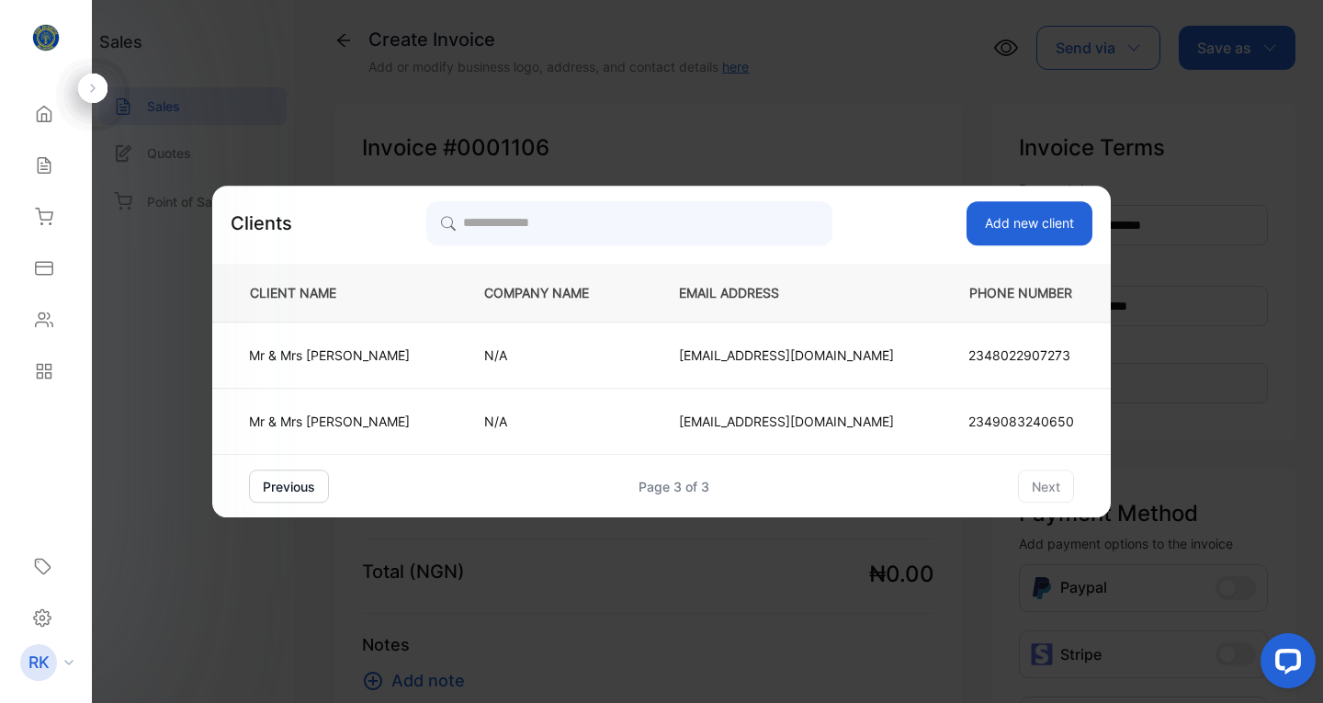
click at [389, 357] on p "Mr & [PERSON_NAME]" at bounding box center [329, 354] width 161 height 19
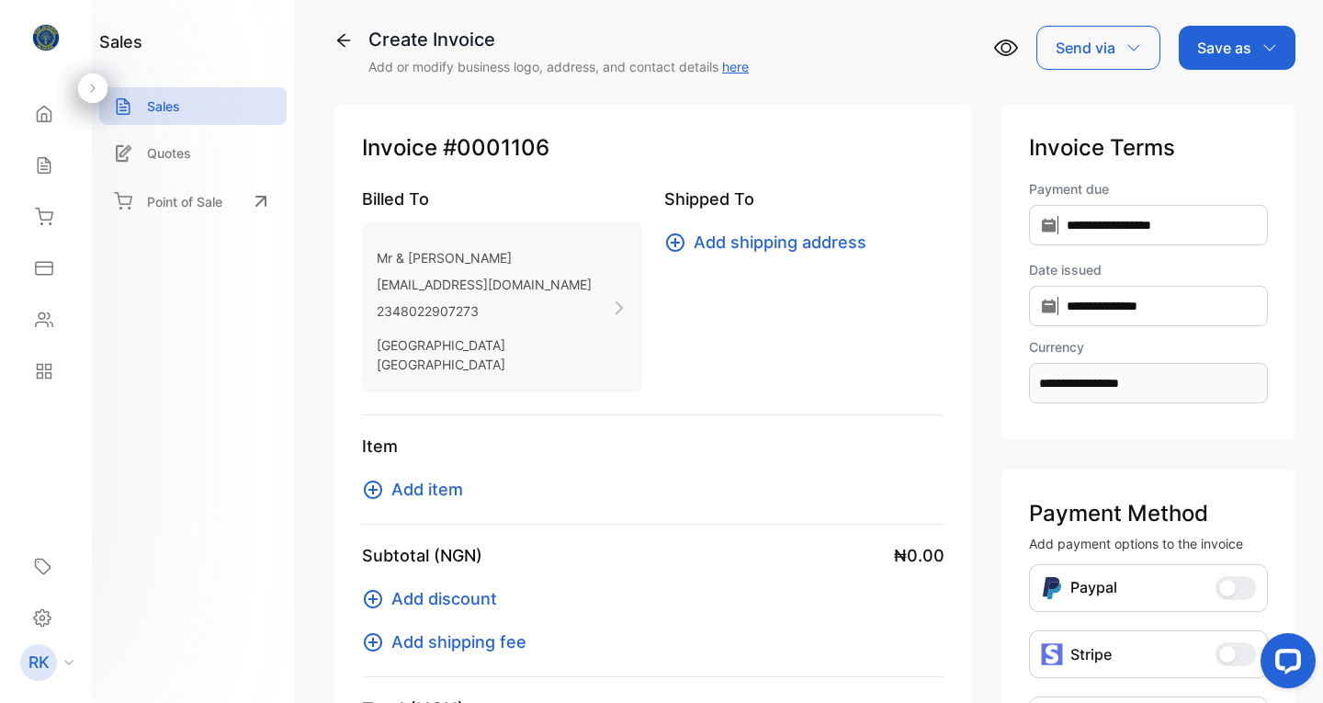
click at [423, 477] on span "Add item" at bounding box center [427, 489] width 72 height 25
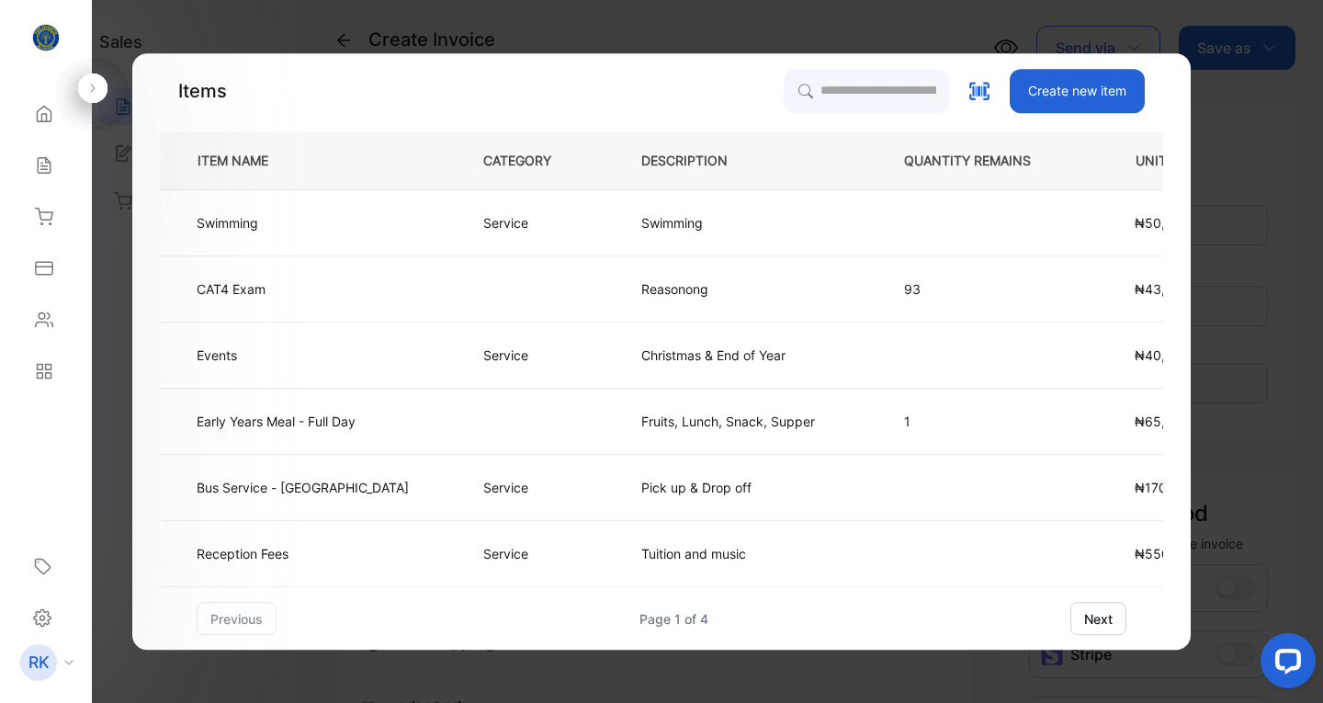
click at [1088, 618] on button "next" at bounding box center [1098, 618] width 56 height 33
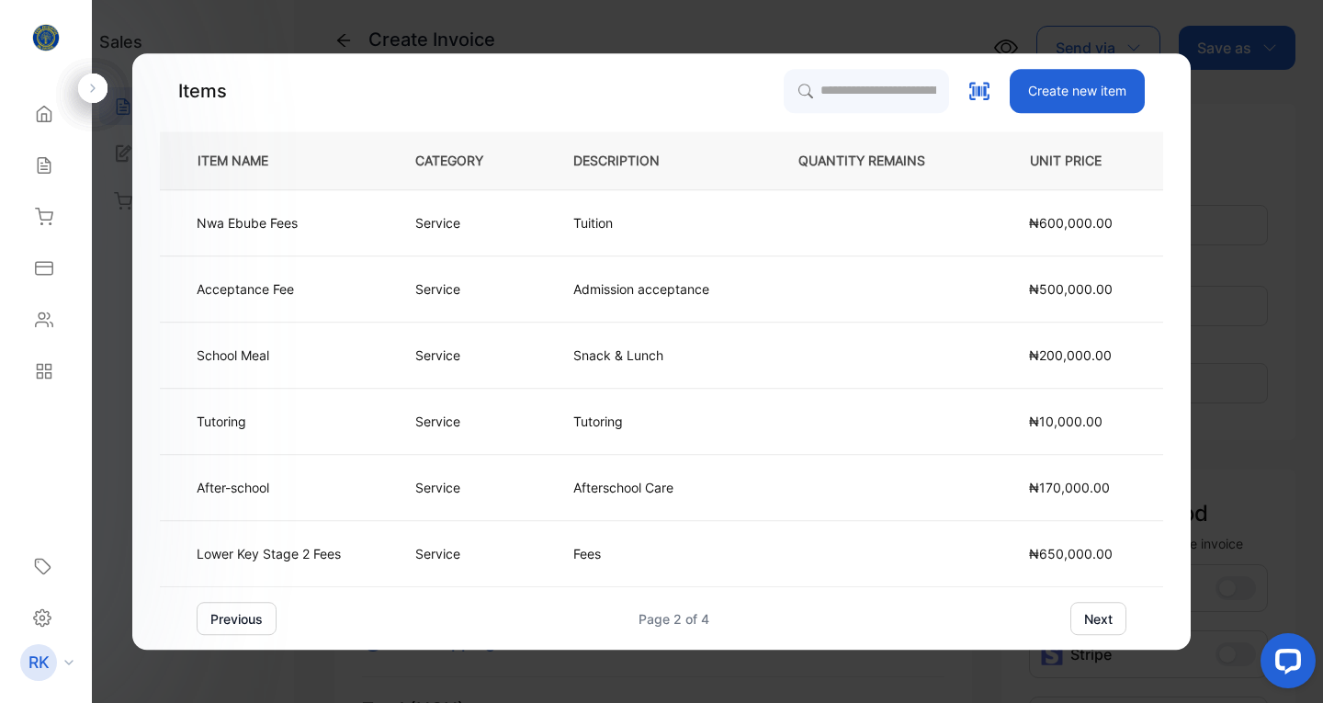
click at [592, 553] on p "Fees" at bounding box center [605, 553] width 65 height 19
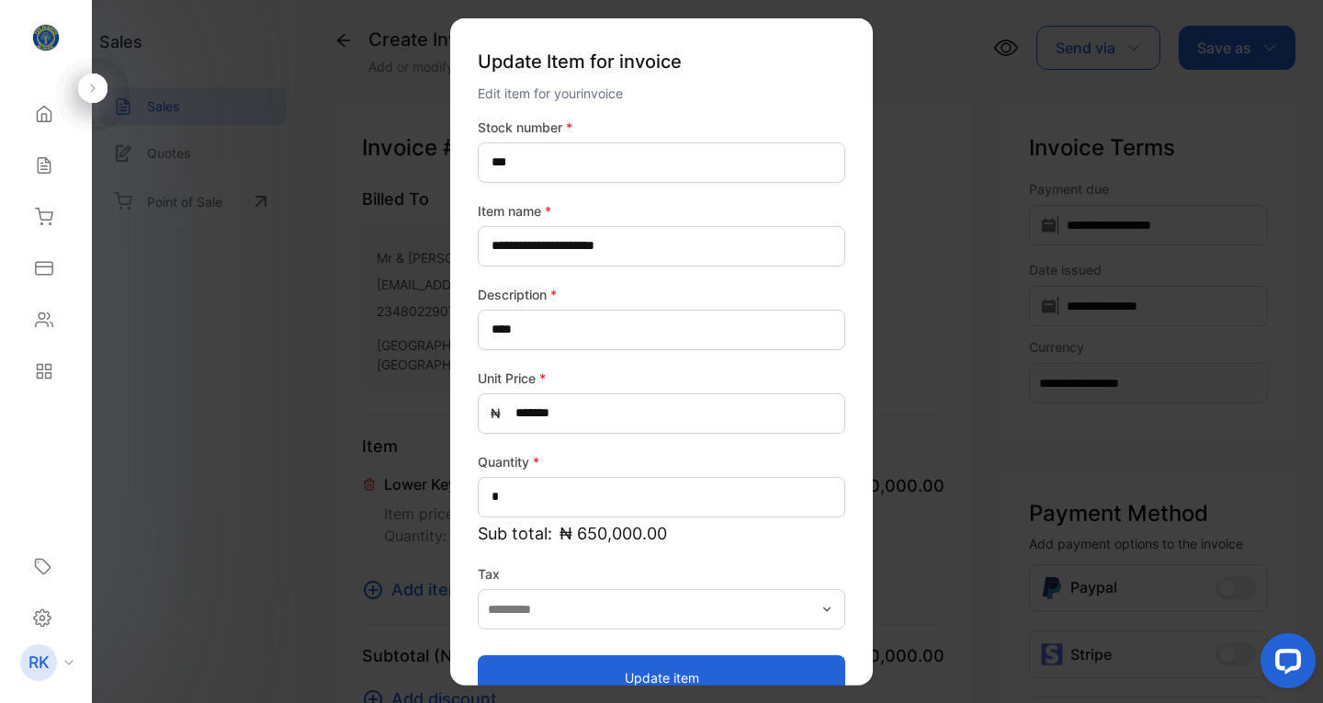
click at [682, 675] on button "Update item" at bounding box center [661, 677] width 367 height 44
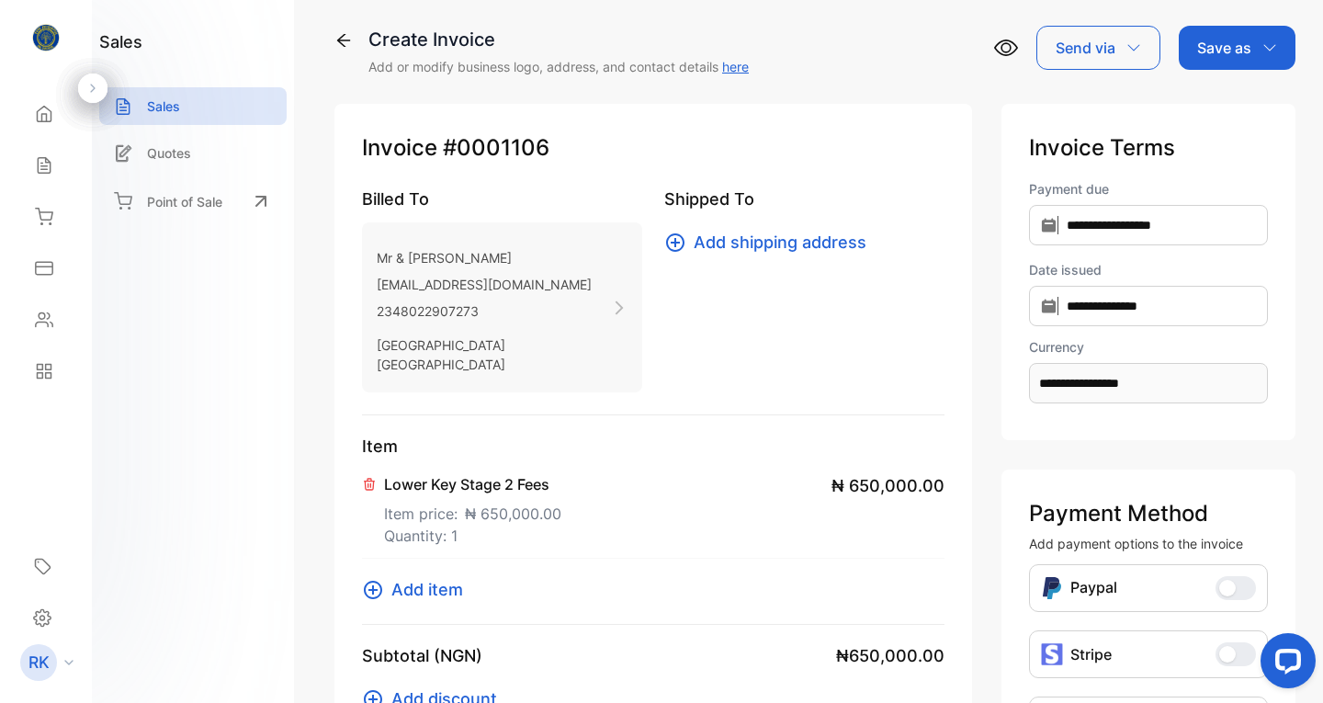
click at [446, 577] on span "Add item" at bounding box center [427, 589] width 72 height 25
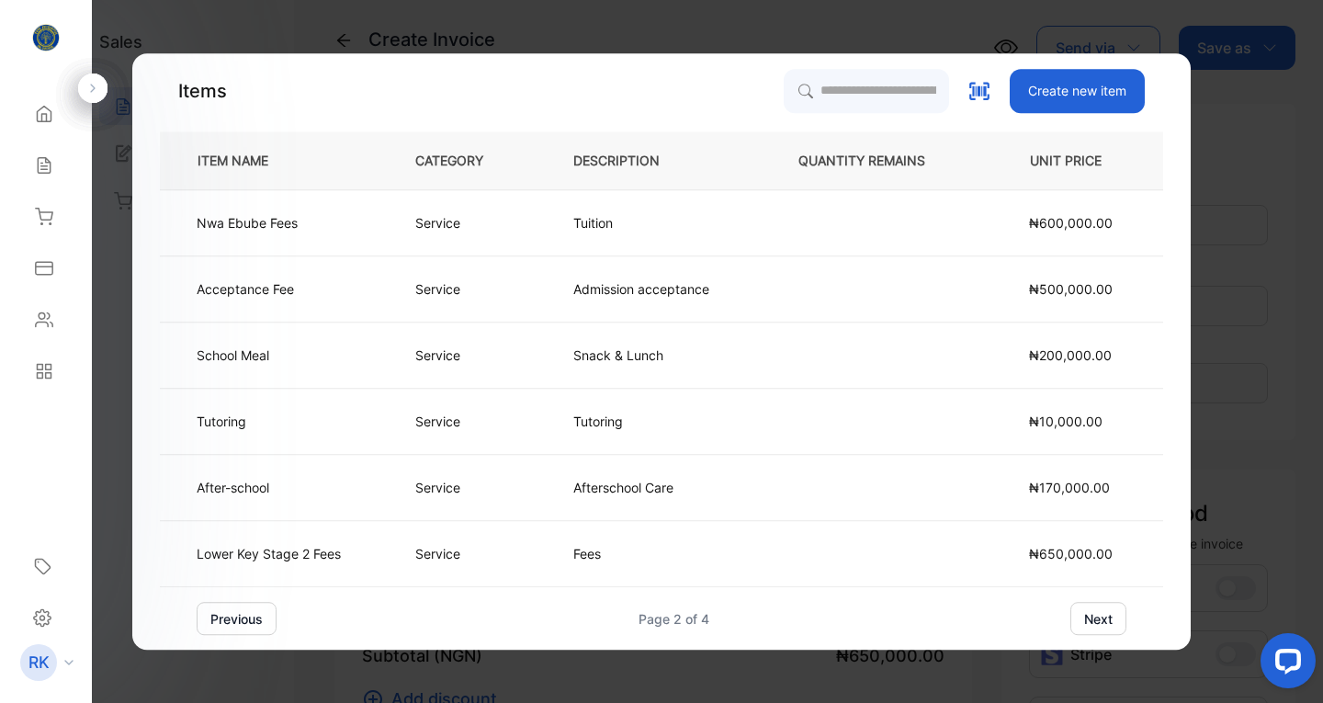
click at [416, 364] on td "Service" at bounding box center [464, 355] width 158 height 66
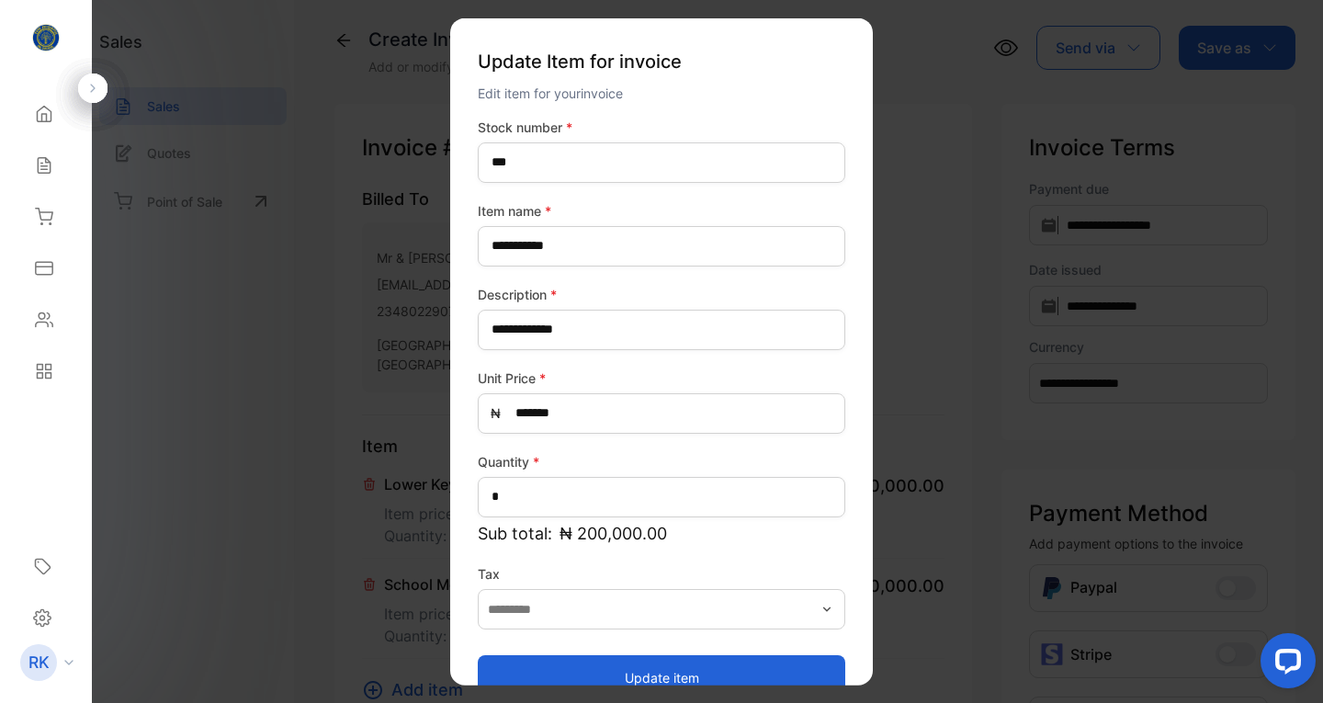
click at [663, 670] on button "Update item" at bounding box center [661, 677] width 367 height 44
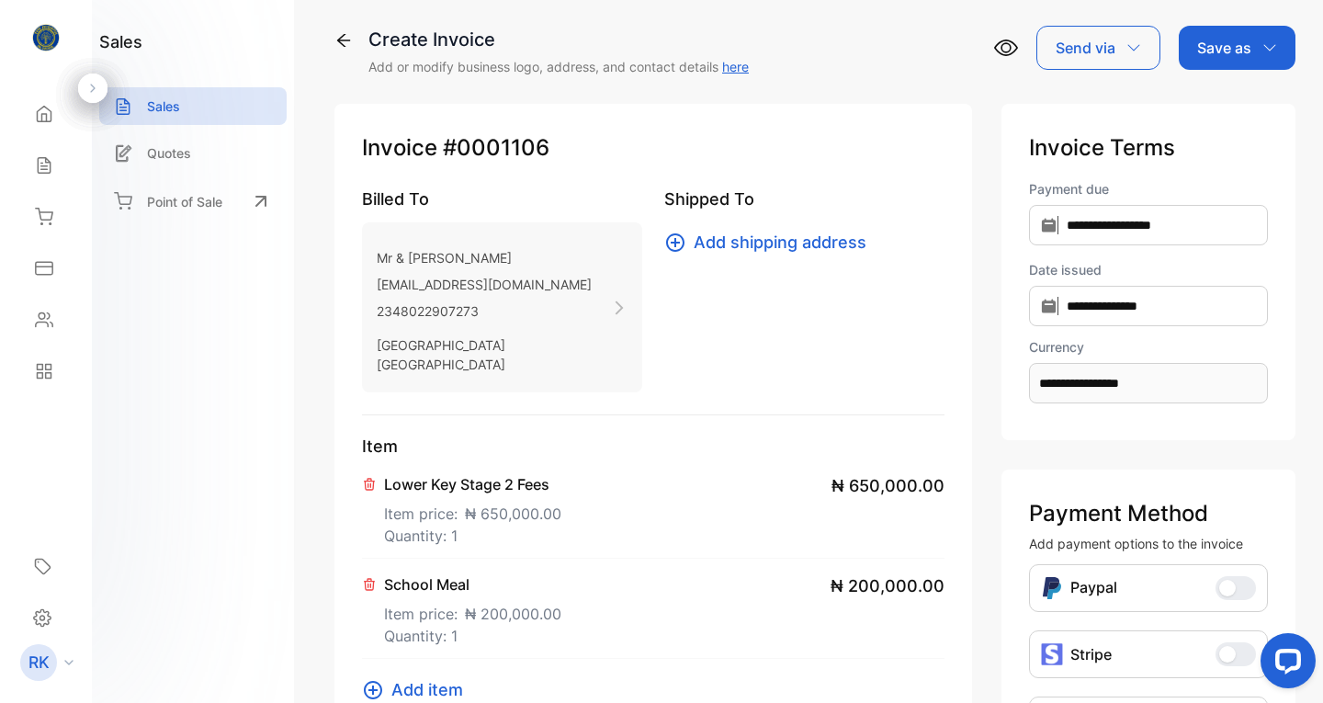
click at [418, 677] on span "Add item" at bounding box center [427, 689] width 72 height 25
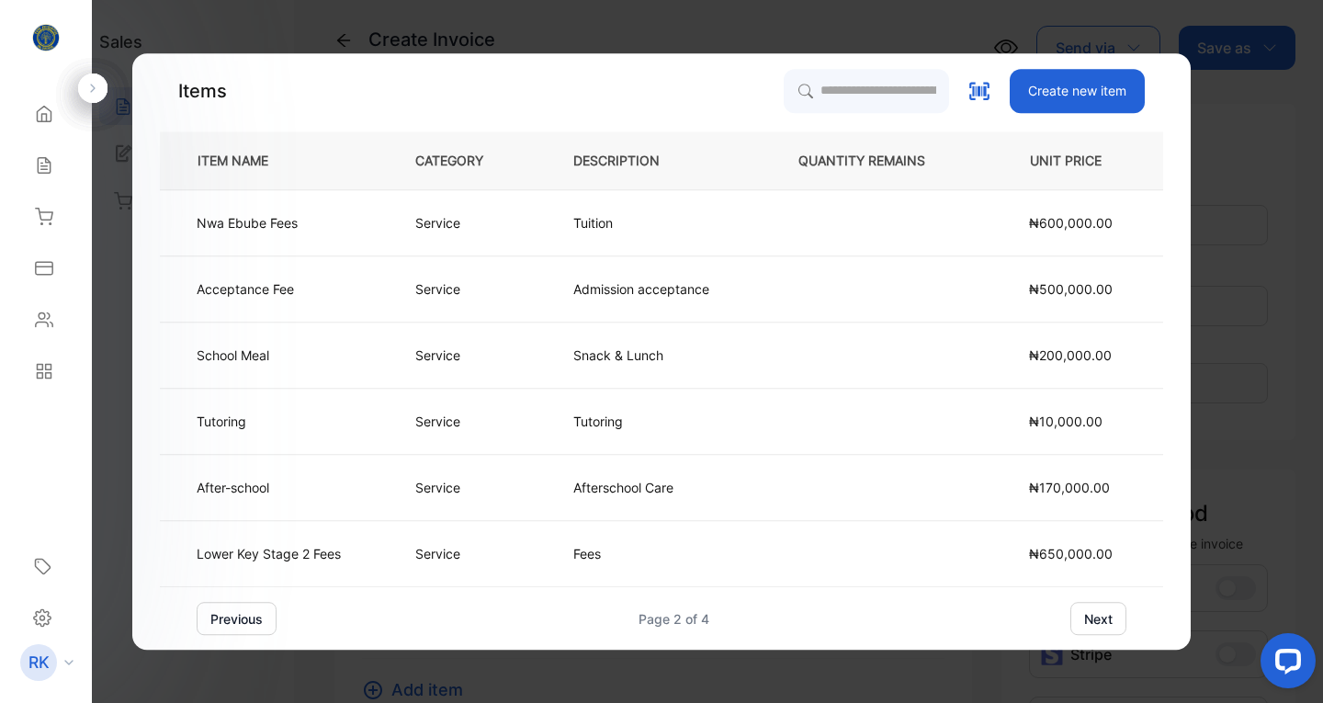
click at [318, 496] on td "After-school" at bounding box center [272, 488] width 225 height 66
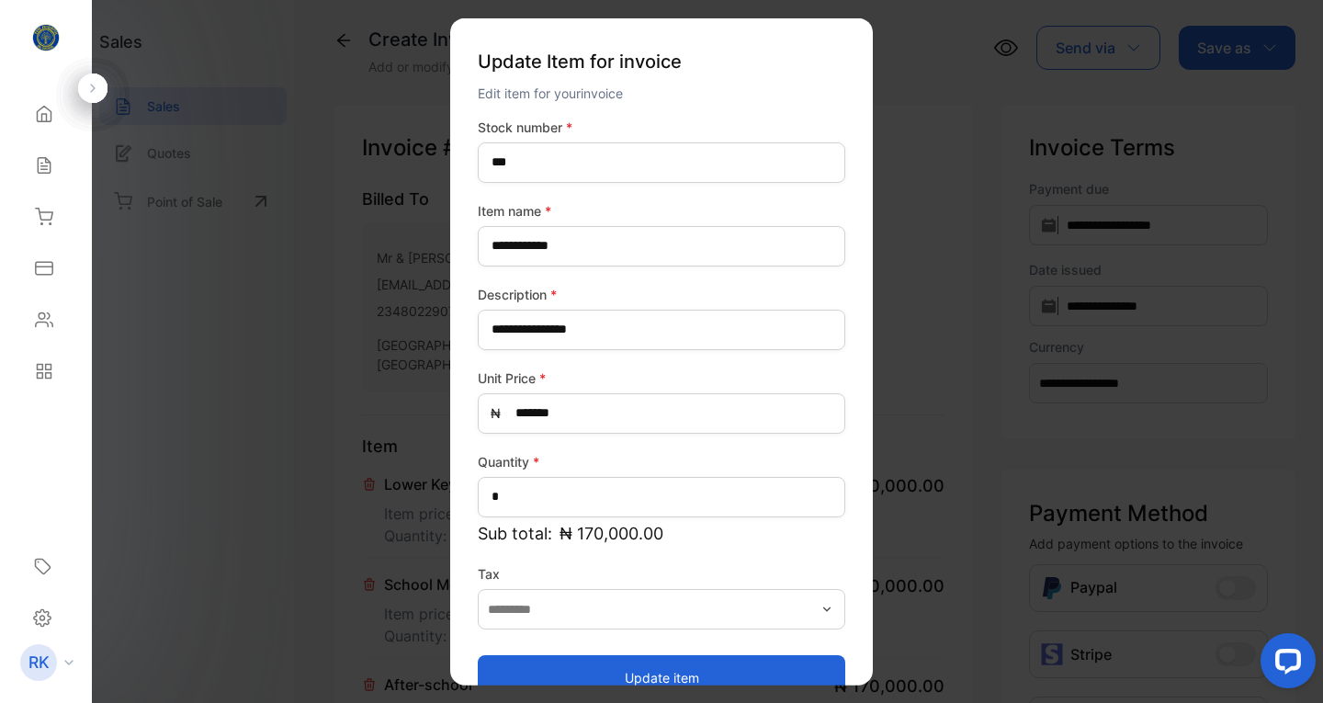
click at [635, 673] on button "Update item" at bounding box center [661, 677] width 367 height 44
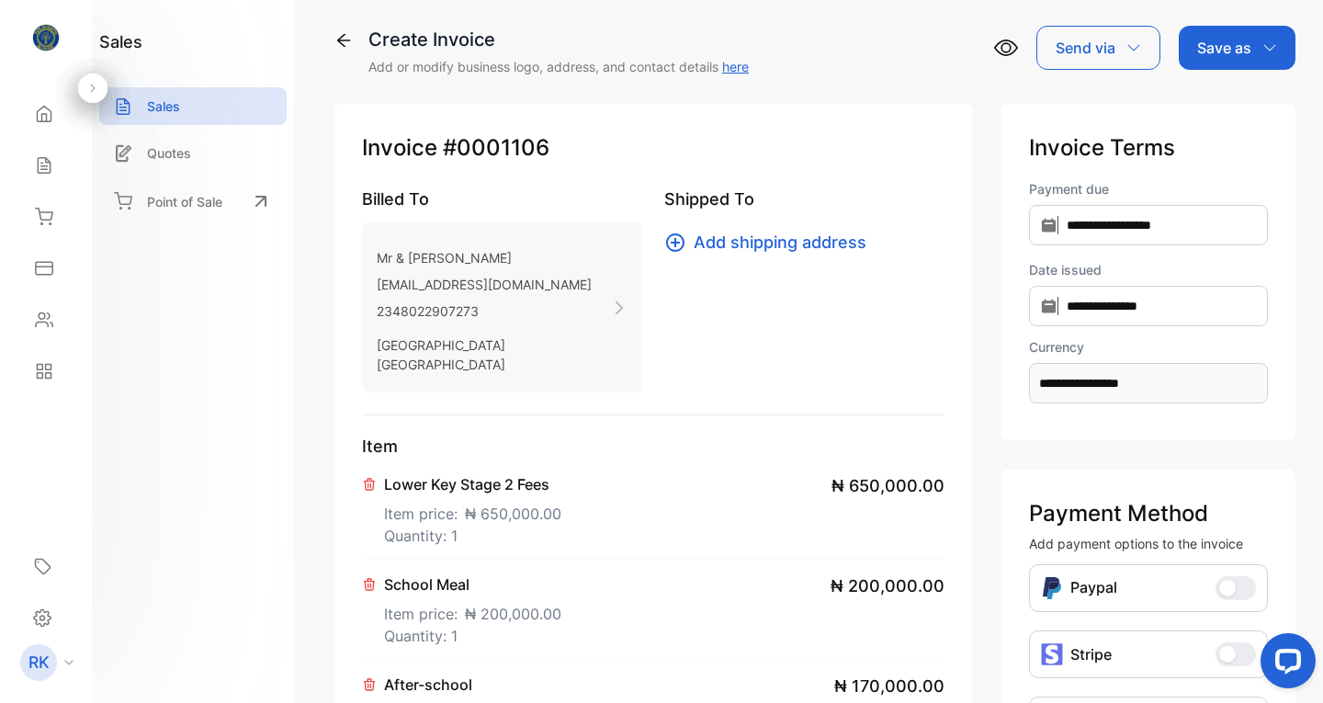
scroll to position [624, 0]
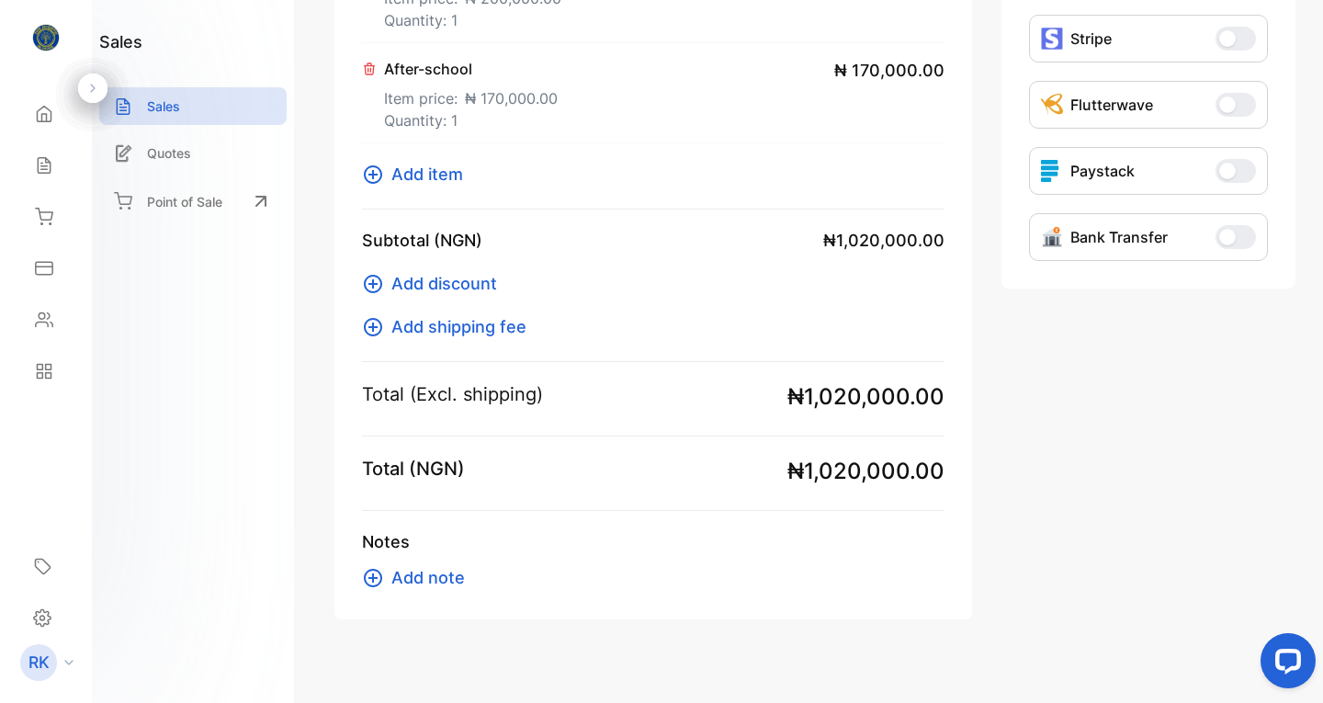
click at [424, 162] on span "Add item" at bounding box center [427, 174] width 72 height 25
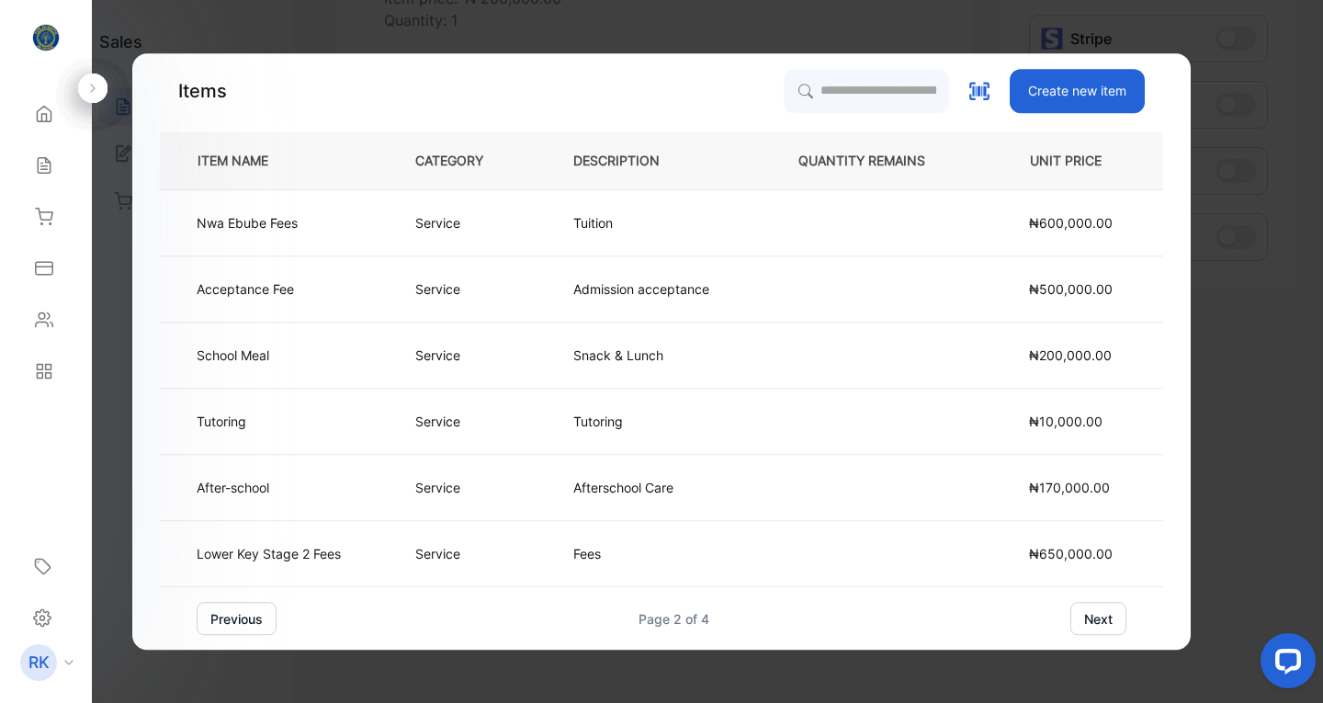
click at [252, 616] on button "previous" at bounding box center [237, 618] width 80 height 33
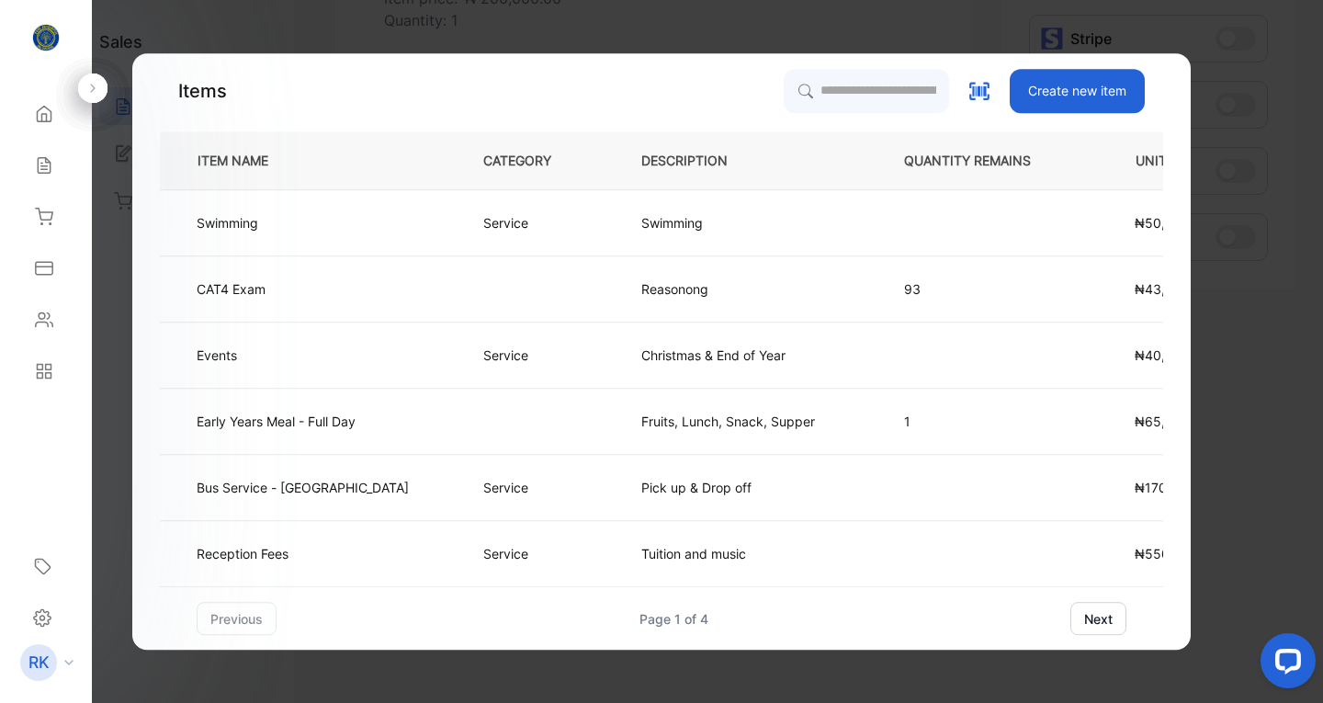
click at [278, 355] on td "Events" at bounding box center [306, 355] width 293 height 66
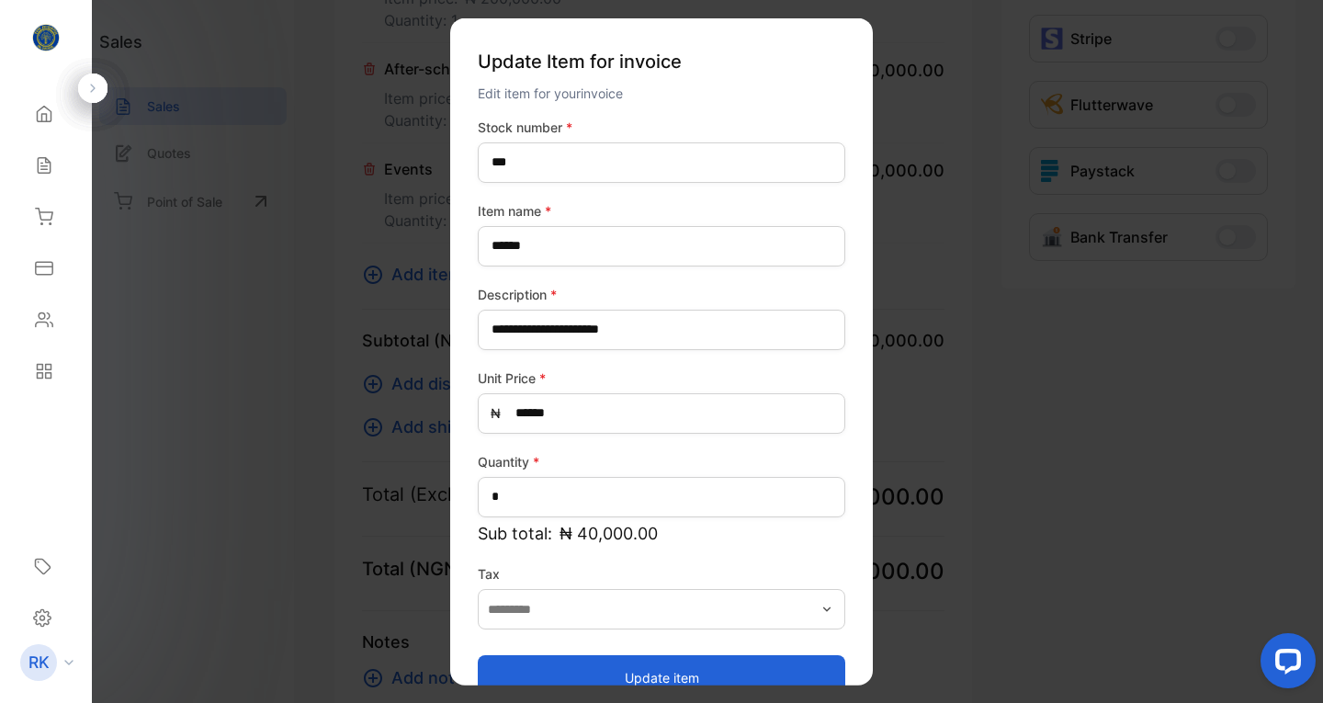
click at [661, 670] on button "Update item" at bounding box center [661, 677] width 367 height 44
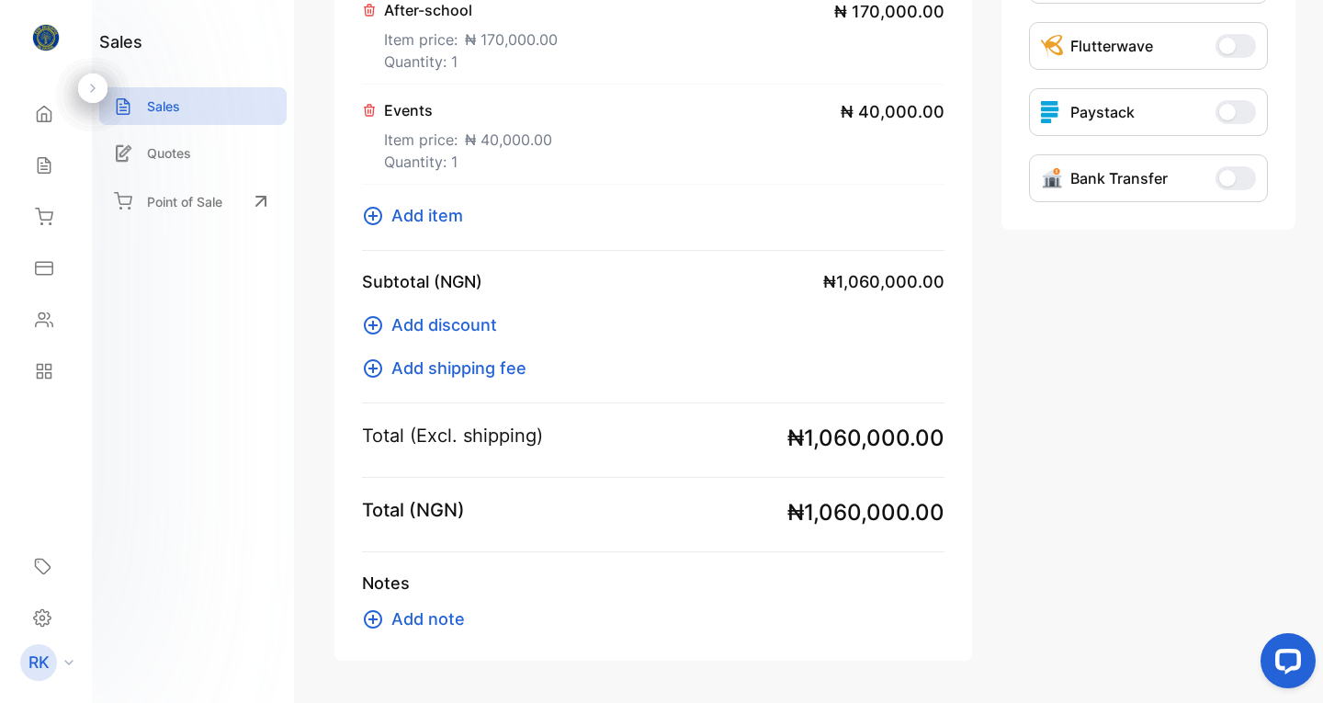
scroll to position [724, 0]
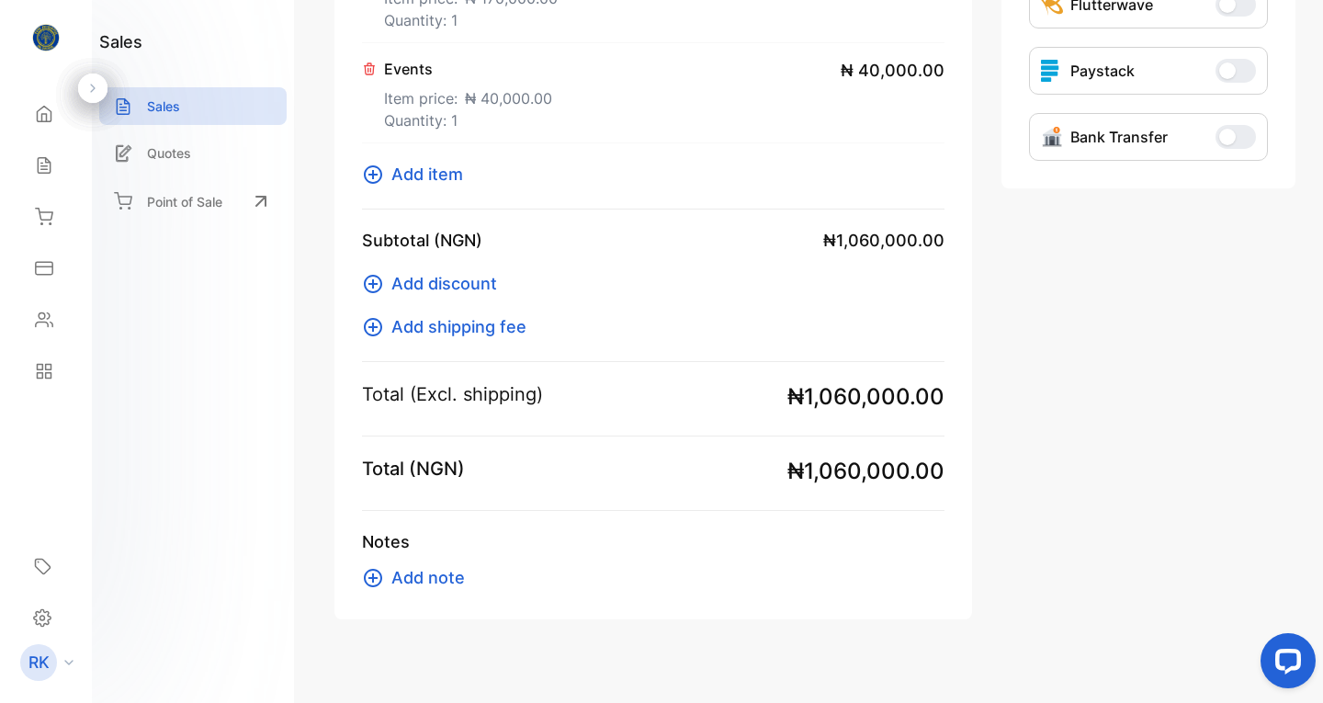
click at [415, 565] on span "Add note" at bounding box center [427, 577] width 73 height 25
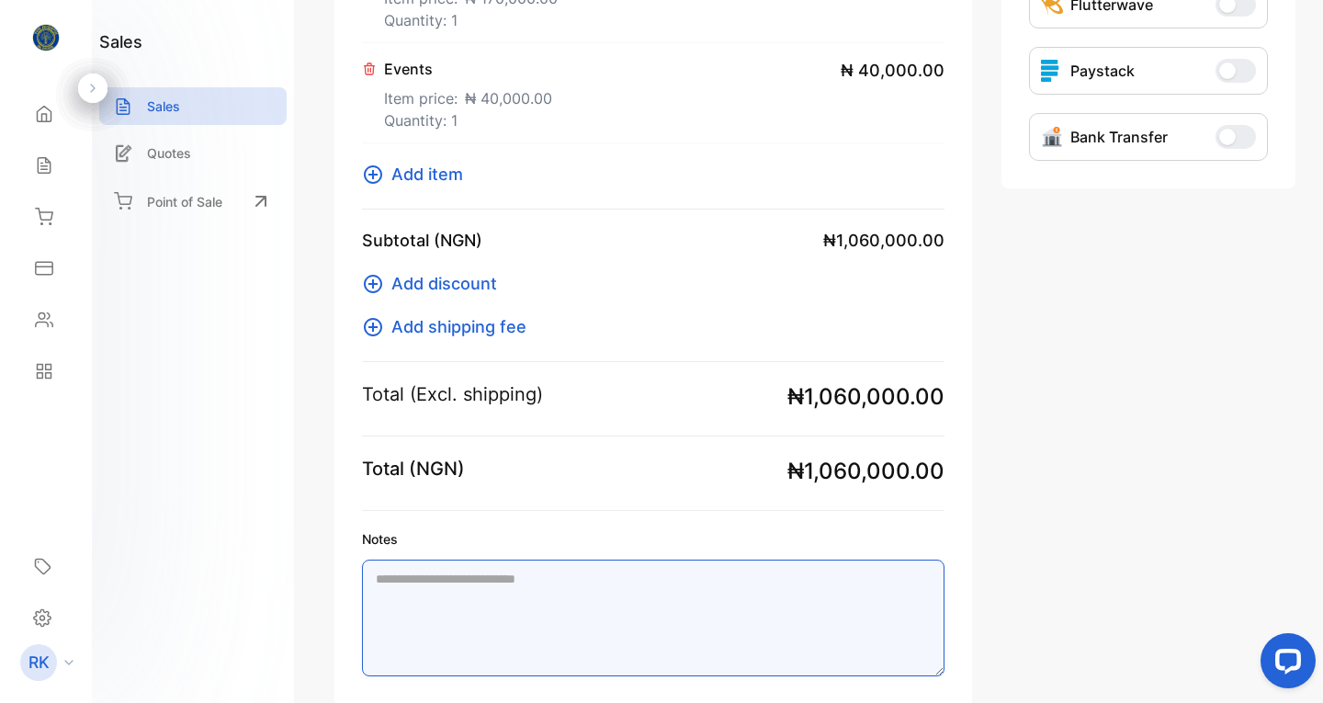
click at [415, 559] on textarea "Notes" at bounding box center [653, 617] width 582 height 117
paste textarea "**********"
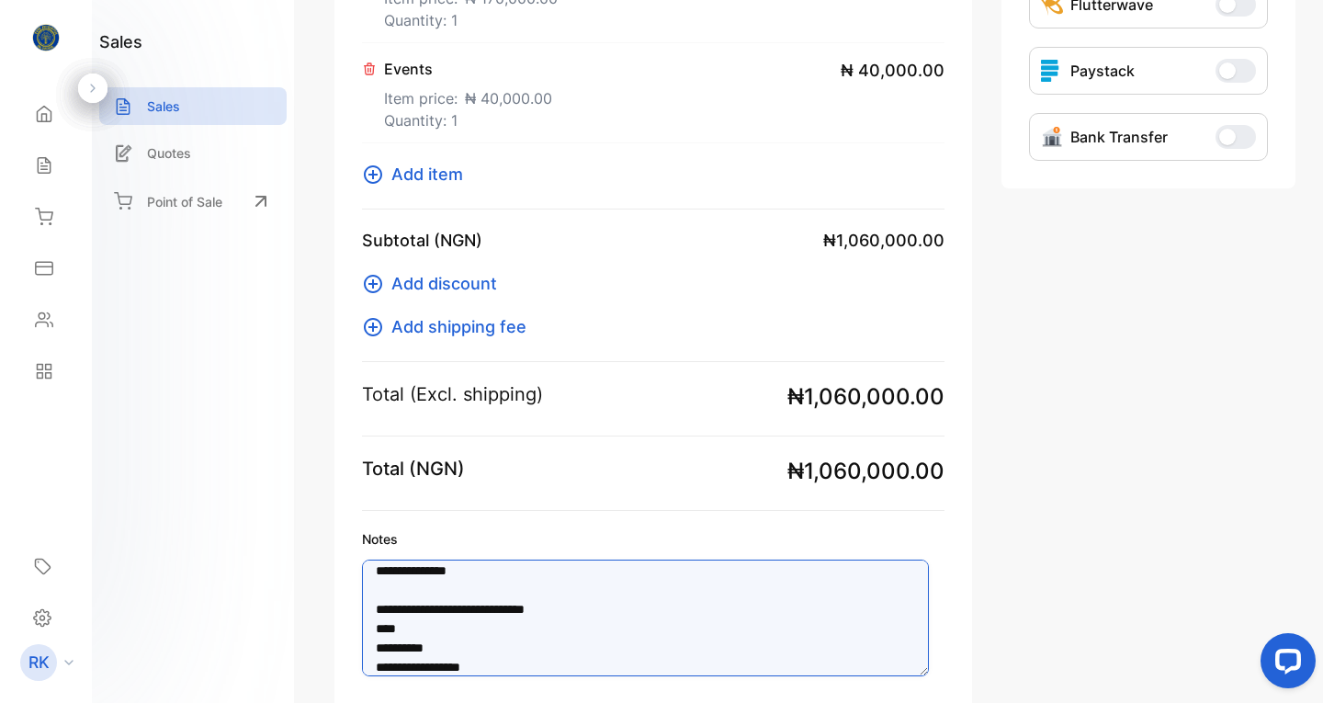
type textarea "**********"
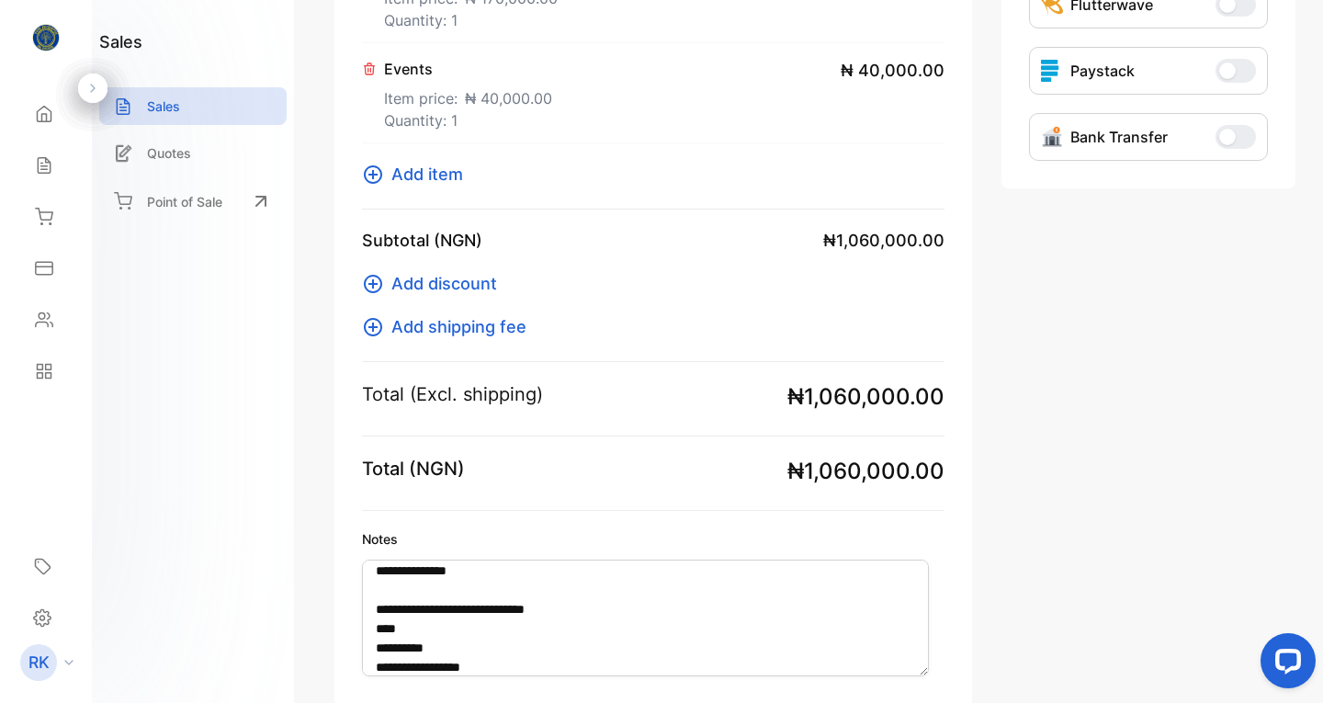
click at [1321, 677] on div at bounding box center [1283, 663] width 77 height 77
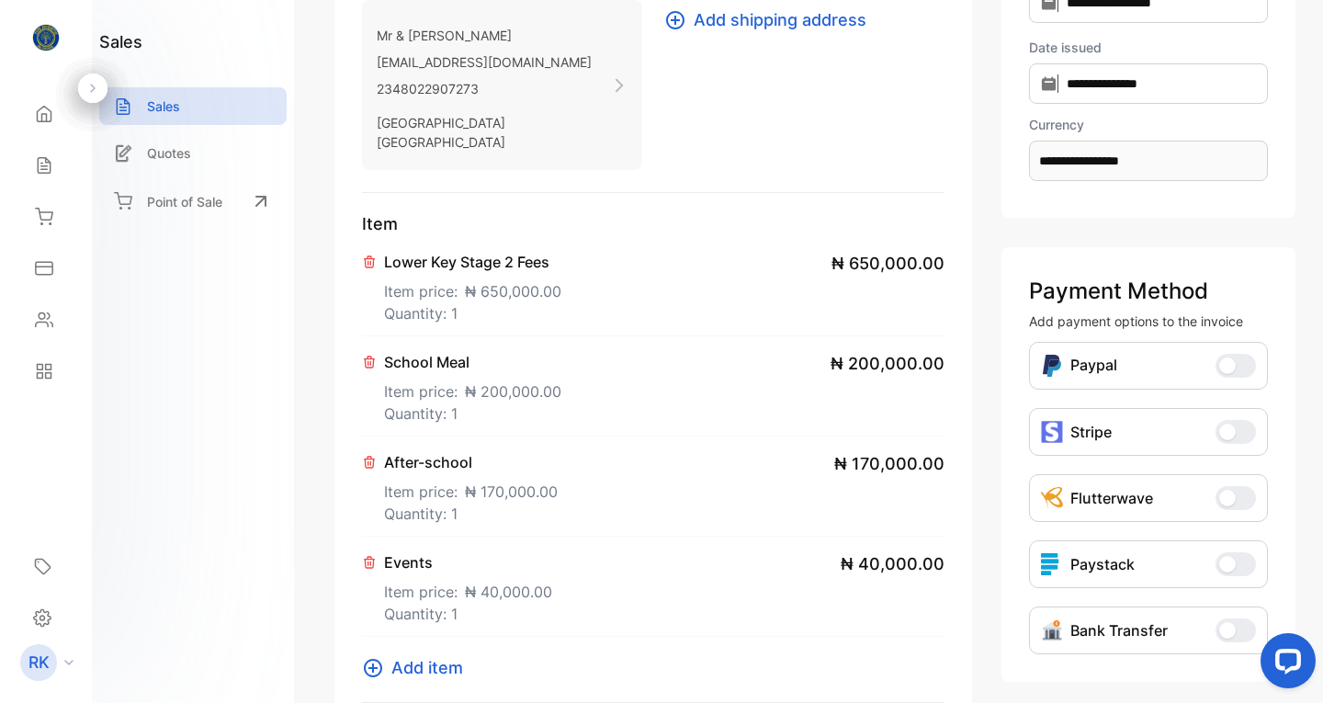
scroll to position [0, 0]
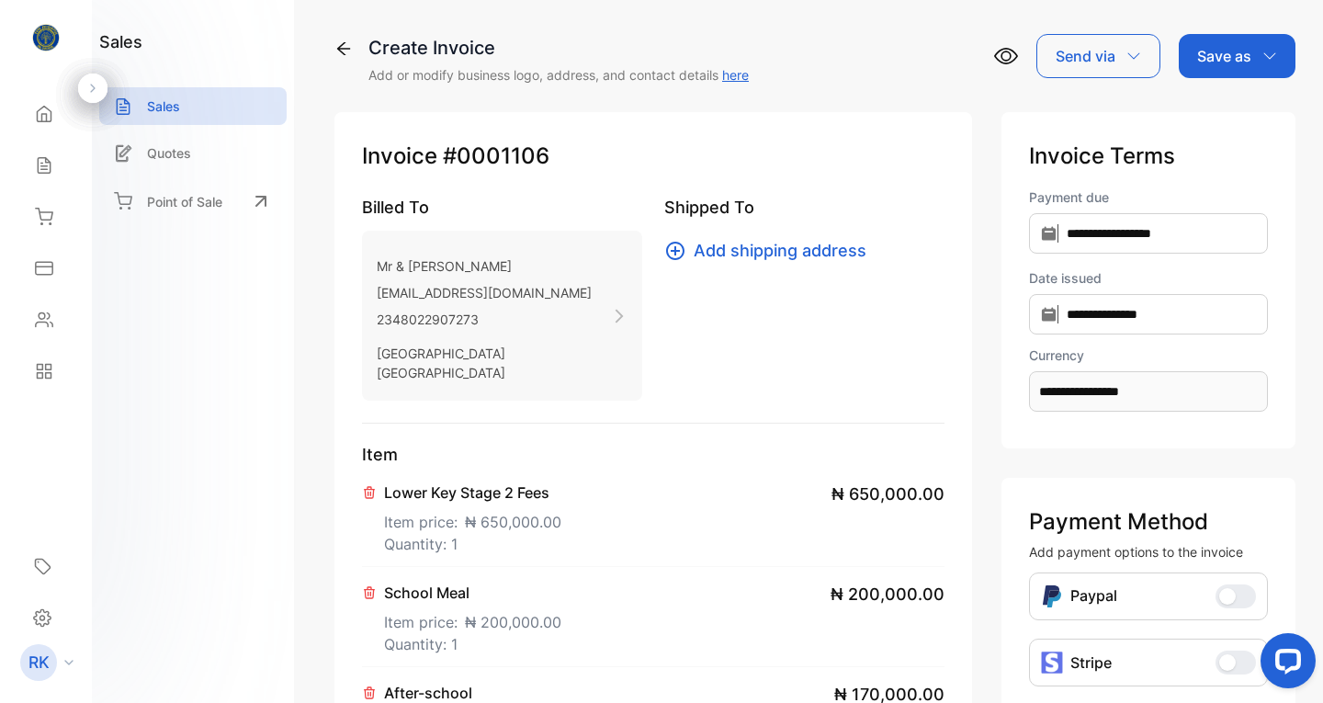
click at [1126, 57] on icon "button" at bounding box center [1133, 56] width 15 height 15
click at [1069, 118] on div "Email" at bounding box center [1093, 116] width 113 height 37
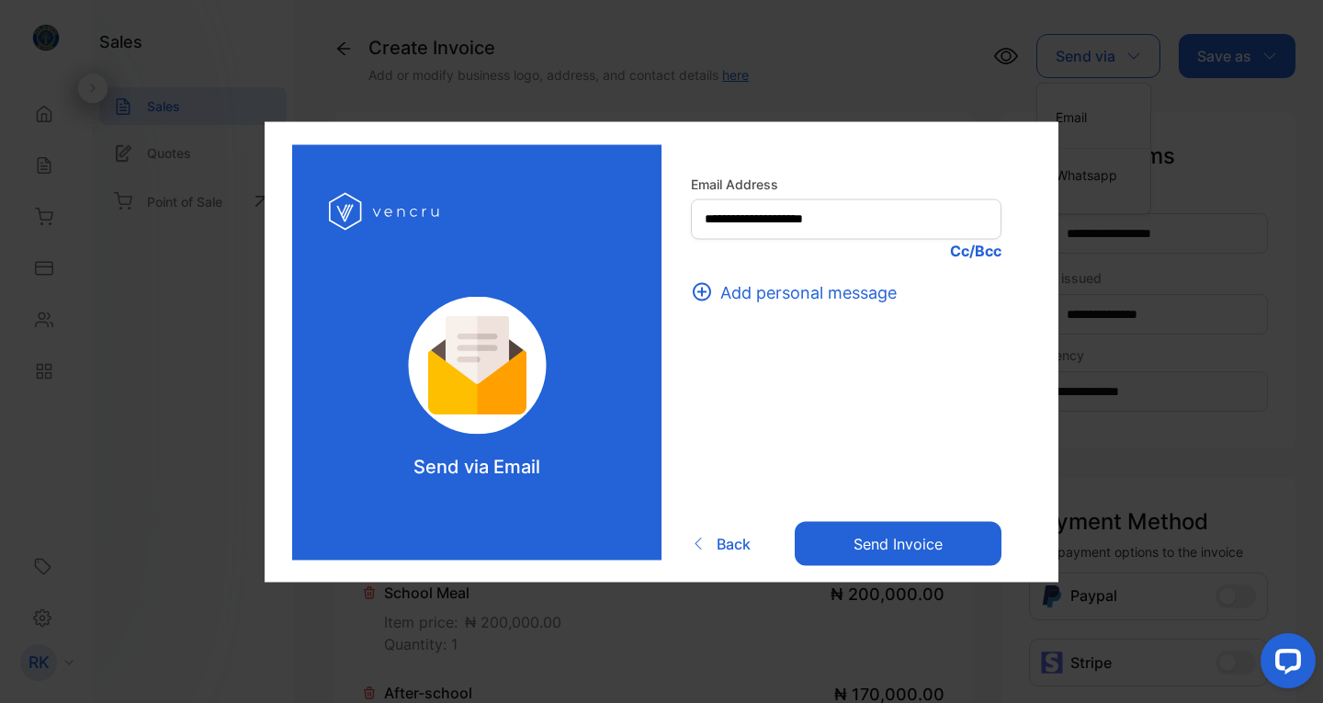
click at [882, 542] on button "Send invoice" at bounding box center [897, 544] width 207 height 44
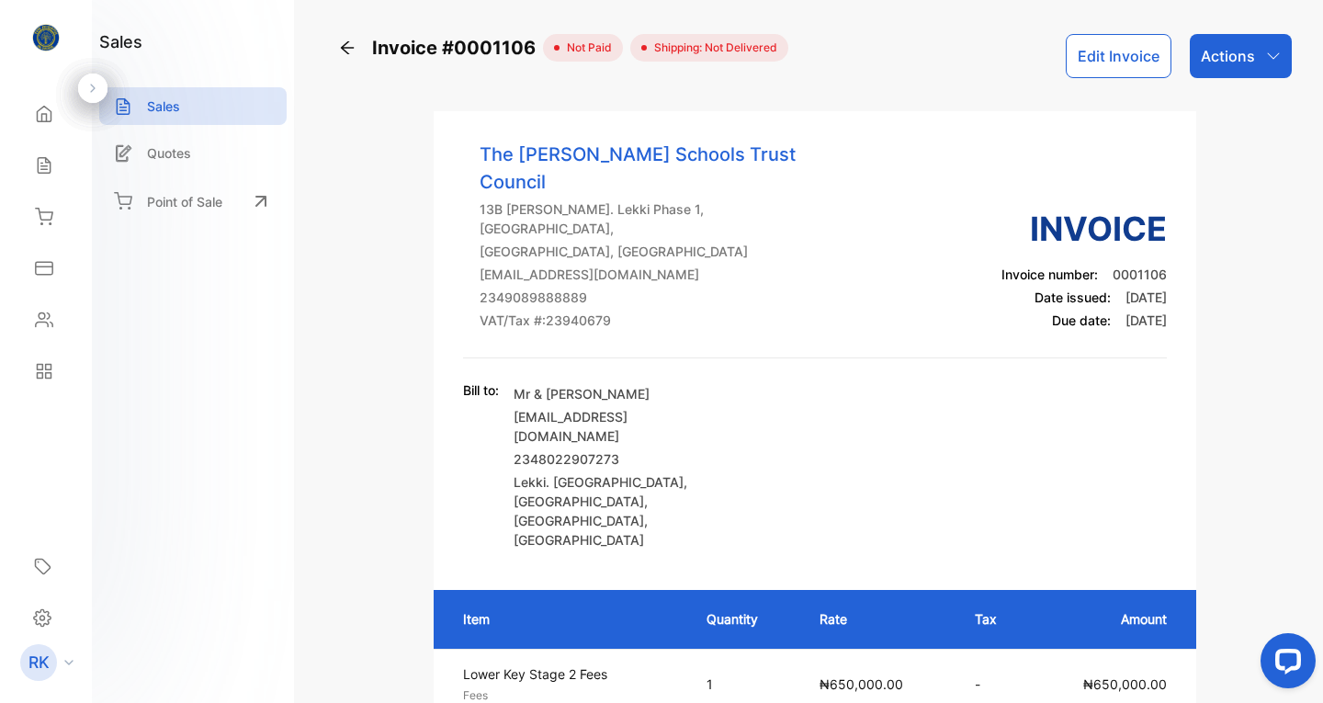
click at [345, 43] on icon at bounding box center [347, 47] width 13 height 13
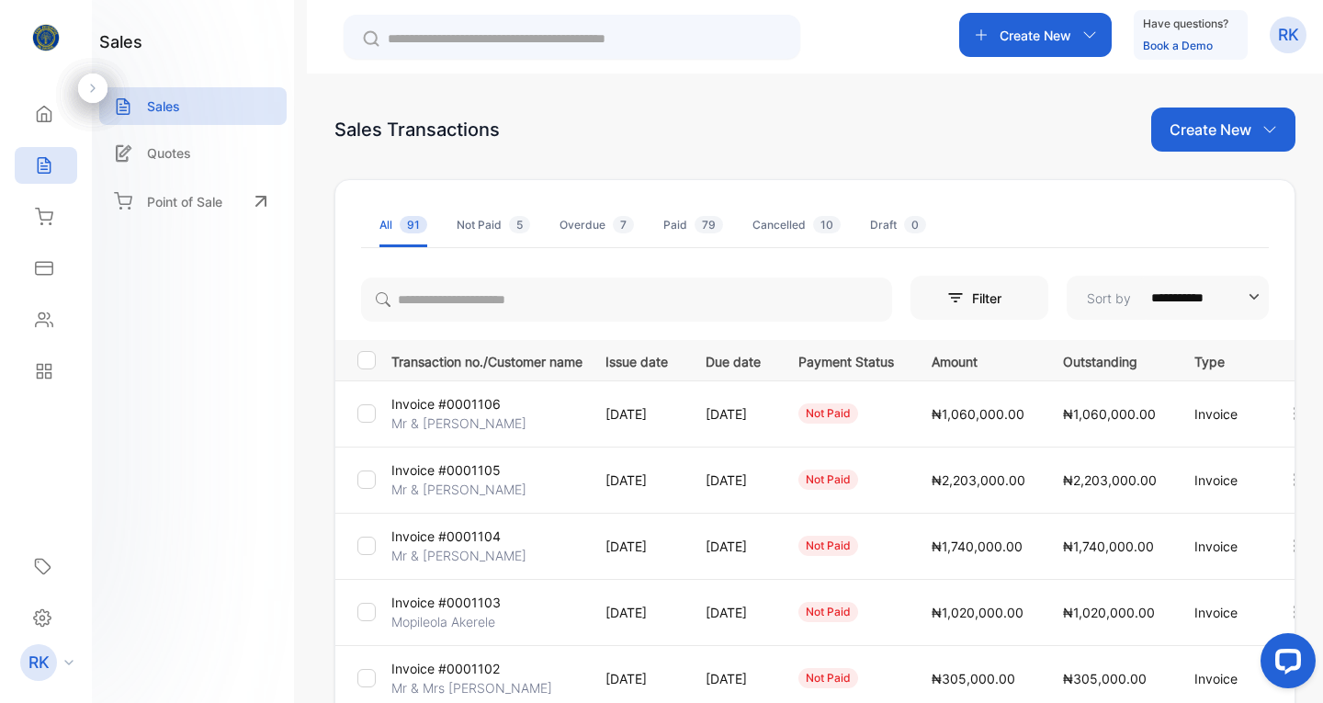
click at [1203, 126] on p "Create New" at bounding box center [1210, 129] width 82 height 22
click at [1208, 191] on span "Invoice" at bounding box center [1225, 190] width 43 height 19
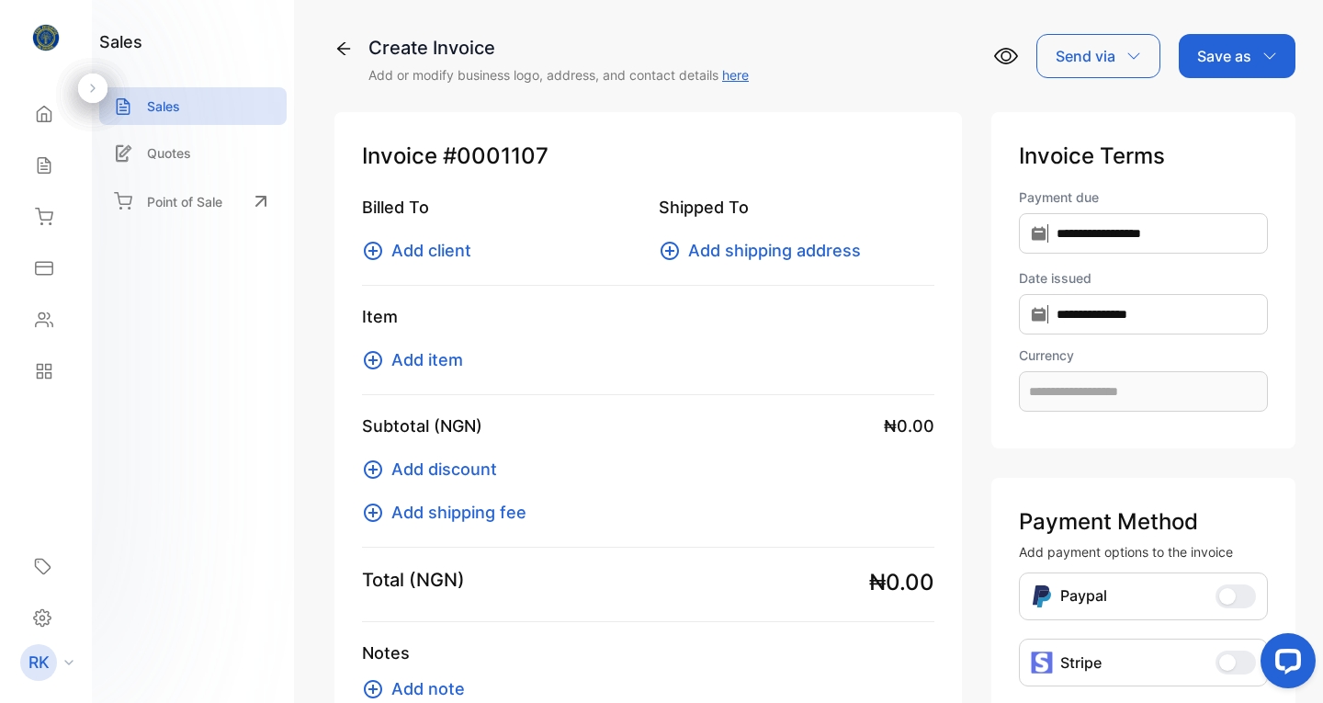
type input "**********"
click at [422, 251] on span "Add client" at bounding box center [431, 250] width 80 height 25
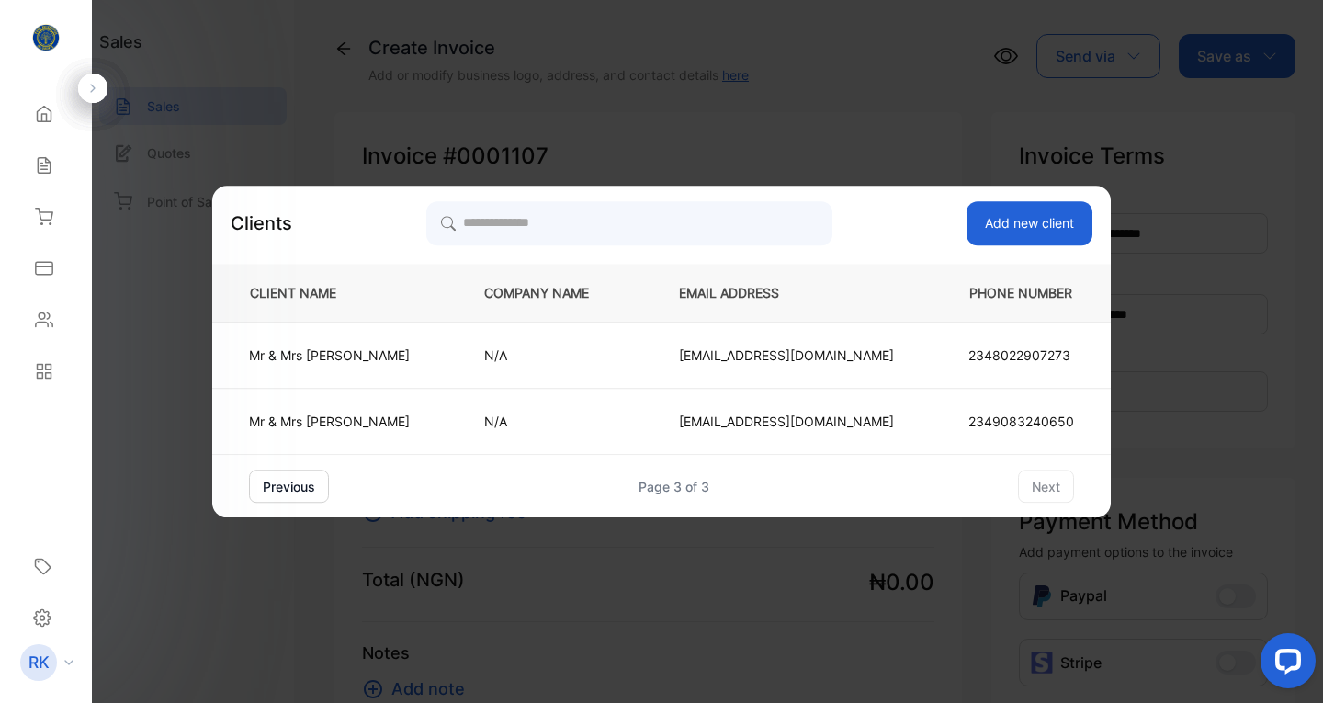
click at [379, 427] on p "Mr & [PERSON_NAME]" at bounding box center [329, 420] width 161 height 19
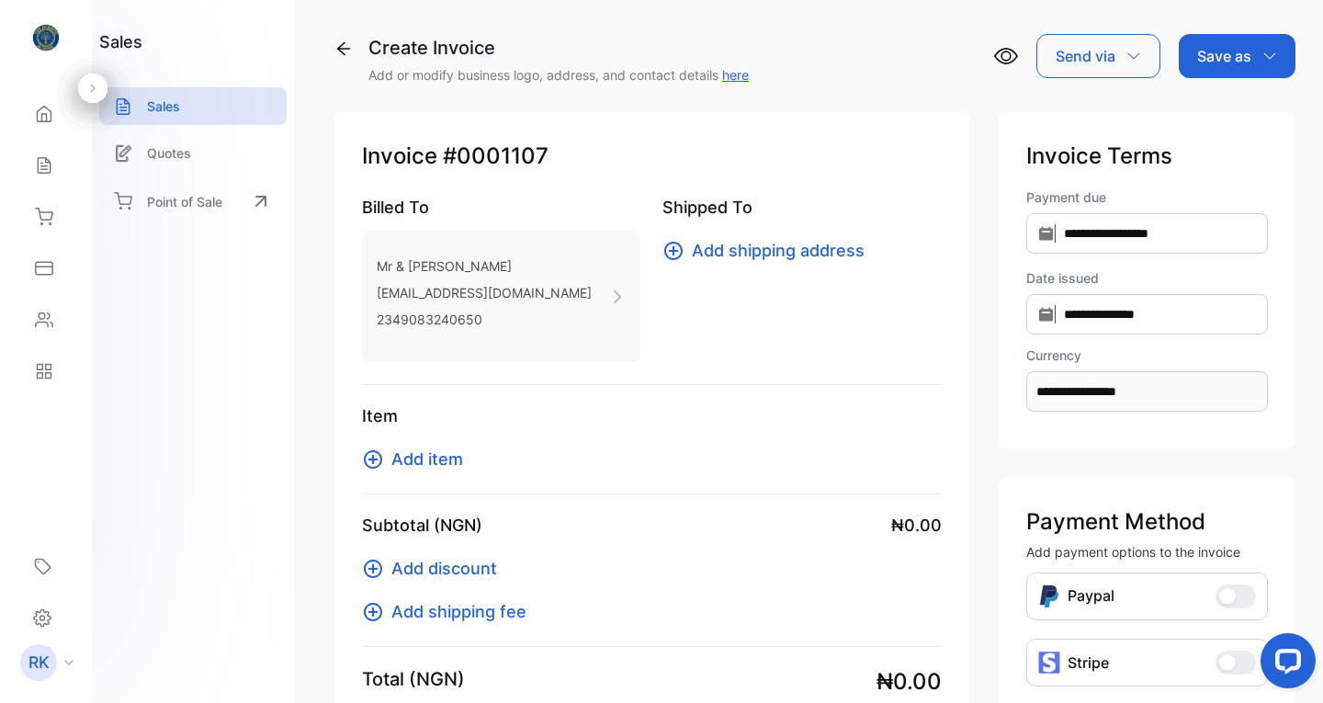
click at [441, 457] on span "Add item" at bounding box center [427, 458] width 72 height 25
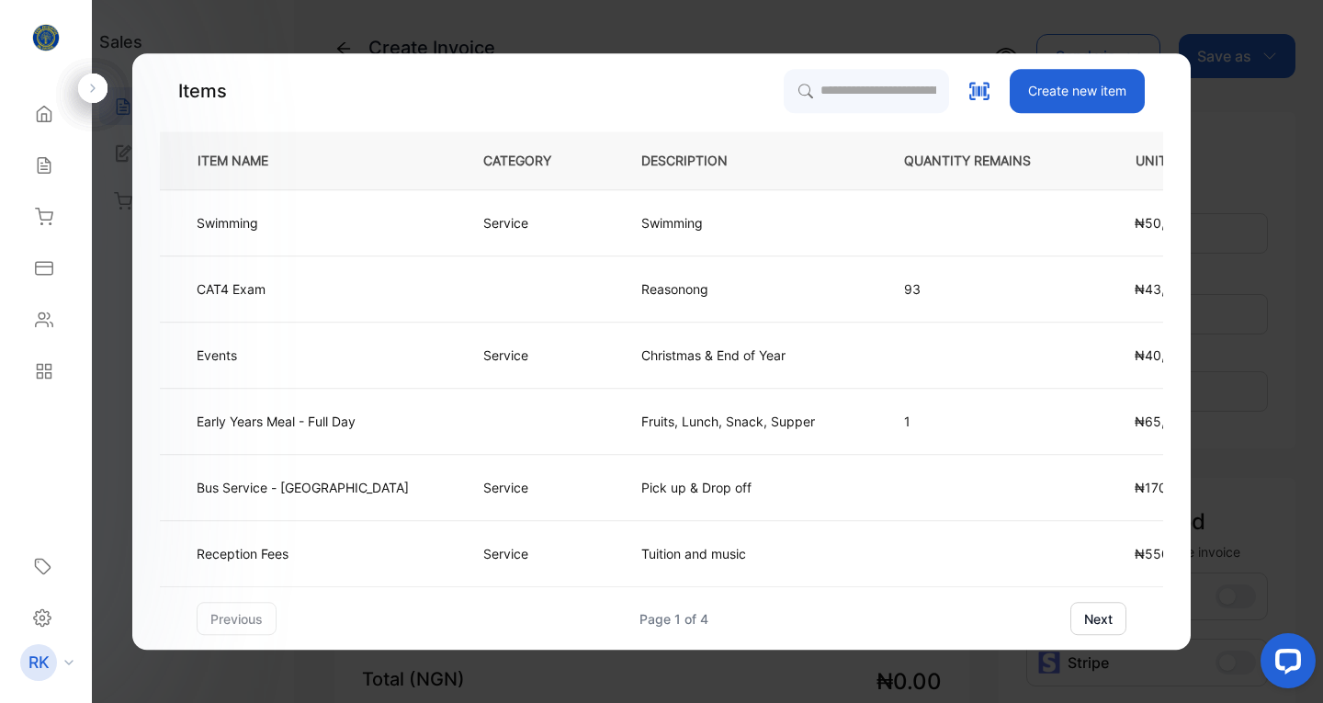
click at [1106, 617] on button "next" at bounding box center [1098, 618] width 56 height 33
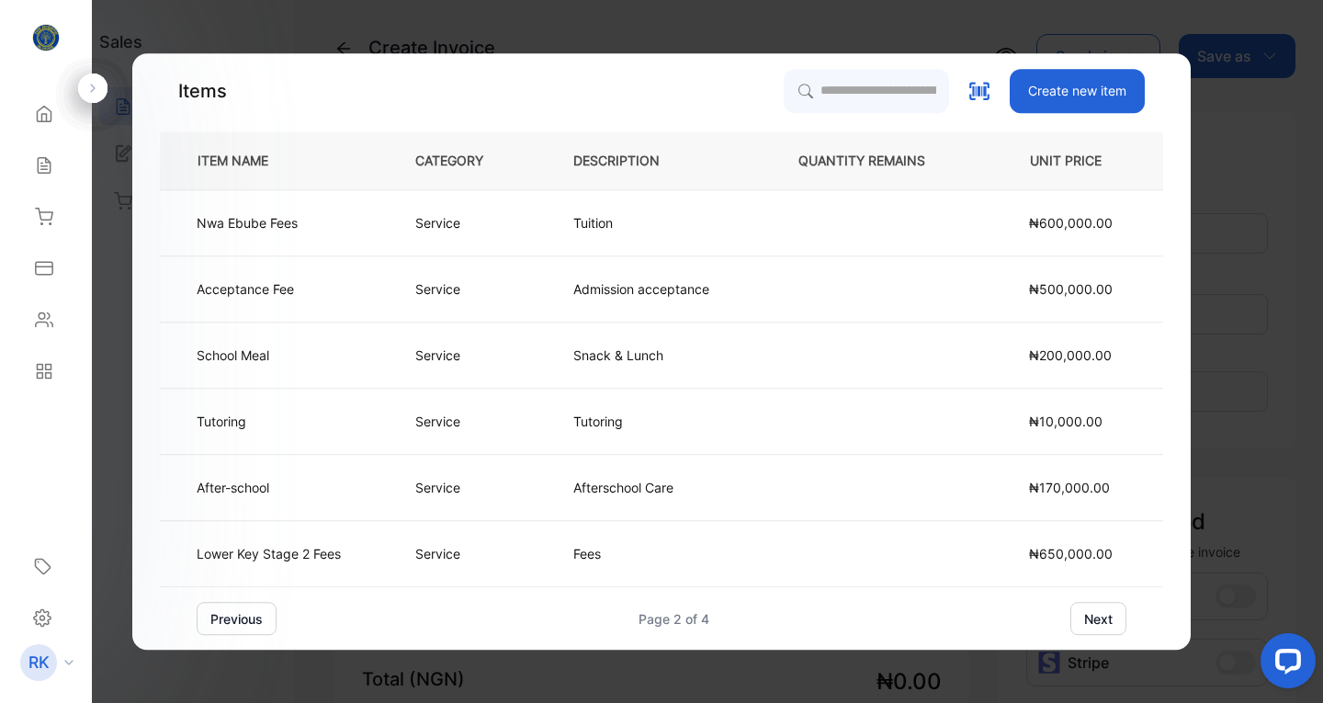
click at [593, 549] on p "Fees" at bounding box center [605, 553] width 65 height 19
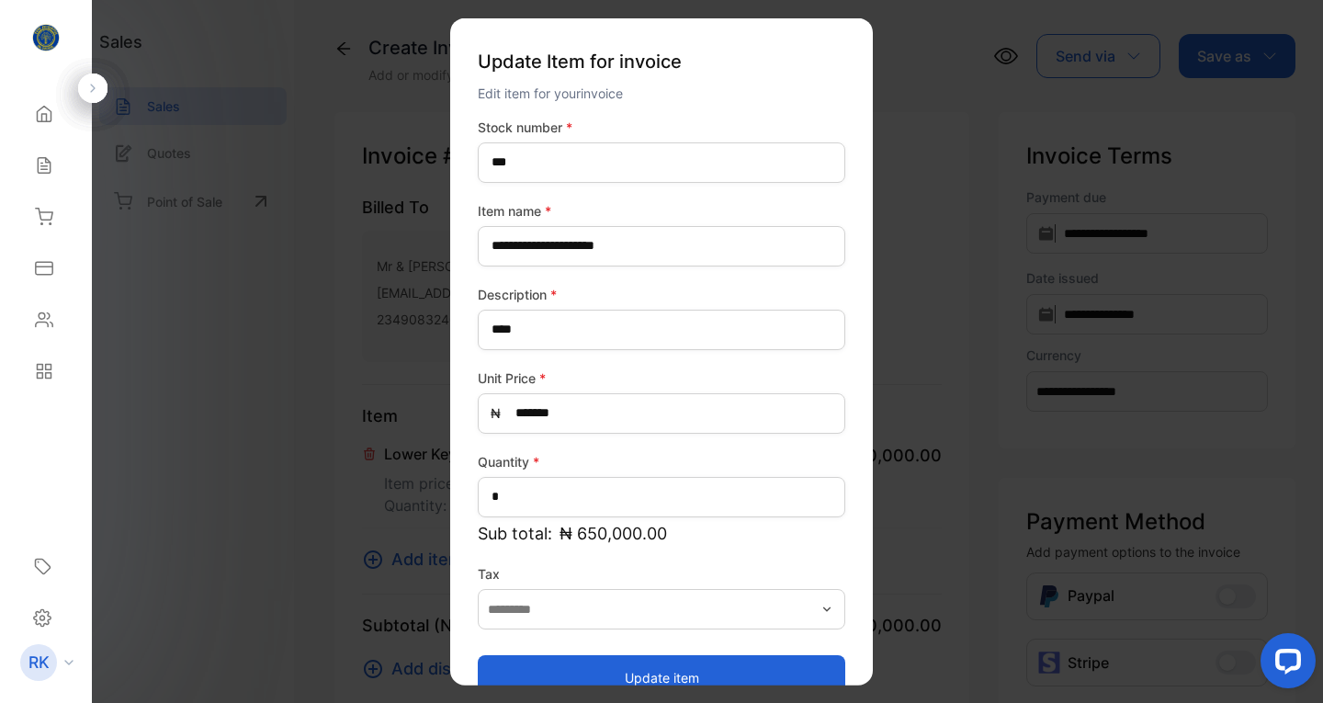
click at [700, 671] on button "Update item" at bounding box center [661, 677] width 367 height 44
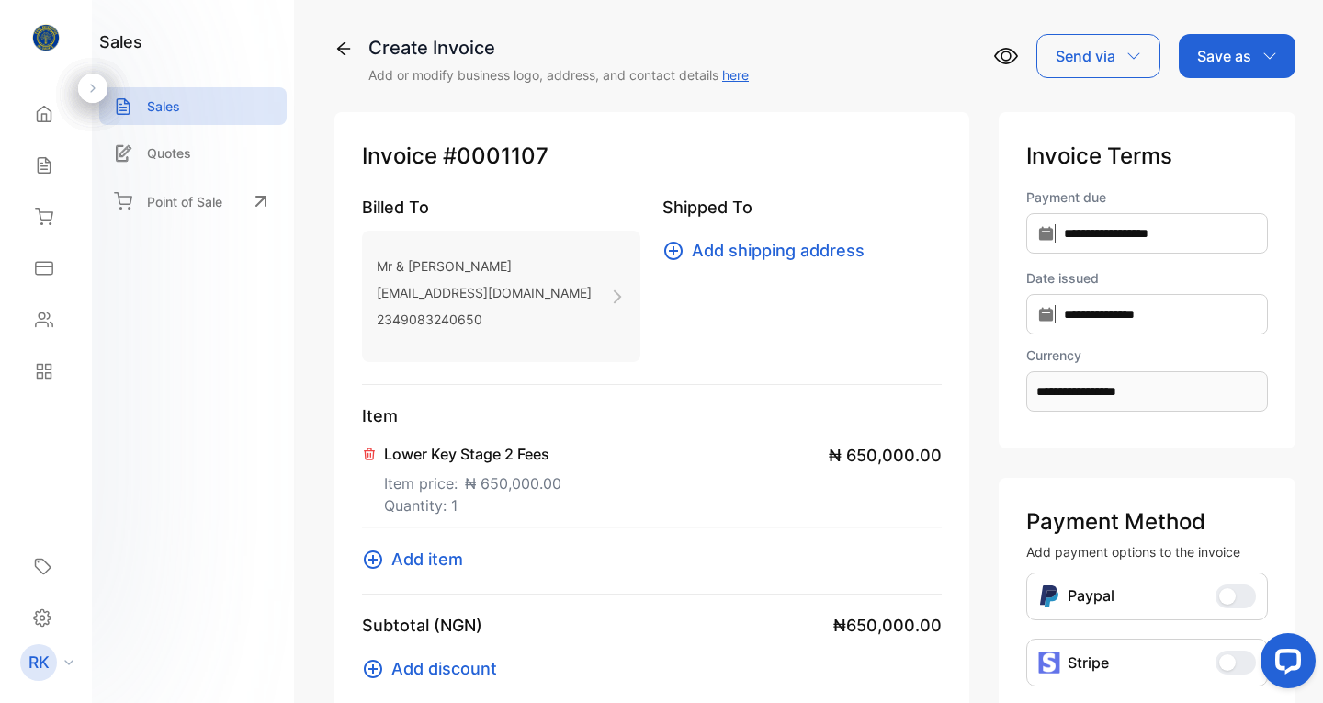
click at [422, 553] on span "Add item" at bounding box center [427, 558] width 72 height 25
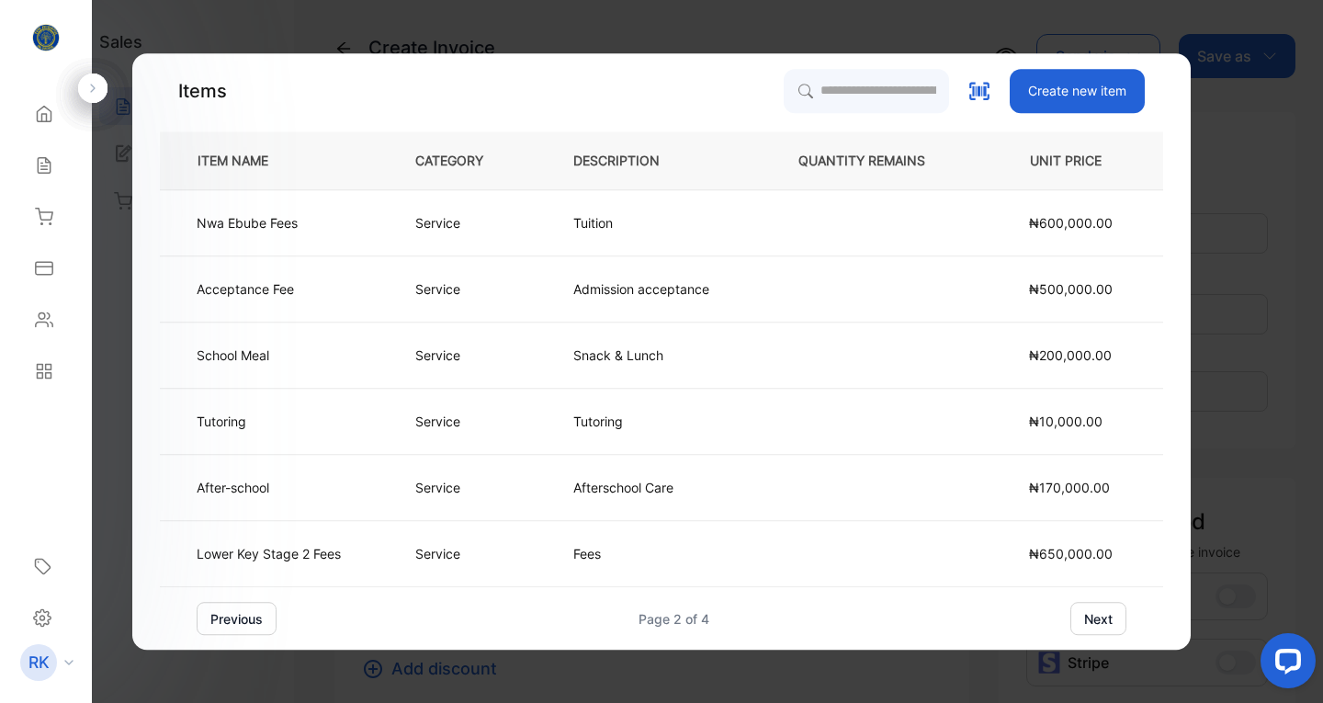
click at [244, 615] on button "previous" at bounding box center [237, 618] width 80 height 33
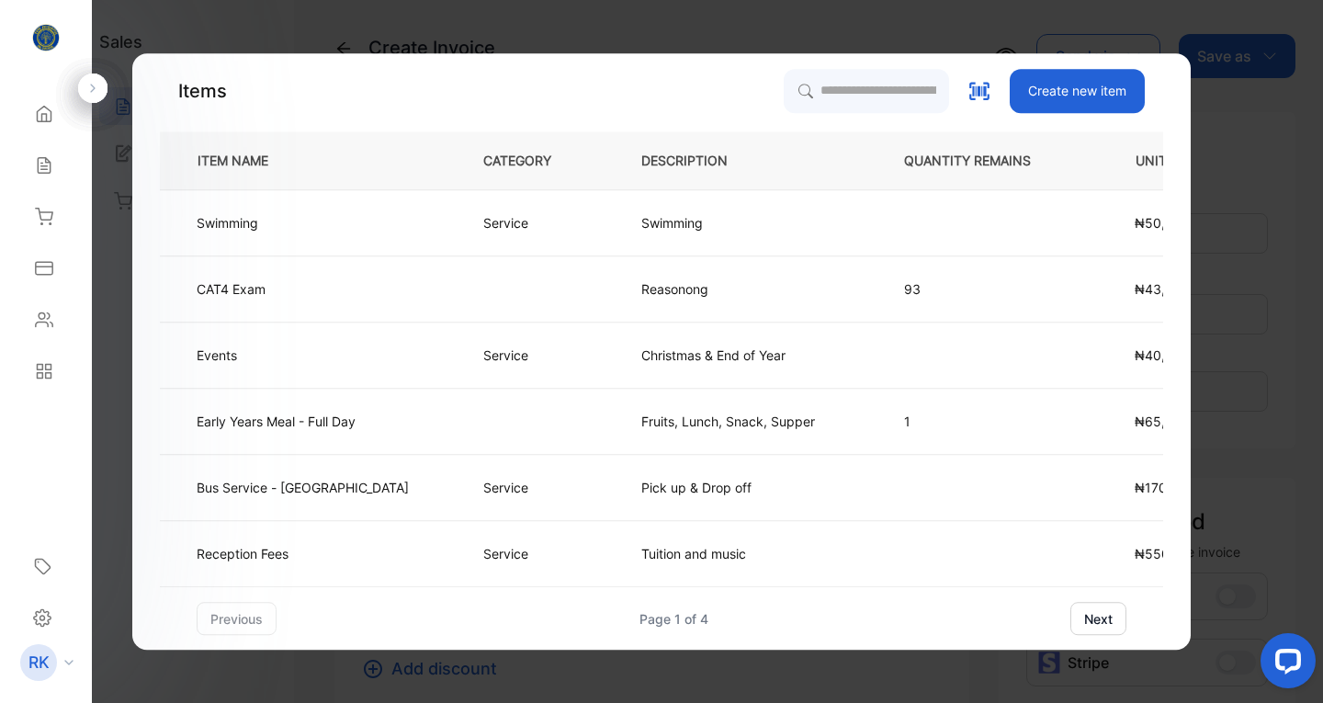
click at [305, 354] on td "Events" at bounding box center [306, 355] width 293 height 66
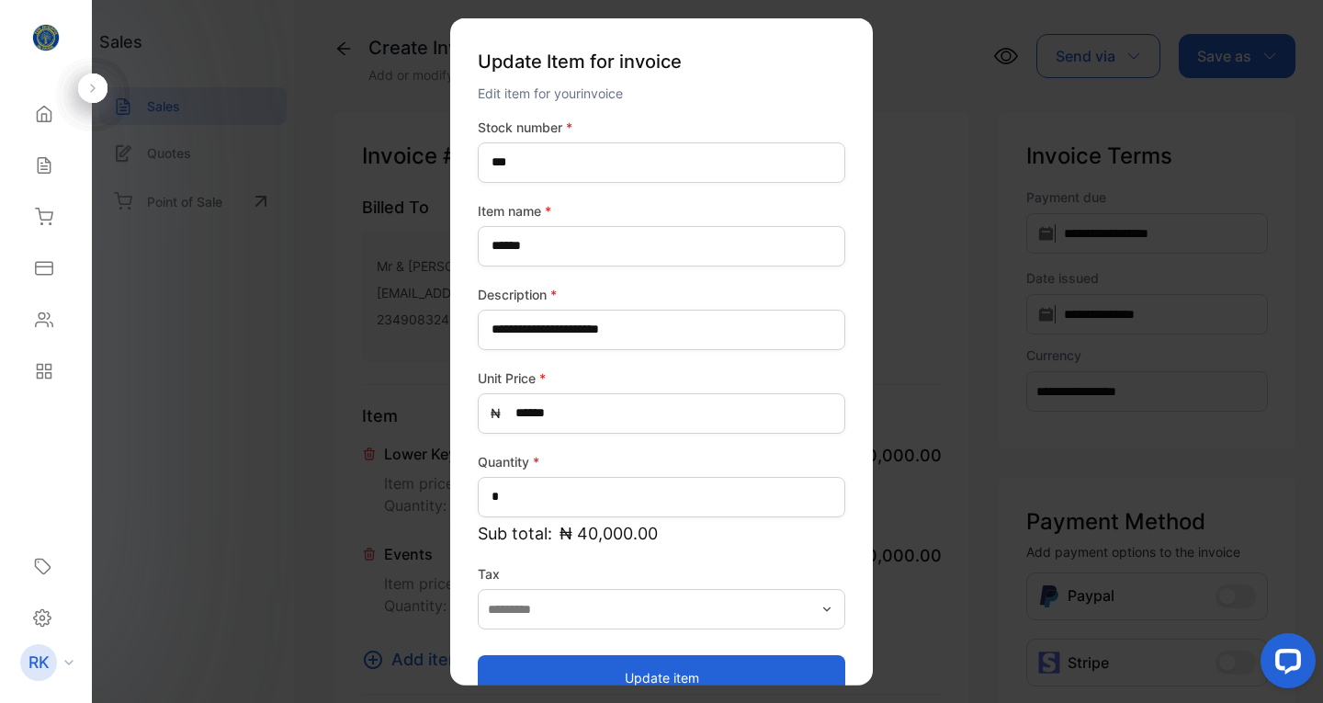
click at [675, 667] on button "Update item" at bounding box center [661, 677] width 367 height 44
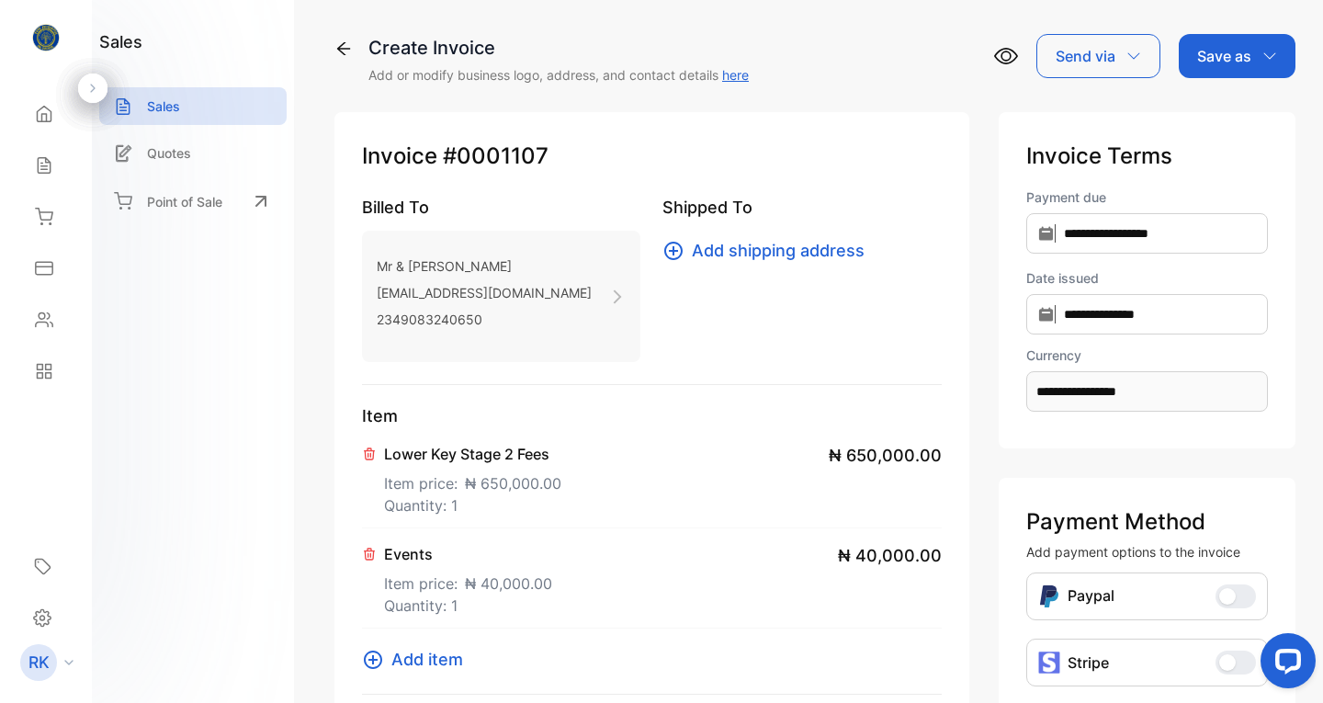
scroll to position [504, 0]
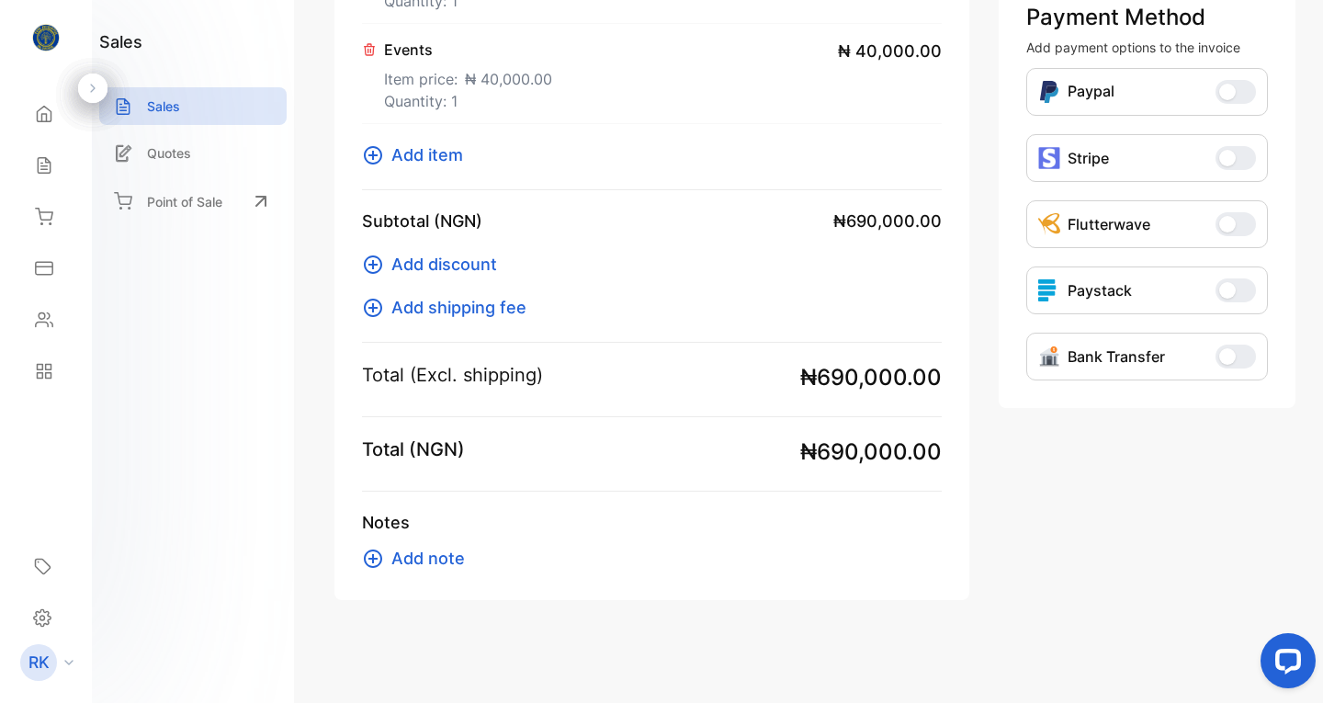
click at [445, 264] on span "Add discount" at bounding box center [444, 264] width 106 height 25
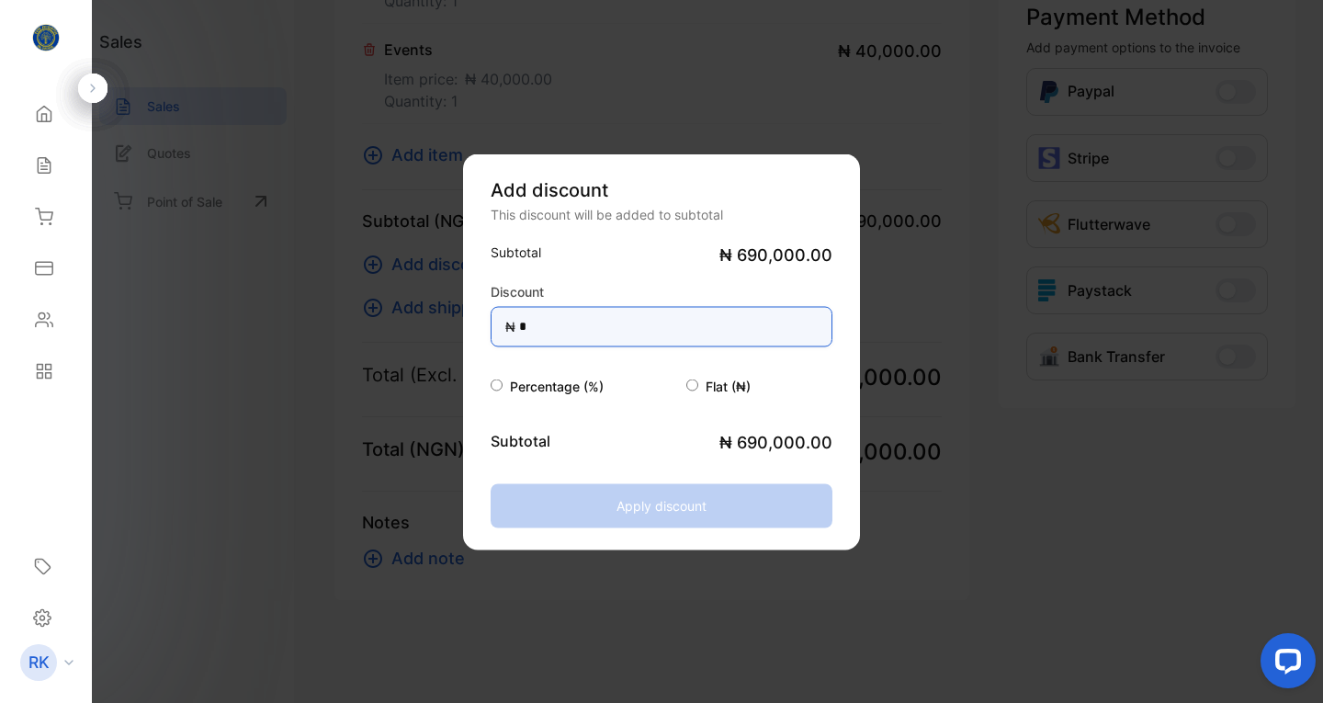
click at [534, 326] on input "*" at bounding box center [661, 326] width 342 height 40
